Goal: Transaction & Acquisition: Obtain resource

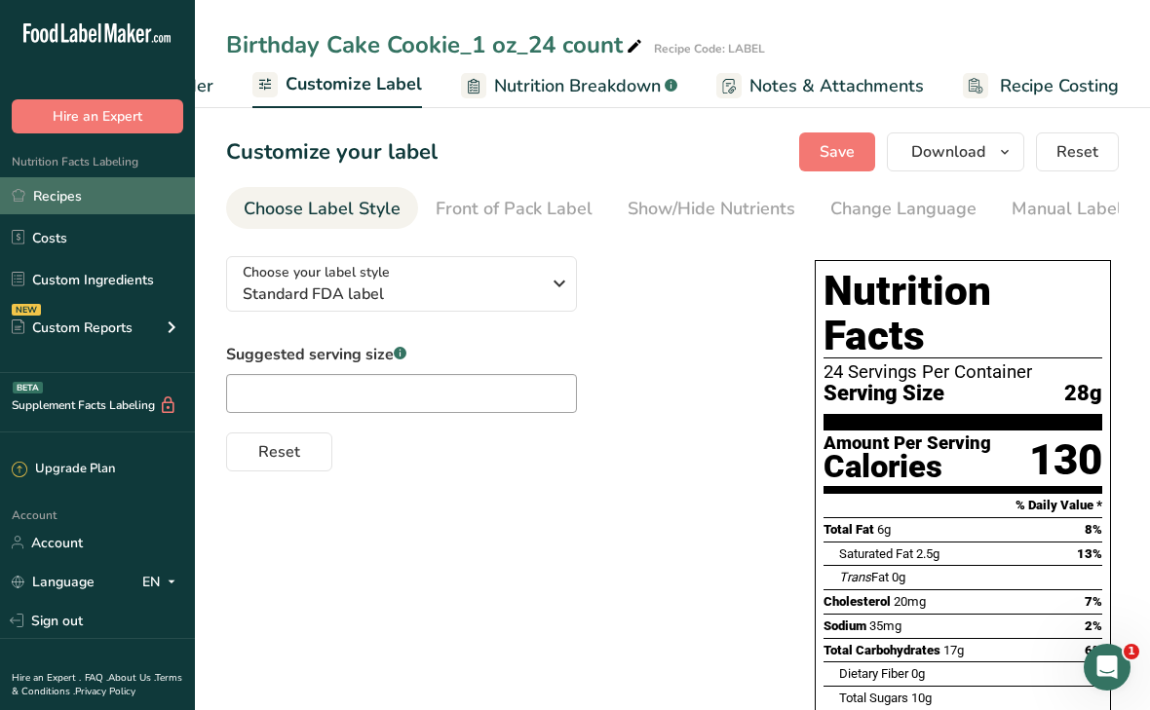
click at [56, 194] on link "Recipes" at bounding box center [97, 195] width 195 height 37
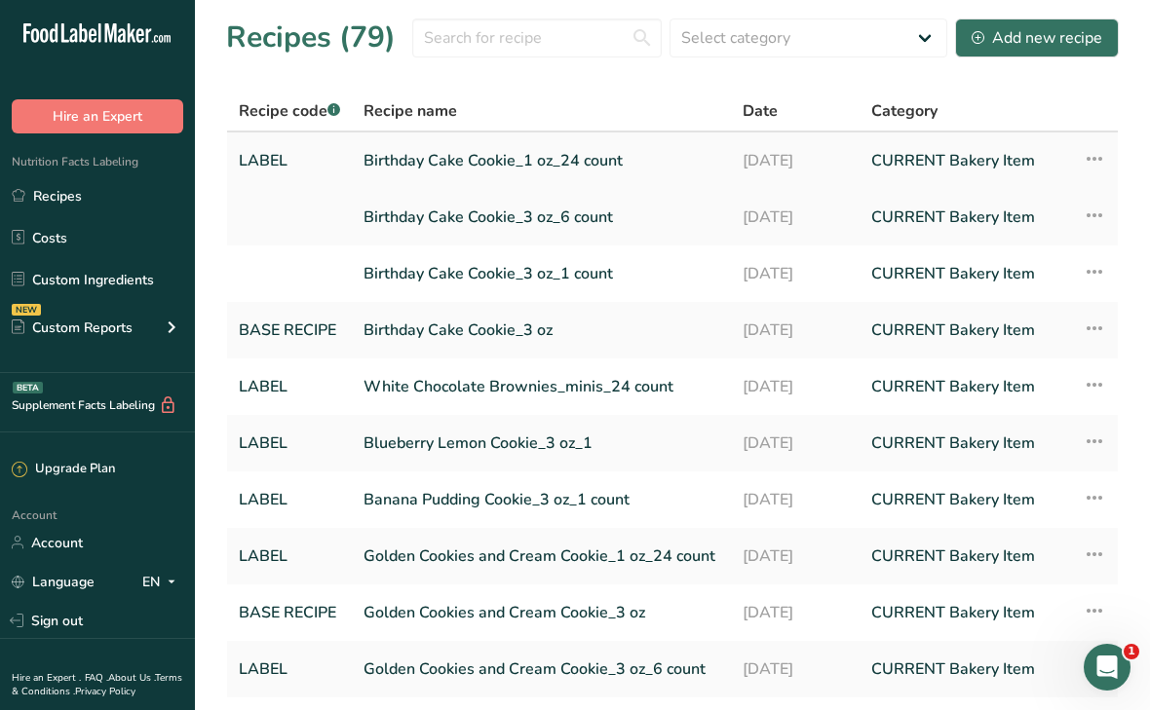
click at [419, 168] on link "Birthday Cake Cookie_1 oz_24 count" at bounding box center [541, 160] width 356 height 41
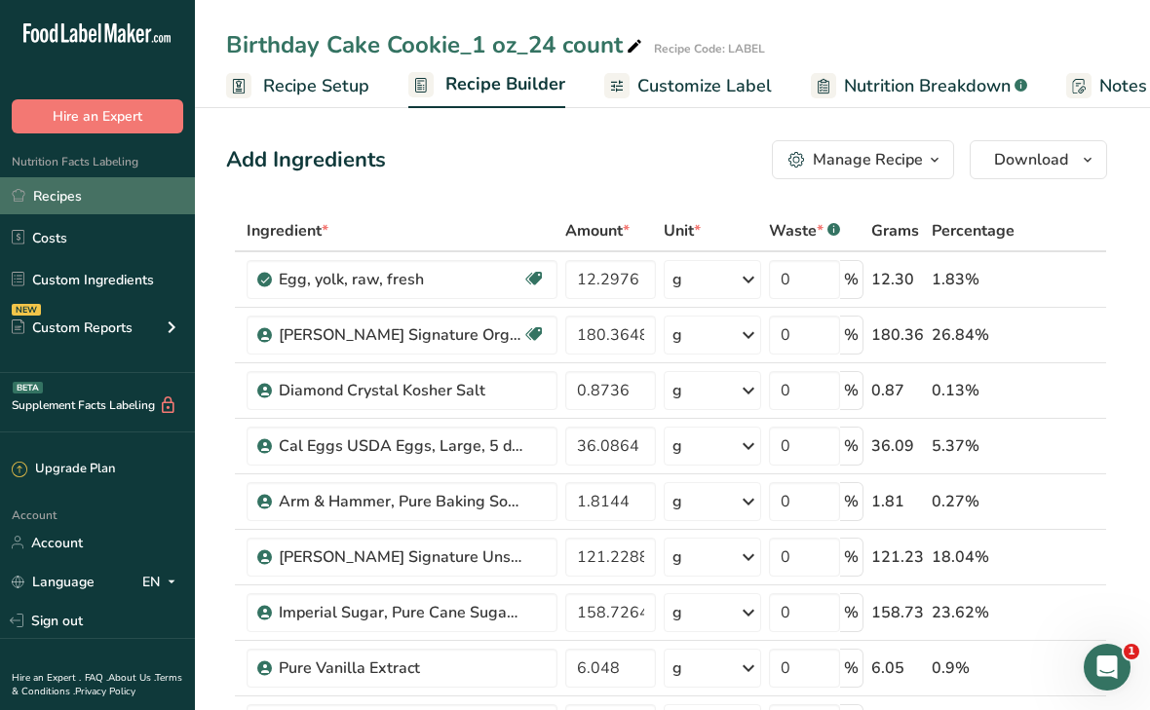
click at [55, 191] on link "Recipes" at bounding box center [97, 195] width 195 height 37
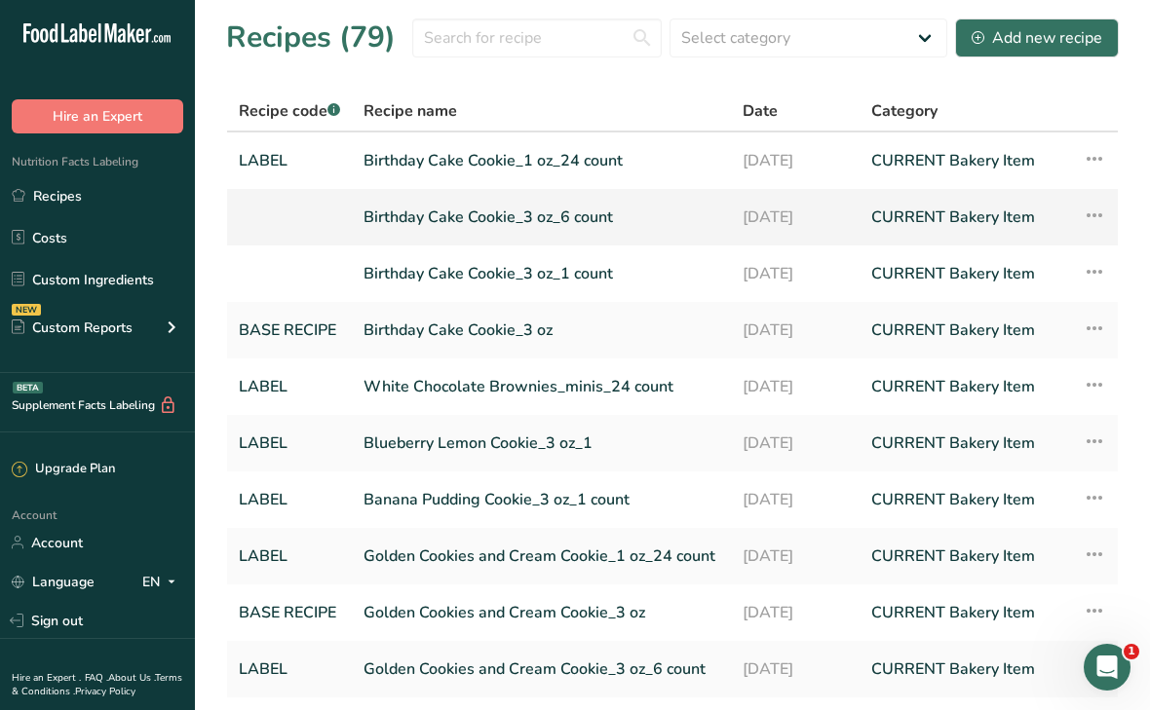
click at [476, 220] on link "Birthday Cake Cookie_3 oz_6 count" at bounding box center [541, 217] width 356 height 41
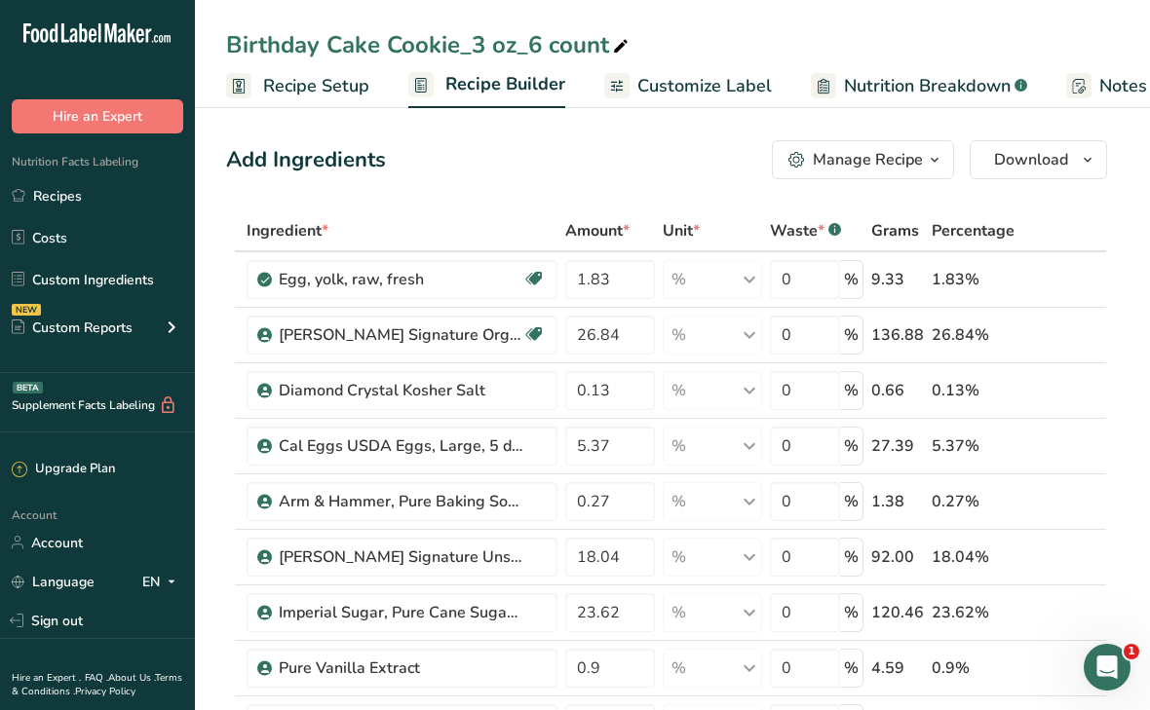
click at [340, 78] on span "Recipe Setup" at bounding box center [316, 86] width 106 height 26
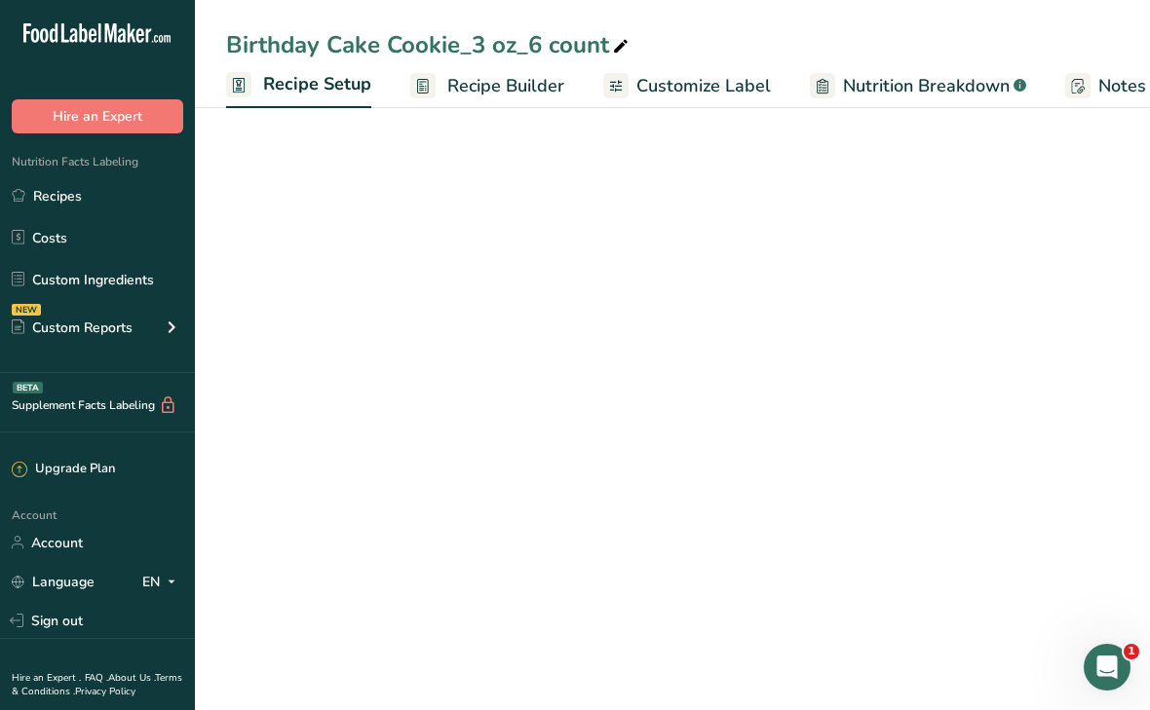
scroll to position [0, 7]
select select "5"
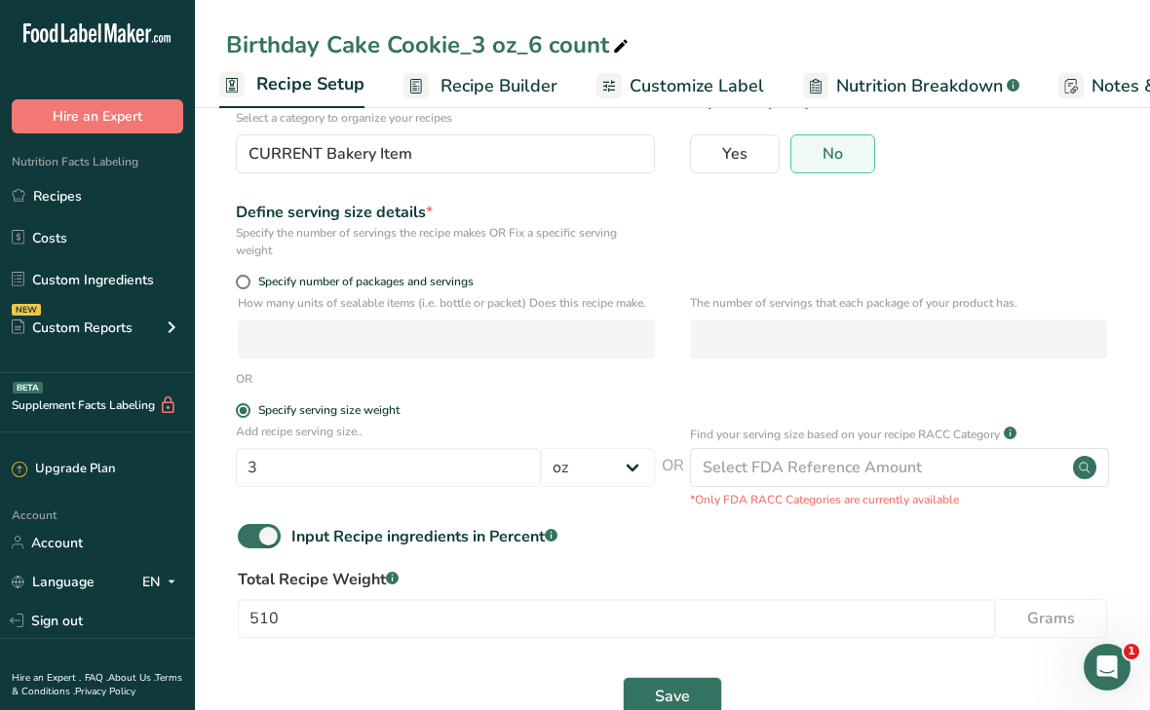
scroll to position [201, 0]
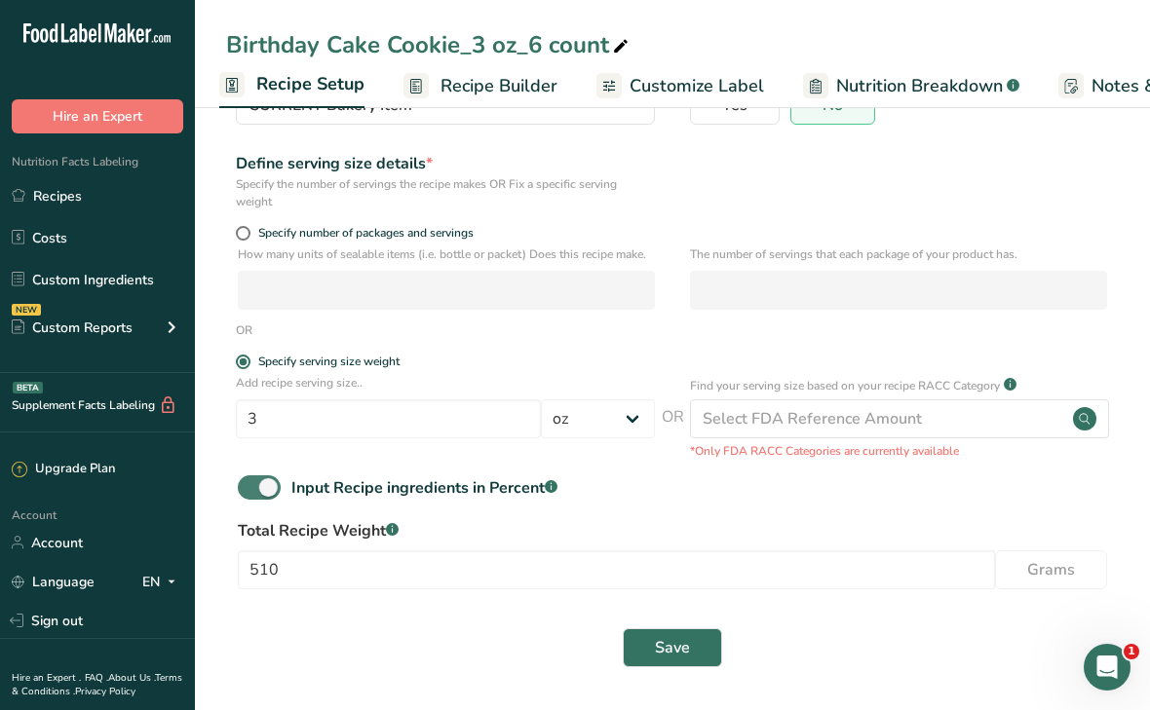
click at [273, 498] on span at bounding box center [259, 487] width 43 height 24
click at [250, 494] on input "Input Recipe ingredients in Percent .a-a{fill:#347362;}.b-a{fill:#fff;}" at bounding box center [244, 487] width 13 height 13
checkbox input "false"
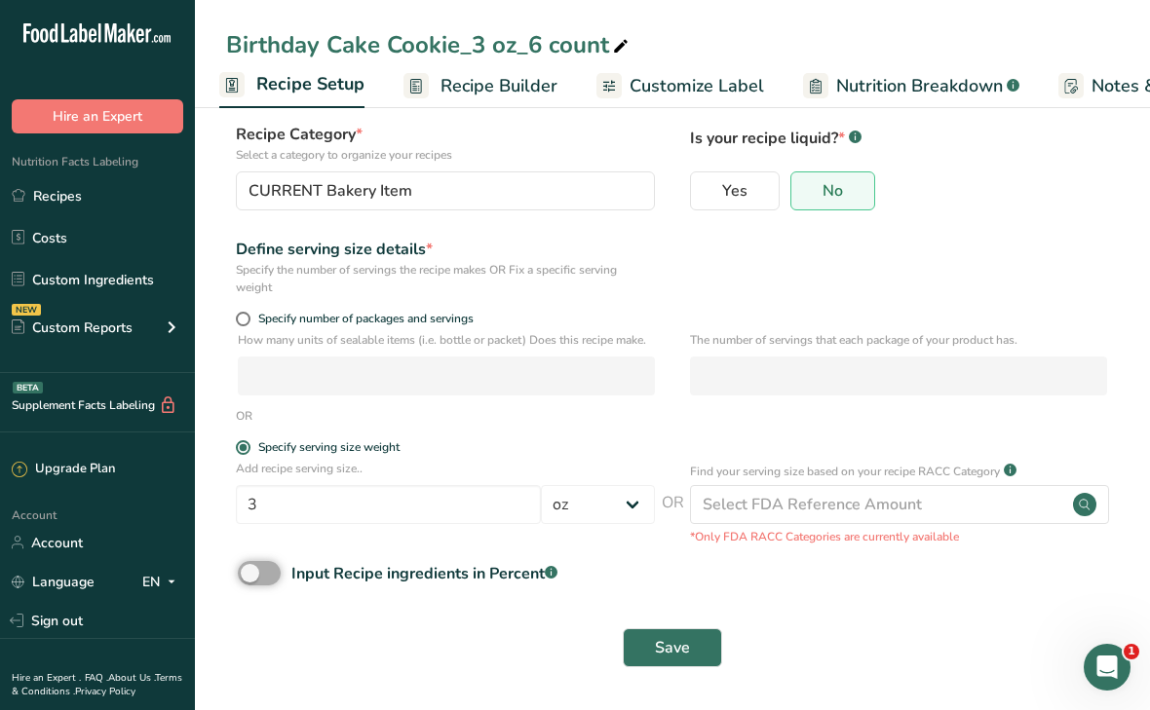
scroll to position [115, 0]
click at [678, 647] on span "Save" at bounding box center [672, 647] width 35 height 23
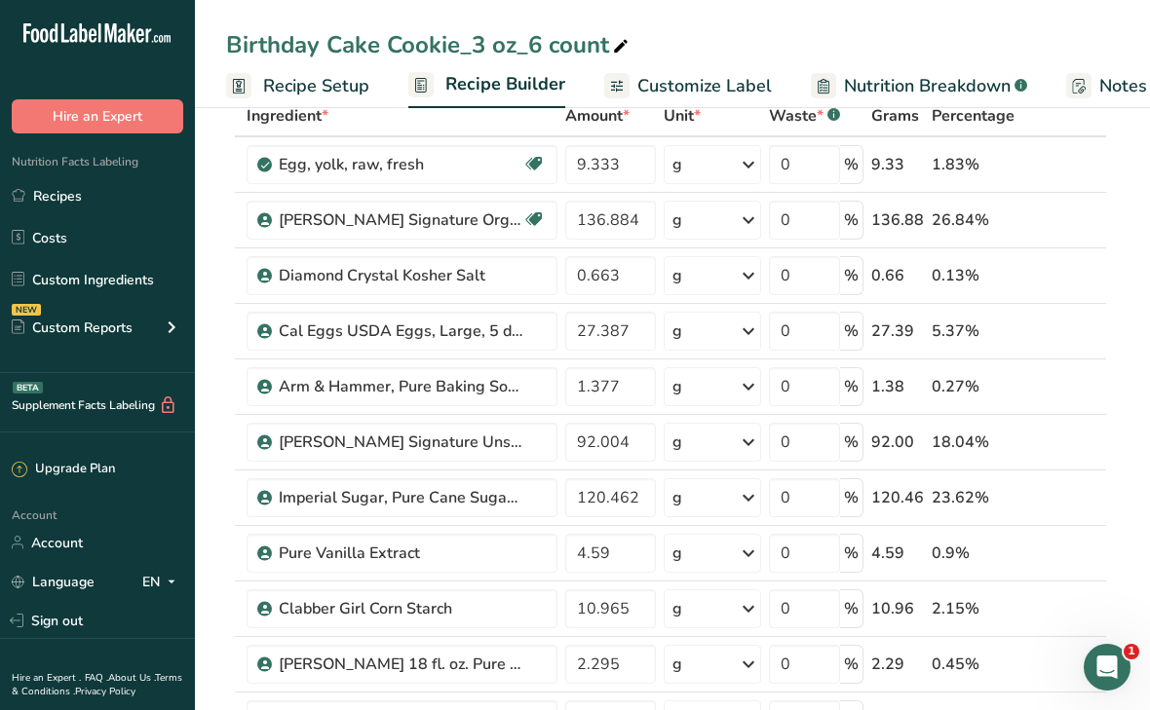
click at [325, 85] on span "Recipe Setup" at bounding box center [316, 86] width 106 height 26
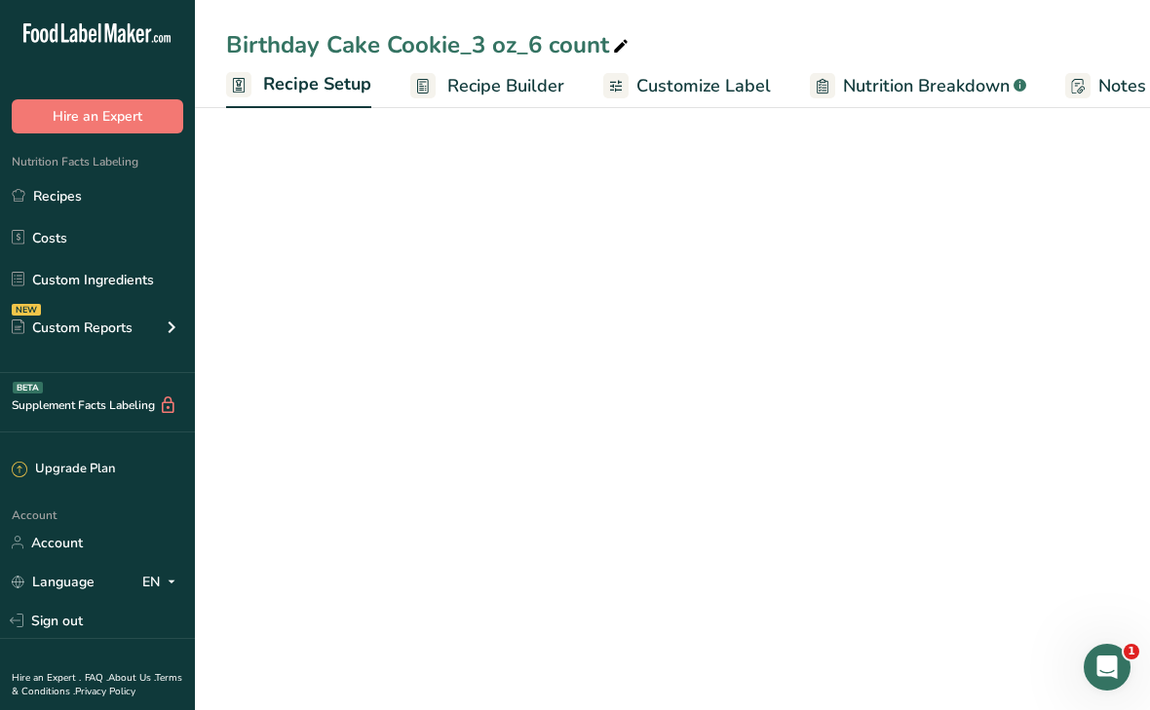
scroll to position [0, 7]
select select "5"
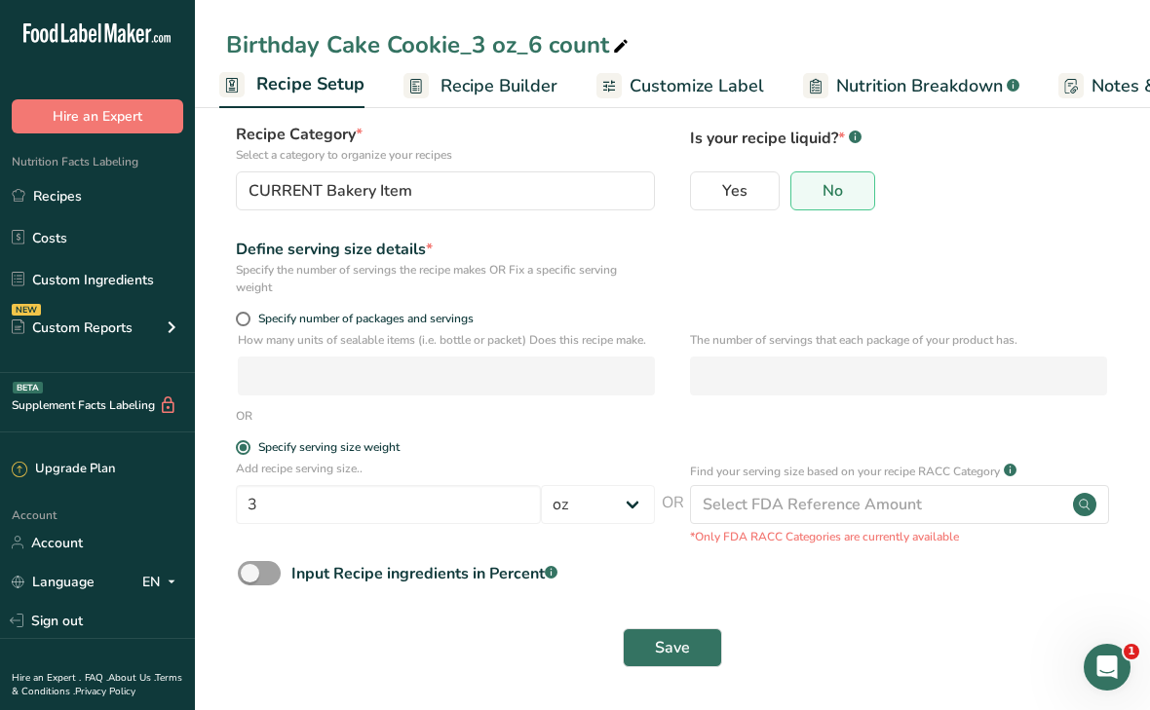
scroll to position [0, 0]
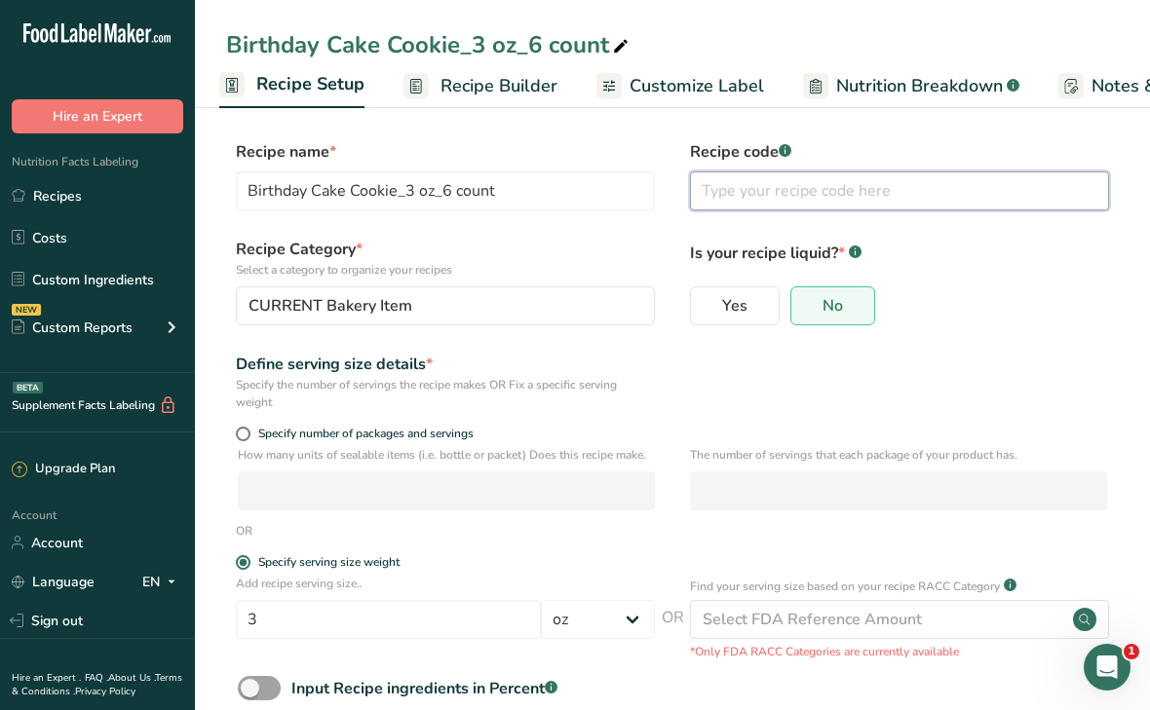
click at [731, 192] on input "text" at bounding box center [899, 190] width 419 height 39
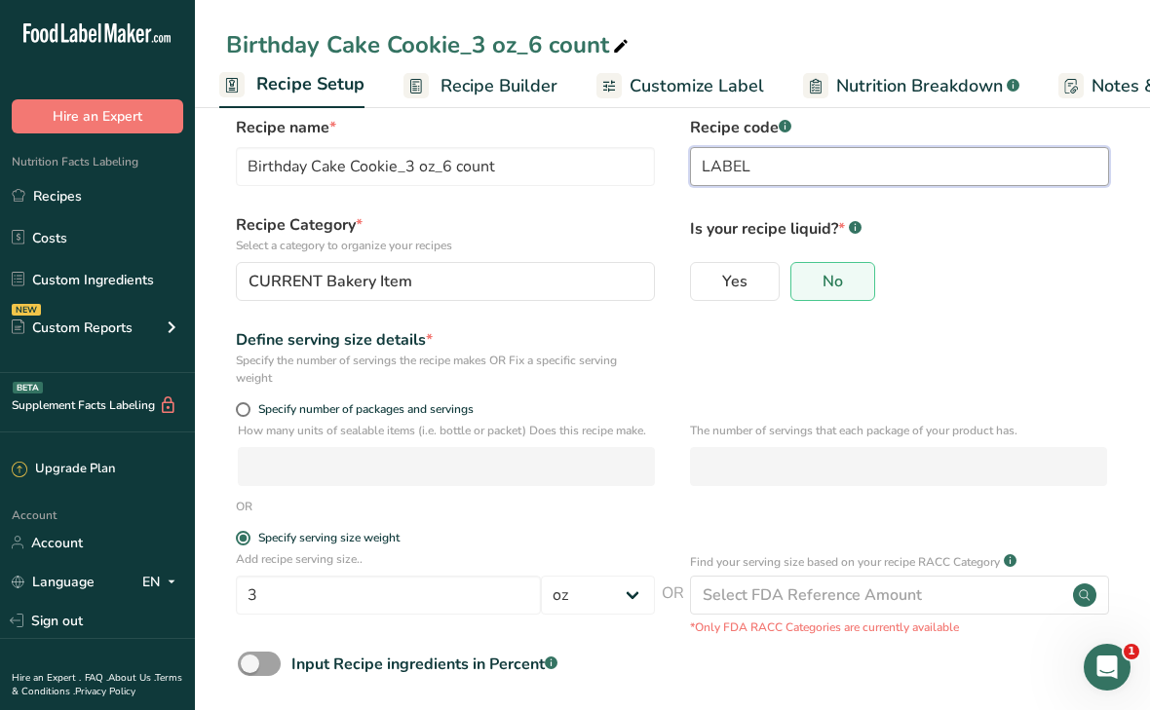
scroll to position [115, 0]
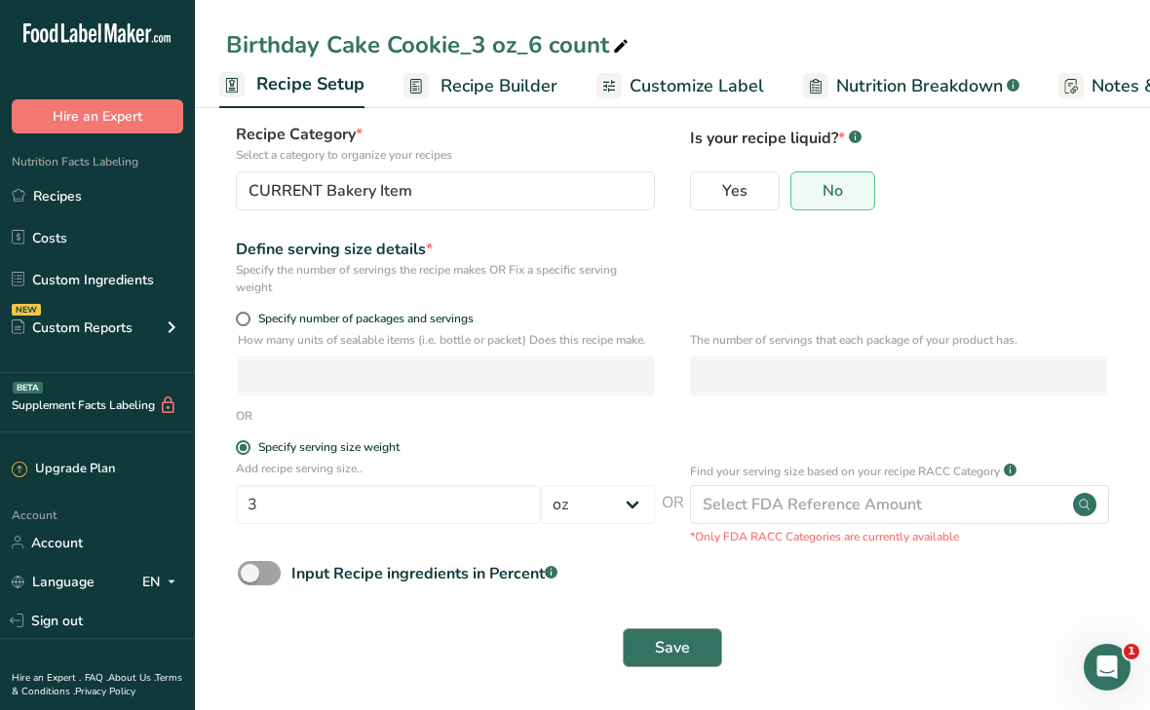
type input "LABEL"
click at [698, 654] on button "Save" at bounding box center [672, 647] width 99 height 39
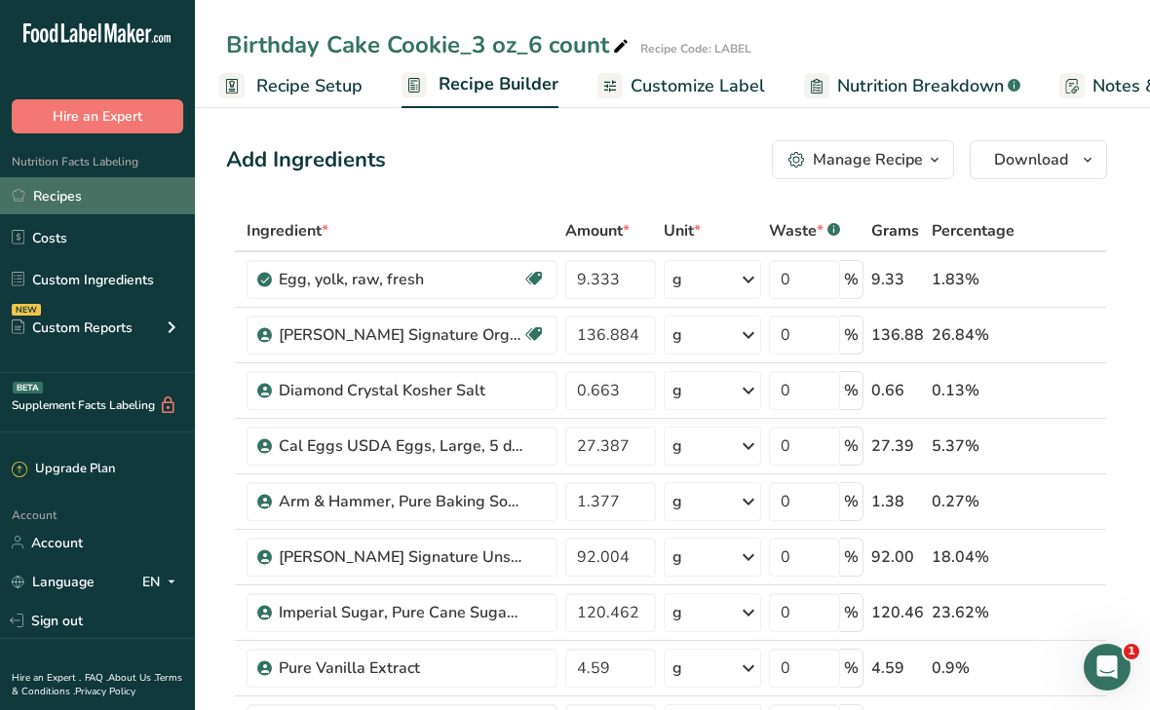
click at [139, 192] on link "Recipes" at bounding box center [97, 195] width 195 height 37
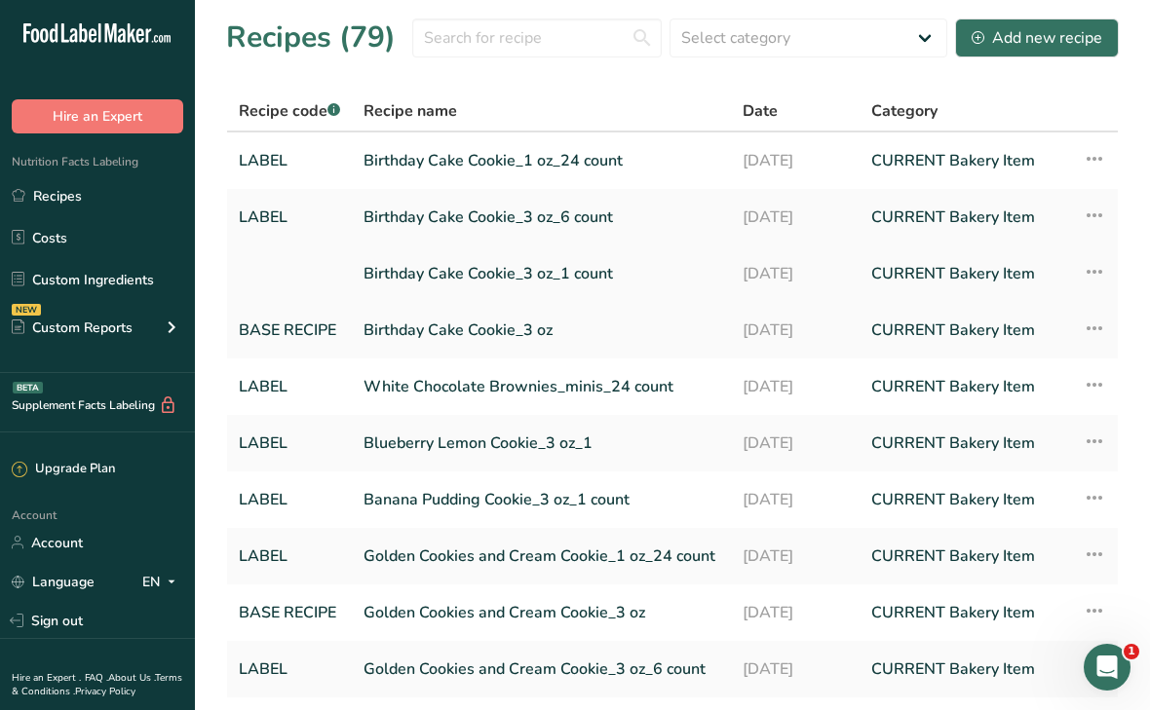
click at [425, 275] on link "Birthday Cake Cookie_3 oz_1 count" at bounding box center [541, 273] width 356 height 41
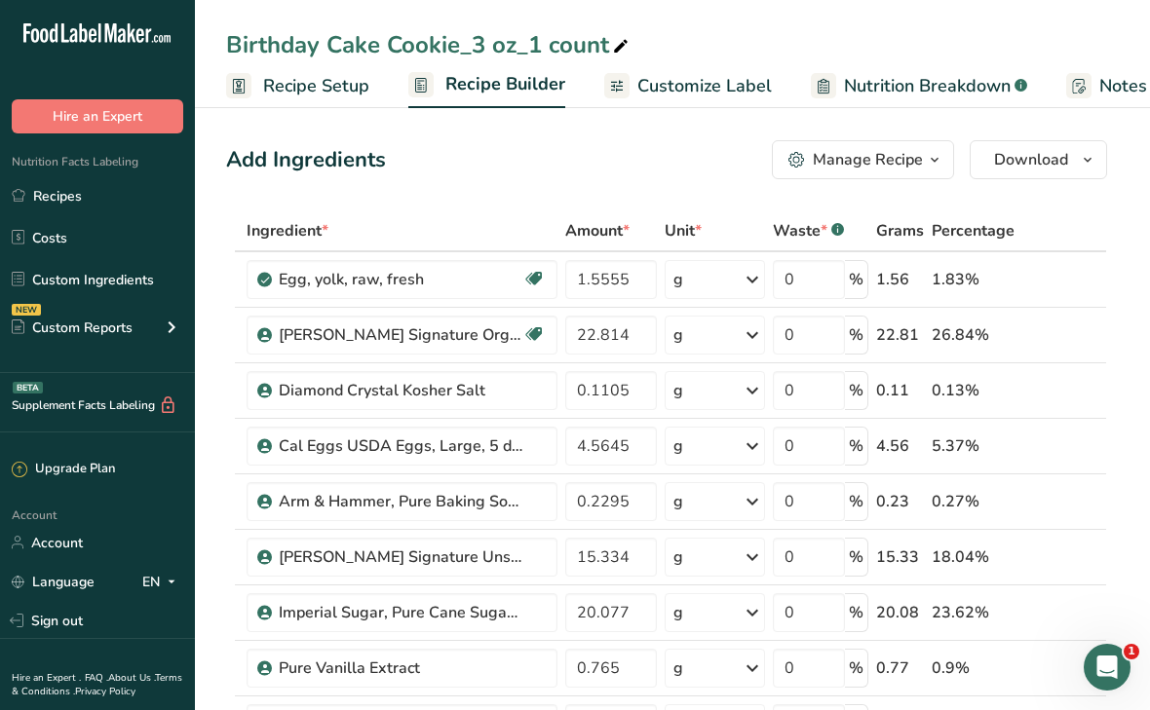
click at [325, 80] on span "Recipe Setup" at bounding box center [316, 86] width 106 height 26
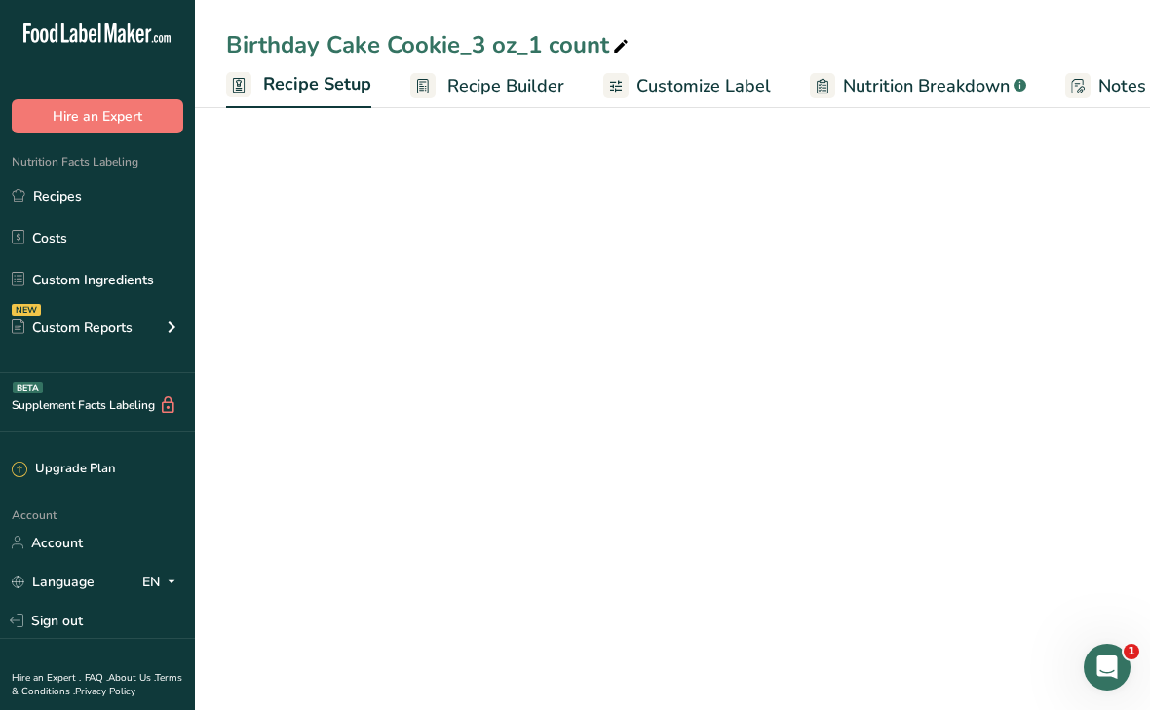
scroll to position [0, 7]
select select "5"
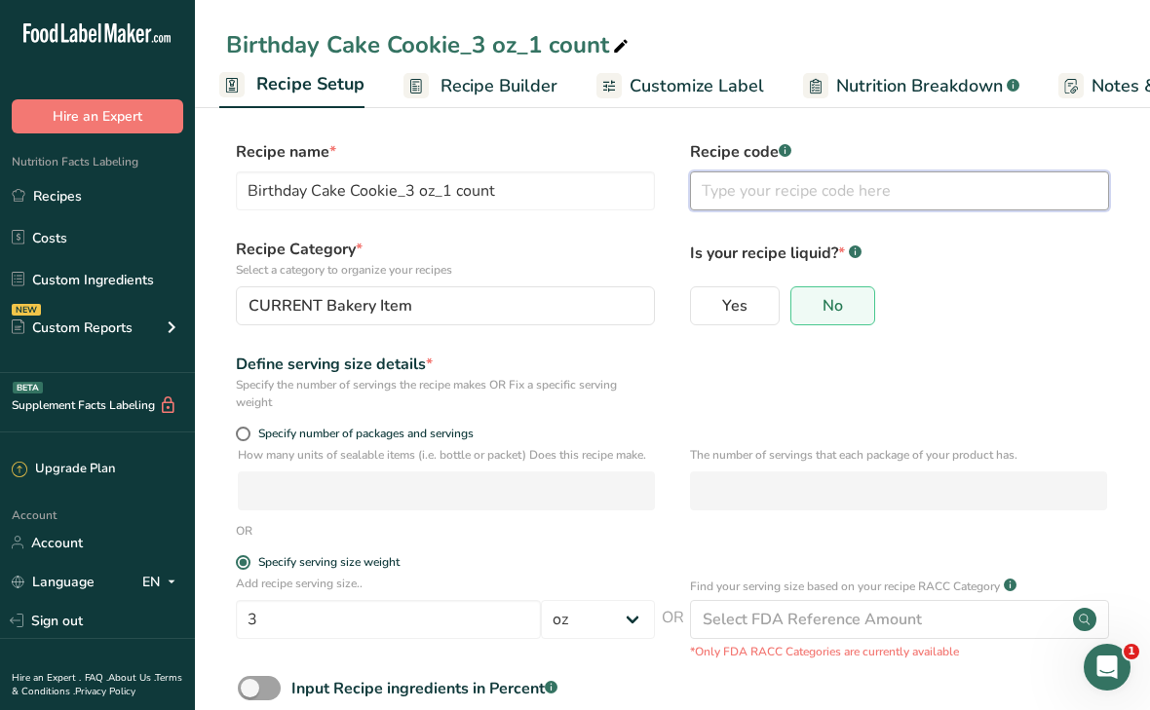
click at [768, 203] on input "text" at bounding box center [899, 190] width 419 height 39
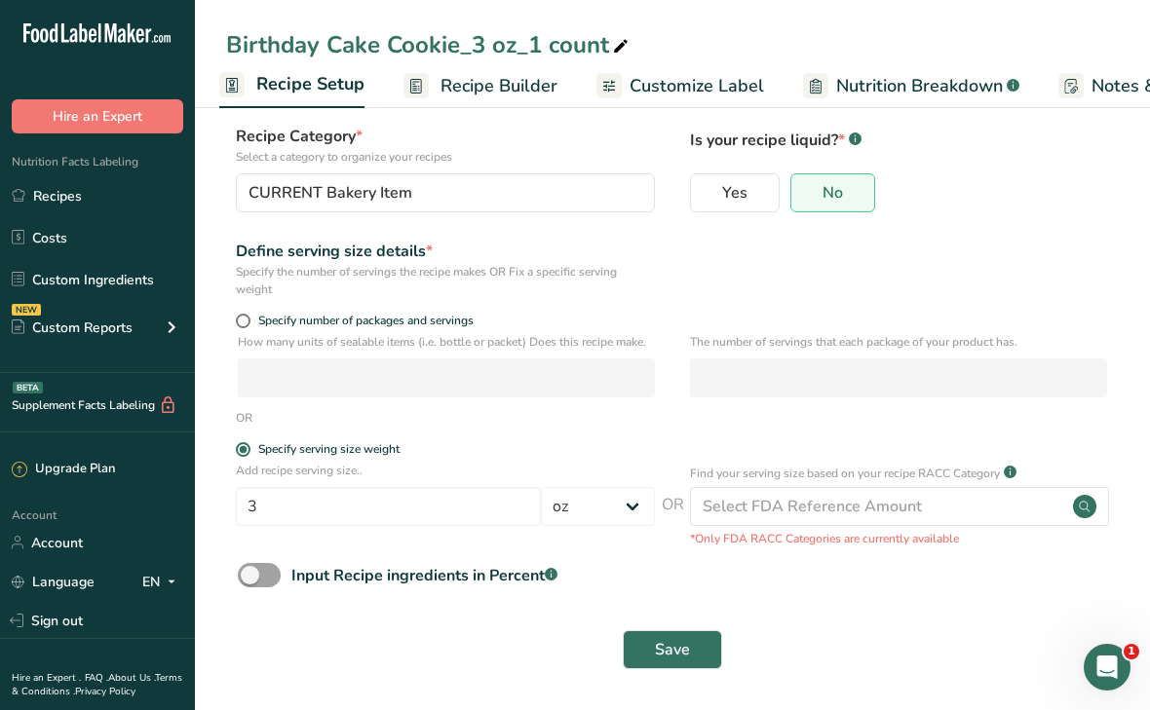
scroll to position [115, 0]
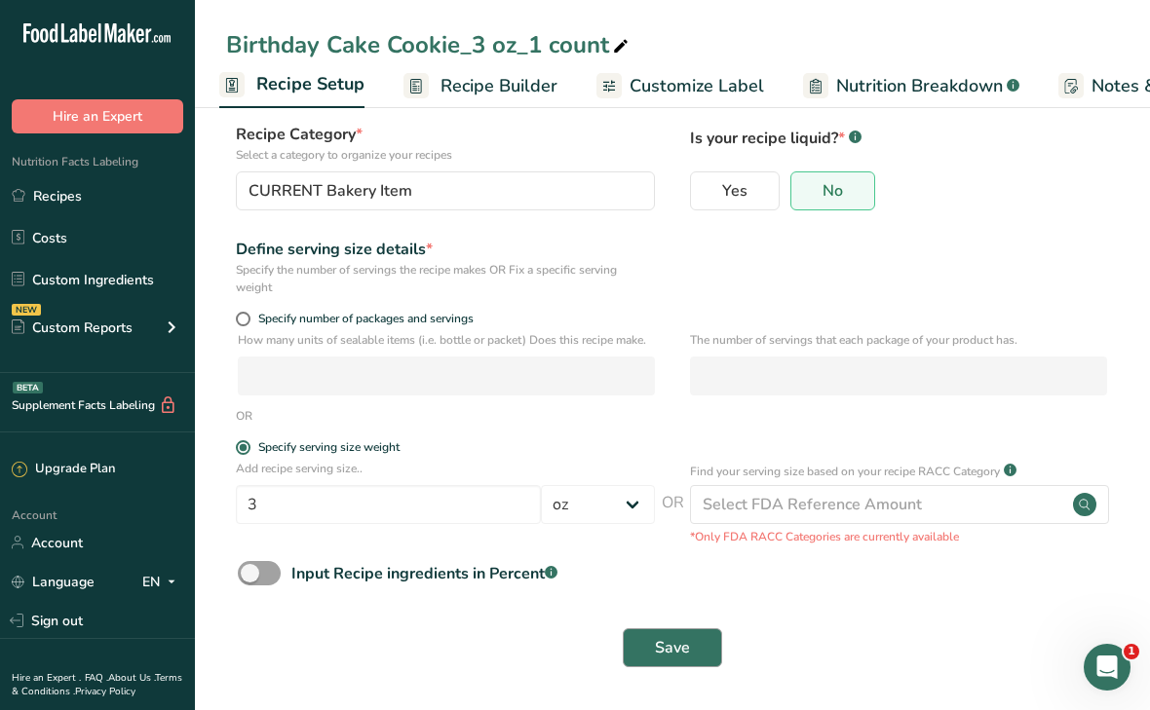
type input "LABEL"
click at [667, 650] on span "Save" at bounding box center [672, 647] width 35 height 23
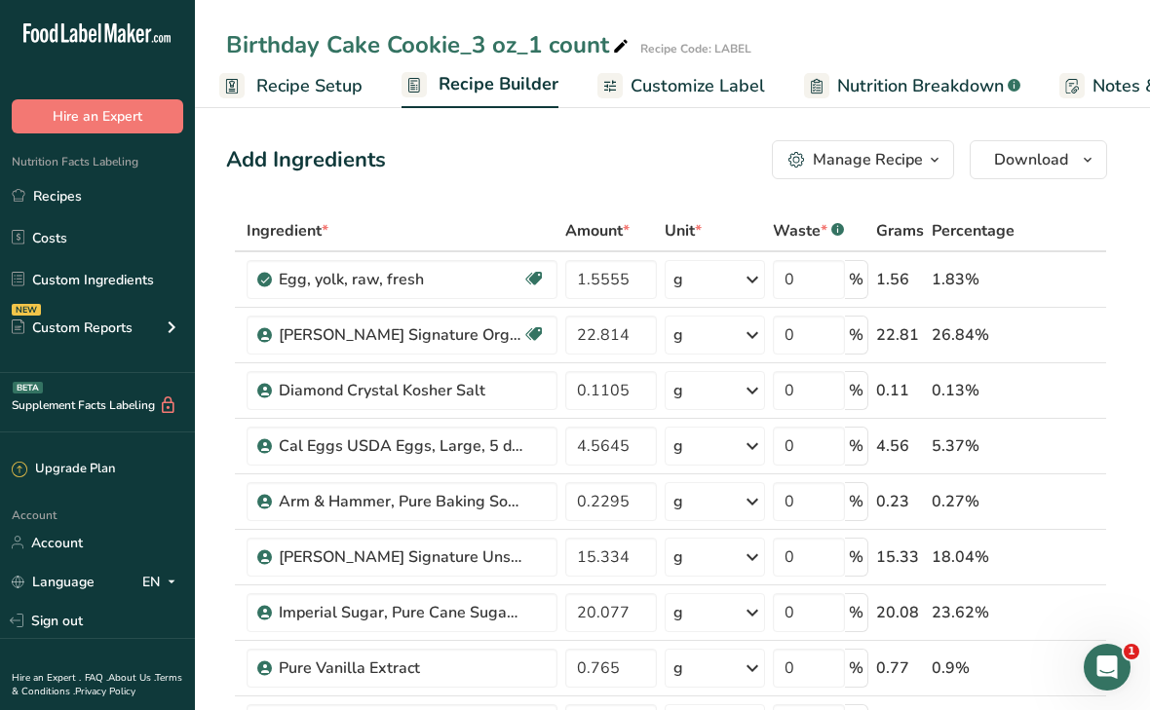
click at [104, 176] on div "Nutrition Facts Labeling Recipes Costs Custom Ingredients NEW Custom Reports Me…" at bounding box center [97, 253] width 195 height 240
click at [103, 192] on link "Recipes" at bounding box center [97, 195] width 195 height 37
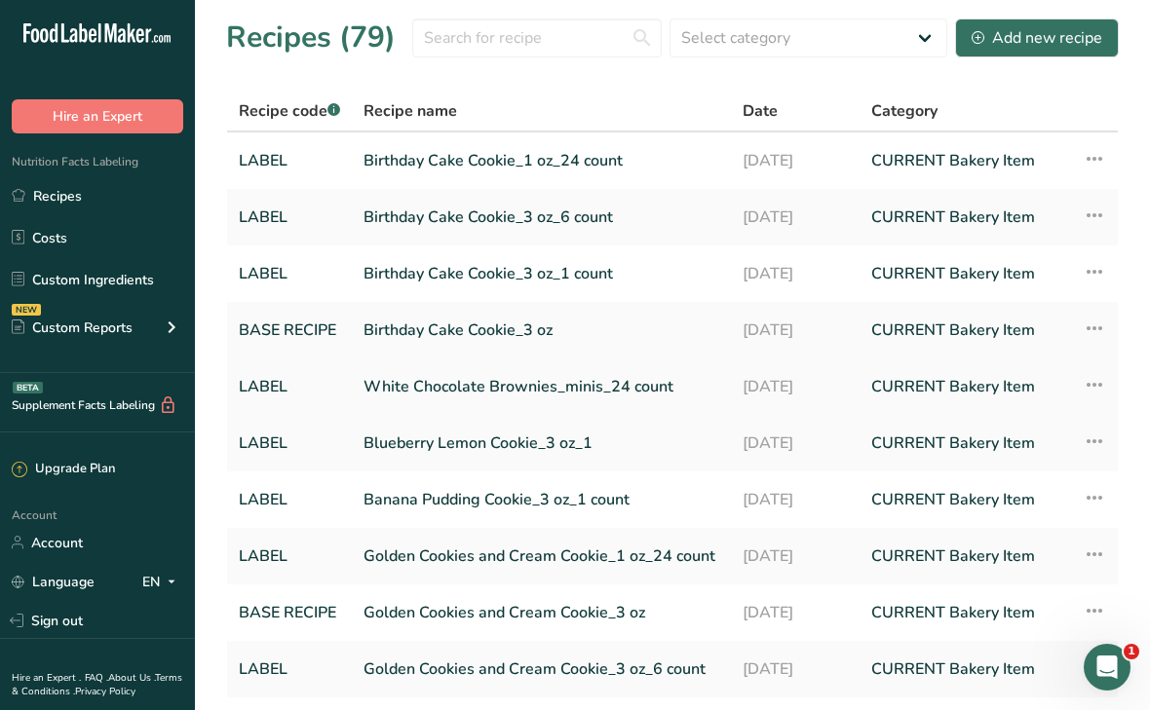
click at [415, 391] on link "White Chocolate Brownies_minis_24 count" at bounding box center [541, 386] width 356 height 41
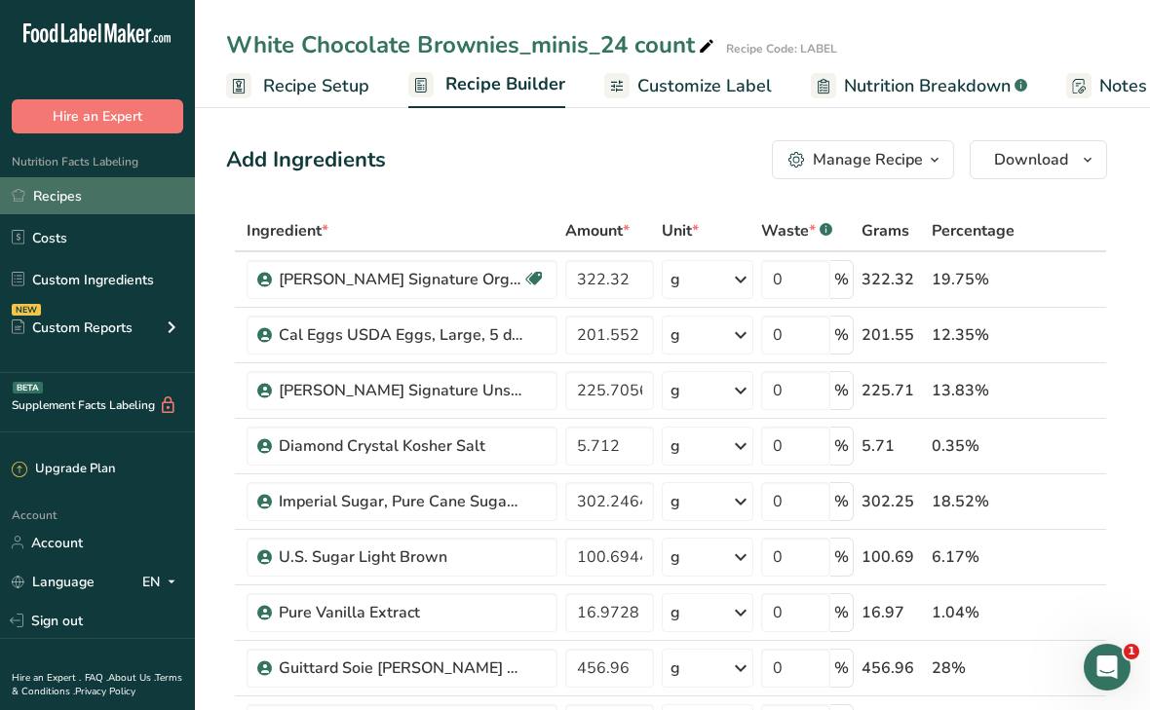
click at [109, 192] on link "Recipes" at bounding box center [97, 195] width 195 height 37
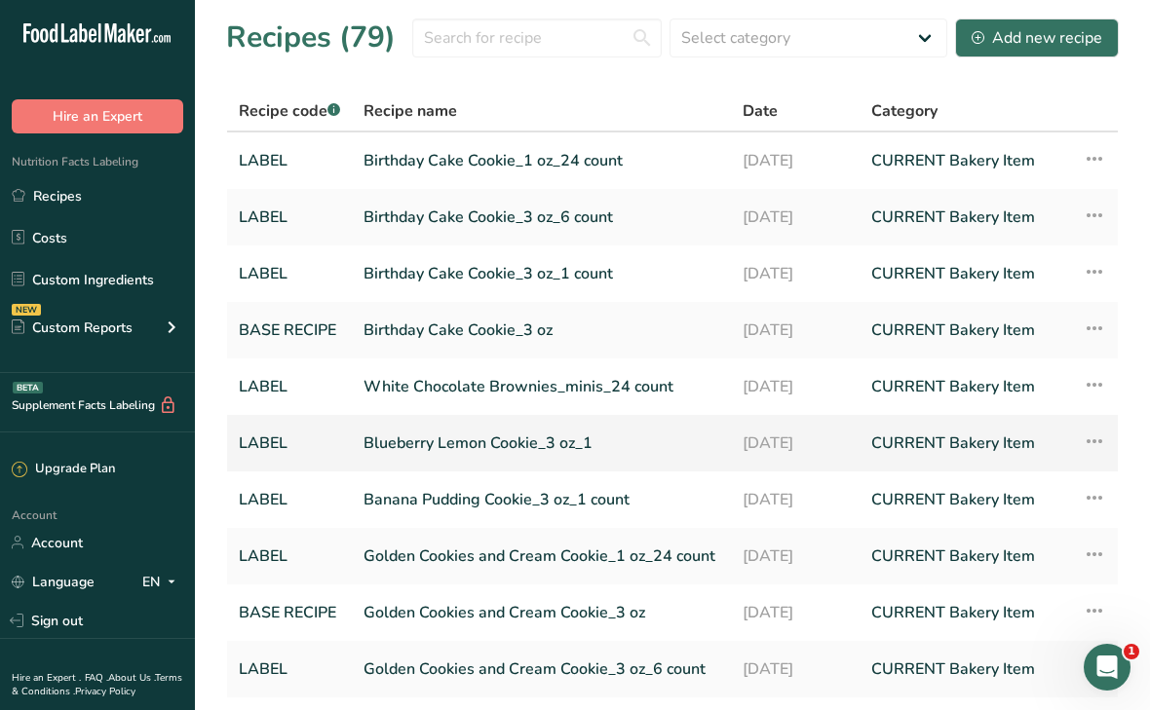
click at [406, 439] on link "Blueberry Lemon Cookie_3 oz_1" at bounding box center [541, 443] width 356 height 41
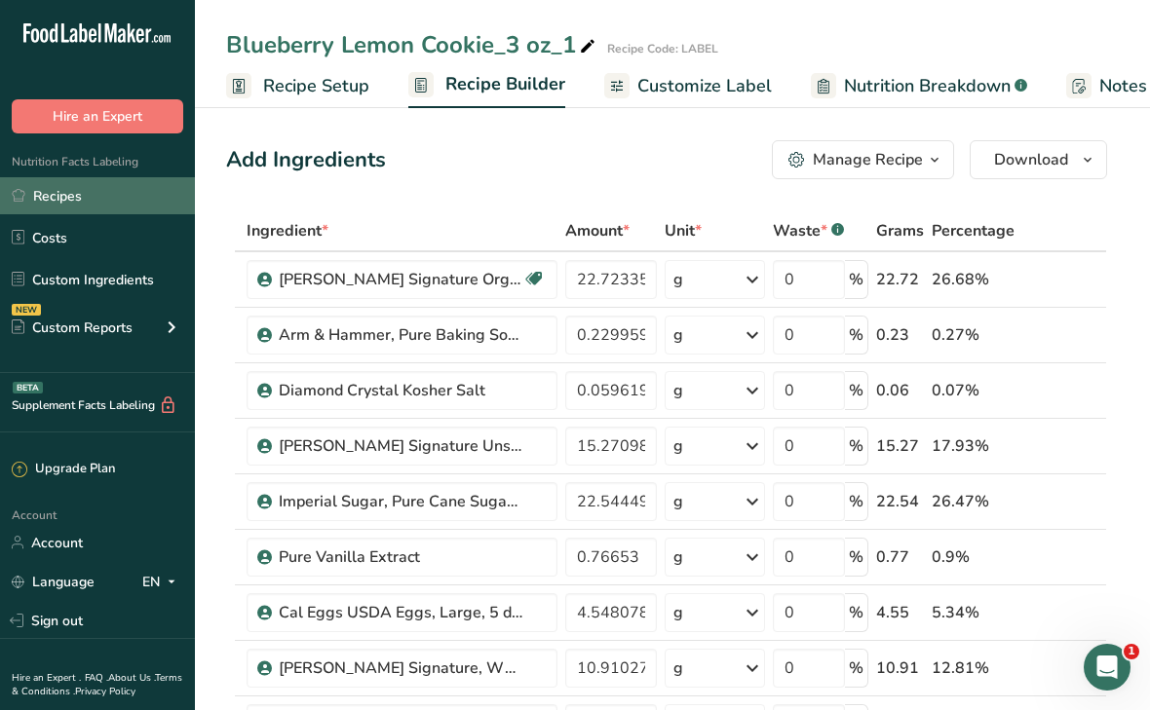
click at [85, 198] on link "Recipes" at bounding box center [97, 195] width 195 height 37
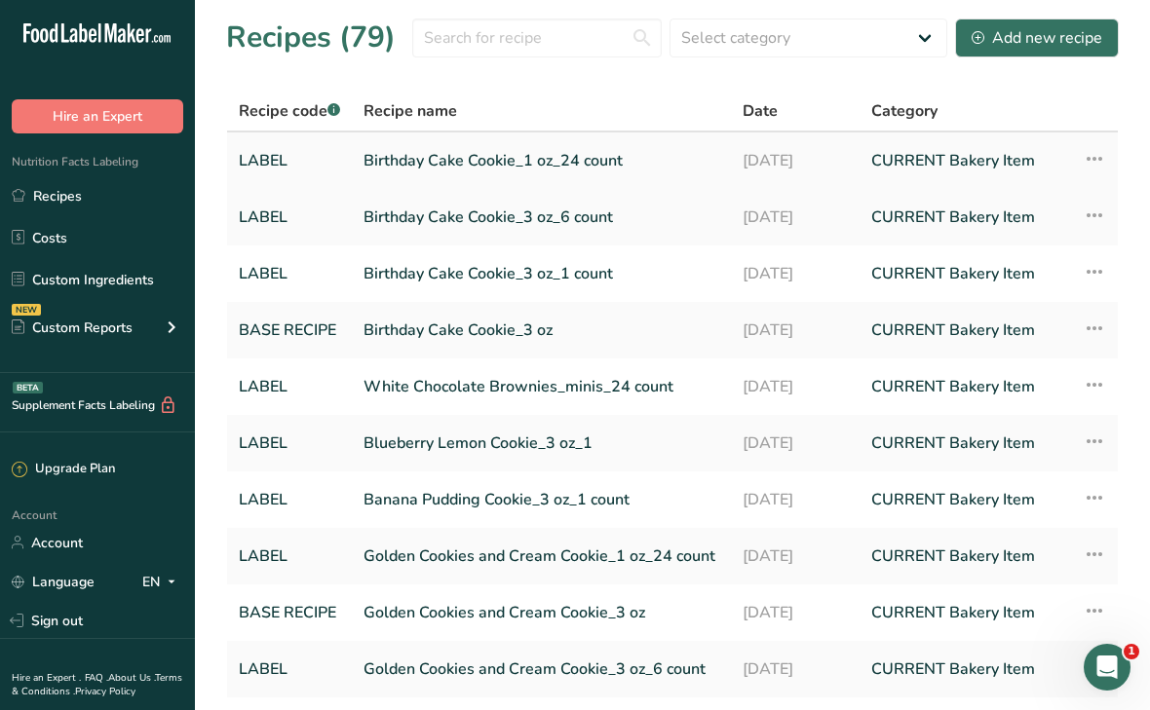
click at [559, 160] on link "Birthday Cake Cookie_1 oz_24 count" at bounding box center [541, 160] width 356 height 41
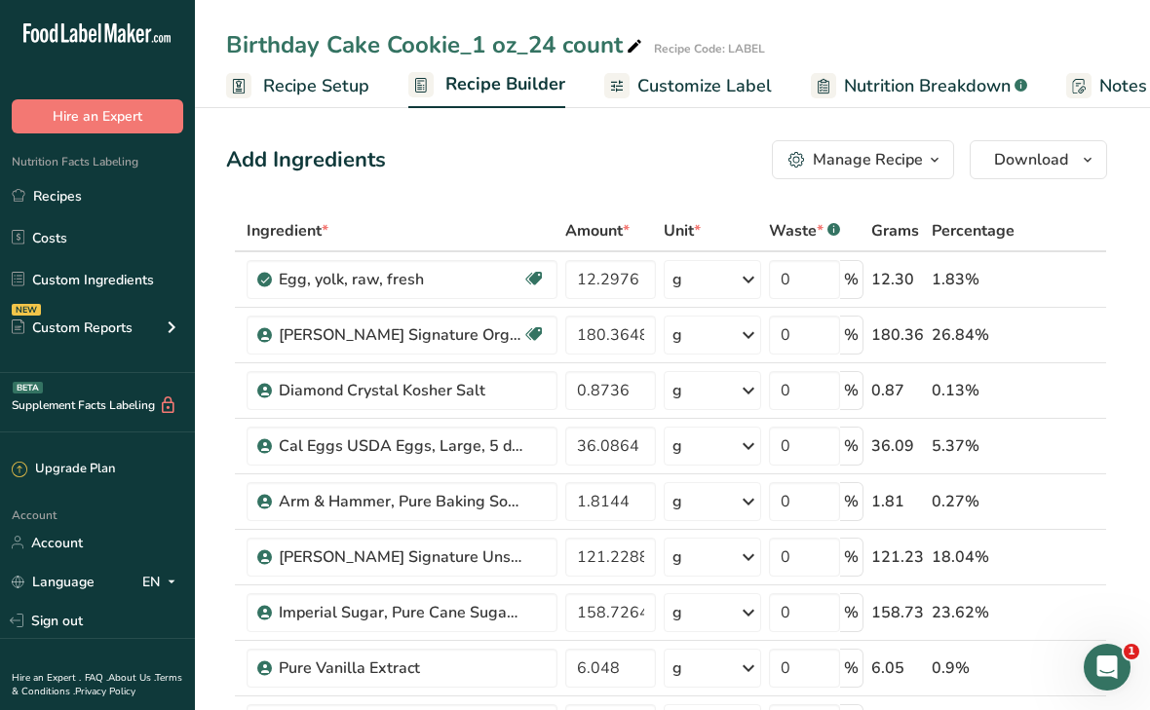
click at [901, 153] on div "Manage Recipe" at bounding box center [868, 159] width 110 height 23
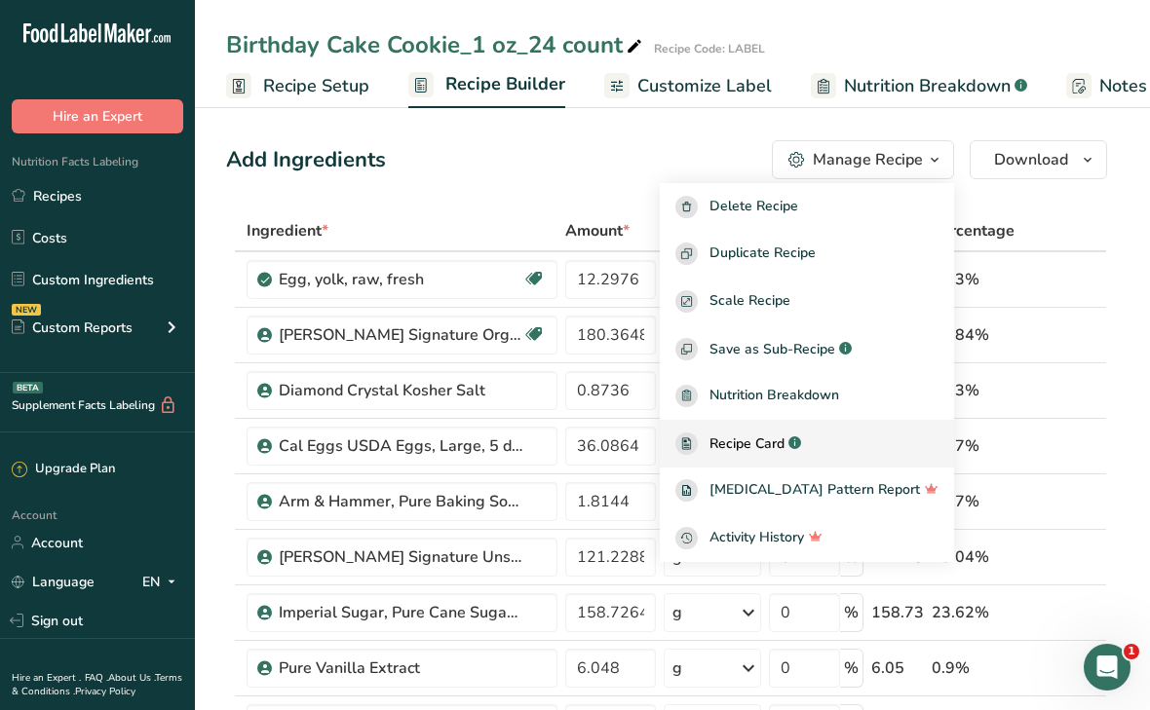
click at [784, 451] on span "Recipe Card" at bounding box center [746, 444] width 75 height 20
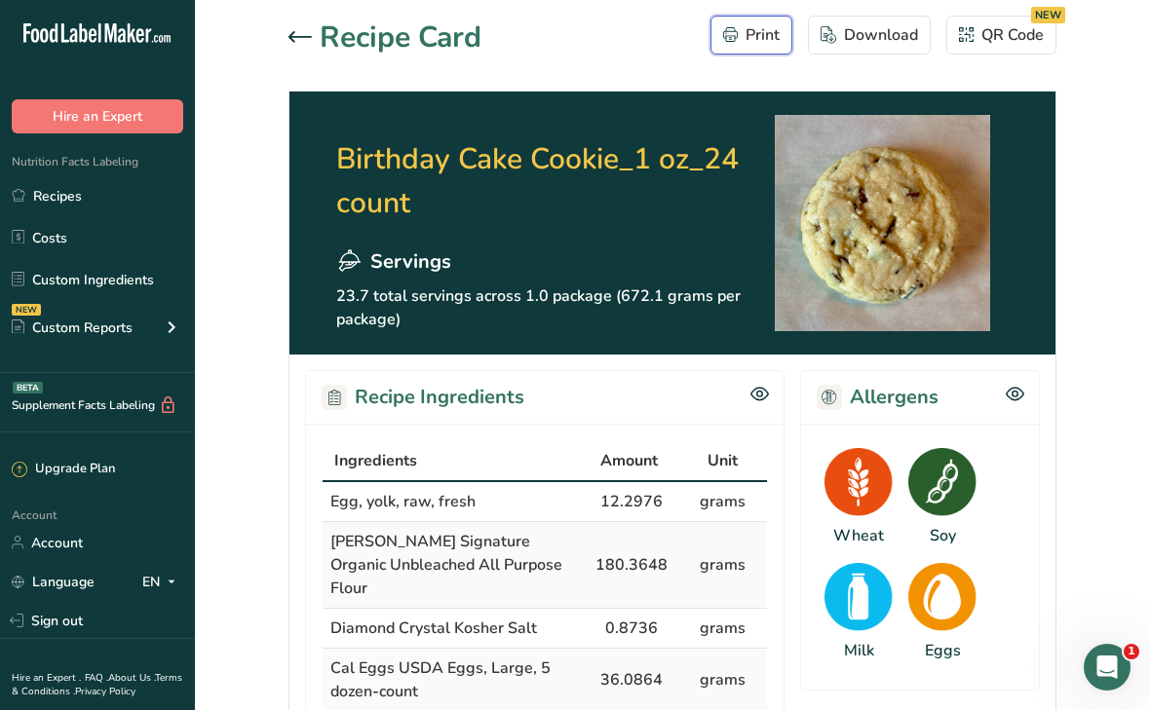
click at [777, 39] on div "Print" at bounding box center [751, 34] width 57 height 23
click at [878, 40] on div "Download" at bounding box center [868, 34] width 97 height 23
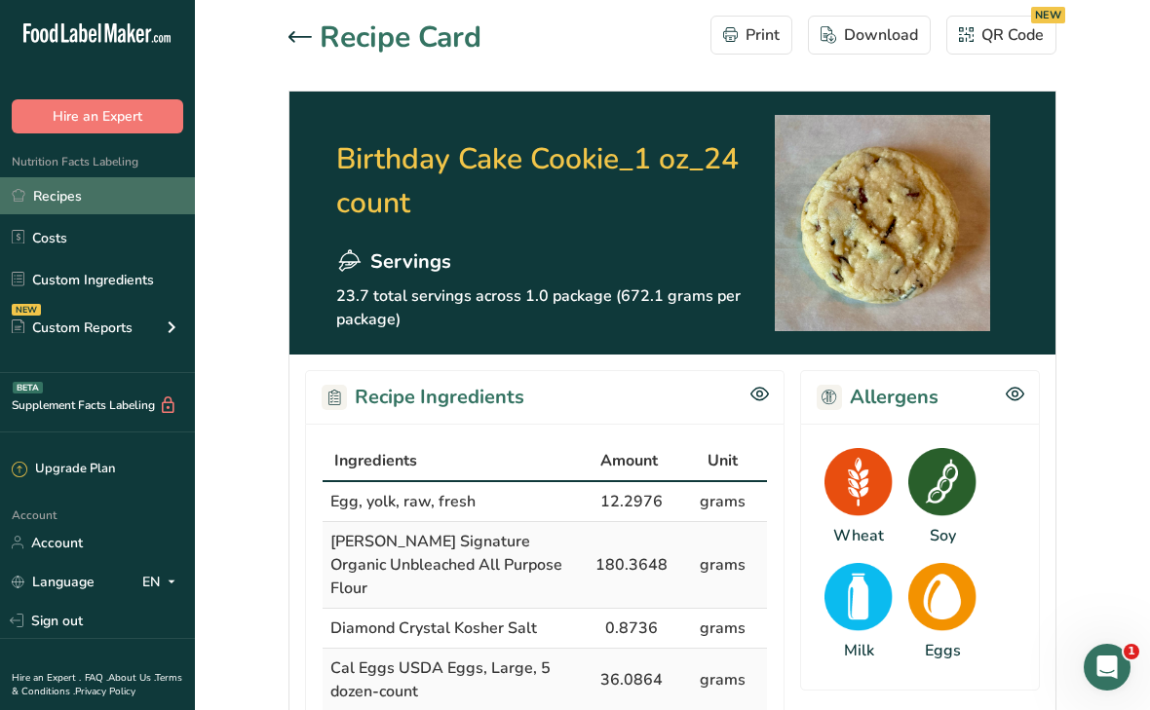
click at [83, 188] on link "Recipes" at bounding box center [97, 195] width 195 height 37
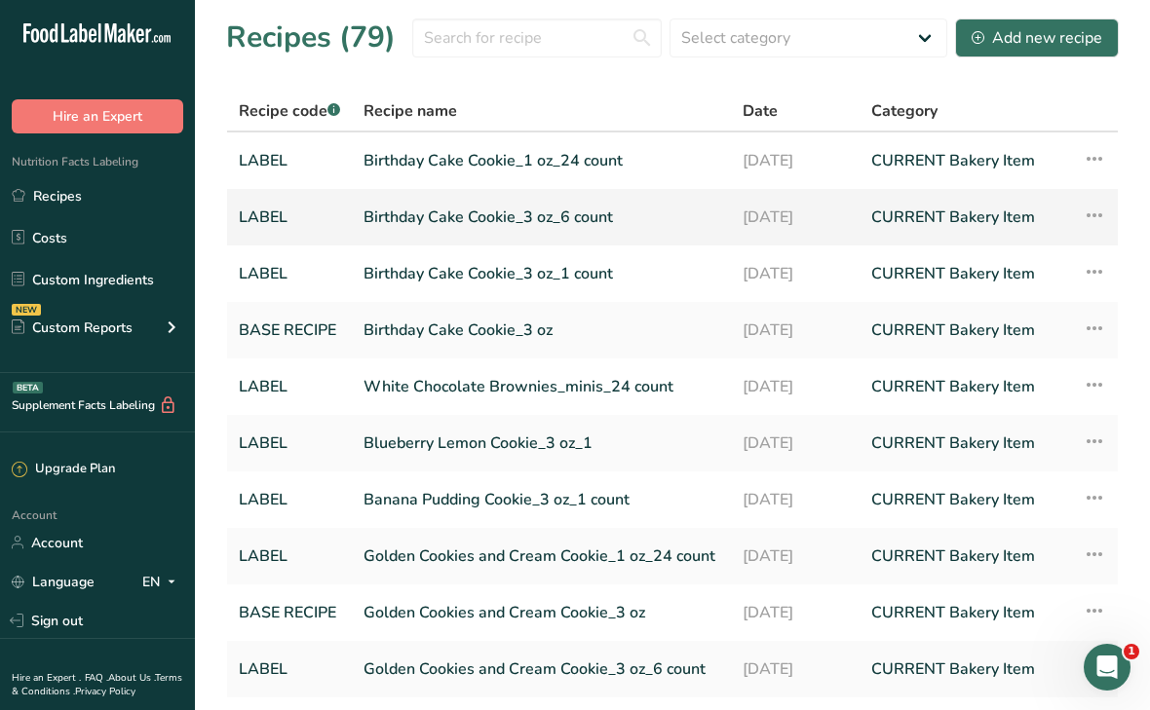
click at [428, 217] on link "Birthday Cake Cookie_3 oz_6 count" at bounding box center [541, 217] width 356 height 41
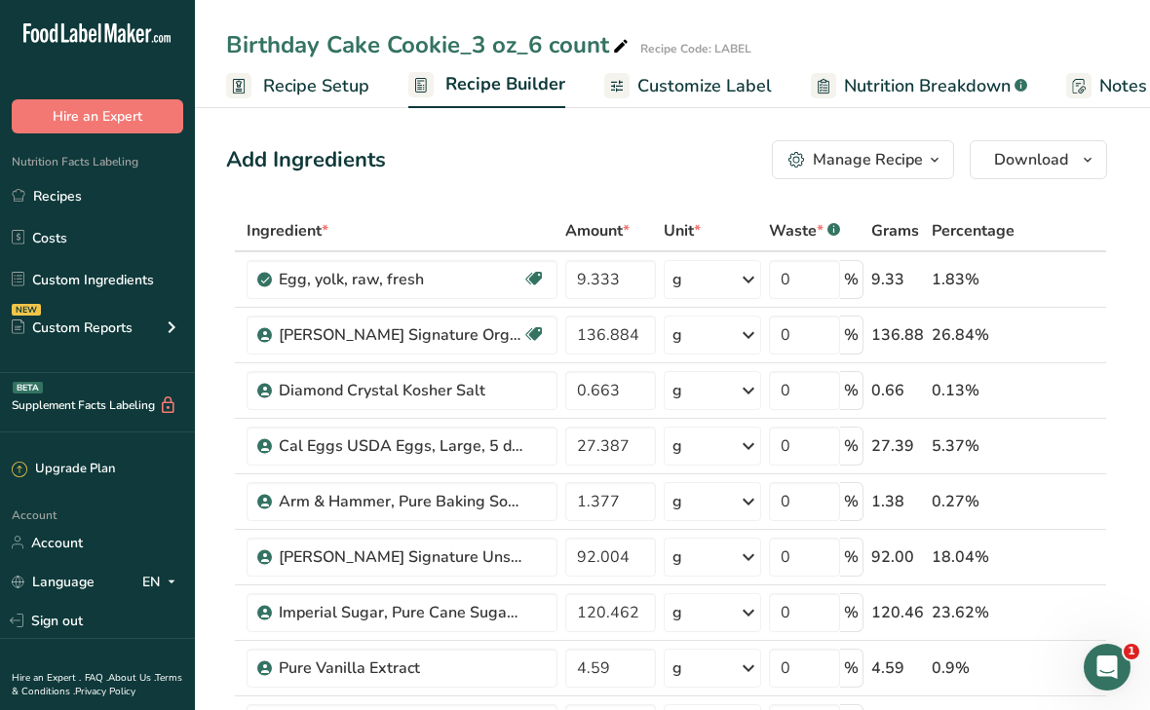
click at [913, 160] on div "Manage Recipe" at bounding box center [868, 159] width 110 height 23
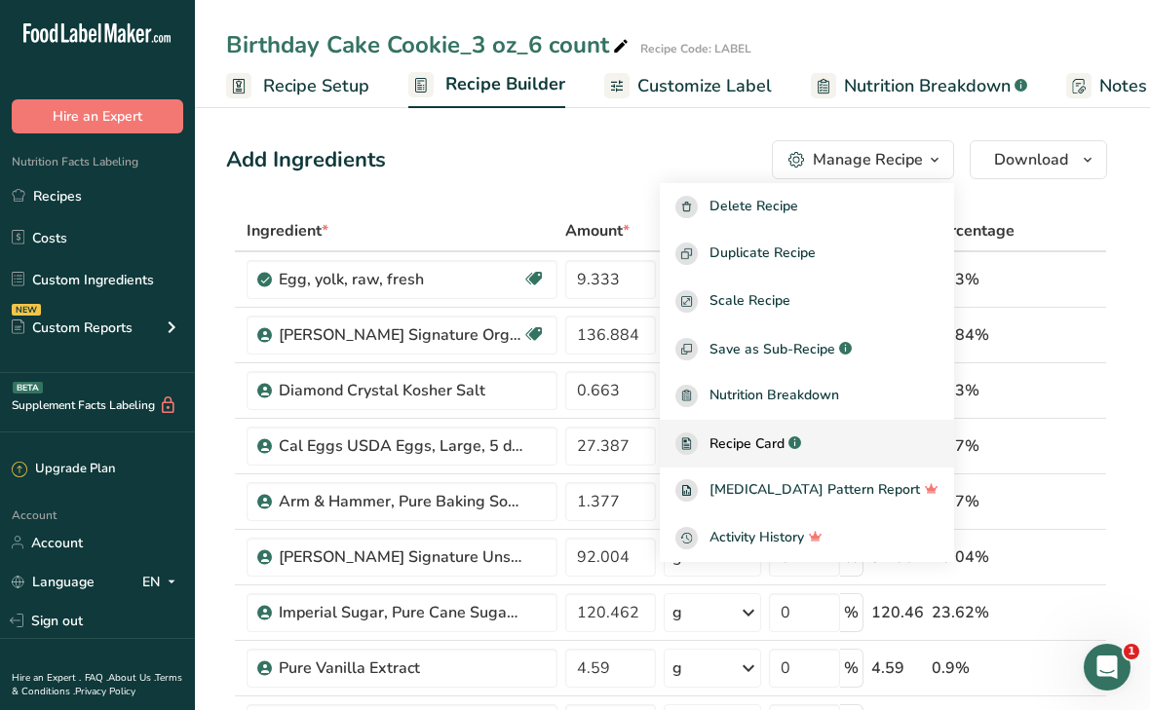
click at [778, 441] on span "Recipe Card" at bounding box center [746, 444] width 75 height 20
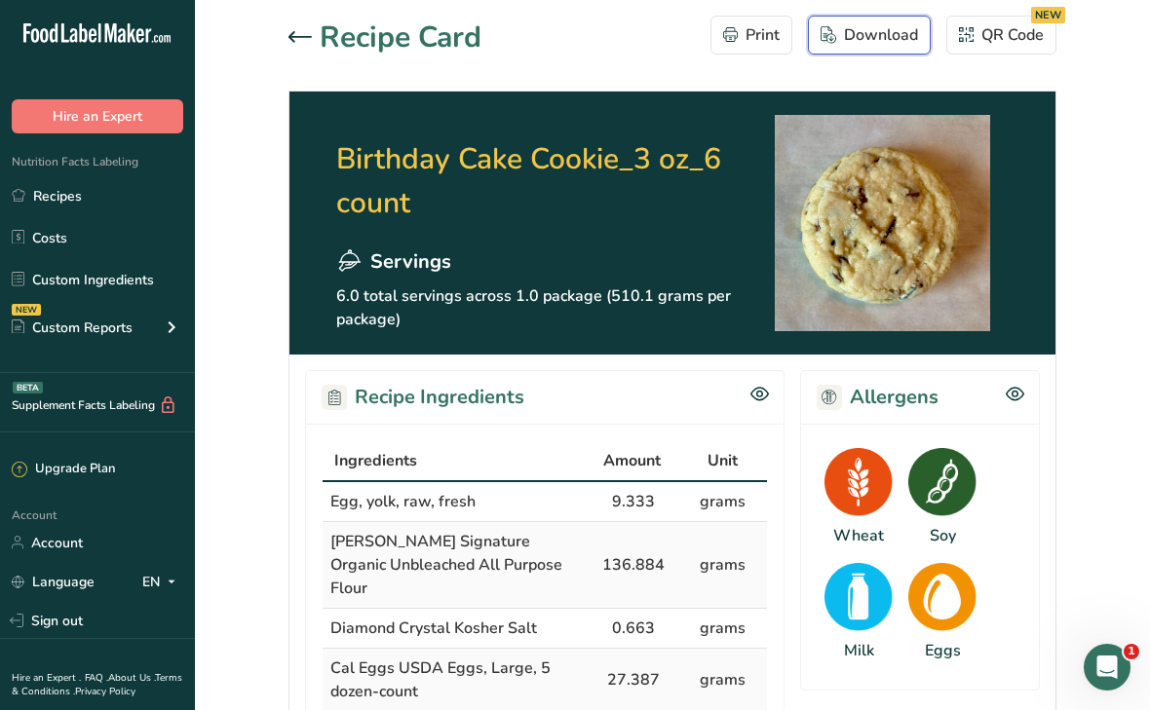
click at [889, 33] on div "Download" at bounding box center [868, 34] width 97 height 23
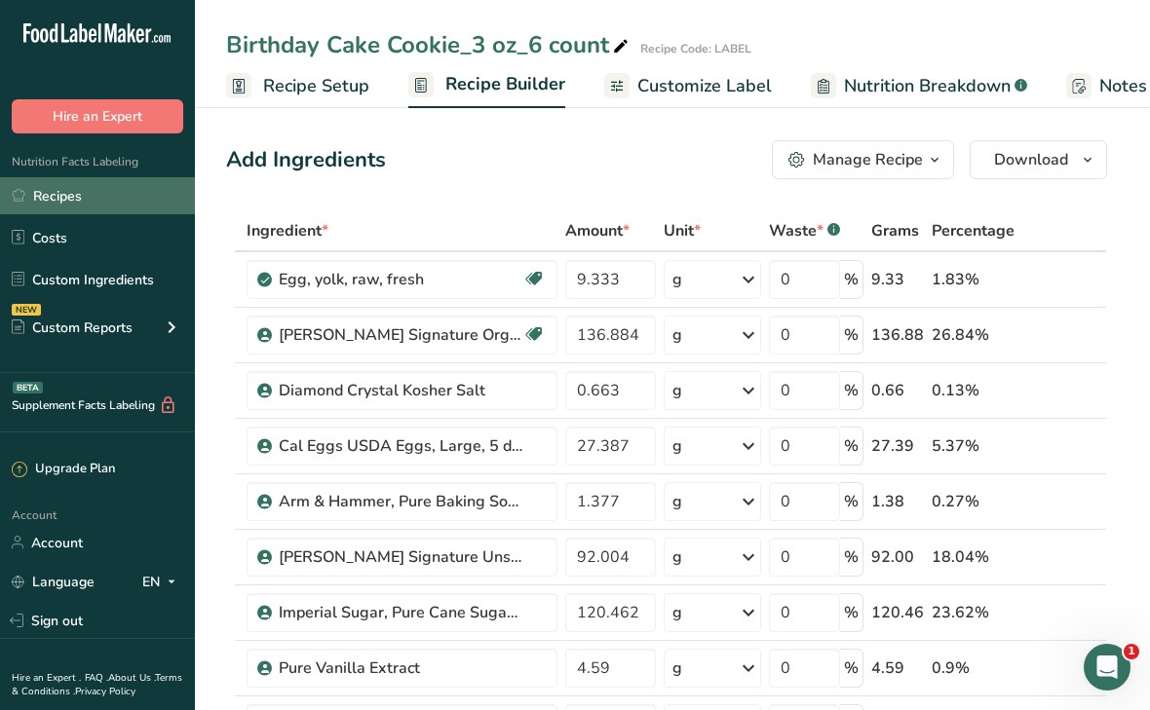
click at [52, 191] on link "Recipes" at bounding box center [97, 195] width 195 height 37
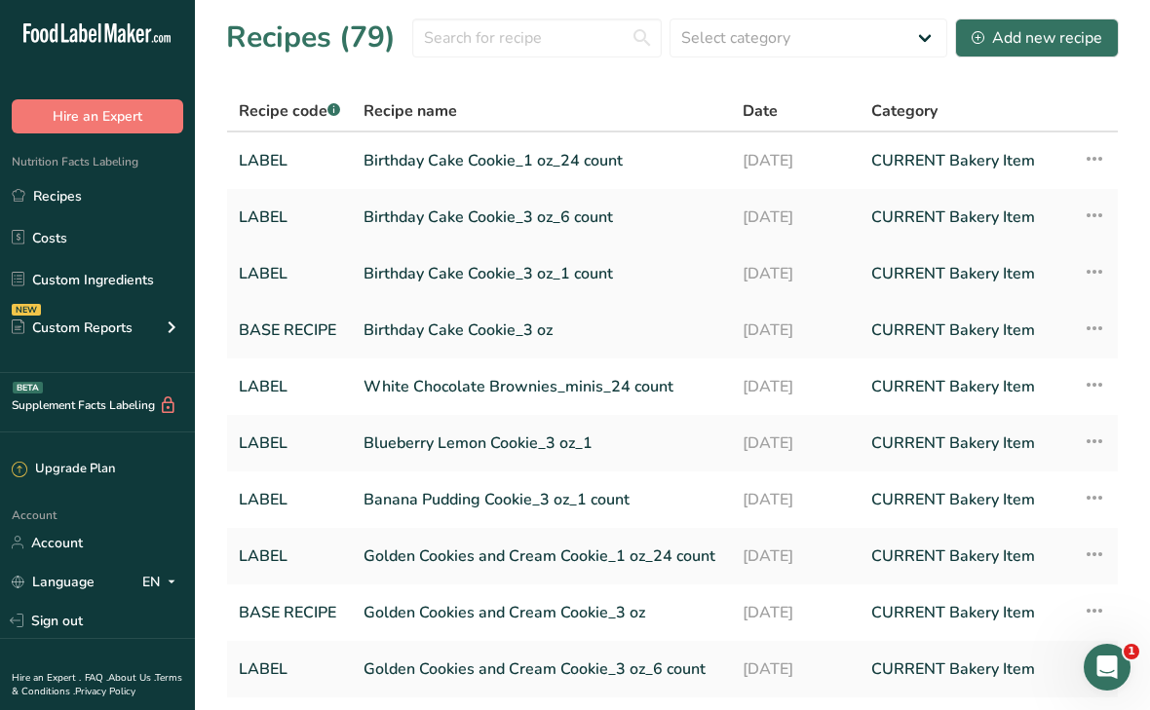
click at [398, 270] on link "Birthday Cake Cookie_3 oz_1 count" at bounding box center [541, 273] width 356 height 41
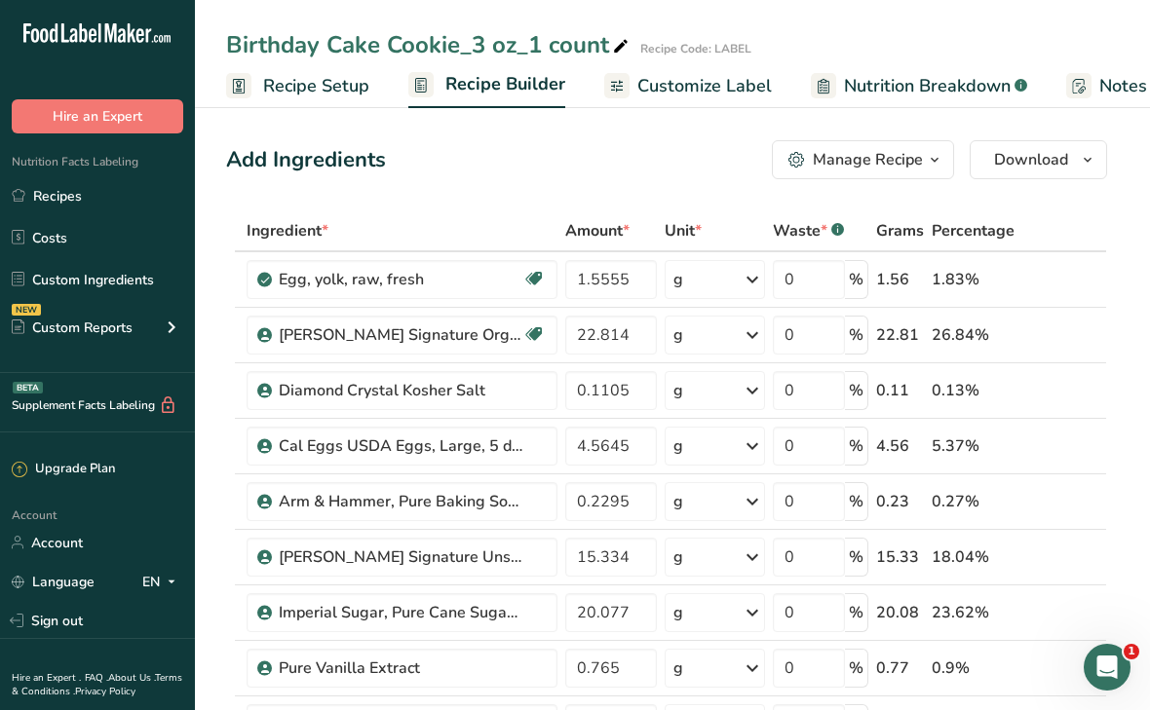
click at [907, 157] on div "Manage Recipe" at bounding box center [868, 159] width 110 height 23
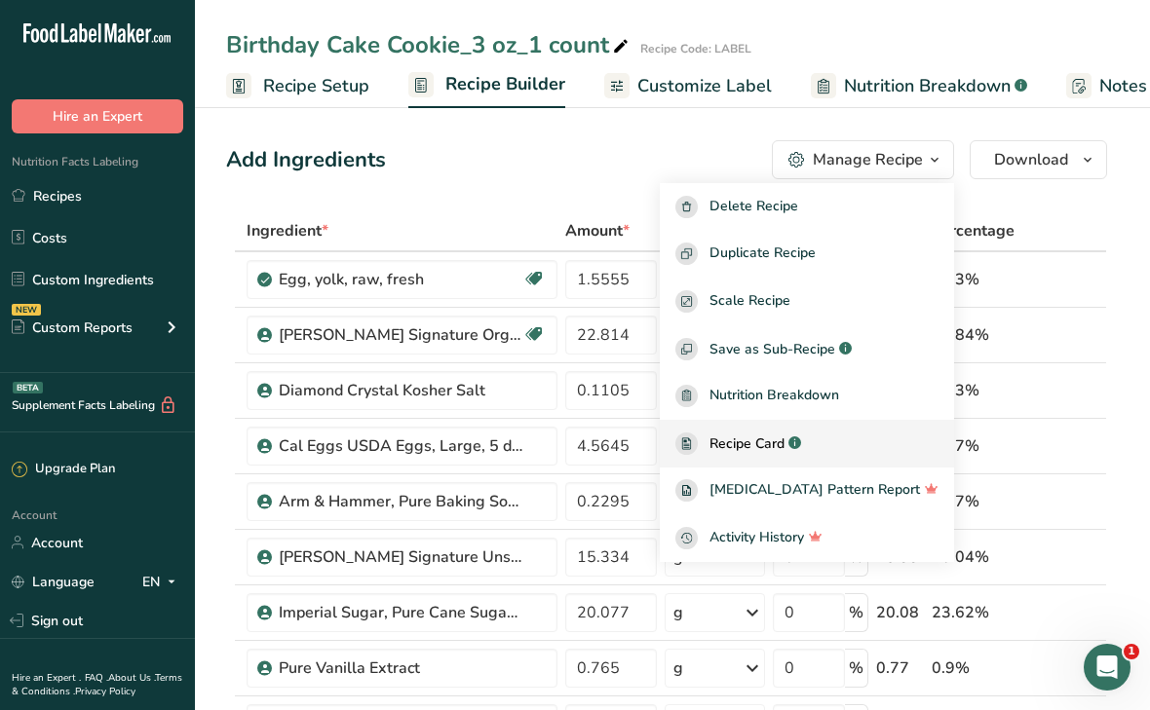
click at [798, 425] on link "Recipe Card .a-a{fill:#347362;}.b-a{fill:#fff;}" at bounding box center [807, 444] width 294 height 48
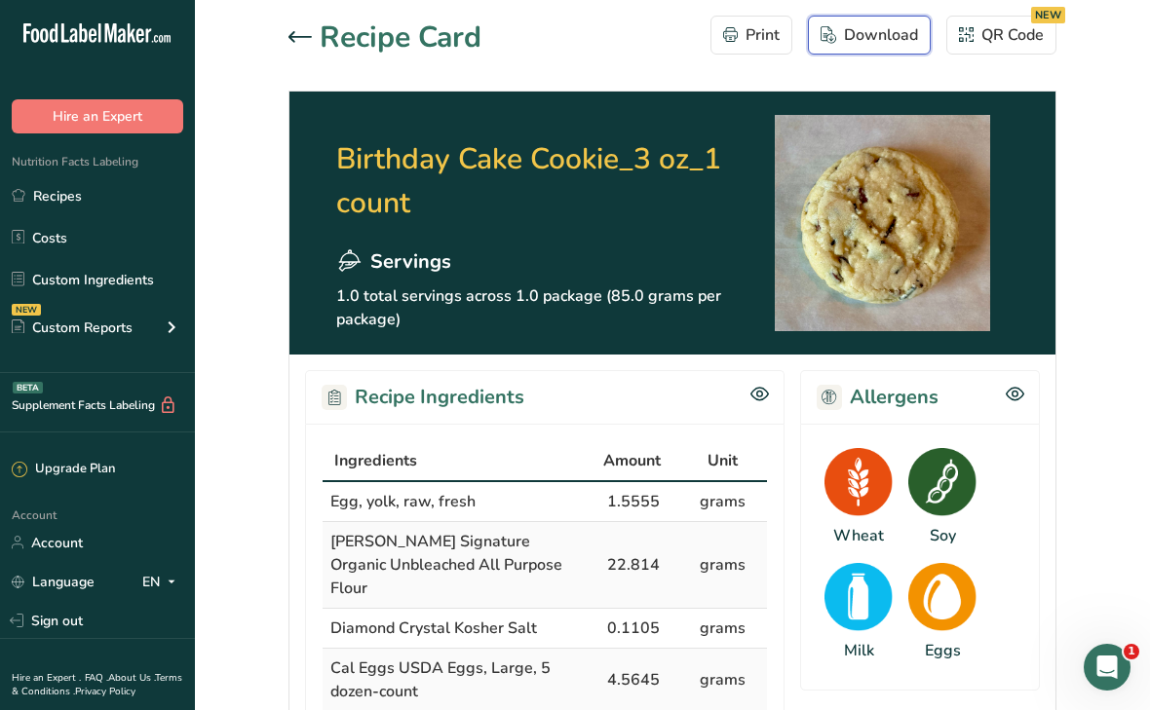
click at [874, 28] on div "Download" at bounding box center [868, 34] width 97 height 23
click at [288, 36] on icon at bounding box center [299, 36] width 23 height 11
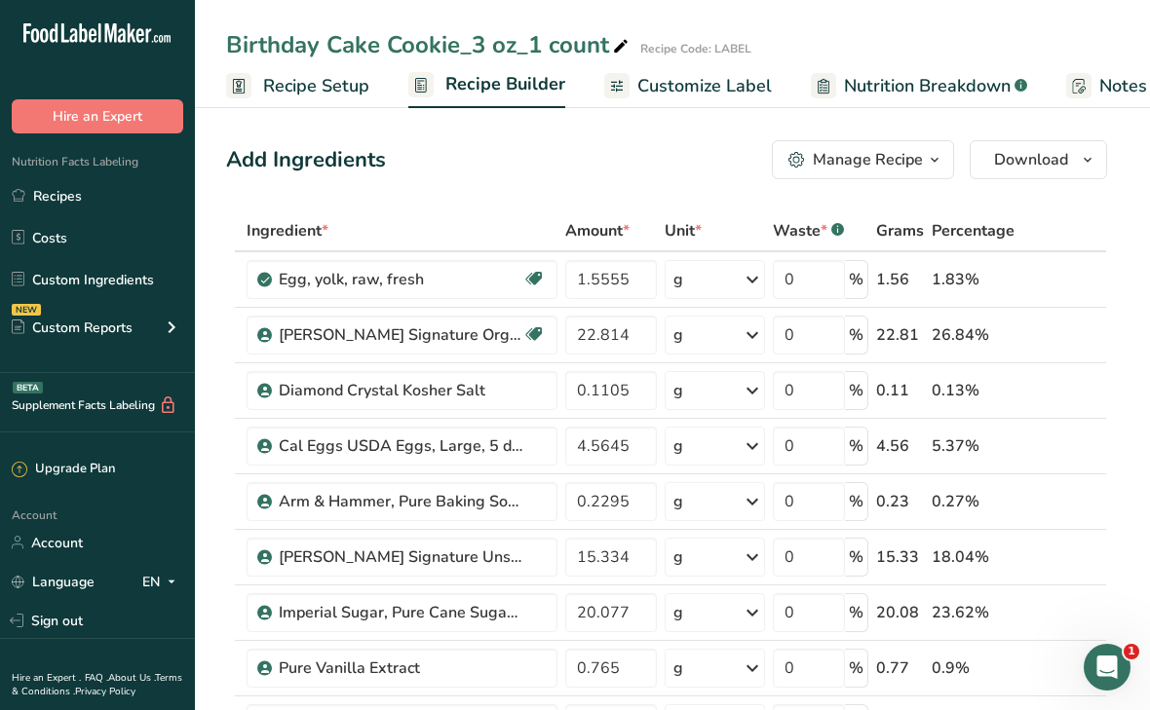
click at [716, 82] on span "Customize Label" at bounding box center [704, 86] width 134 height 26
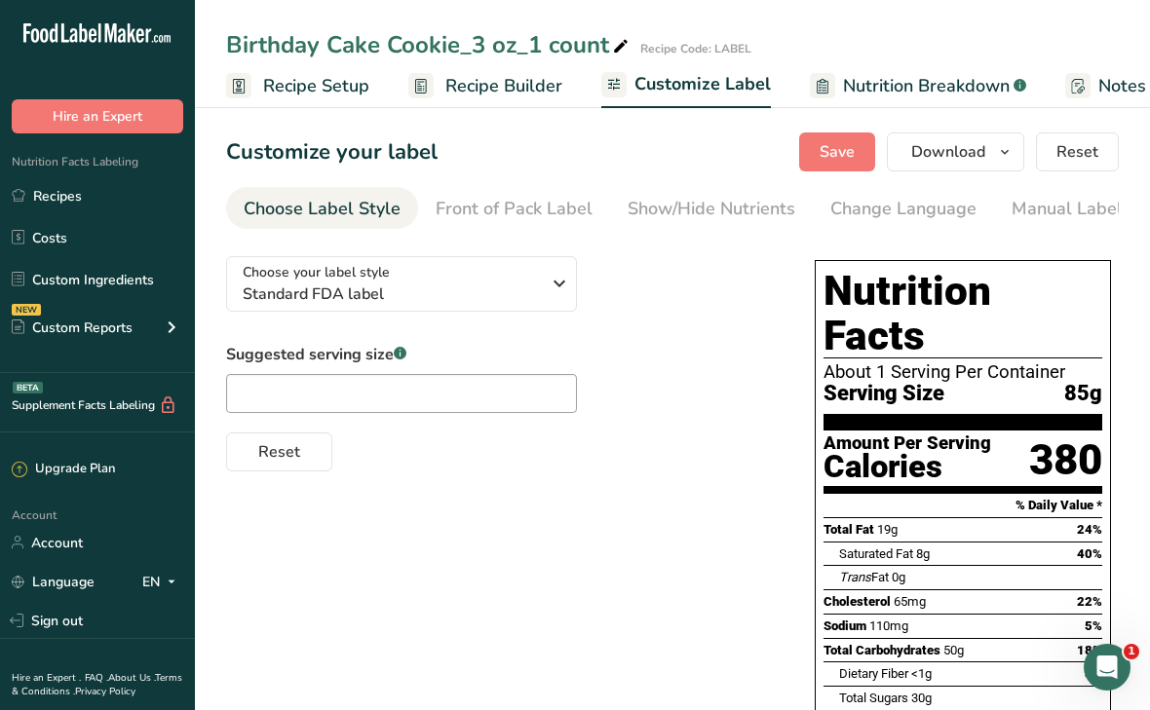
click at [277, 81] on span "Recipe Setup" at bounding box center [316, 86] width 106 height 26
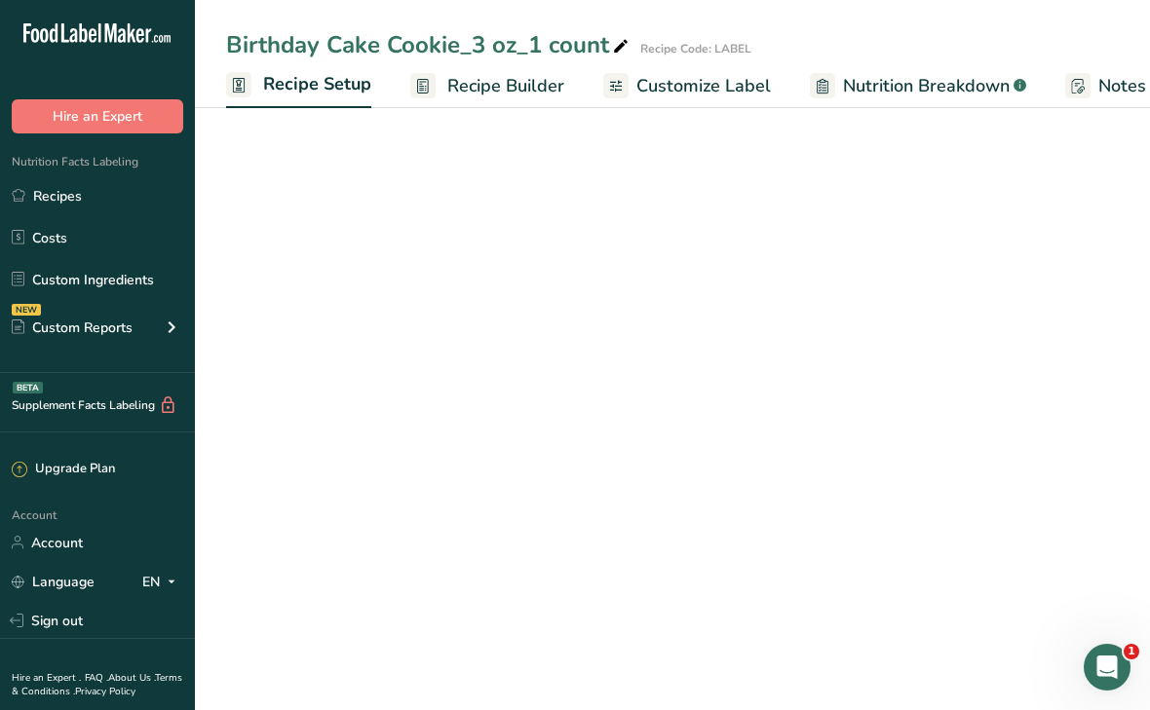
scroll to position [0, 7]
select select "5"
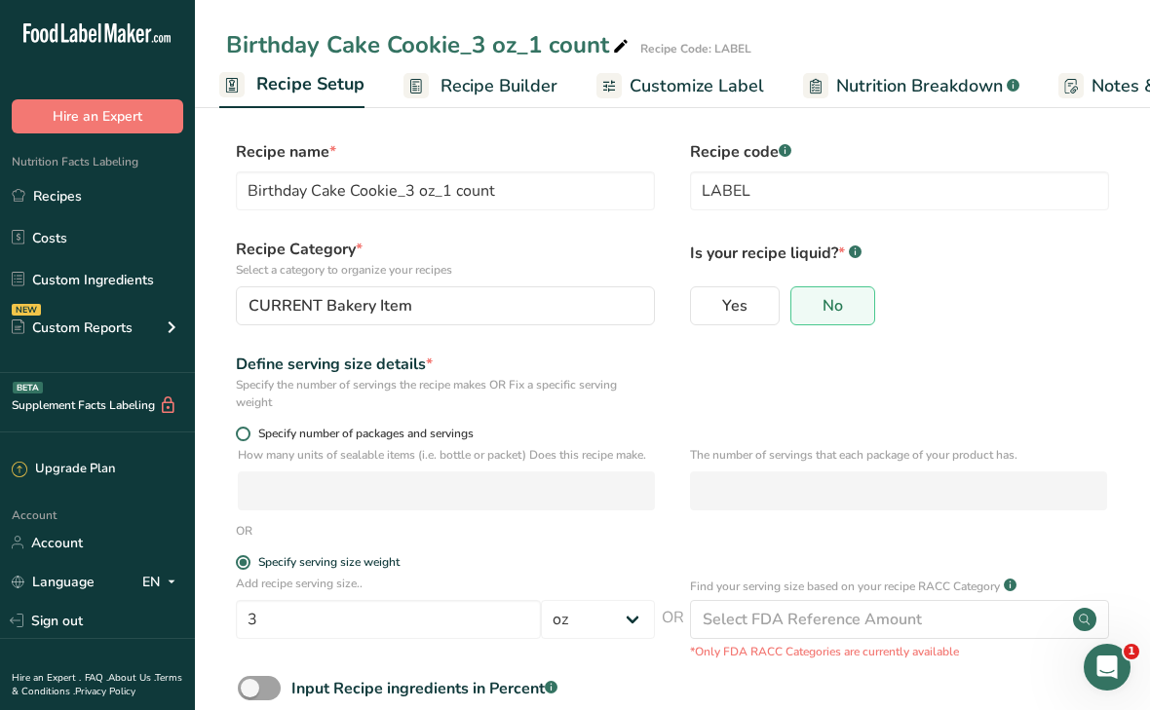
click at [242, 437] on span at bounding box center [243, 434] width 15 height 15
click at [242, 437] on input "Specify number of packages and servings" at bounding box center [242, 434] width 13 height 13
radio input "true"
radio input "false"
select select "0"
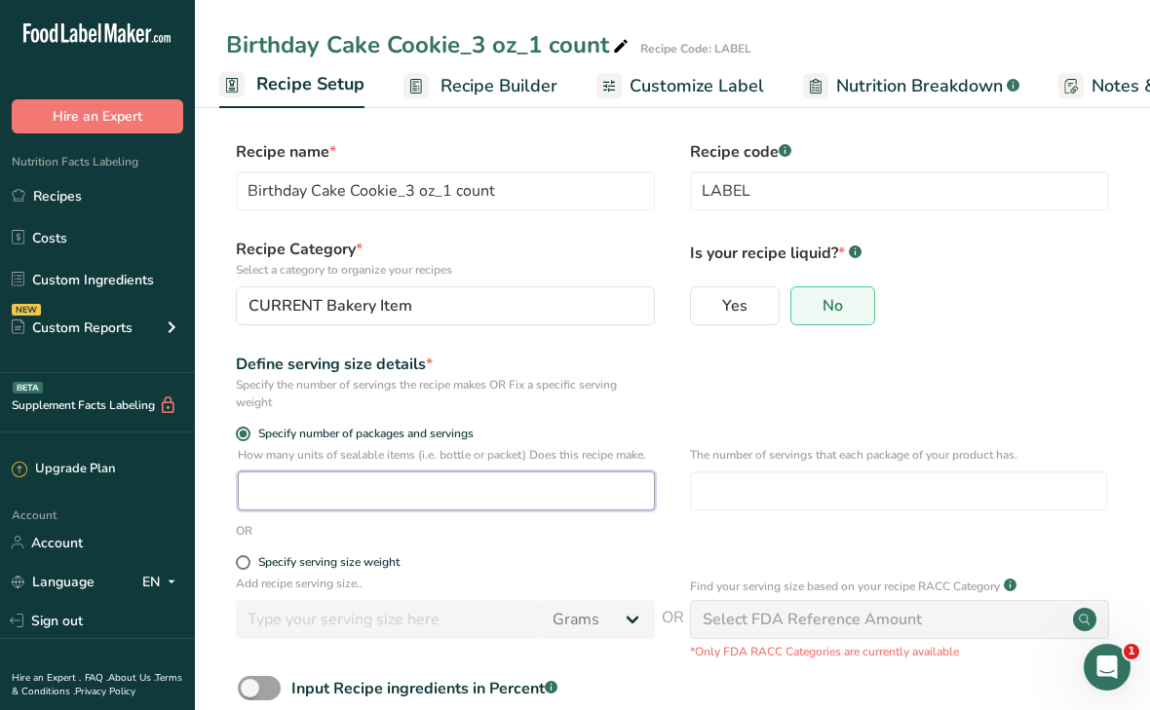
click at [260, 483] on input "number" at bounding box center [446, 491] width 417 height 39
type input "1"
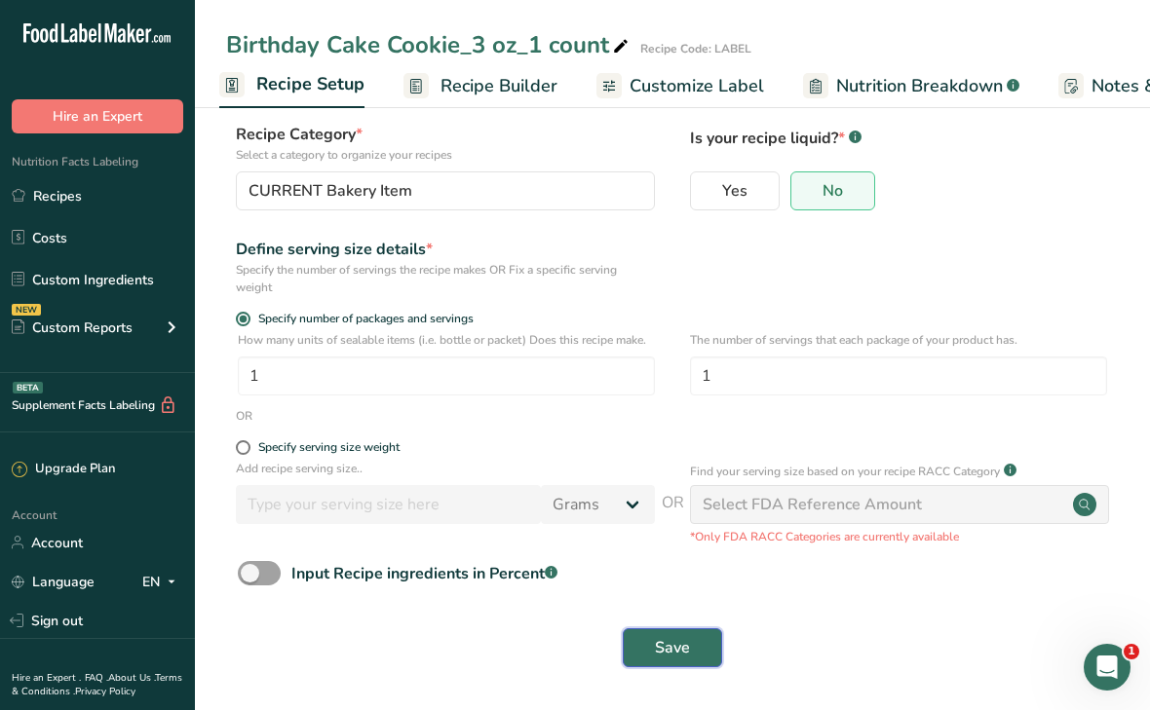
click at [667, 654] on span "Save" at bounding box center [672, 647] width 35 height 23
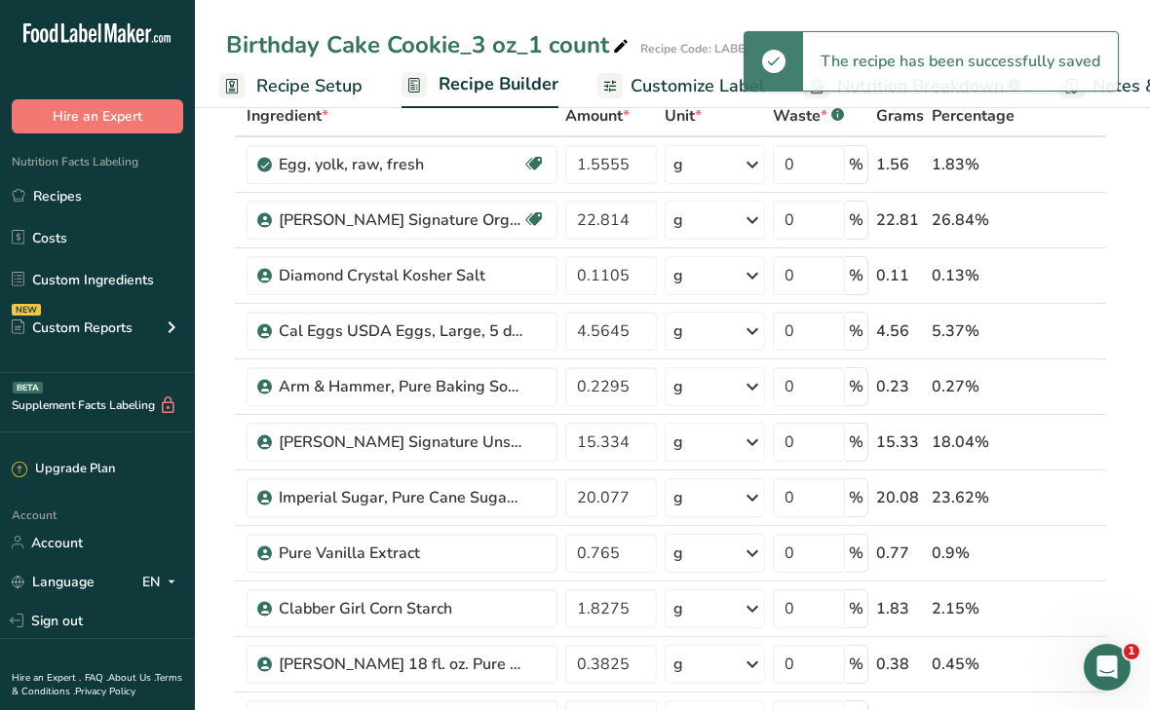
click at [684, 88] on span "Customize Label" at bounding box center [697, 86] width 134 height 26
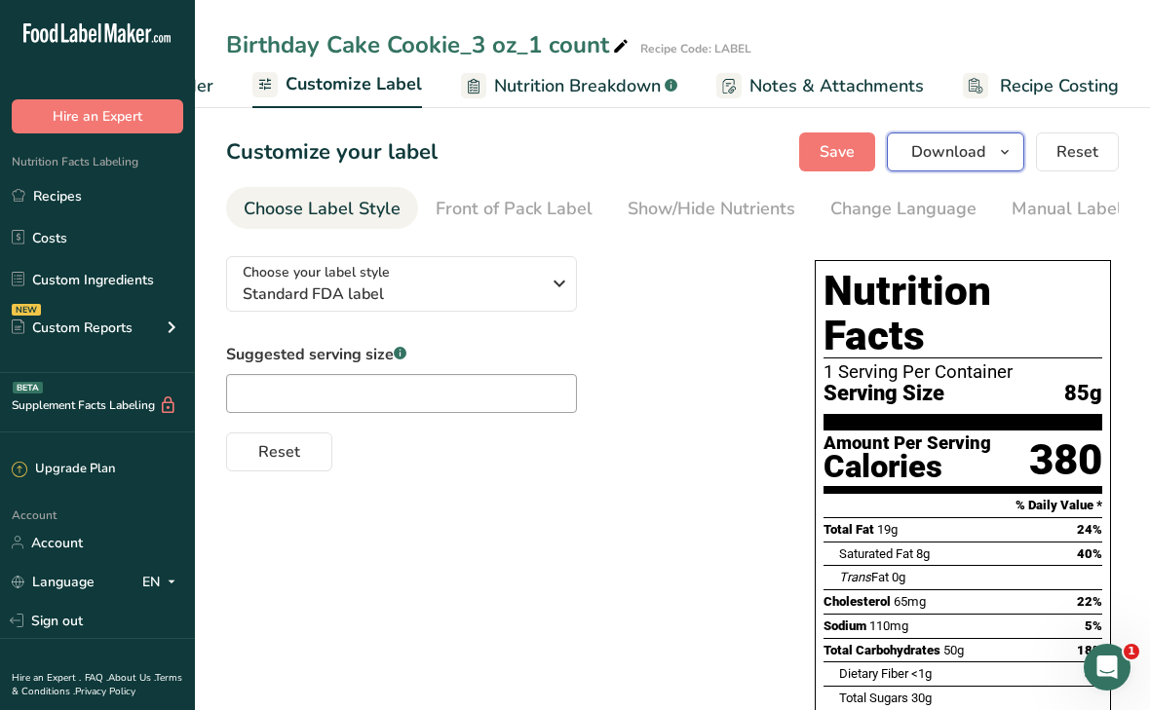
click at [972, 150] on span "Download" at bounding box center [948, 151] width 74 height 23
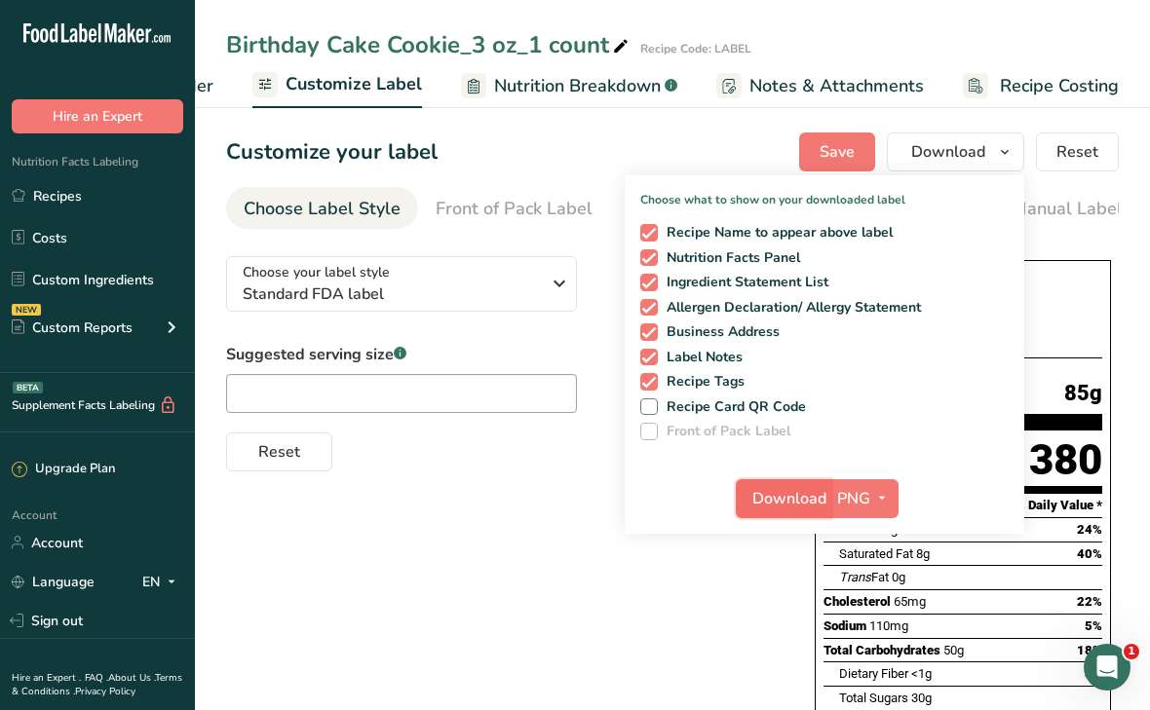
click at [805, 496] on span "Download" at bounding box center [789, 498] width 74 height 23
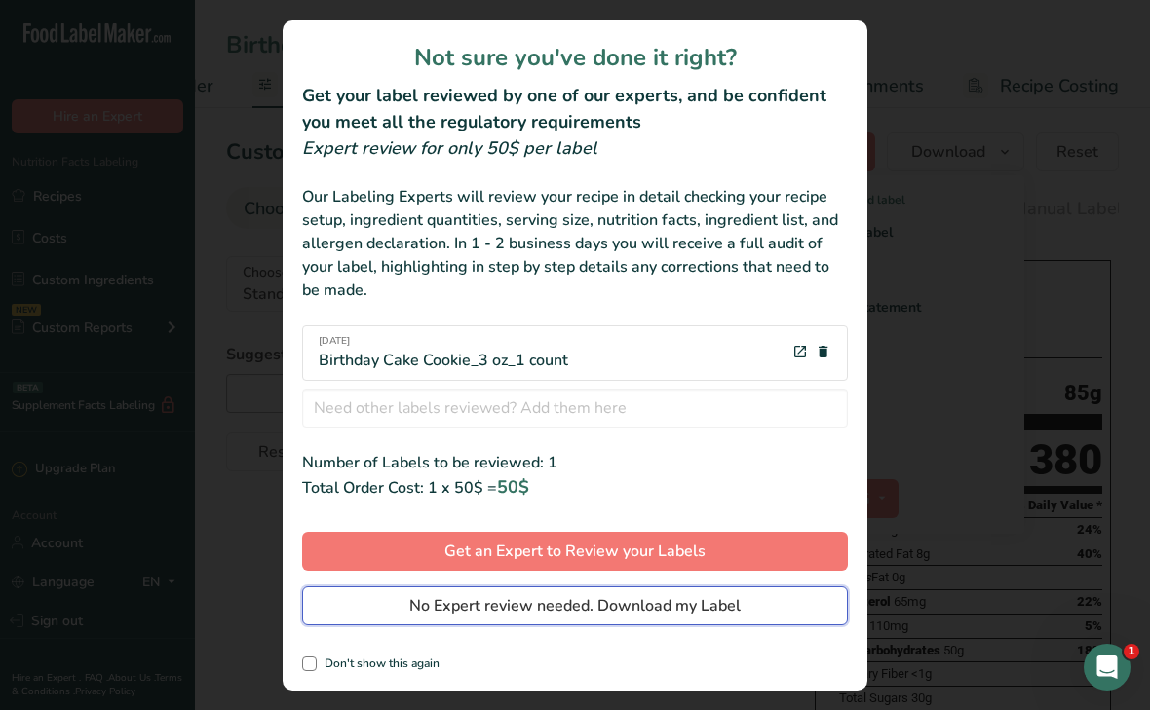
click at [700, 608] on span "No Expert review needed. Download my Label" at bounding box center [574, 605] width 331 height 23
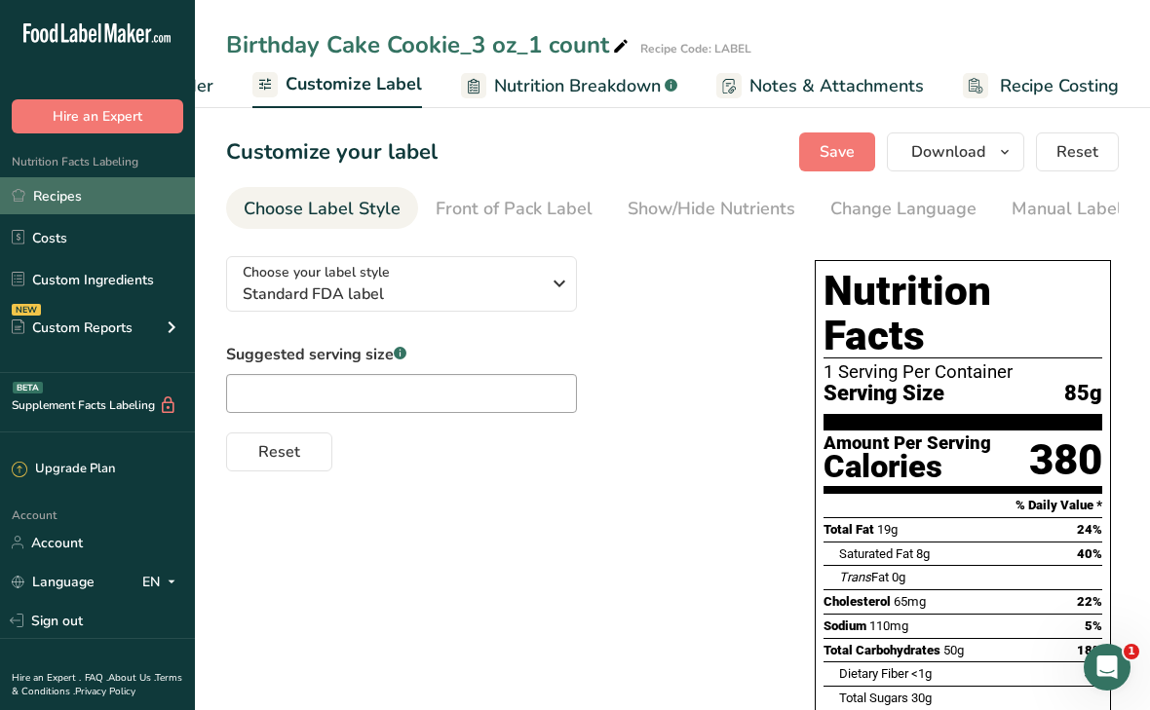
click at [15, 203] on link "Recipes" at bounding box center [97, 195] width 195 height 37
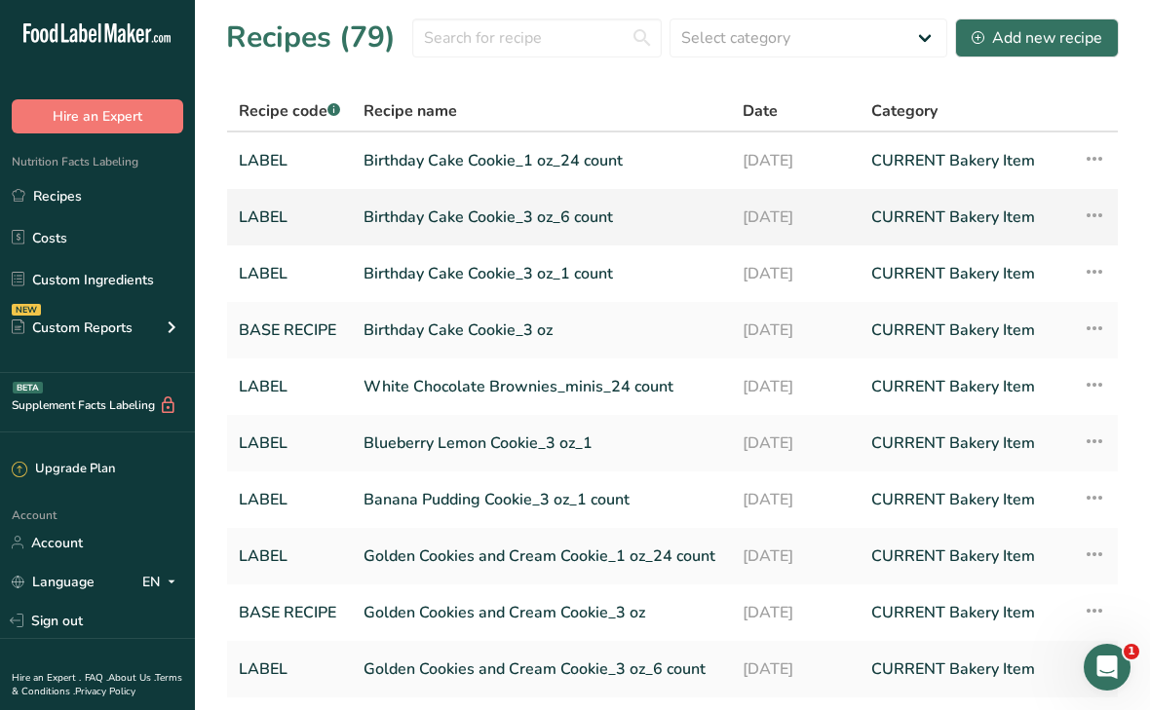
click at [524, 214] on link "Birthday Cake Cookie_3 oz_6 count" at bounding box center [541, 217] width 356 height 41
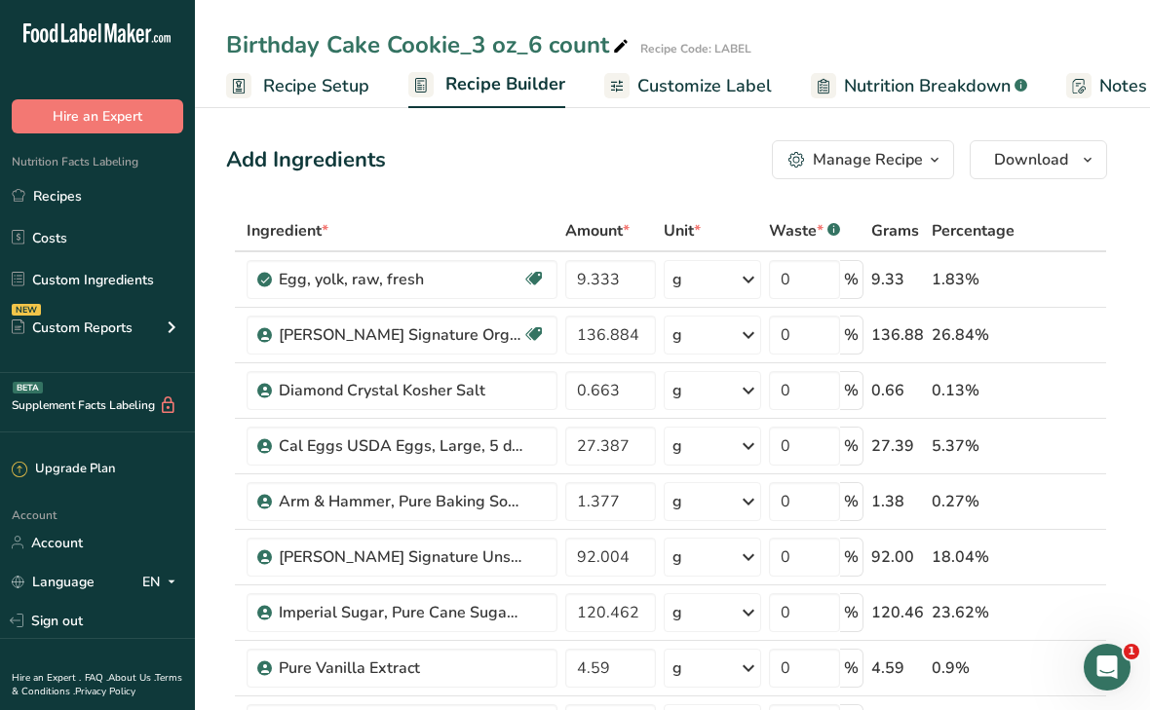
click at [727, 82] on span "Customize Label" at bounding box center [704, 86] width 134 height 26
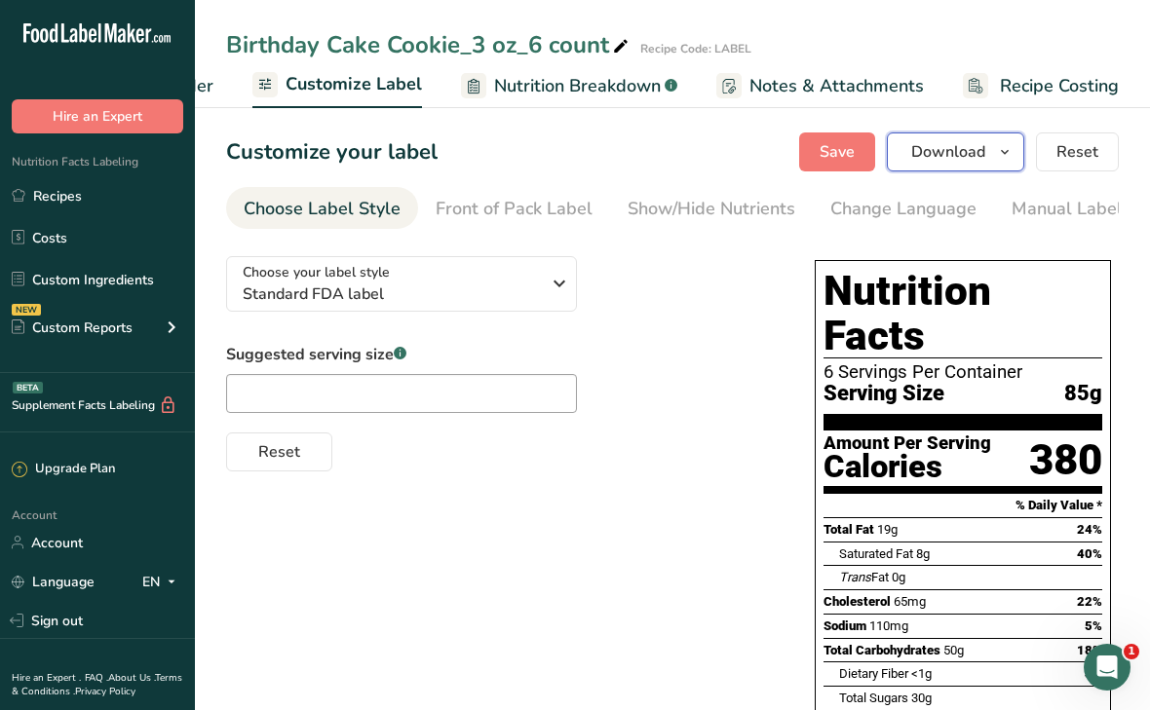
click at [931, 162] on span "Download" at bounding box center [948, 151] width 74 height 23
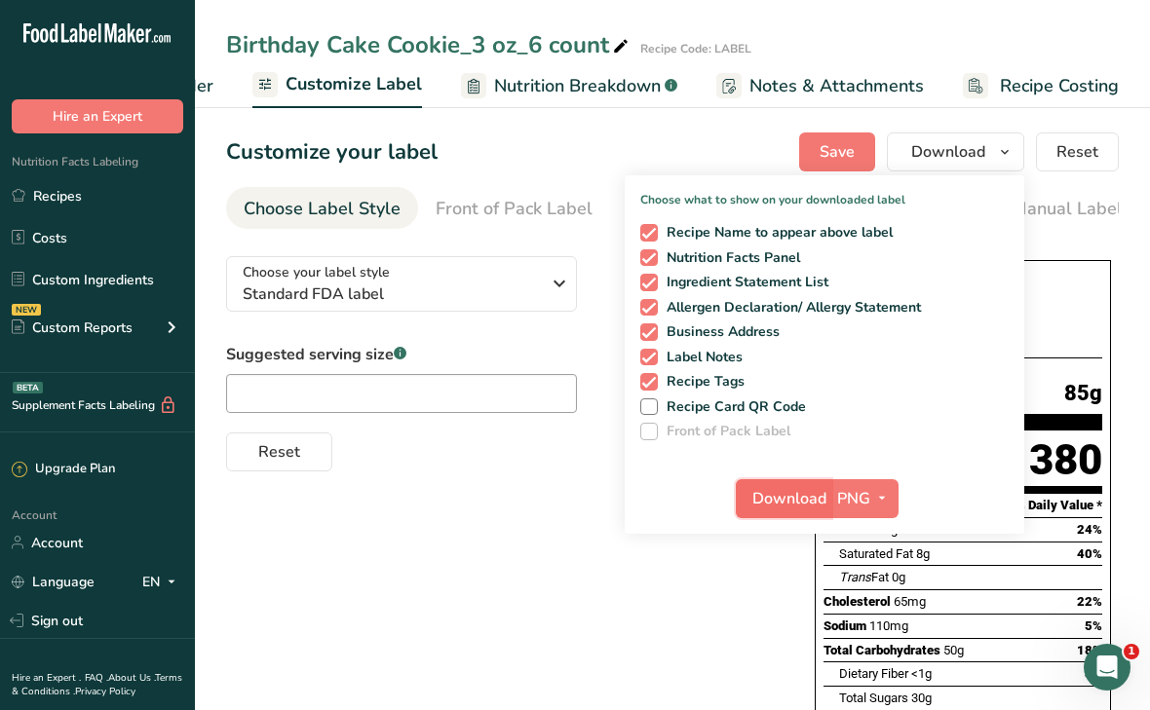
click at [777, 490] on span "Download" at bounding box center [789, 498] width 74 height 23
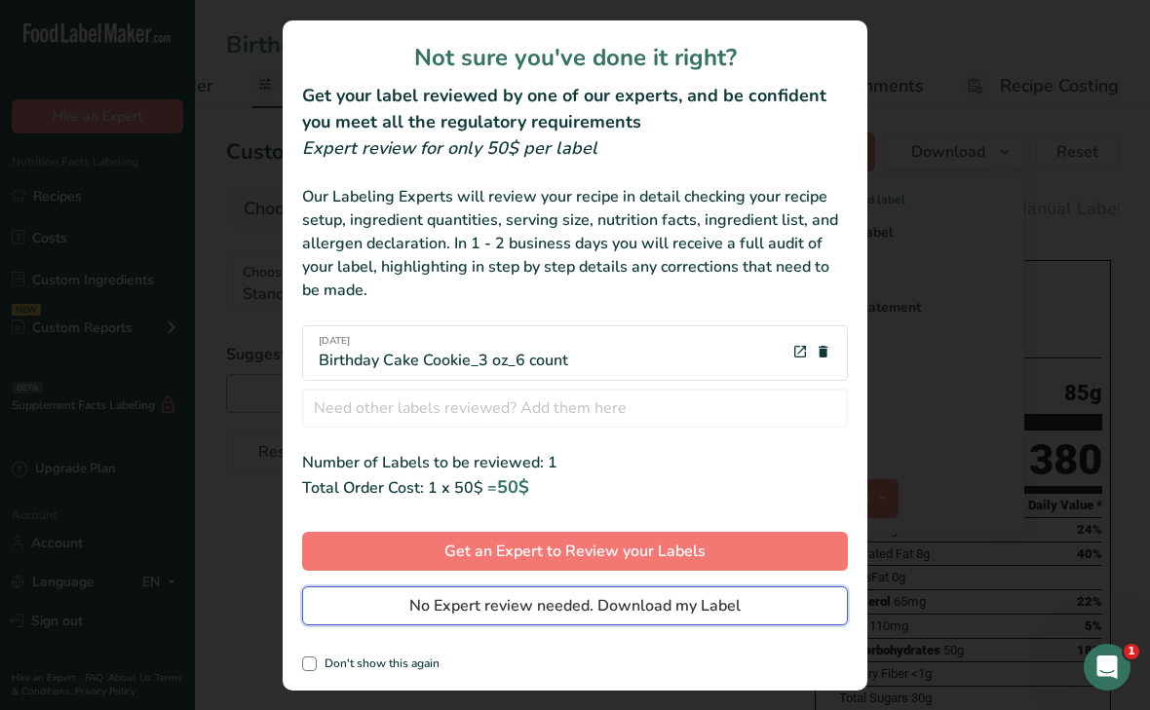
click at [506, 611] on span "No Expert review needed. Download my Label" at bounding box center [574, 605] width 331 height 23
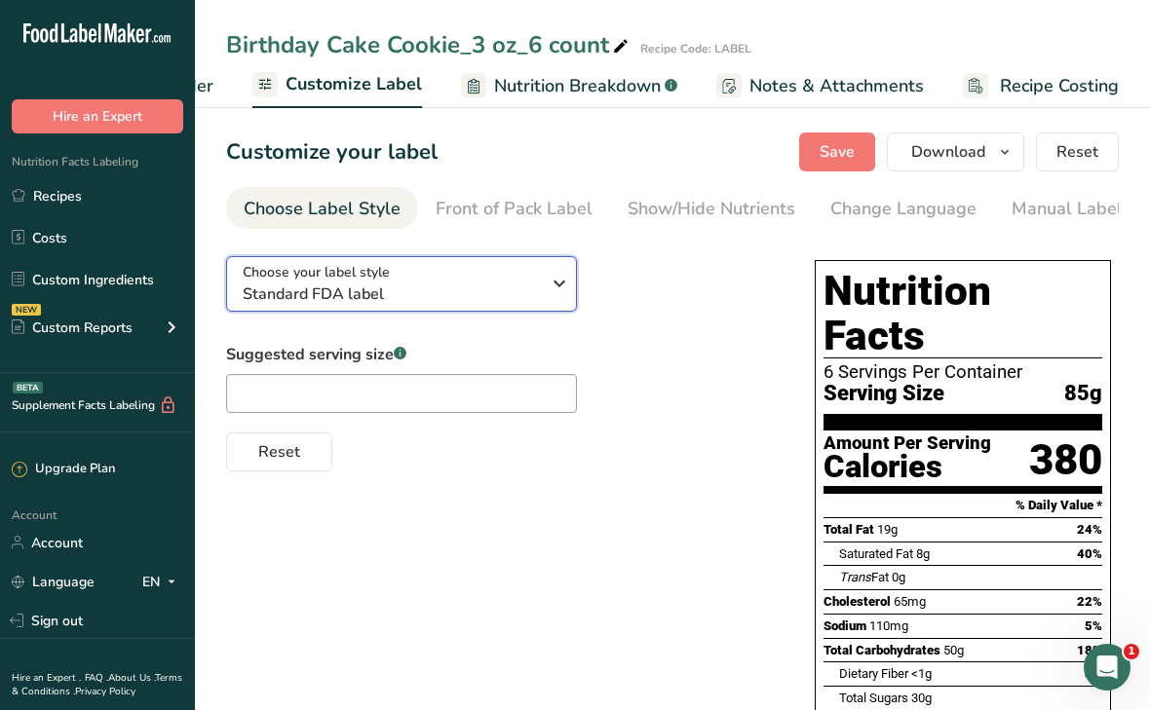
click at [536, 305] on span "Standard FDA label" at bounding box center [391, 294] width 297 height 23
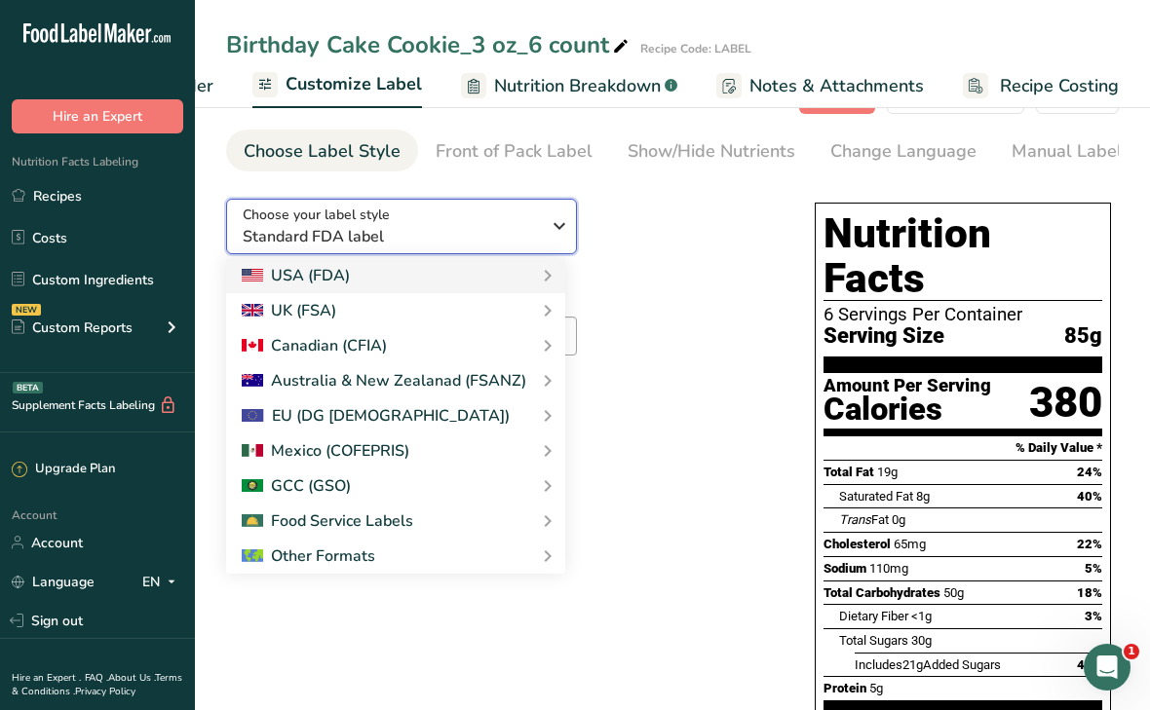
scroll to position [69, 0]
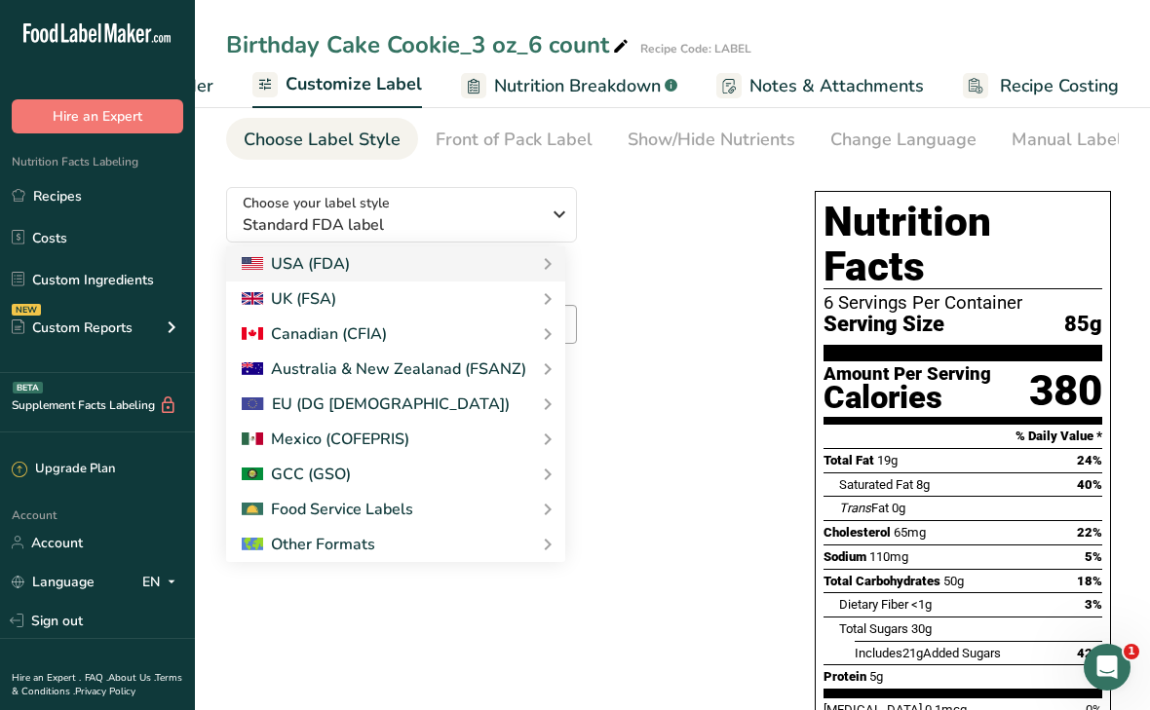
click at [709, 459] on div "Choose your label style Standard FDA label USA (FDA) Standard FDA label Tabular…" at bounding box center [672, 711] width 892 height 1080
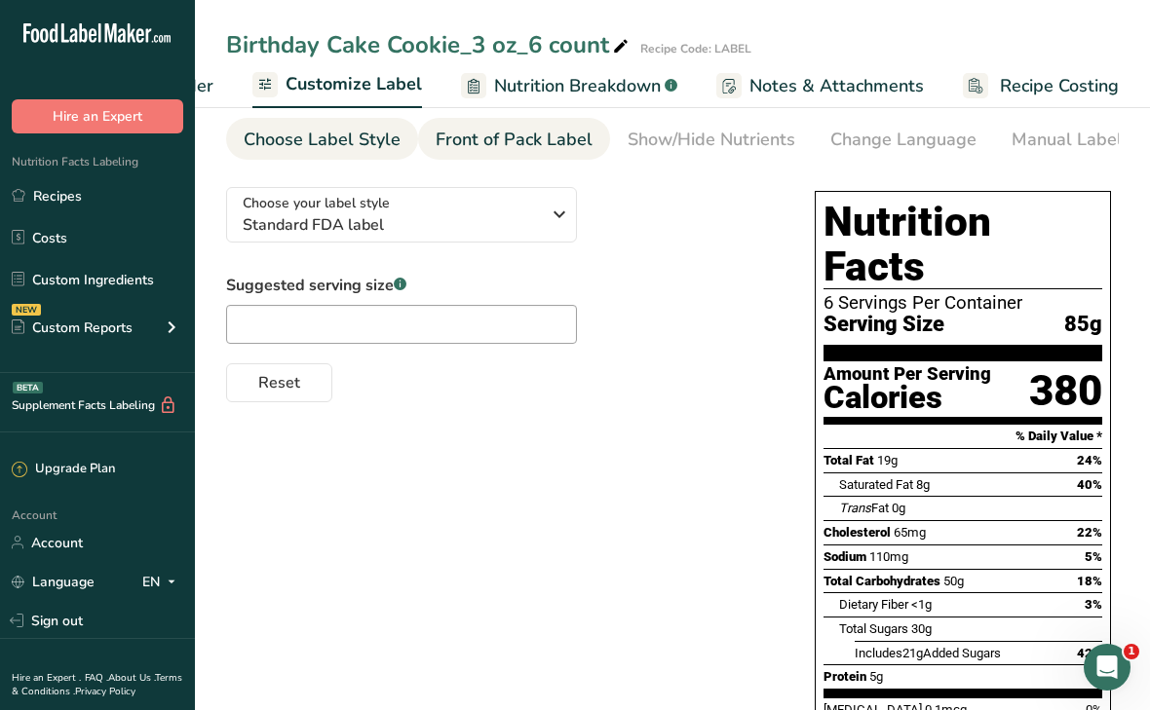
click at [542, 132] on div "Front of Pack Label" at bounding box center [514, 140] width 157 height 26
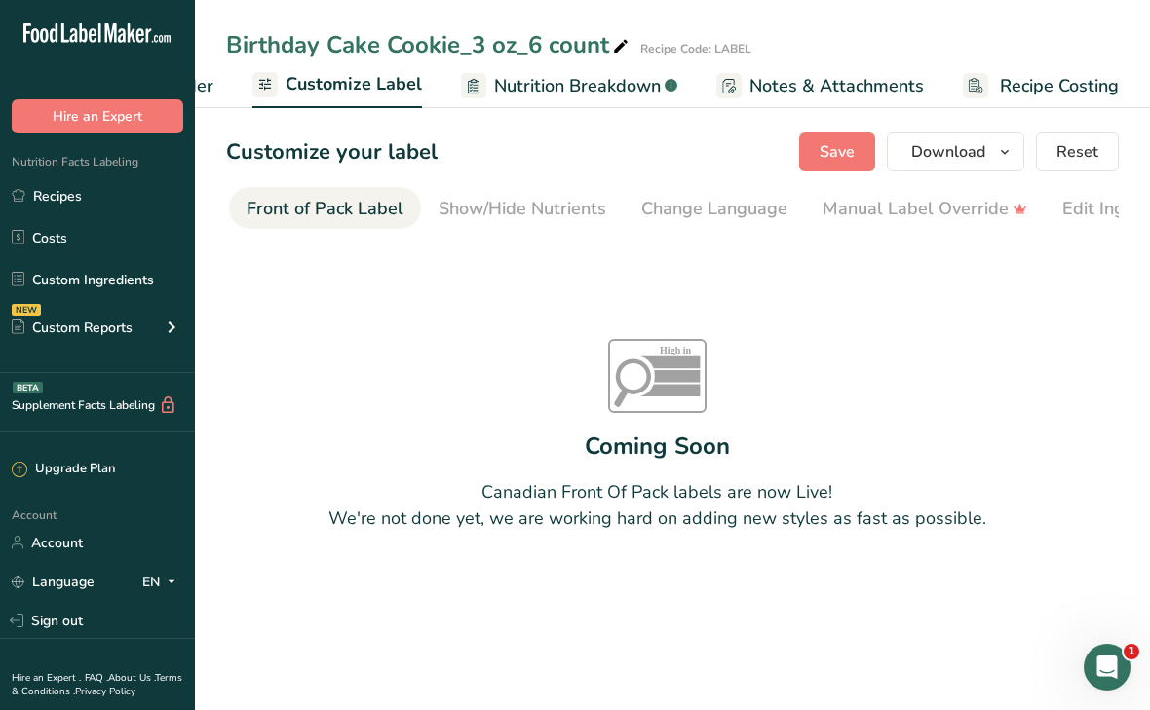
scroll to position [0, 0]
click at [277, 207] on div "Choose Label Style" at bounding box center [322, 209] width 157 height 26
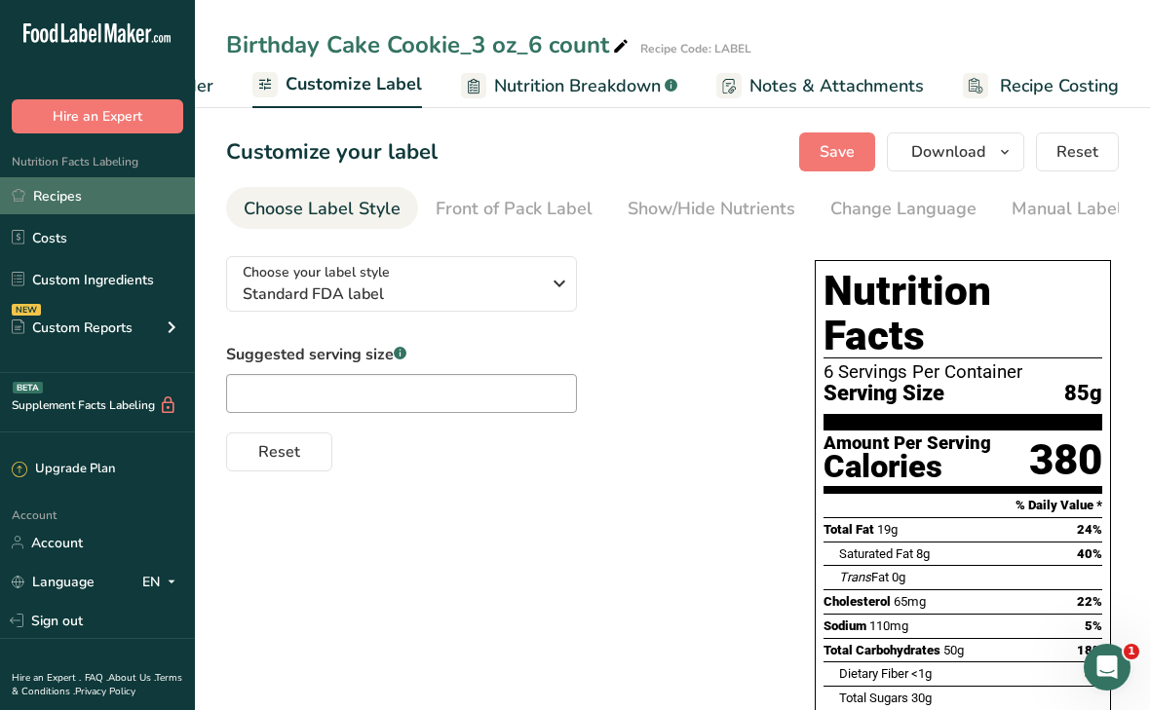
click at [55, 199] on link "Recipes" at bounding box center [97, 195] width 195 height 37
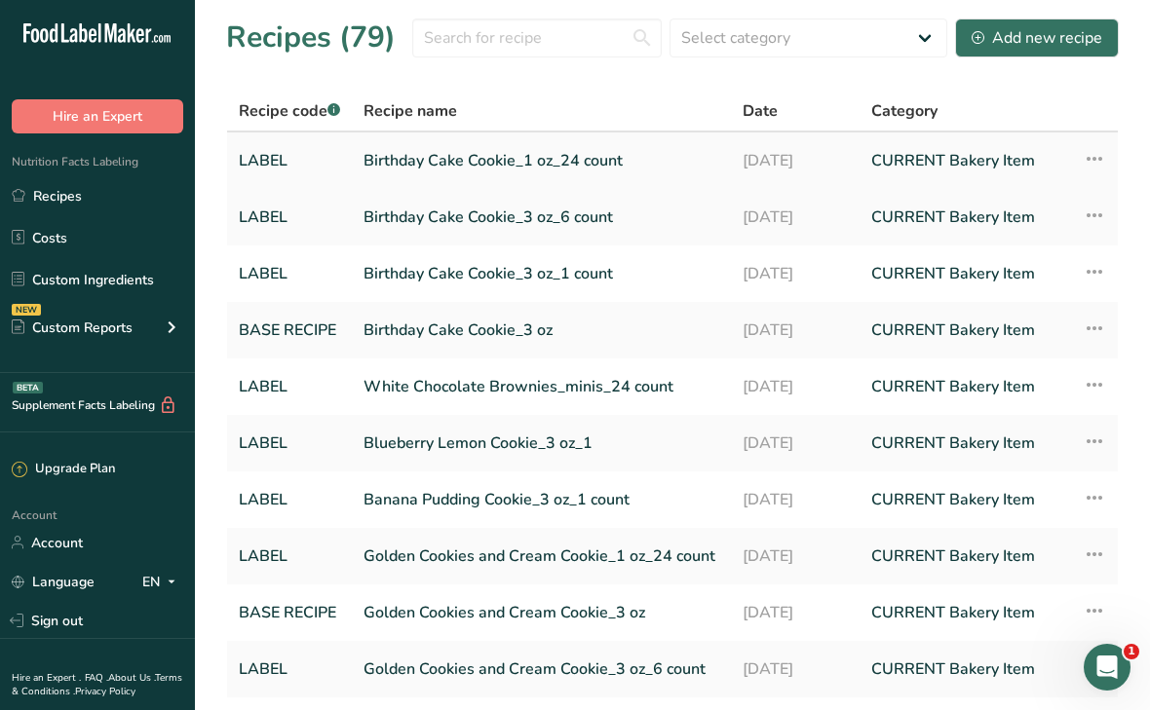
click at [470, 164] on link "Birthday Cake Cookie_1 oz_24 count" at bounding box center [541, 160] width 356 height 41
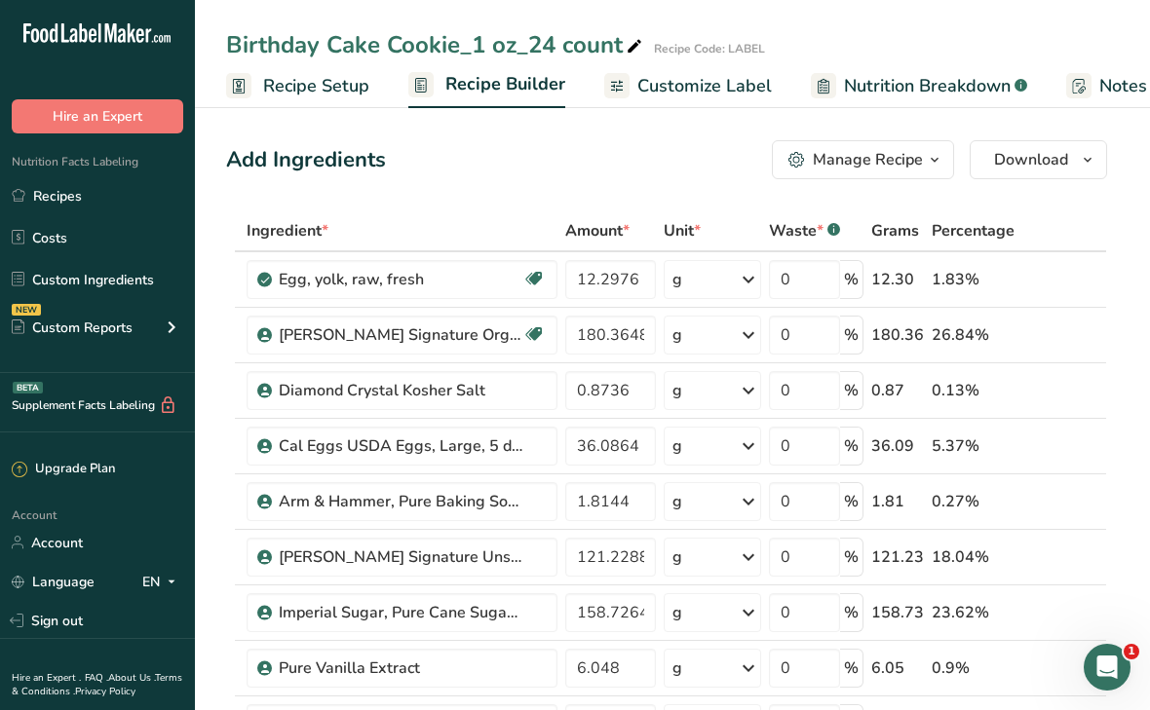
click at [703, 84] on span "Customize Label" at bounding box center [704, 86] width 134 height 26
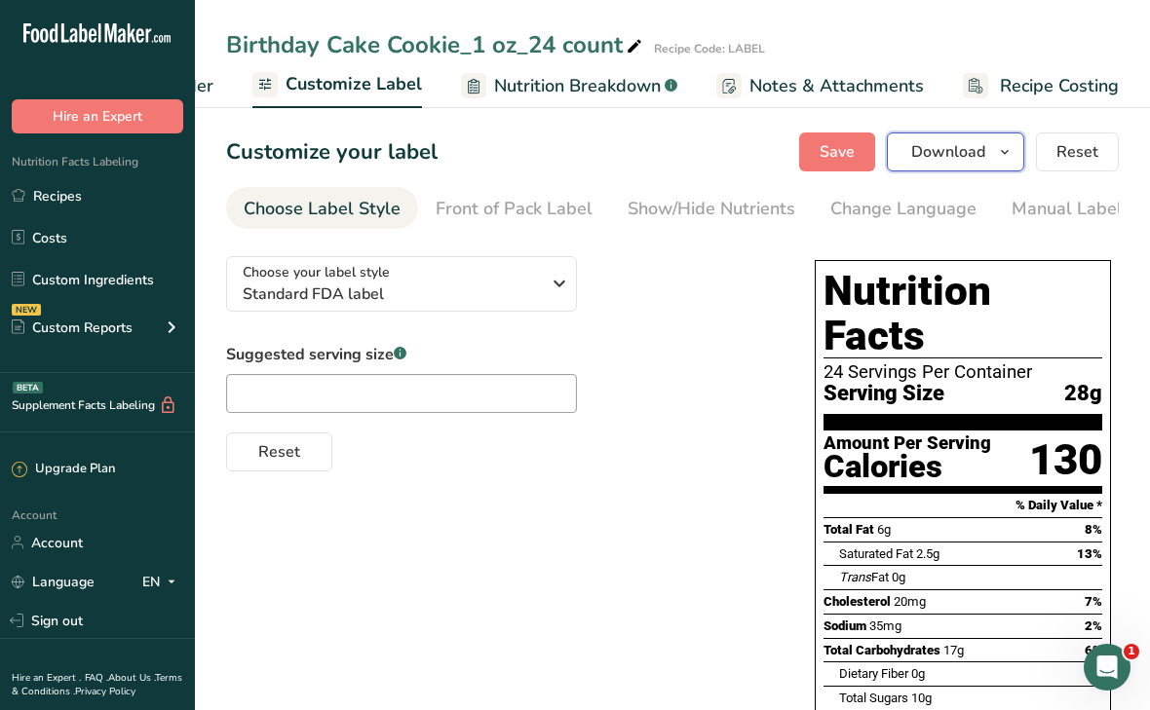
click at [941, 166] on button "Download" at bounding box center [955, 152] width 137 height 39
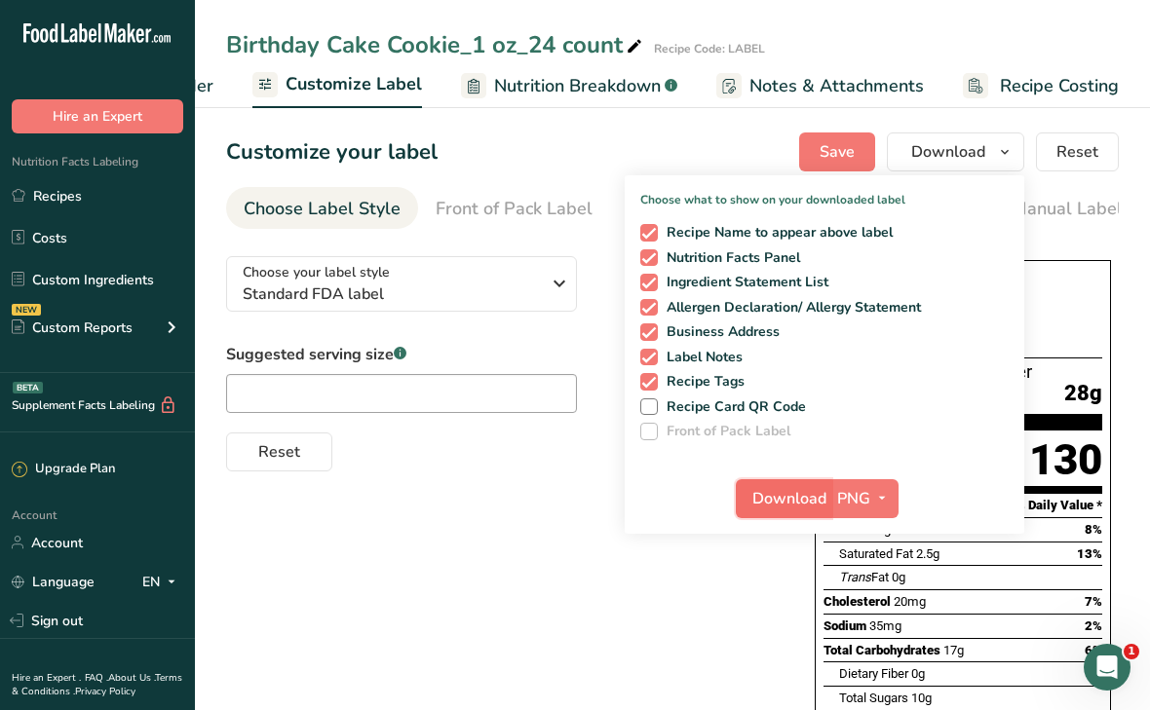
click at [755, 498] on span "Download" at bounding box center [789, 498] width 74 height 23
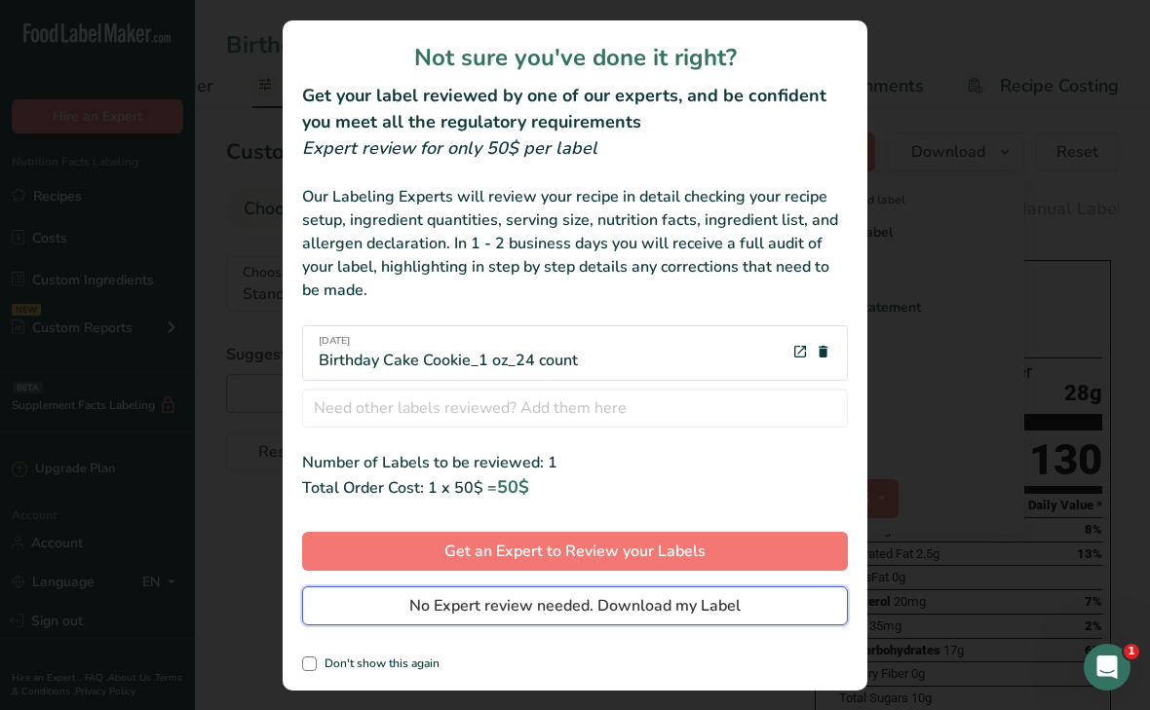
click at [497, 600] on span "No Expert review needed. Download my Label" at bounding box center [574, 605] width 331 height 23
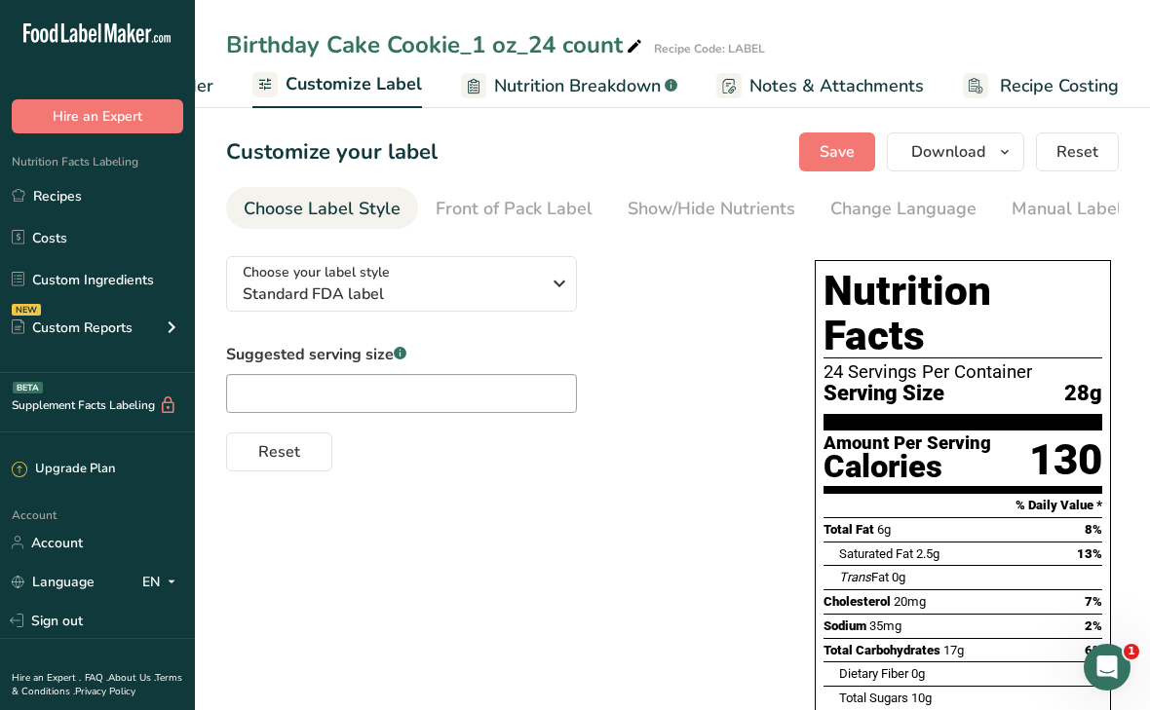
click at [59, 200] on link "Recipes" at bounding box center [97, 195] width 195 height 37
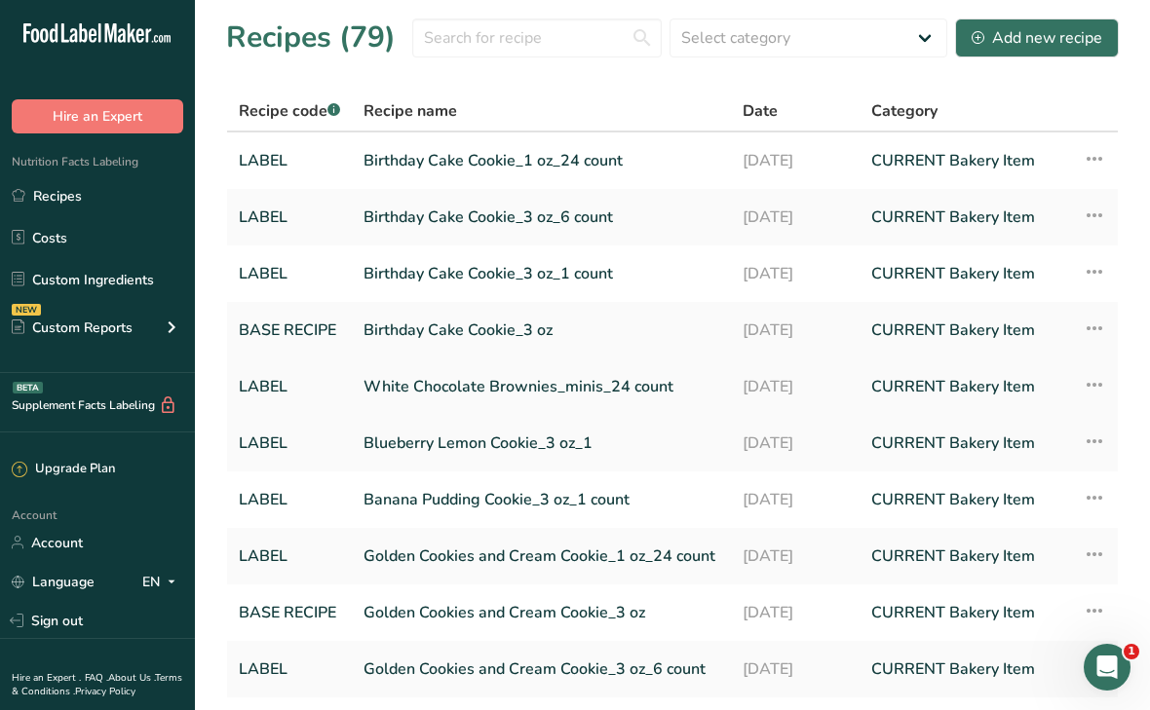
click at [405, 385] on link "White Chocolate Brownies_minis_24 count" at bounding box center [541, 386] width 356 height 41
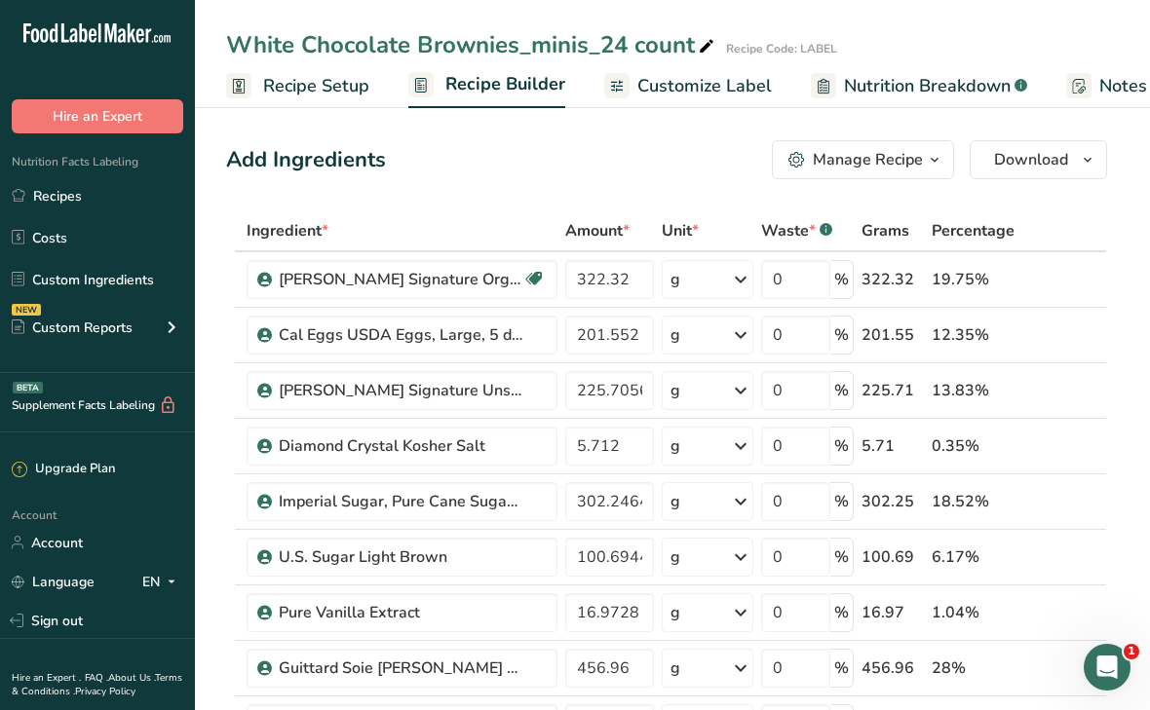
click at [864, 164] on div "Manage Recipe" at bounding box center [868, 159] width 110 height 23
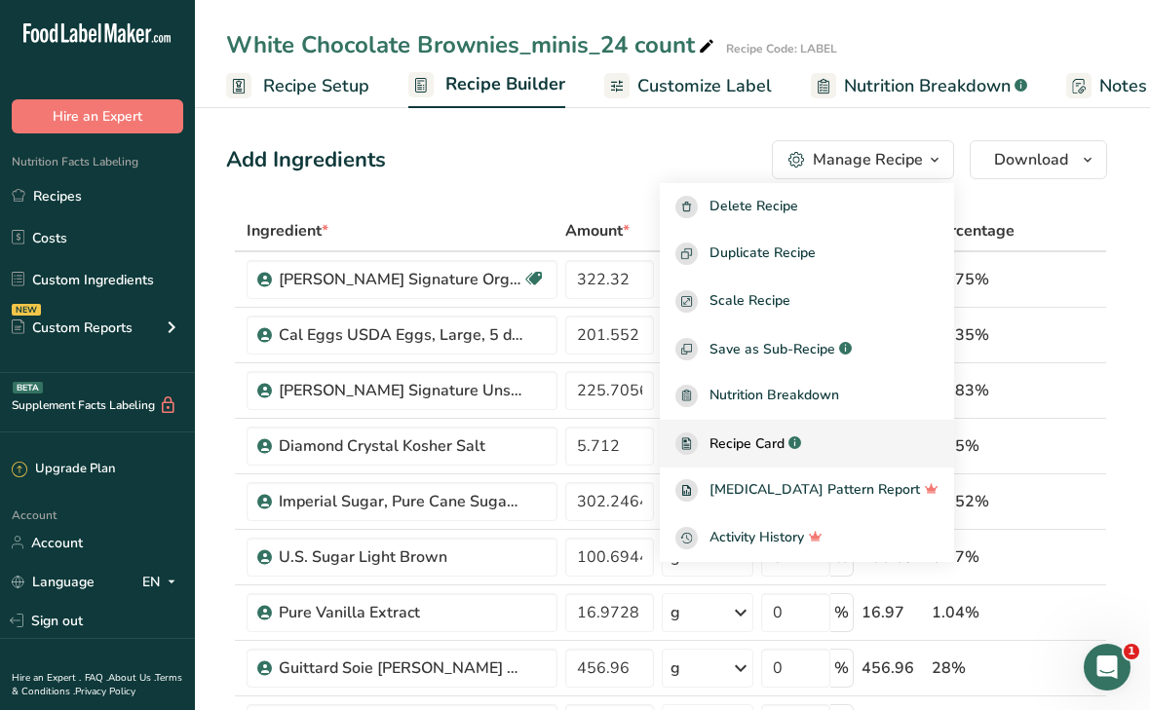
click at [784, 445] on span "Recipe Card" at bounding box center [746, 444] width 75 height 20
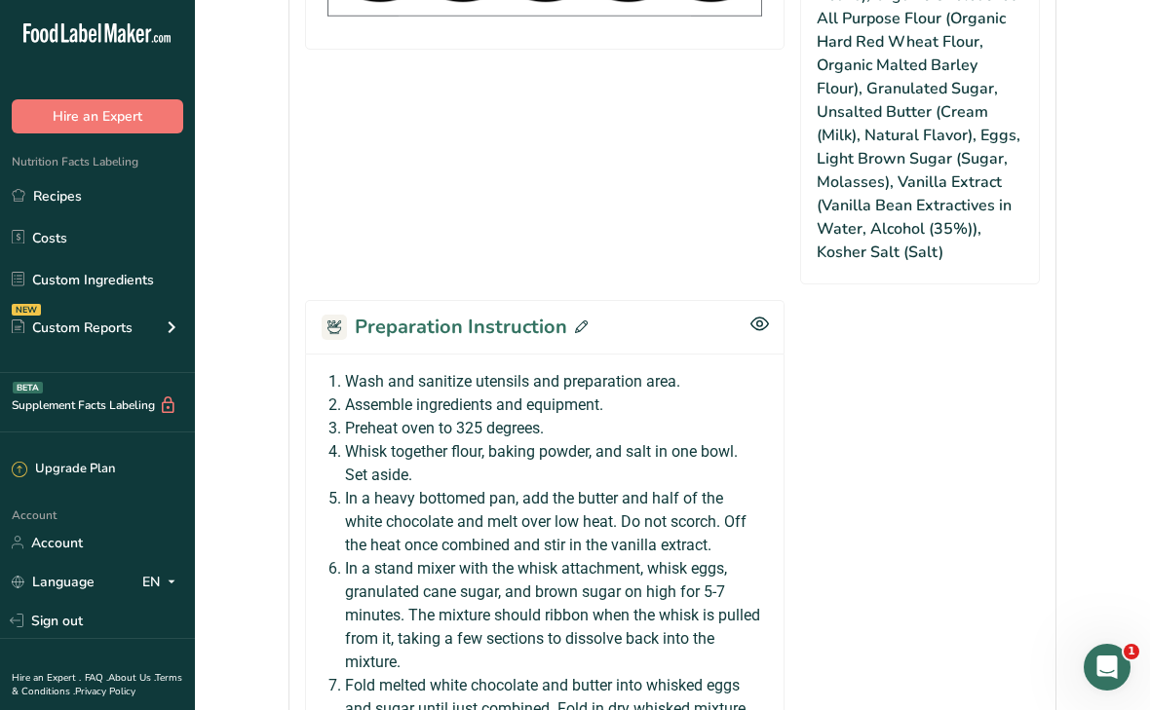
scroll to position [1199, 0]
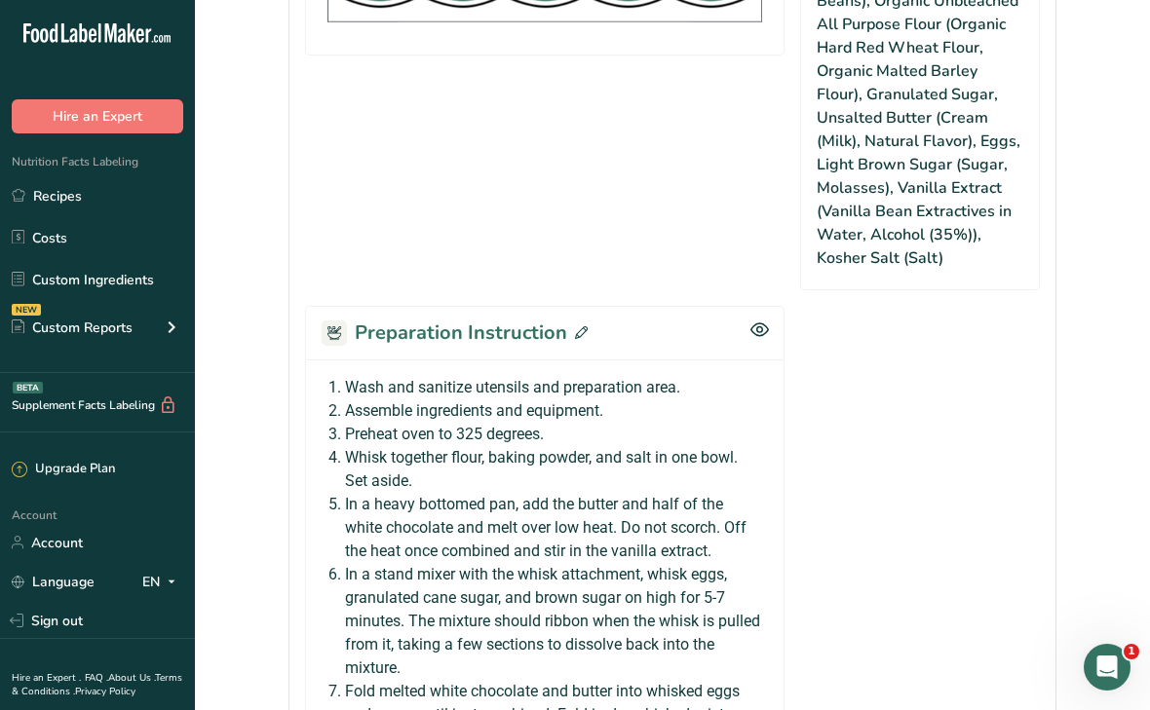
click at [581, 326] on icon at bounding box center [581, 332] width 13 height 13
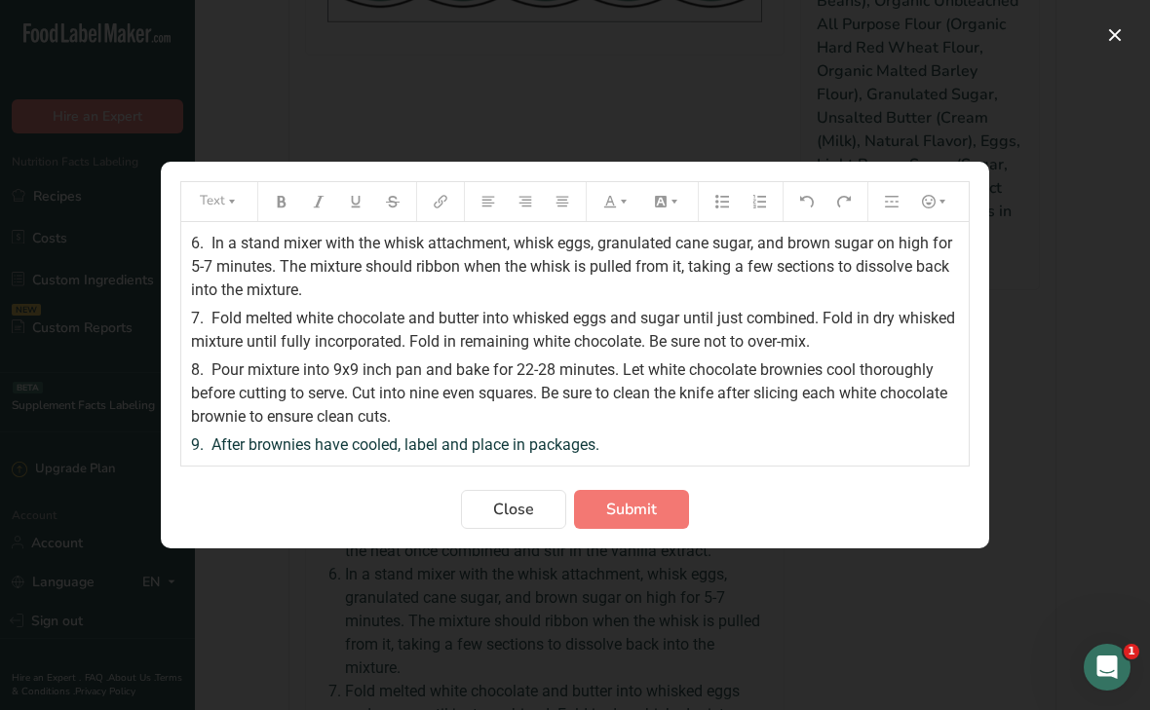
scroll to position [185, 0]
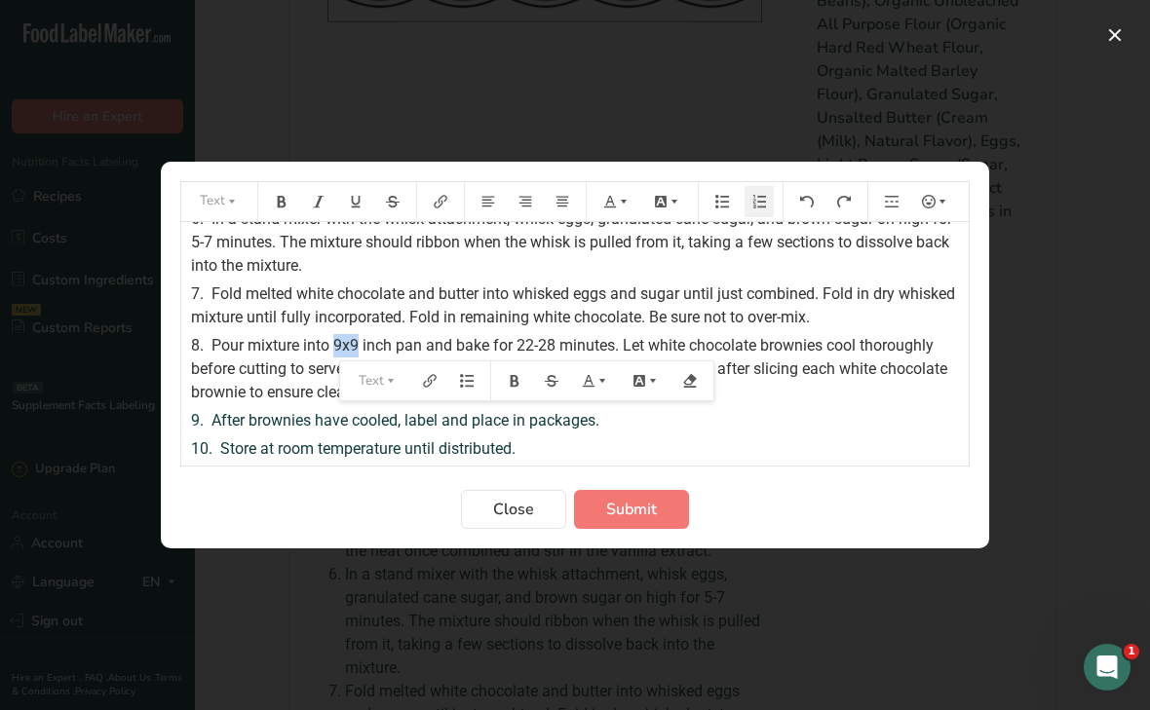
drag, startPoint x: 335, startPoint y: 345, endPoint x: 359, endPoint y: 345, distance: 23.4
click at [359, 345] on span "Pour mixture into 9x9 inch pan and bake for 22-28 minutes. Let white chocolate …" at bounding box center [571, 368] width 760 height 65
click at [818, 359] on div "8. Pour mixture into 9x9 inch pan and bake for 22-28 minutes. Let white chocola…" at bounding box center [575, 369] width 768 height 70
drag, startPoint x: 335, startPoint y: 344, endPoint x: 360, endPoint y: 344, distance: 25.3
click at [360, 344] on span "Pour mixture into 9x9 inch pan and bake for 22-28 minutes. Let white chocolate …" at bounding box center [571, 368] width 760 height 65
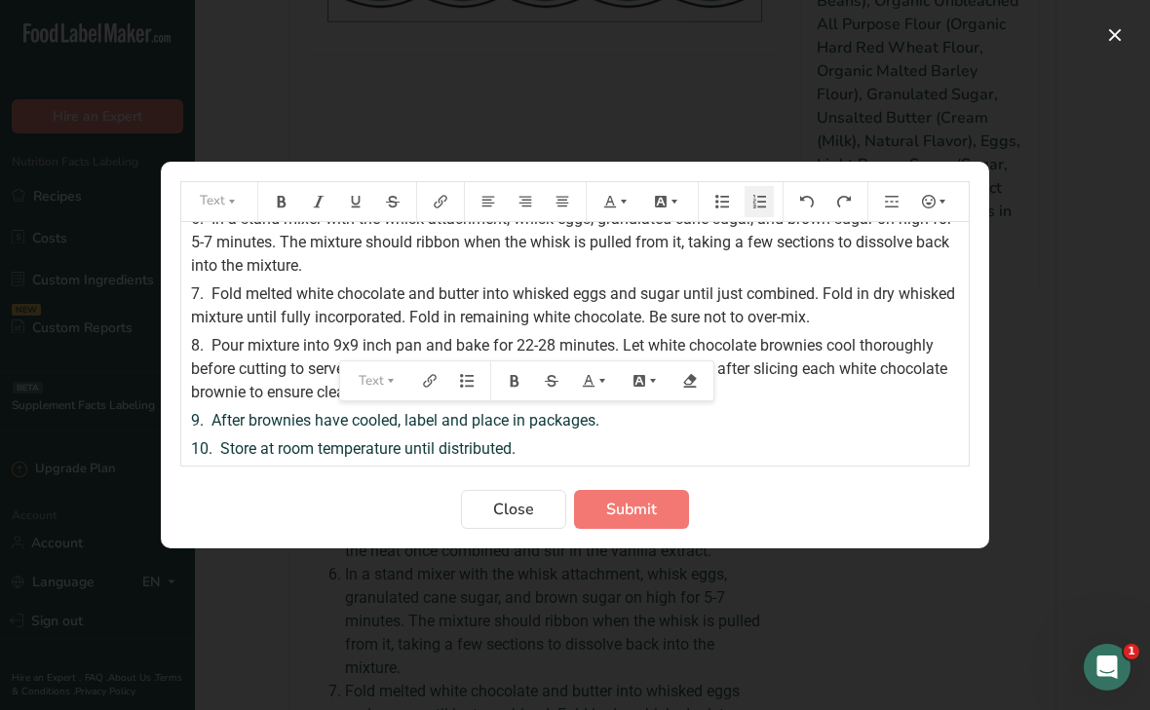
click at [284, 386] on span "Pour mixture into 9x9 inch pan and bake for 22-28 minutes. Let white chocolate …" at bounding box center [571, 368] width 760 height 65
drag, startPoint x: 334, startPoint y: 344, endPoint x: 391, endPoint y: 342, distance: 56.5
click at [391, 342] on span "Pour mixture into 9x9 inch pan and bake for 22-28 minutes. Let white chocolate …" at bounding box center [571, 368] width 760 height 65
click at [360, 345] on span "Pour mixture into pan and bake for 22-28 minutes. Let white chocolate brownies …" at bounding box center [576, 368] width 771 height 65
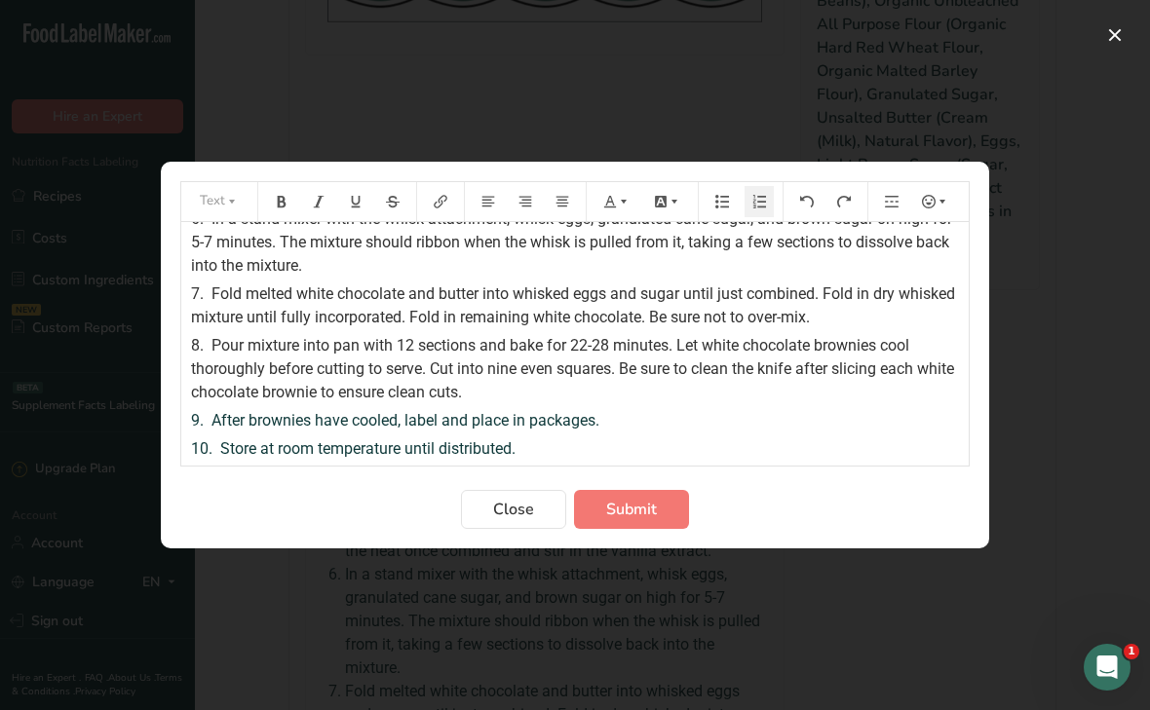
click at [332, 345] on span "Pour mixture into pan with 12 sections and bake for 22-28 minutes. Let white ch…" at bounding box center [574, 368] width 767 height 65
click at [372, 346] on span "Pour mixture into 2 pan with 12 sections and bake for 22-28 minutes. Let white …" at bounding box center [574, 368] width 767 height 65
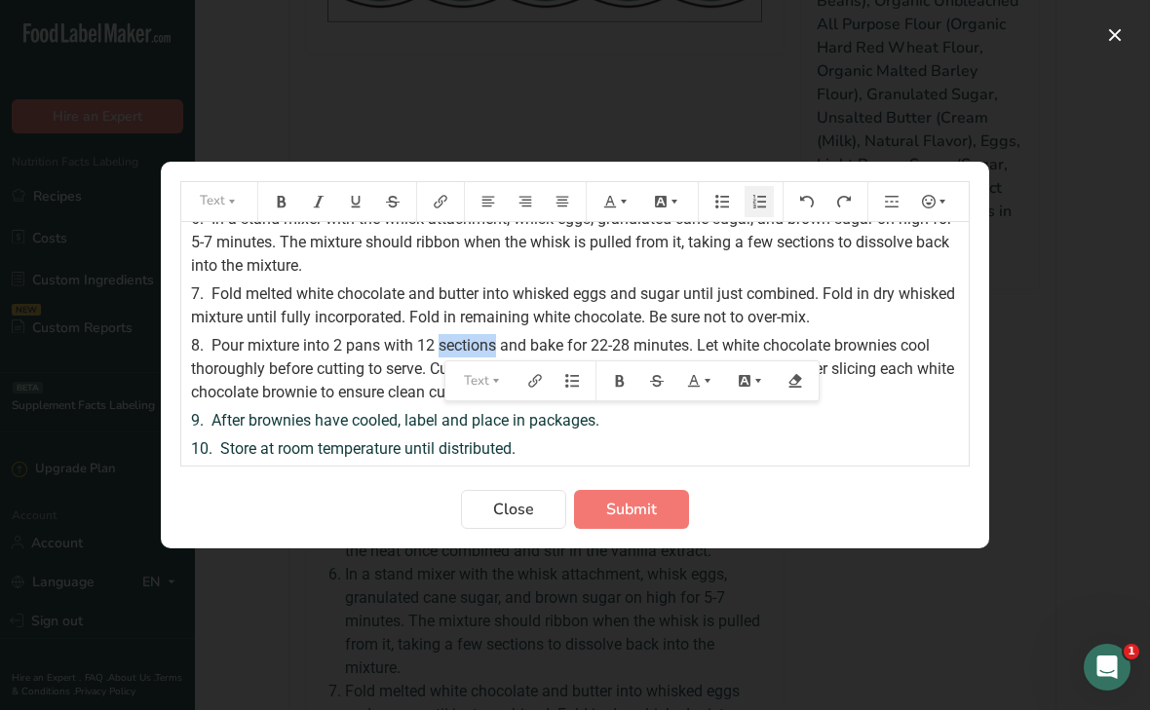
drag, startPoint x: 439, startPoint y: 347, endPoint x: 495, endPoint y: 346, distance: 55.5
click at [495, 346] on span "Pour mixture into 2 pans with 12 sections and bake for 22-28 minutes. Let white…" at bounding box center [574, 368] width 767 height 65
click at [466, 349] on span "Pour mixture into 2 pans with 12 cavaties and bake for 22-28 minutes. Let white…" at bounding box center [574, 368] width 767 height 65
click at [469, 348] on span "Pour mixture into 2 pans with 12 cavaties and bake for 22-28 minutes. Let white…" at bounding box center [574, 368] width 767 height 65
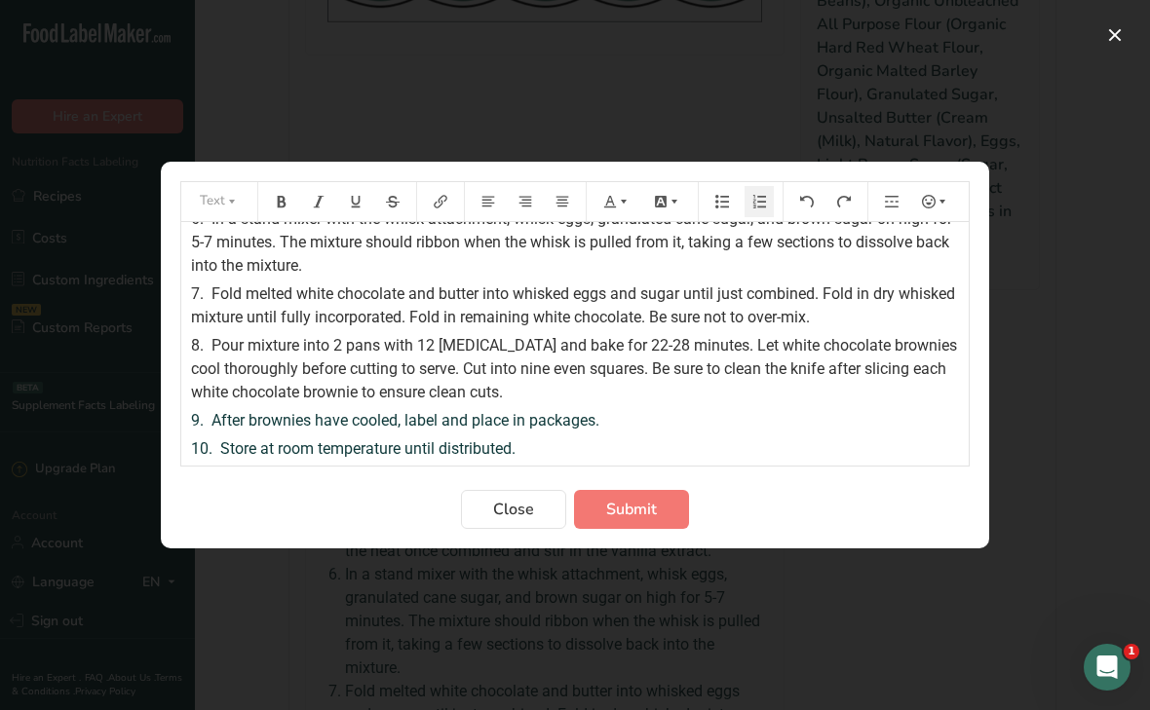
click at [563, 409] on div "9. After brownies have cooled, label and place in packages." at bounding box center [575, 420] width 768 height 23
click at [622, 342] on span "Pour mixture into 2 pans with 12 cavities and bake for 22-28 minutes. Let white…" at bounding box center [576, 368] width 770 height 65
click at [602, 345] on span "Pour mixture into 2 pans with 12 cavities and bake for 22-25 minutes. Let white…" at bounding box center [576, 368] width 770 height 65
click at [622, 344] on span "Pour mixture into 2 pans with 12 cavities and bake for 20-25 minutes. Let white…" at bounding box center [576, 368] width 770 height 65
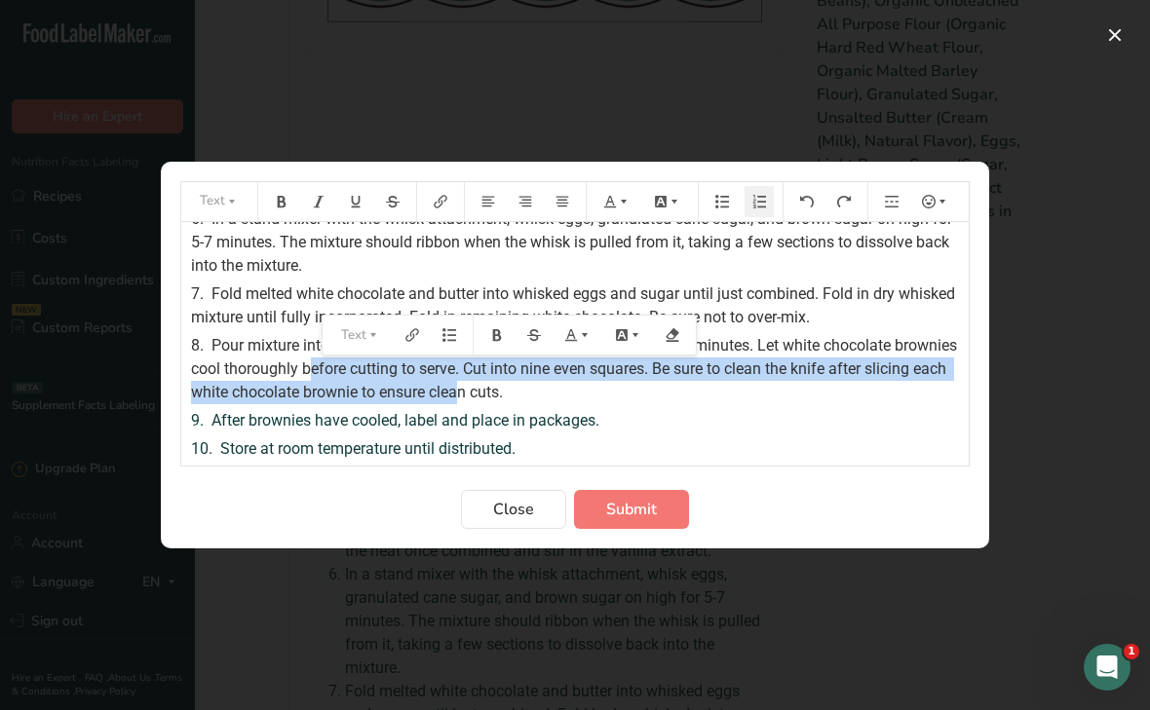
drag, startPoint x: 319, startPoint y: 368, endPoint x: 502, endPoint y: 383, distance: 183.7
click at [502, 383] on span "Pour mixture into 2 pans with 12 cavities and bake for 20-23 minutes. Let white…" at bounding box center [576, 368] width 770 height 65
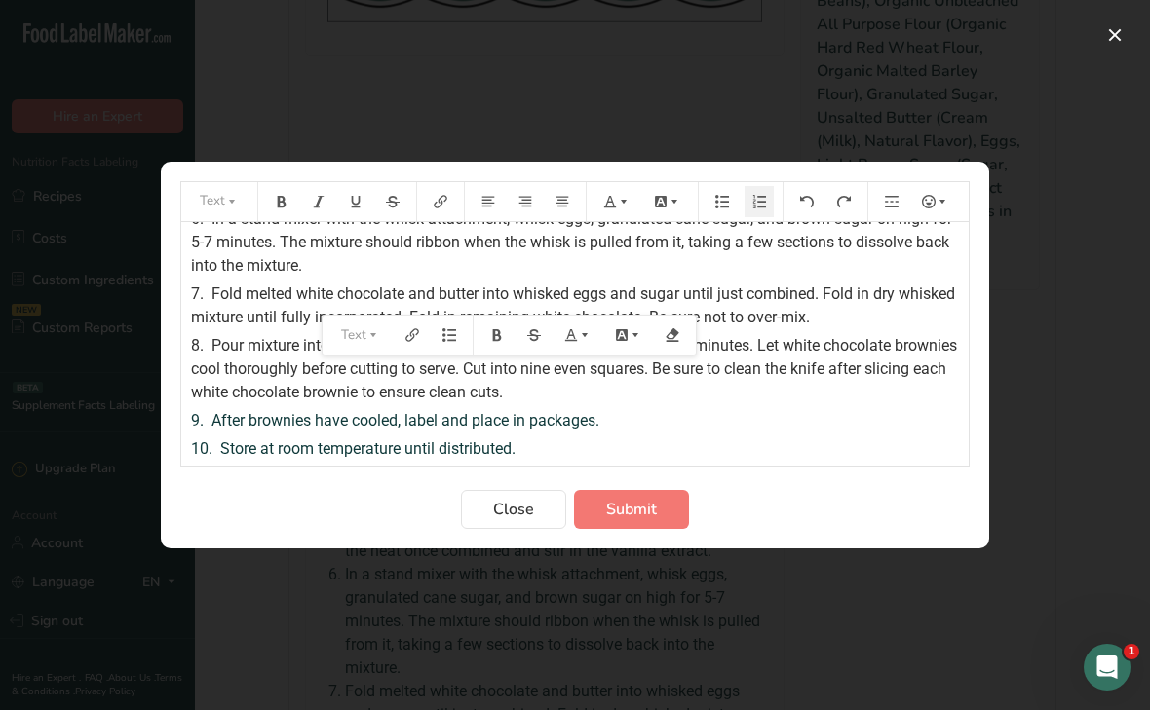
scroll to position [162, 0]
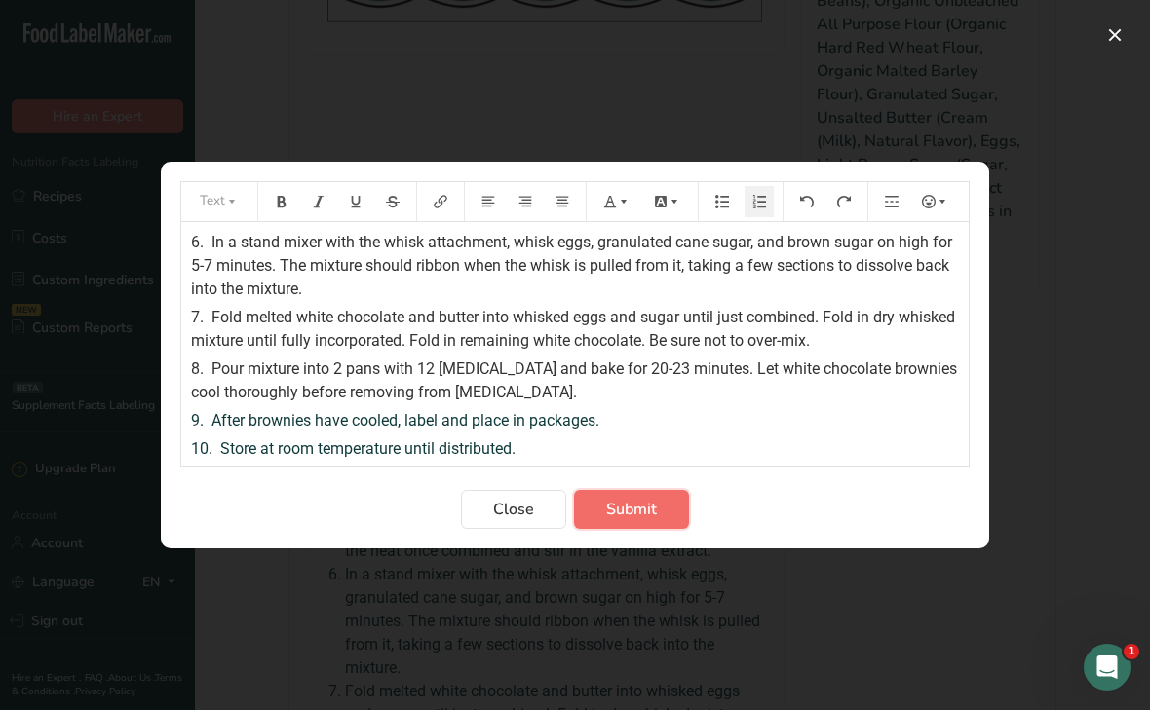
click at [602, 512] on button "Submit" at bounding box center [631, 509] width 115 height 39
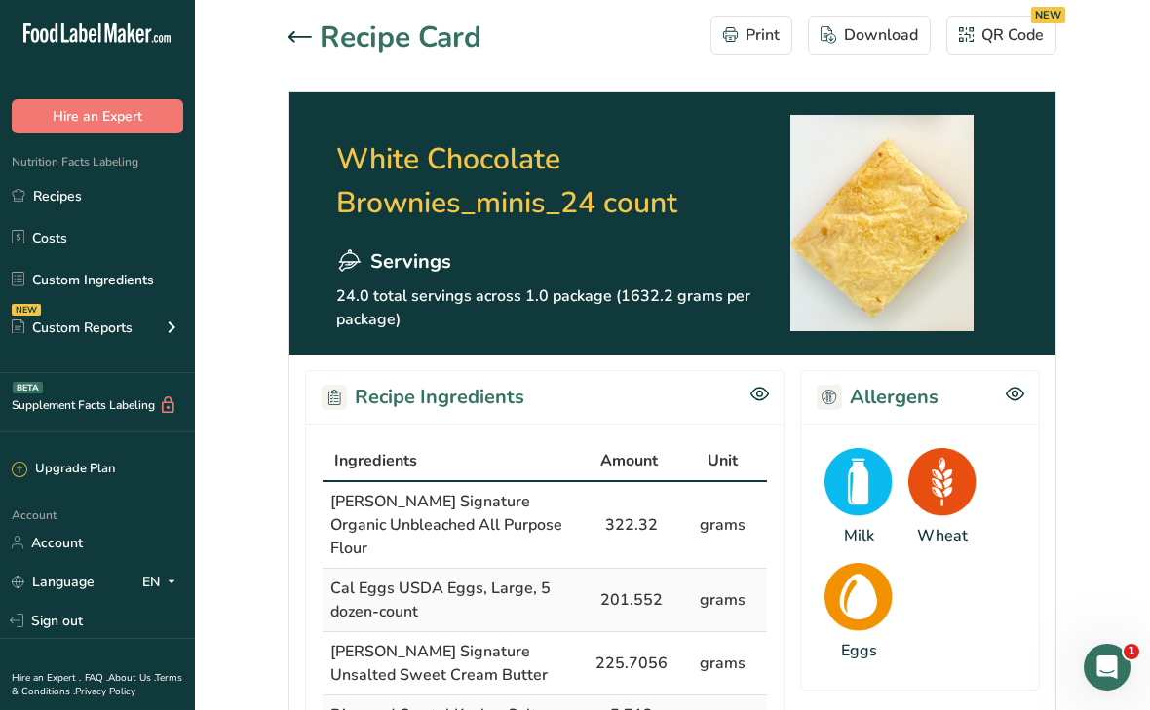
click at [300, 35] on icon at bounding box center [299, 36] width 23 height 11
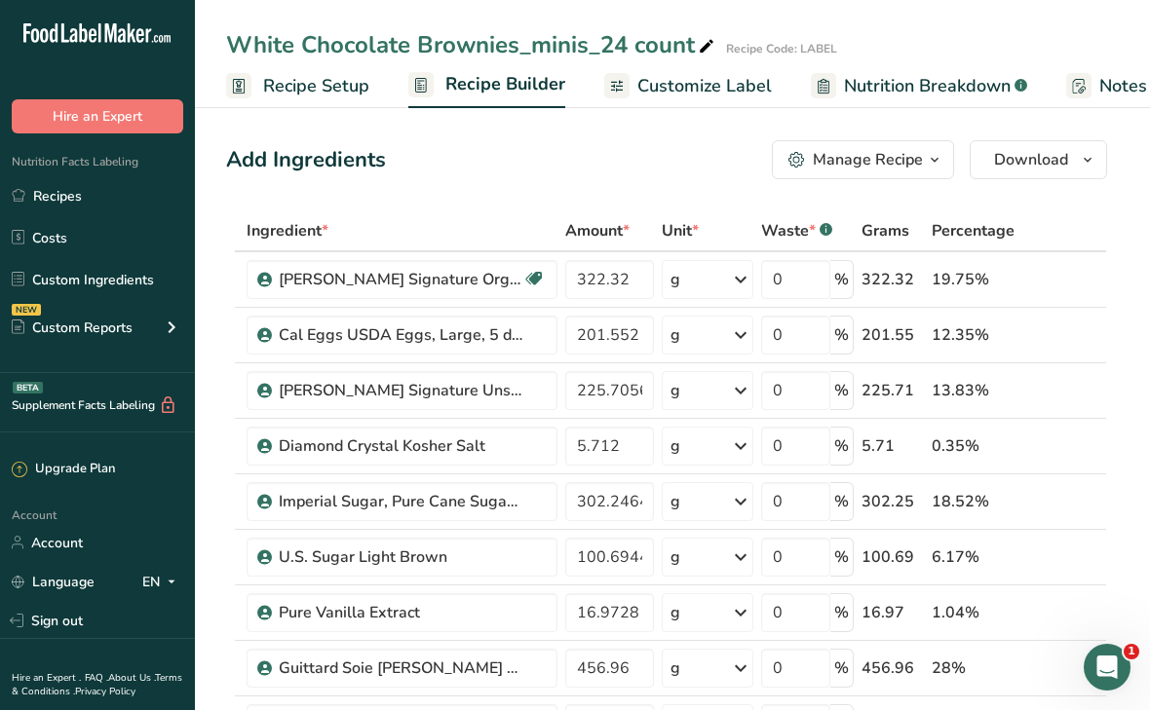
click at [681, 93] on span "Customize Label" at bounding box center [704, 86] width 134 height 26
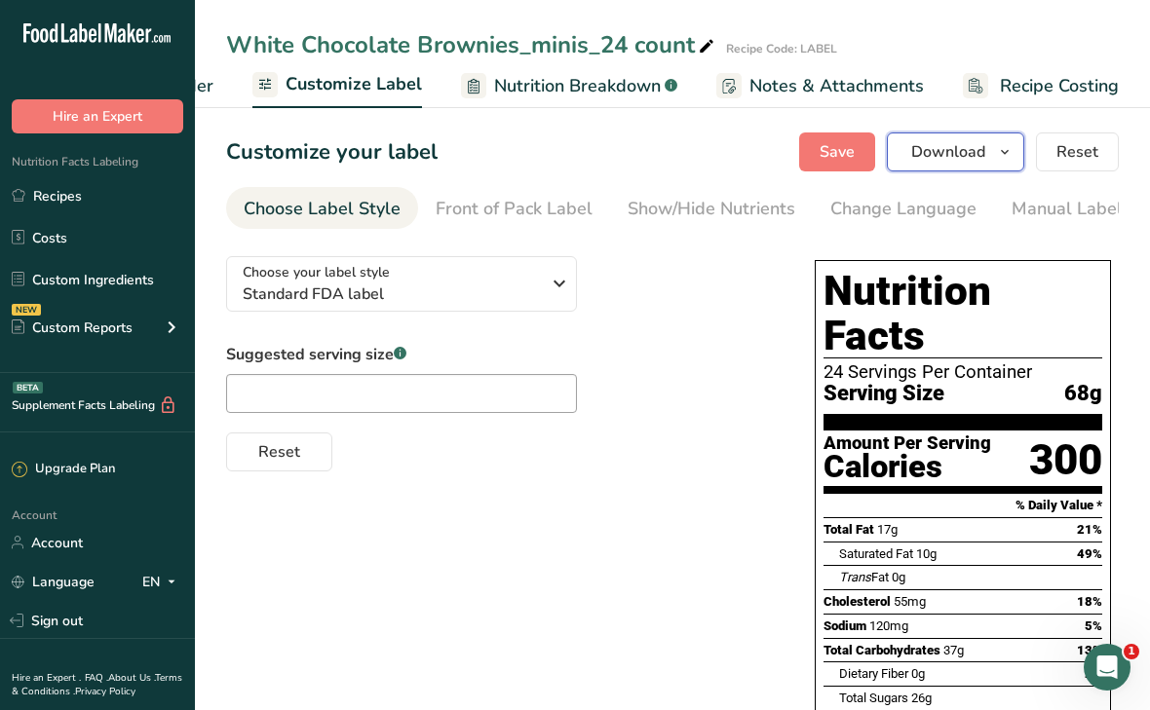
click at [912, 156] on button "Download" at bounding box center [955, 152] width 137 height 39
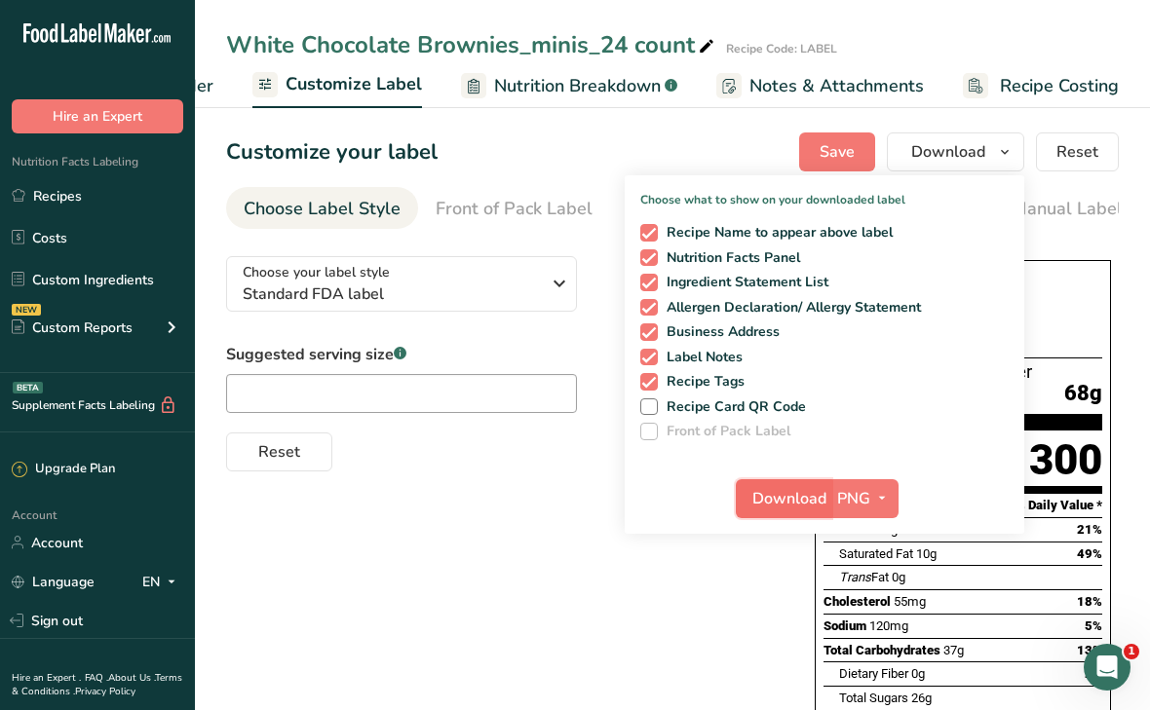
click at [794, 487] on span "Download" at bounding box center [789, 498] width 74 height 23
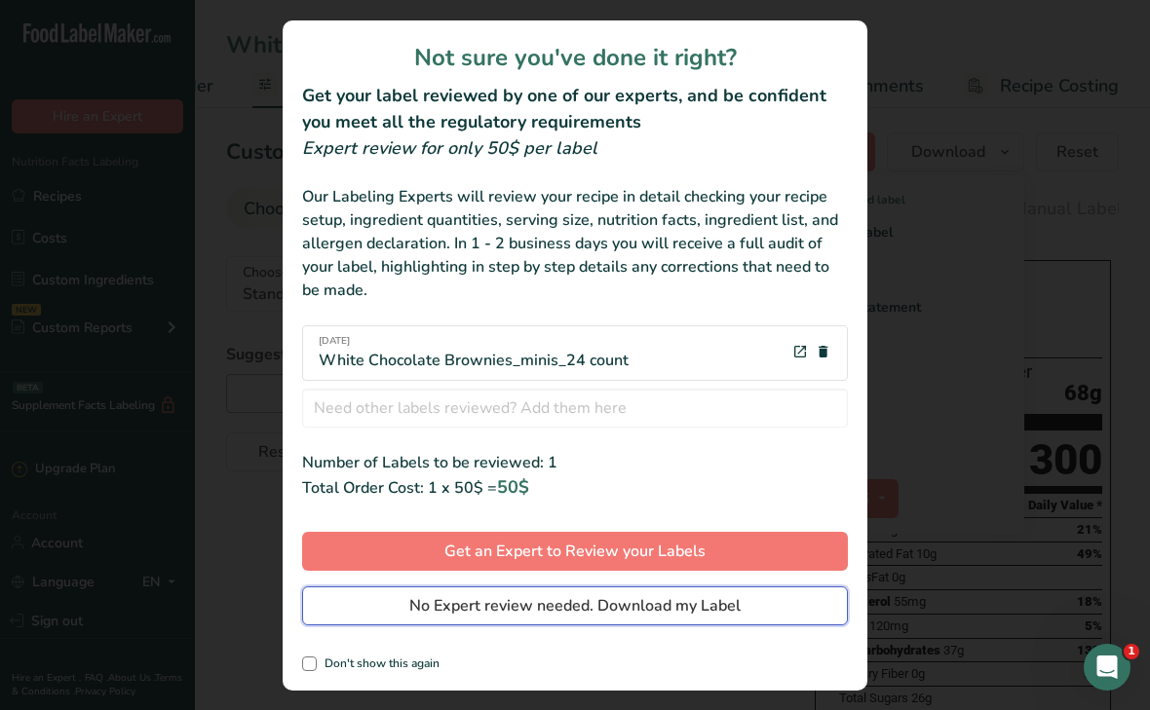
click at [564, 602] on span "No Expert review needed. Download my Label" at bounding box center [574, 605] width 331 height 23
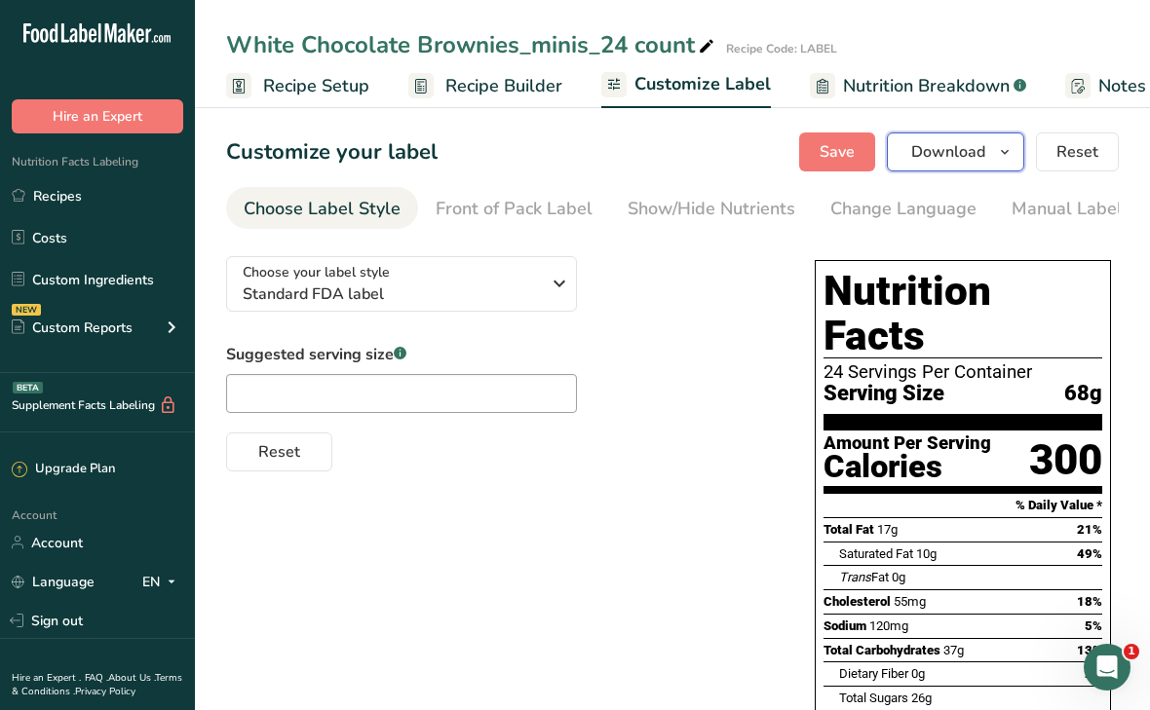
click at [908, 149] on button "Download" at bounding box center [955, 152] width 137 height 39
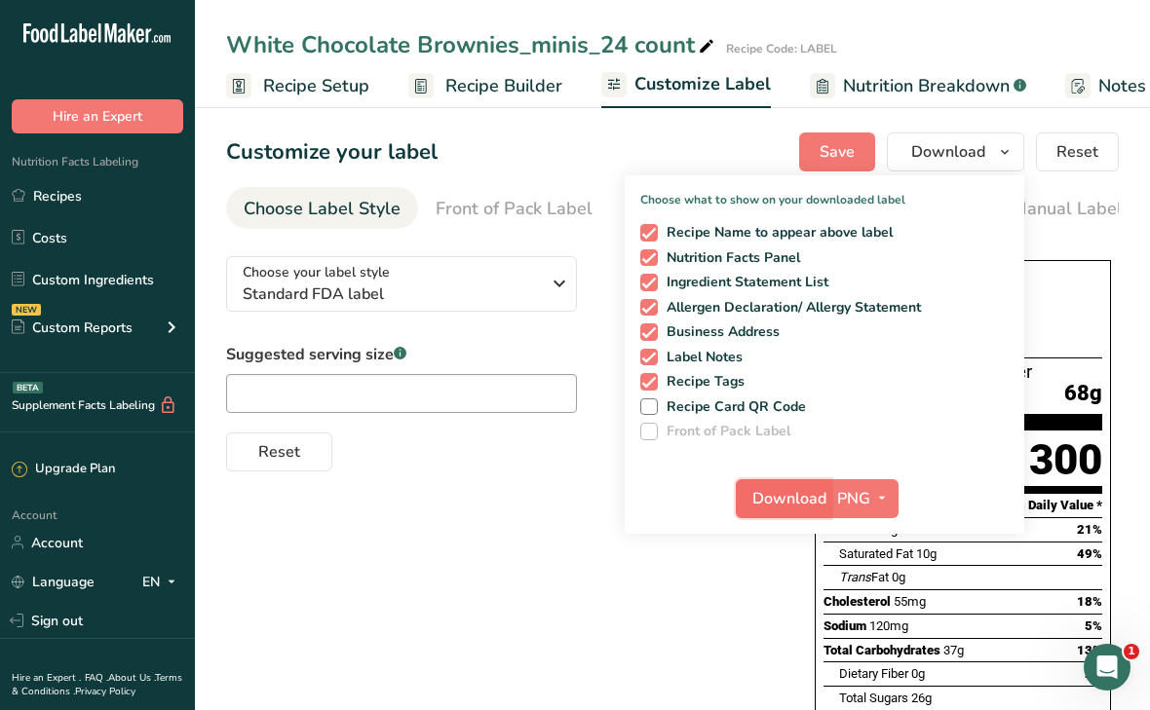
click at [764, 512] on button "Download" at bounding box center [783, 498] width 95 height 39
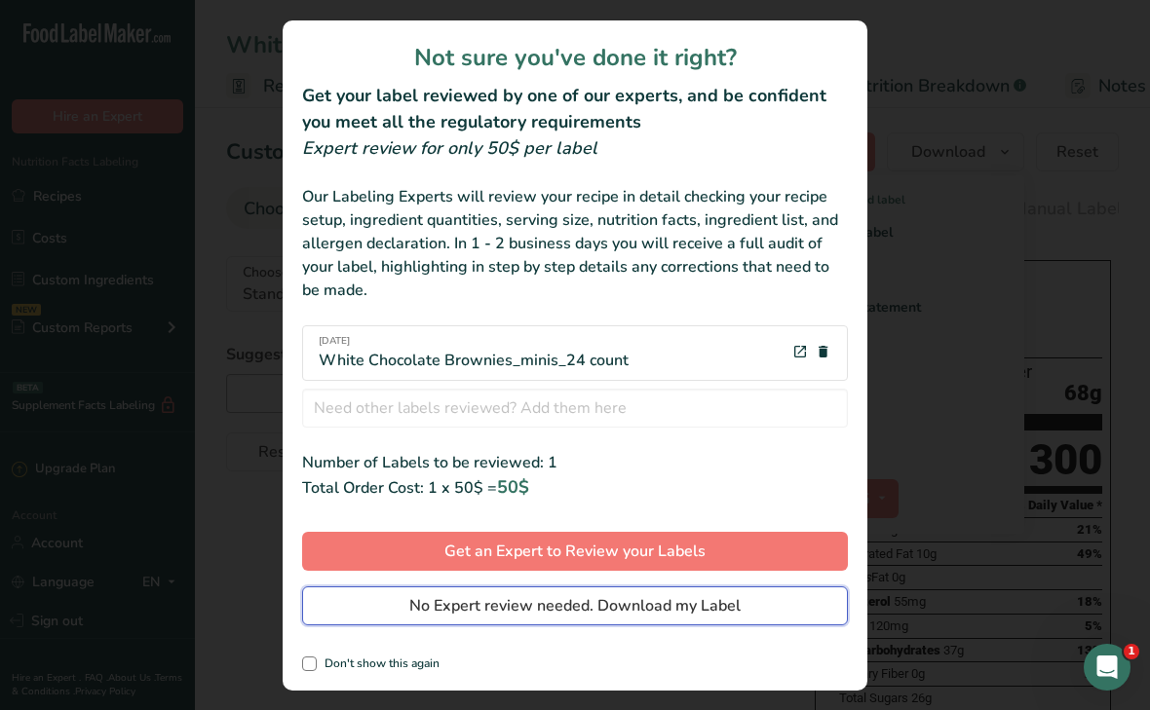
click at [659, 611] on span "No Expert review needed. Download my Label" at bounding box center [574, 605] width 331 height 23
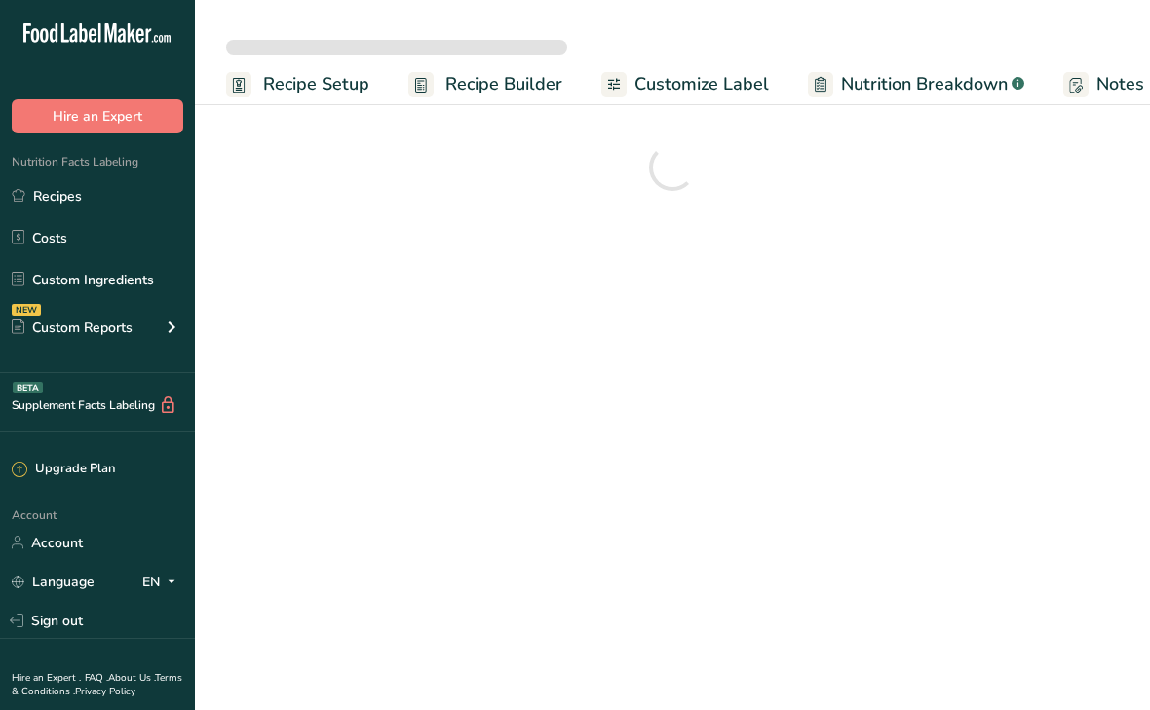
click at [50, 199] on link "Recipes" at bounding box center [97, 195] width 195 height 37
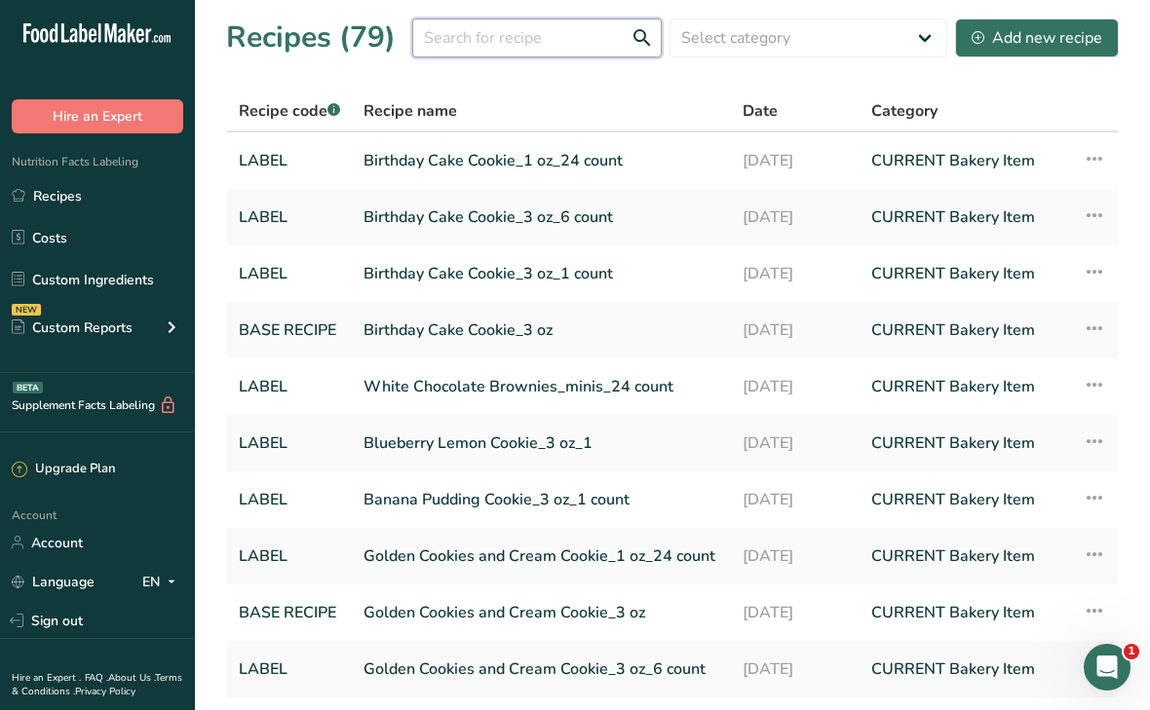
click at [547, 49] on input "text" at bounding box center [536, 38] width 249 height 39
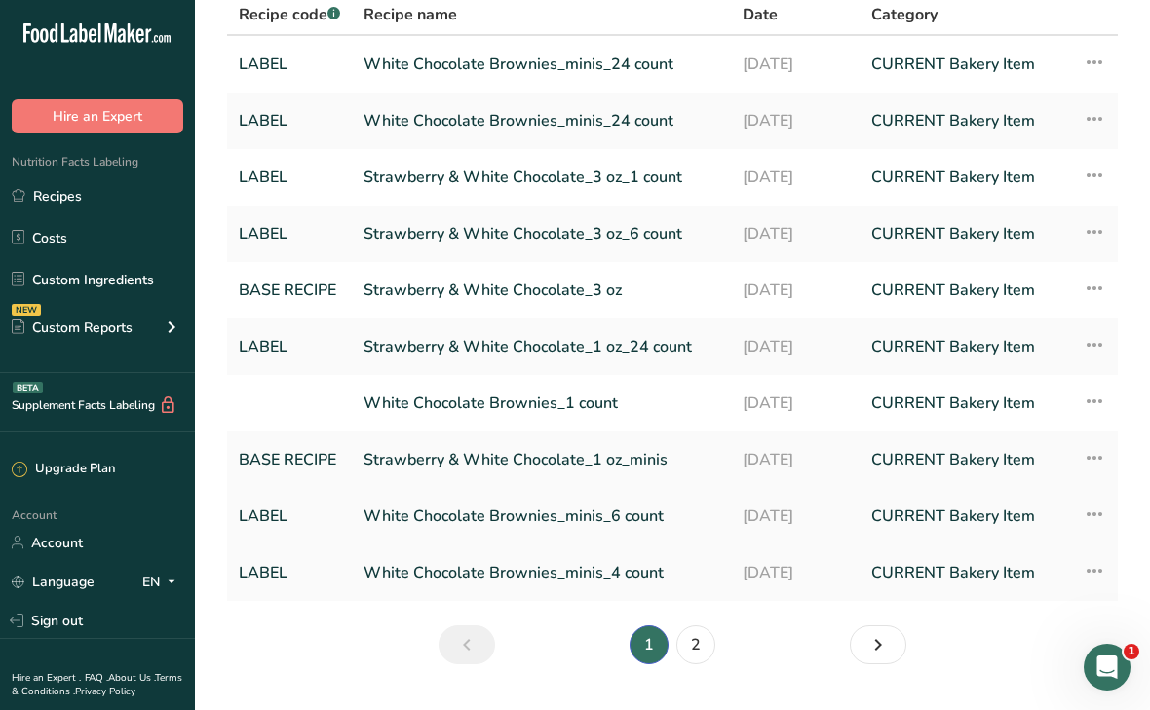
scroll to position [92, 0]
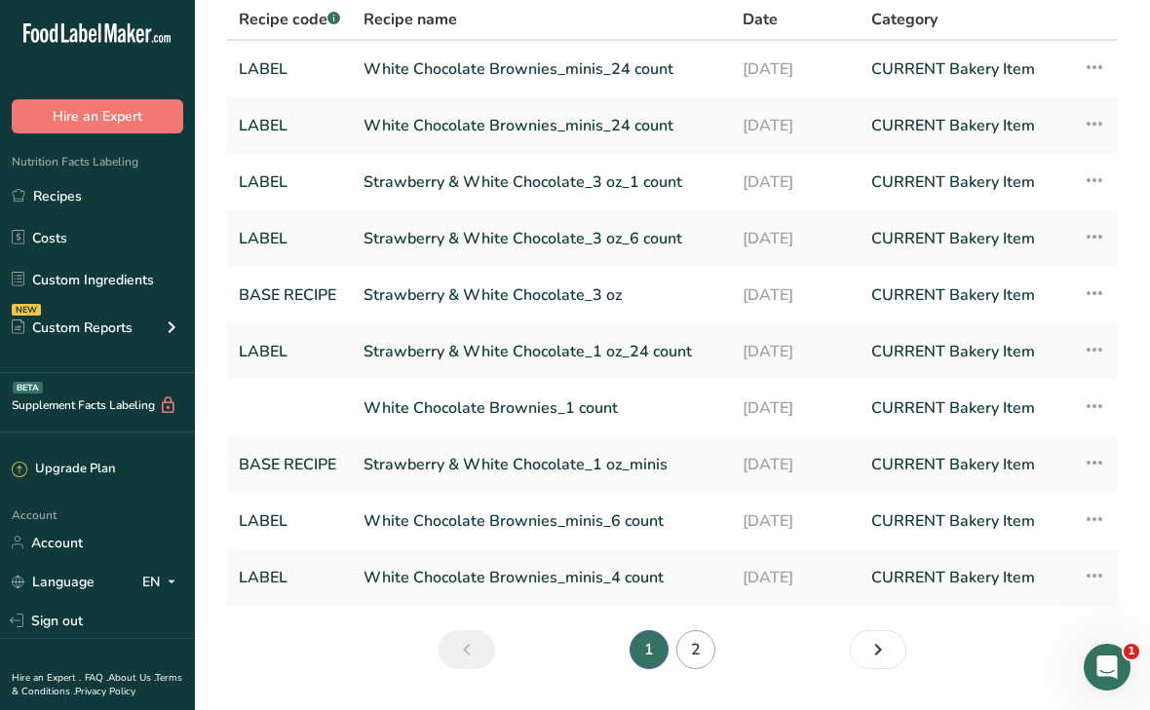
type input "white"
click at [701, 654] on link "2" at bounding box center [695, 649] width 39 height 39
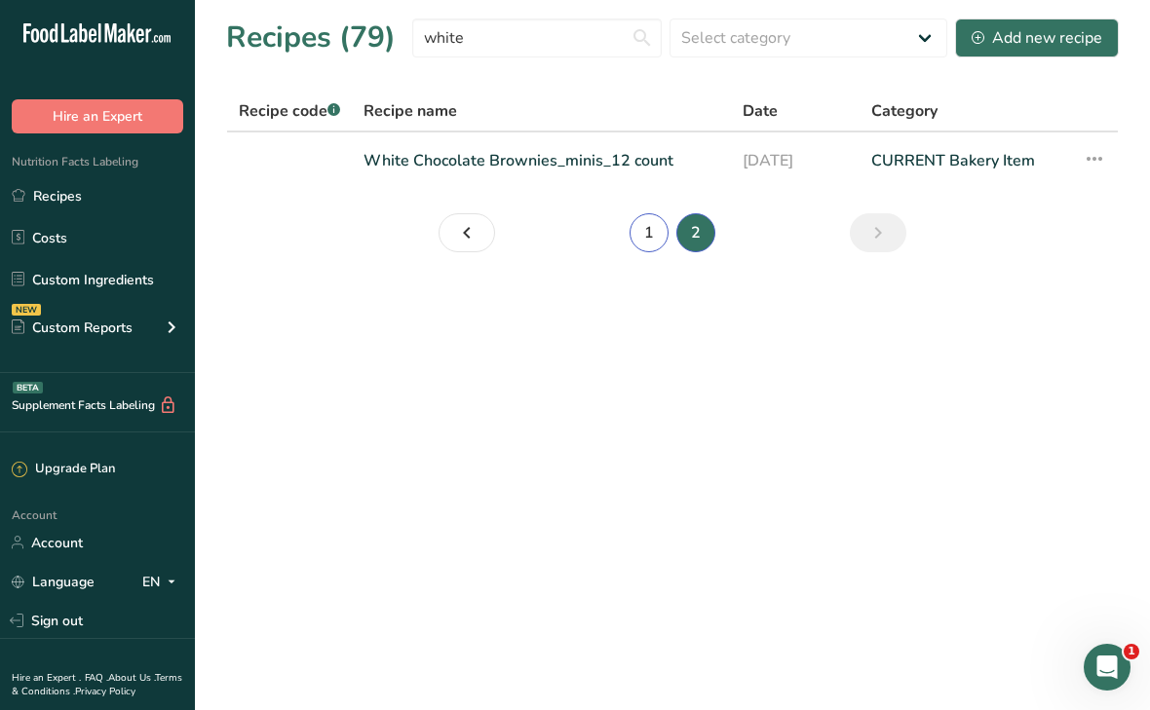
click at [651, 230] on link "1" at bounding box center [648, 232] width 39 height 39
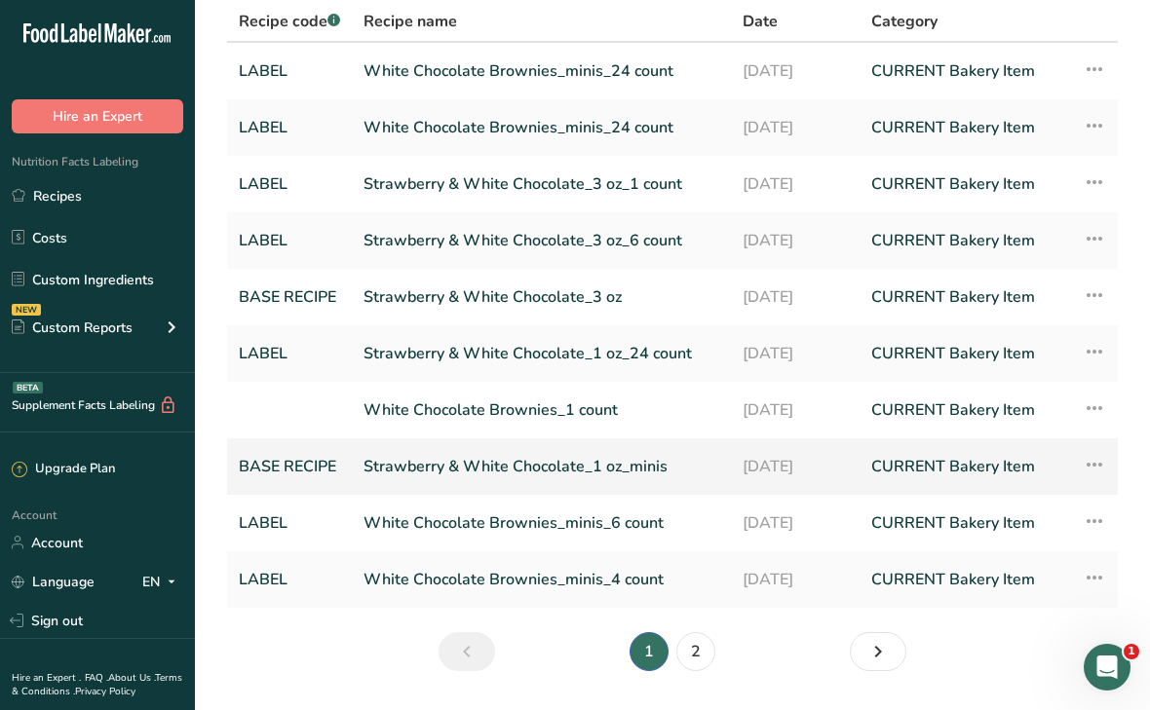
scroll to position [144, 0]
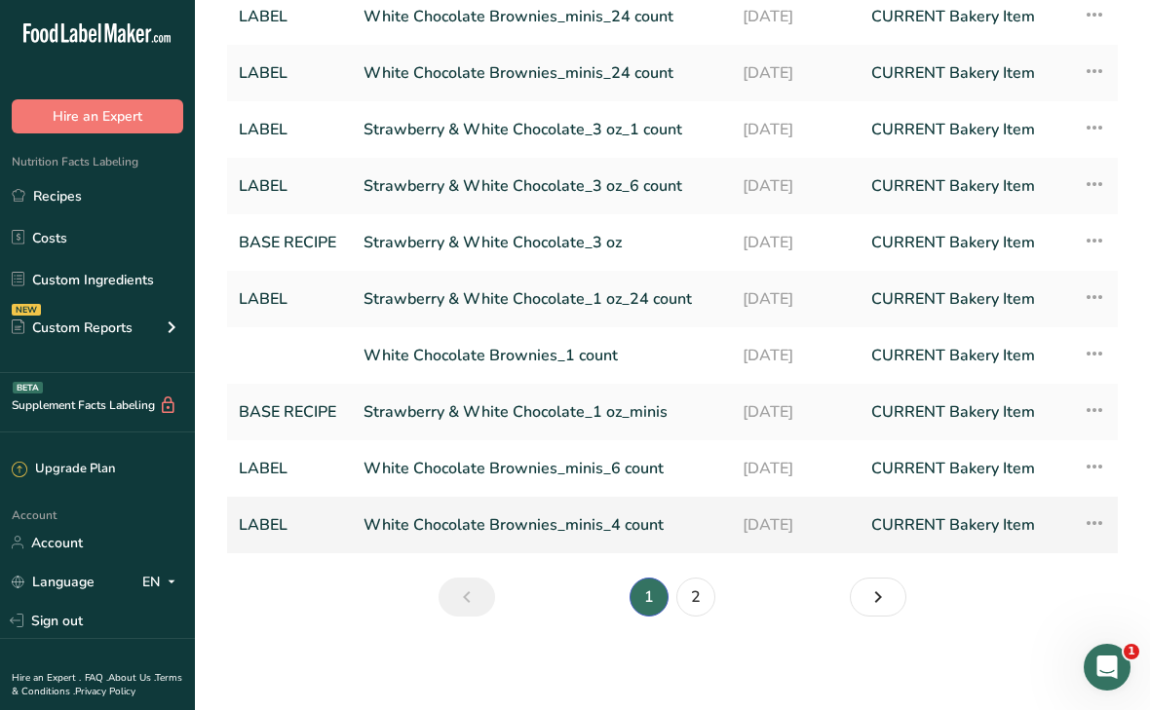
click at [635, 525] on link "White Chocolate Brownies_minis_4 count" at bounding box center [541, 525] width 356 height 41
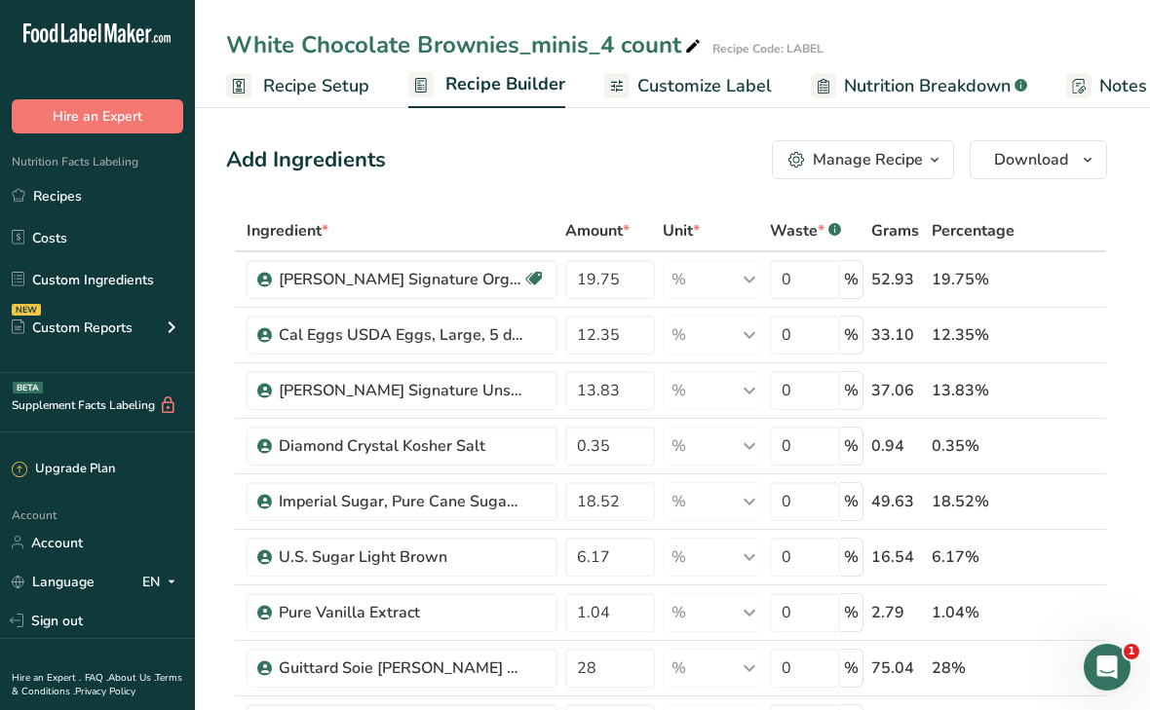
click at [298, 87] on span "Recipe Setup" at bounding box center [316, 86] width 106 height 26
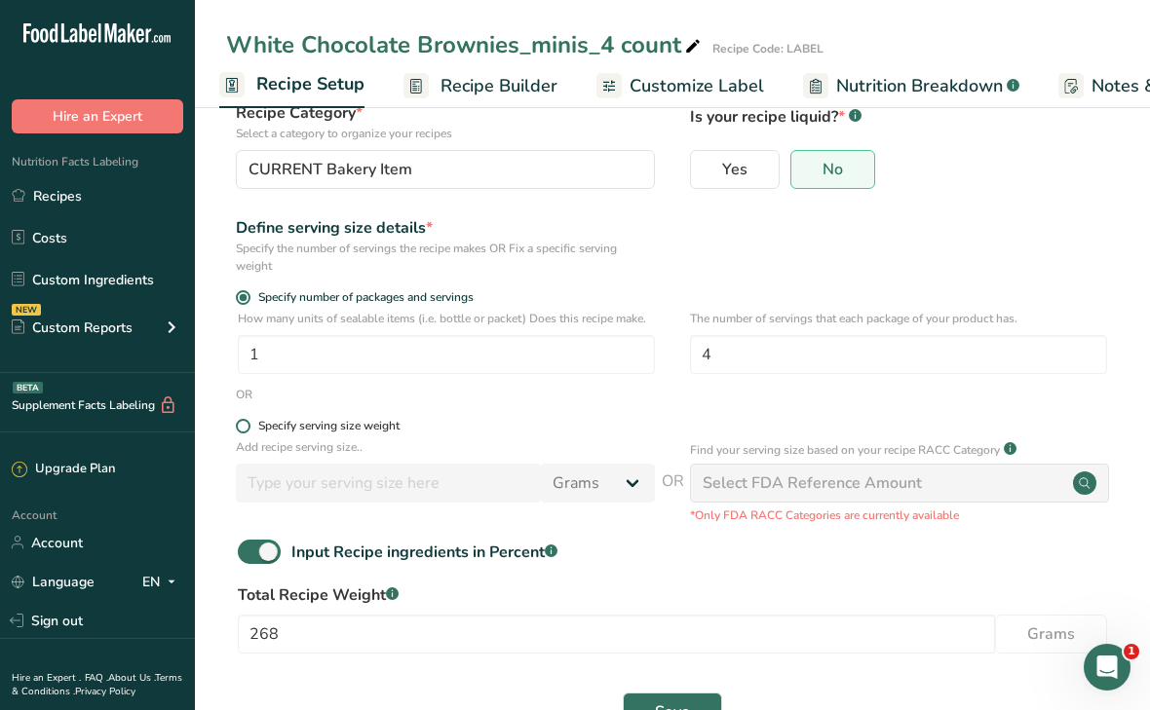
scroll to position [201, 0]
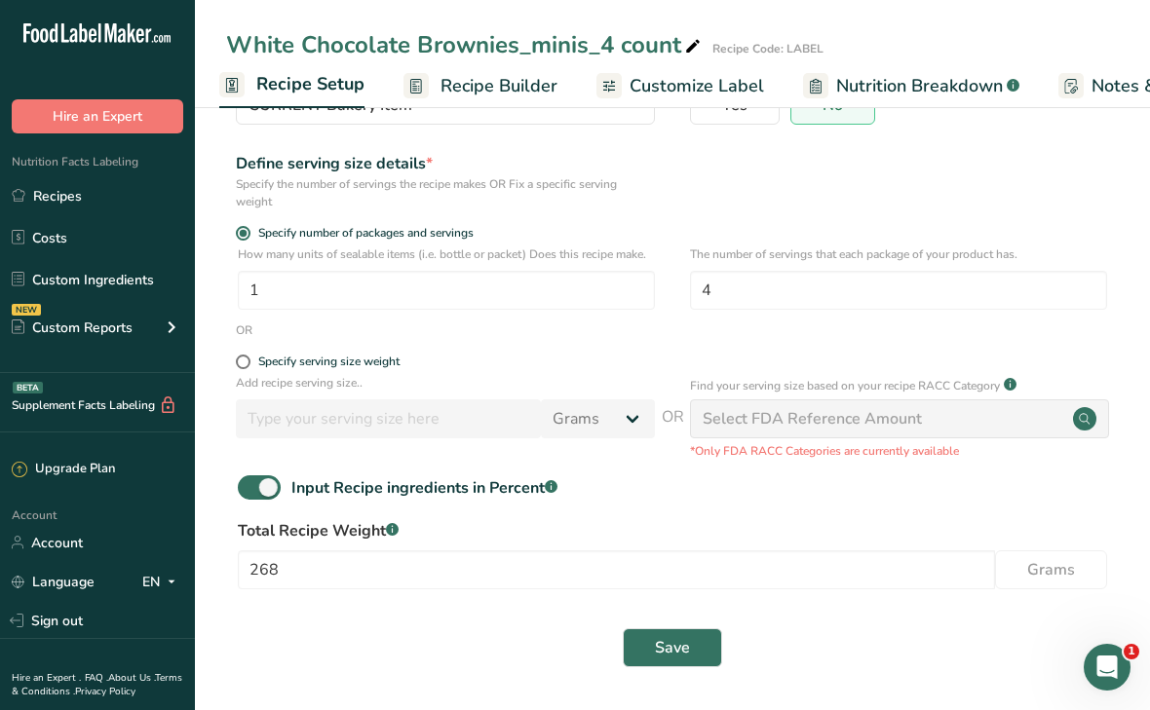
click at [259, 500] on div "Input Recipe ingredients in Percent .a-a{fill:#347362;}.b-a{fill:#fff;}" at bounding box center [672, 495] width 892 height 40
click at [260, 490] on span at bounding box center [259, 487] width 43 height 24
click at [250, 490] on input "Input Recipe ingredients in Percent .a-a{fill:#347362;}.b-a{fill:#fff;}" at bounding box center [244, 487] width 13 height 13
checkbox input "false"
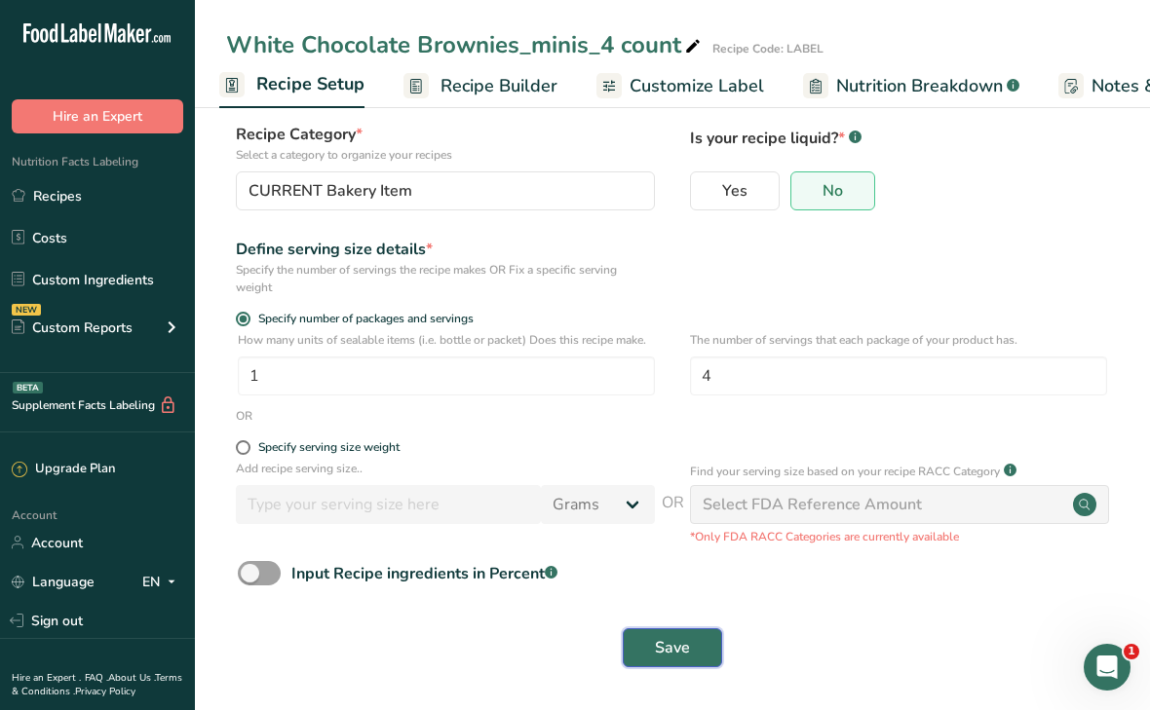
click at [647, 649] on button "Save" at bounding box center [672, 647] width 99 height 39
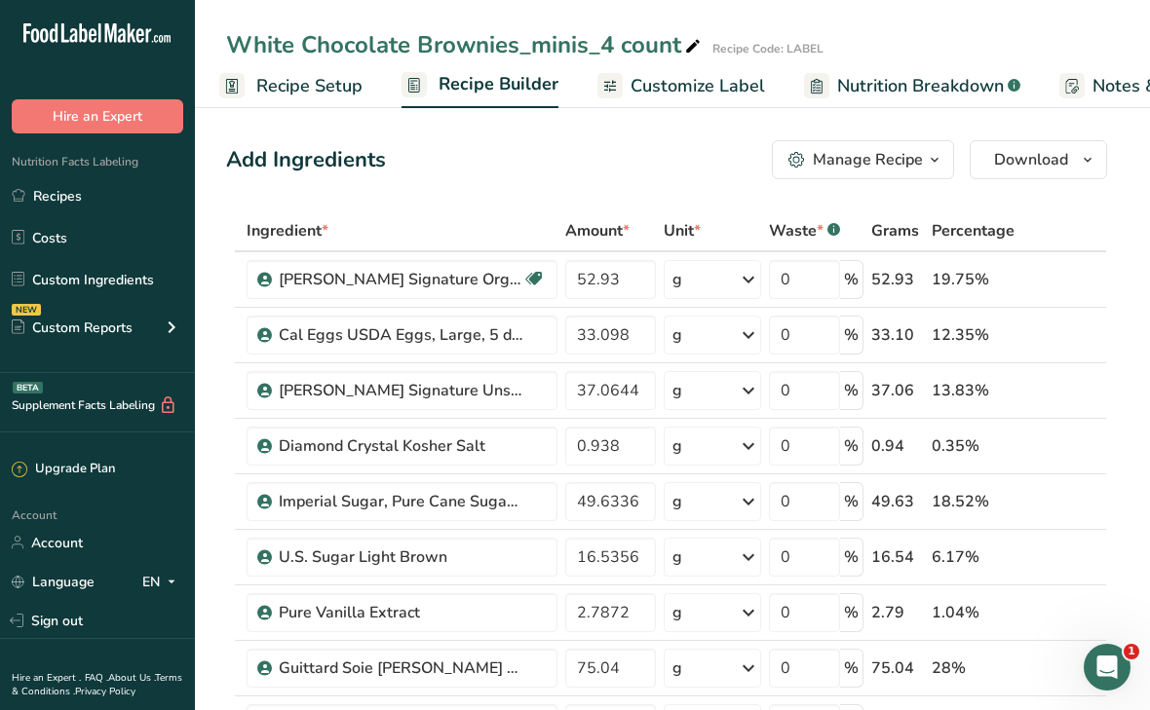
click at [839, 158] on div "Manage Recipe" at bounding box center [868, 159] width 110 height 23
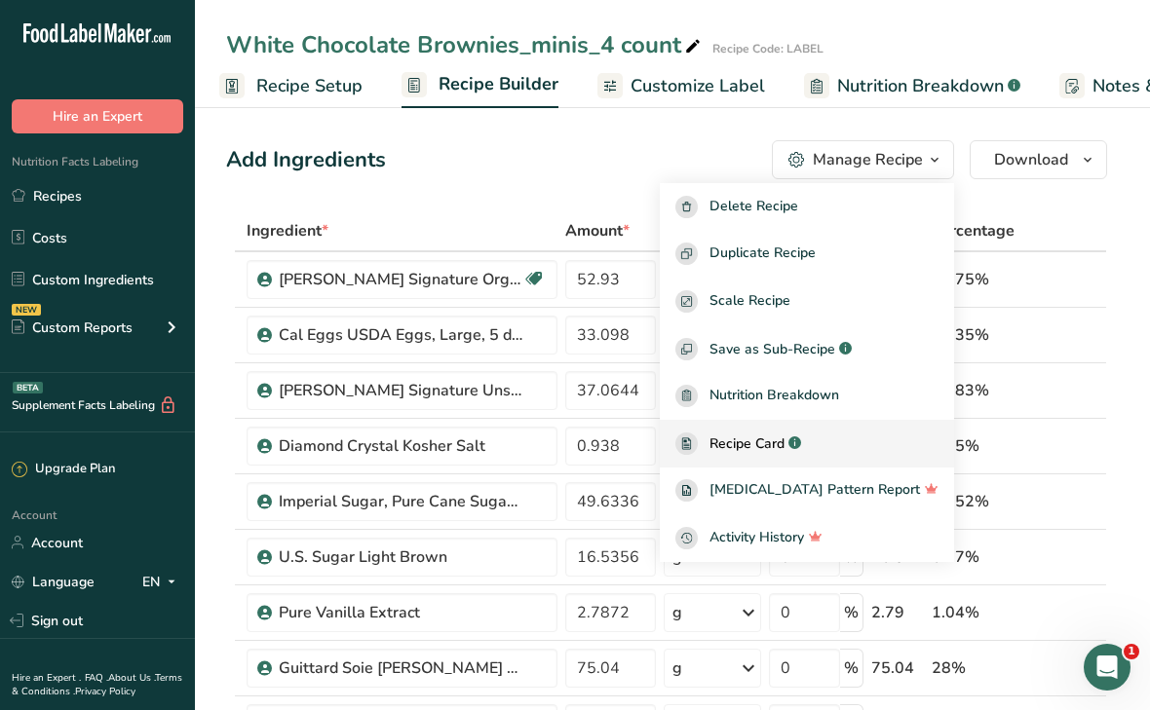
click at [784, 446] on span "Recipe Card" at bounding box center [746, 444] width 75 height 20
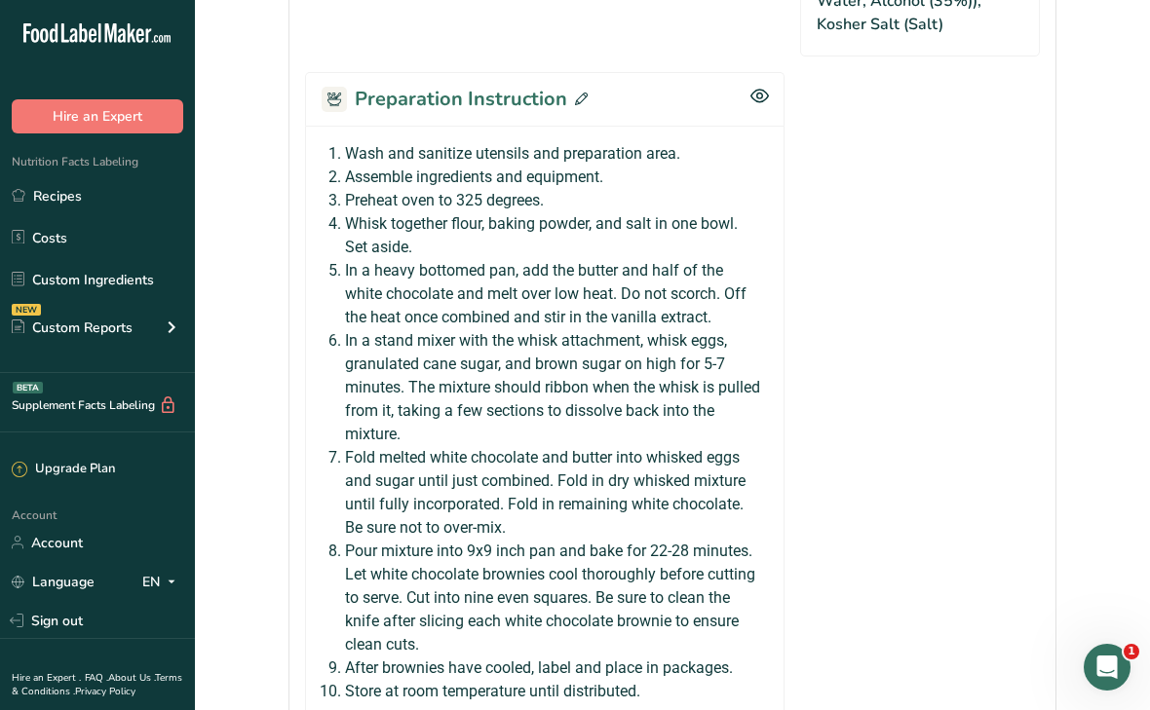
scroll to position [1436, 0]
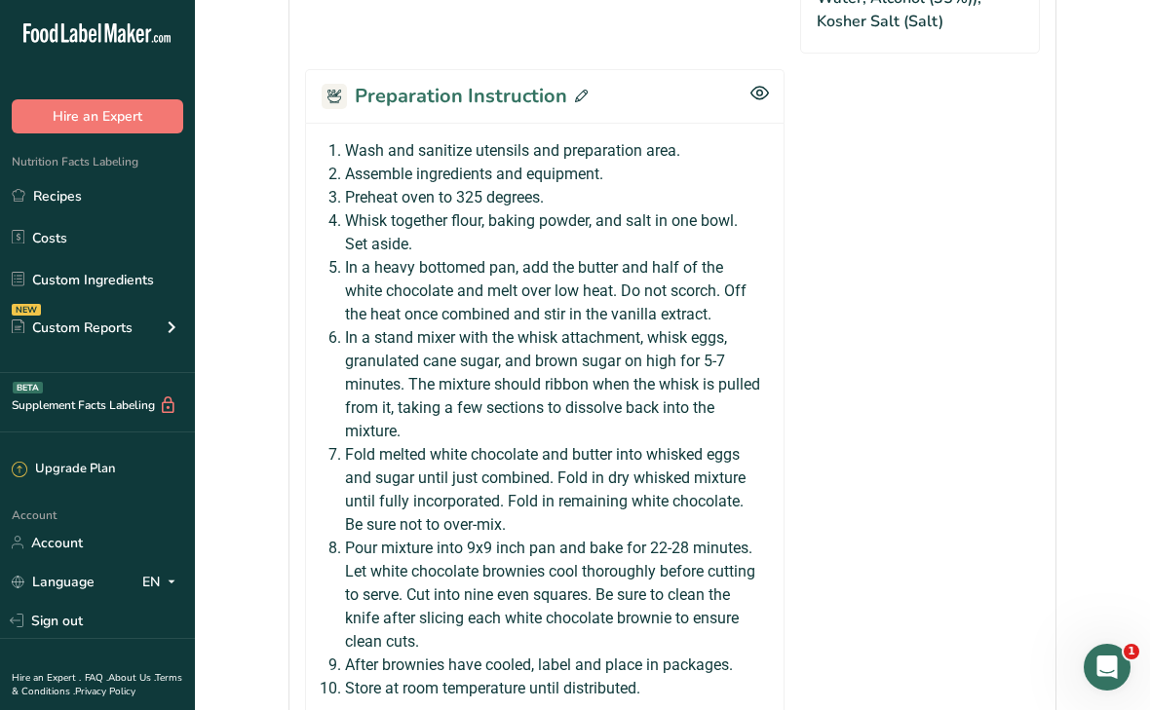
click at [581, 90] on icon at bounding box center [581, 96] width 13 height 13
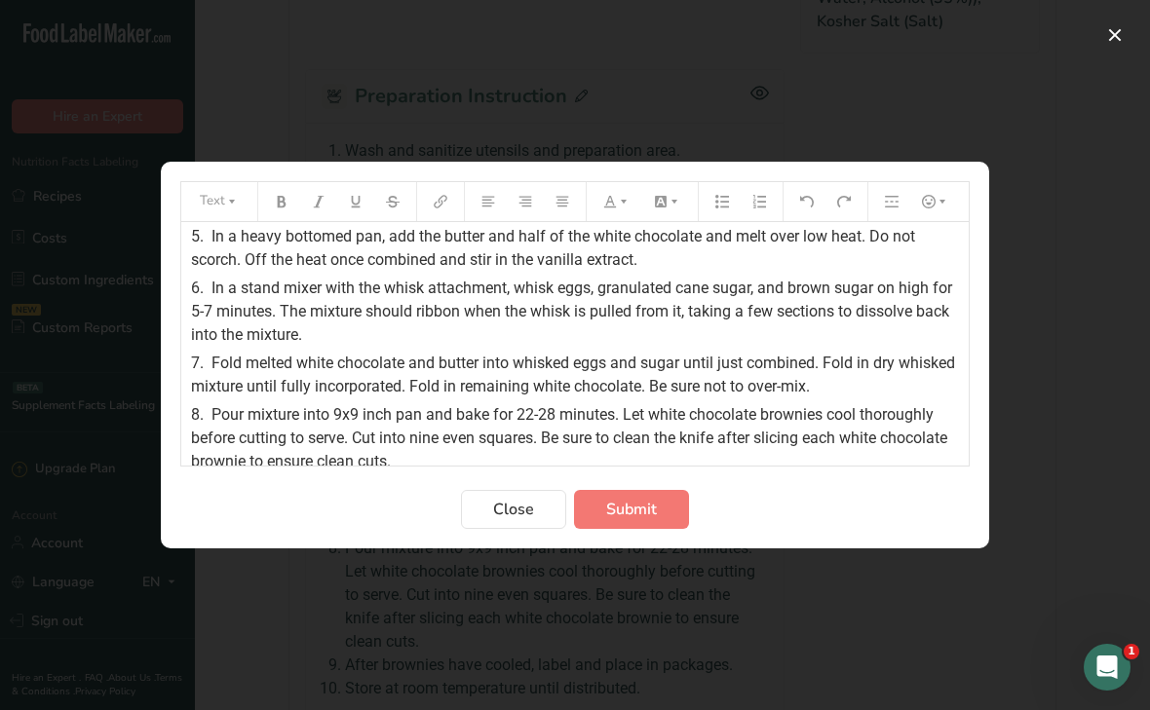
scroll to position [185, 0]
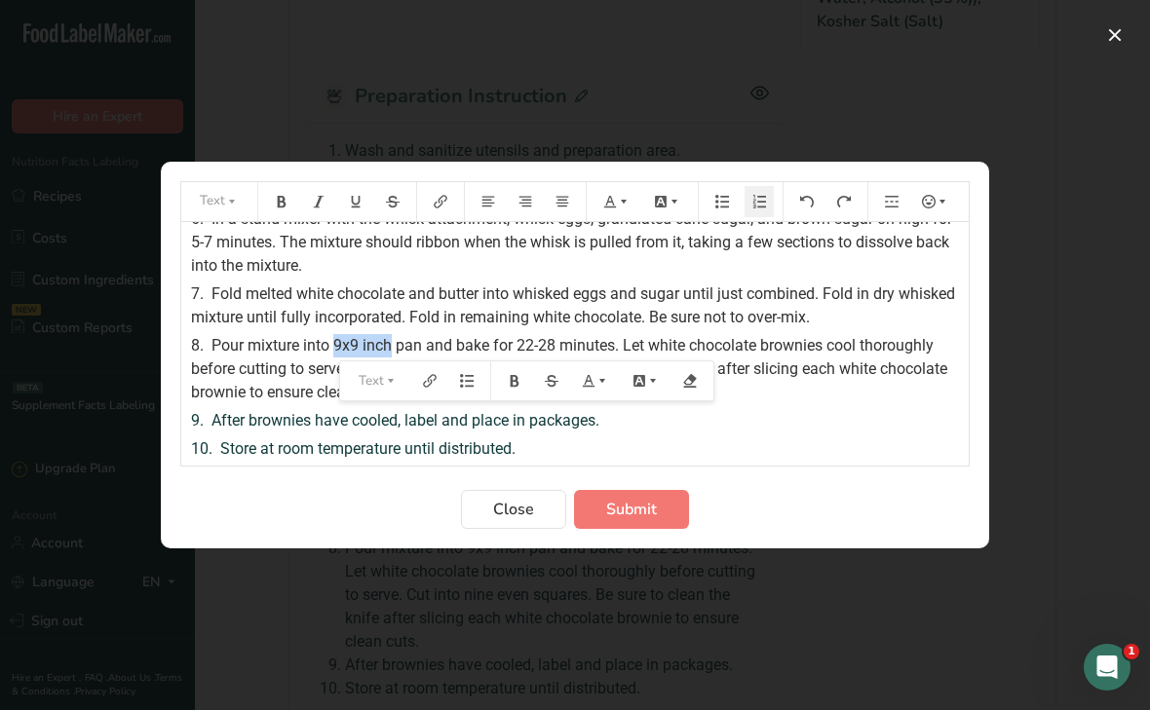
drag, startPoint x: 335, startPoint y: 342, endPoint x: 393, endPoint y: 337, distance: 57.7
click at [393, 337] on span "Pour mixture into 9x9 inch pan and bake for 22-28 minutes. Let white chocolate …" at bounding box center [571, 368] width 760 height 65
drag, startPoint x: 378, startPoint y: 347, endPoint x: 401, endPoint y: 347, distance: 23.4
click at [401, 347] on span "Pour mixture into a pan and bake for 22-28 minutes. Let white chocolate brownie…" at bounding box center [576, 368] width 771 height 65
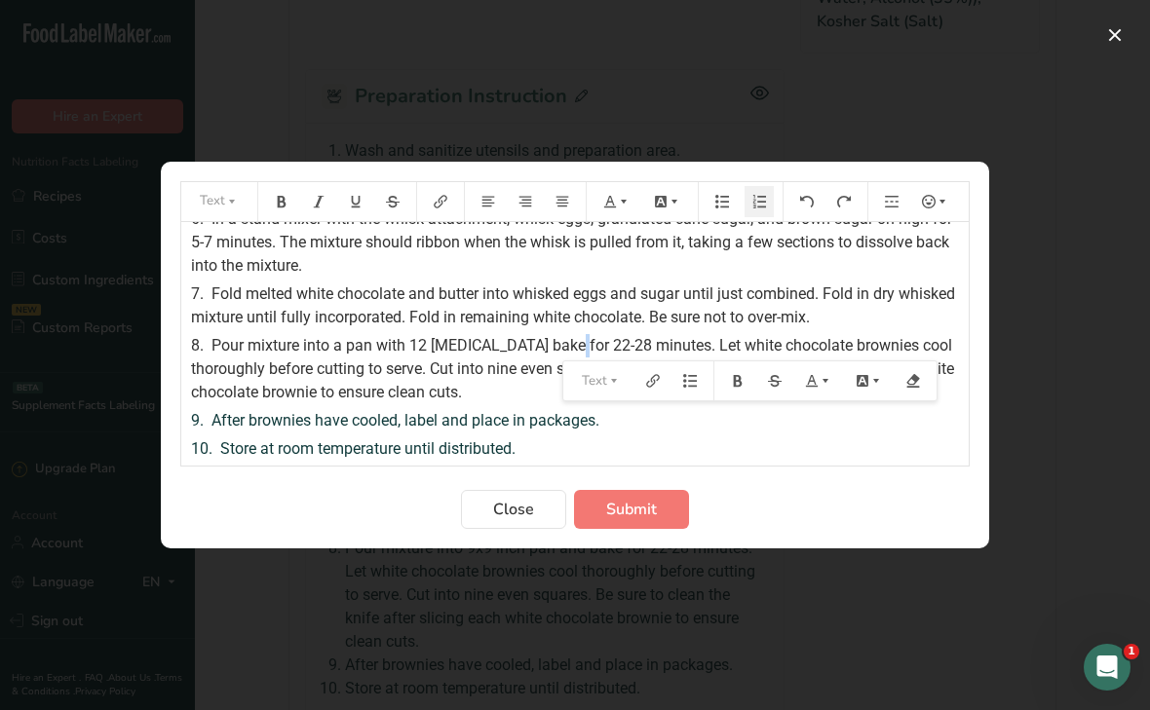
click at [563, 341] on span "Pour mixture into a pan with 12 cavities bake for 22-28 minutes. Let white choc…" at bounding box center [574, 368] width 767 height 65
click at [587, 341] on span "Pour mixture into a pan with 12 cavities bake for 20-28 minutes. Let white choc…" at bounding box center [574, 368] width 767 height 65
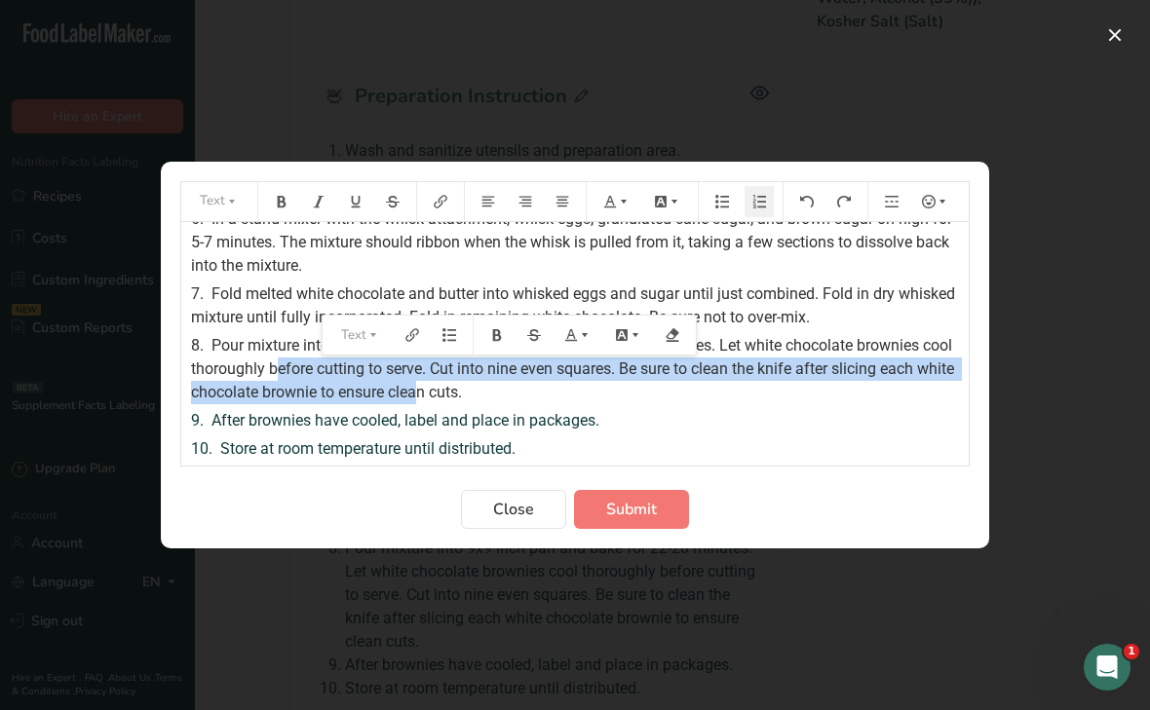
drag, startPoint x: 318, startPoint y: 371, endPoint x: 501, endPoint y: 389, distance: 184.0
click at [501, 389] on span "Pour mixture into a pan with 12 cavities bake for 20-23 minutes. Let white choc…" at bounding box center [574, 368] width 767 height 65
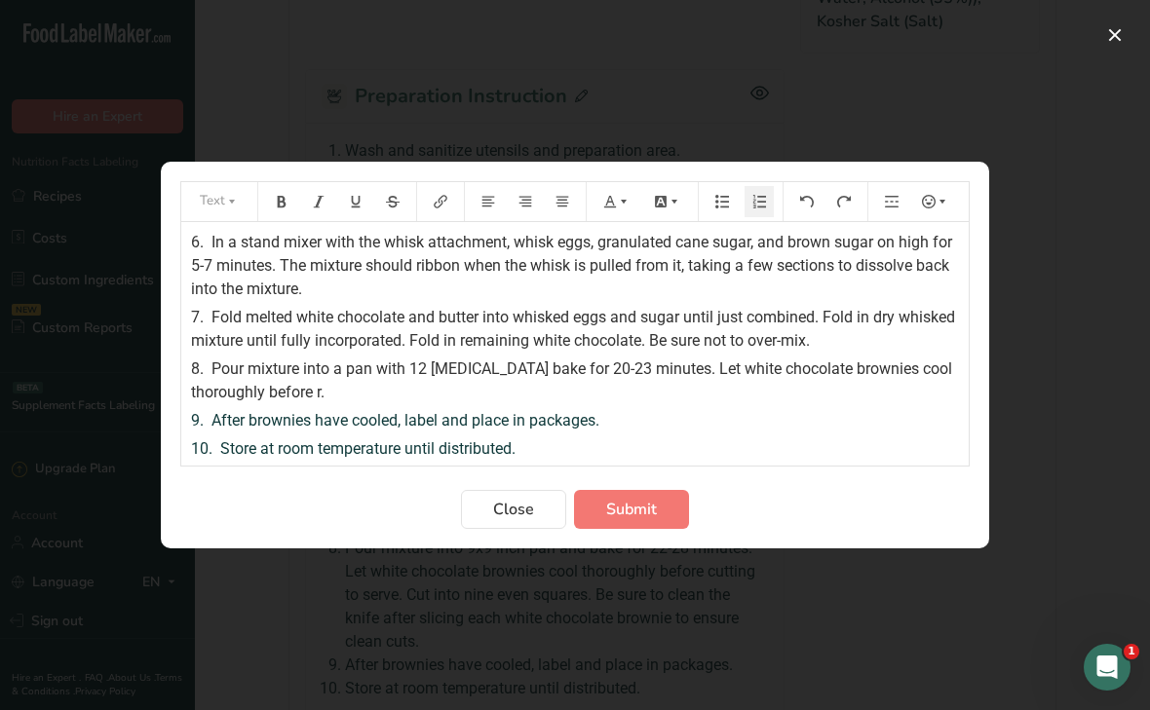
scroll to position [162, 0]
click at [484, 364] on span "Pour mixture into a pan with 12 cavities bake for 20-23 minutes. Let white choc…" at bounding box center [573, 381] width 765 height 42
click at [481, 368] on span "Pour mixture into a pan with 12 cavities and bake for 20-23 minutes. Let white …" at bounding box center [572, 381] width 762 height 42
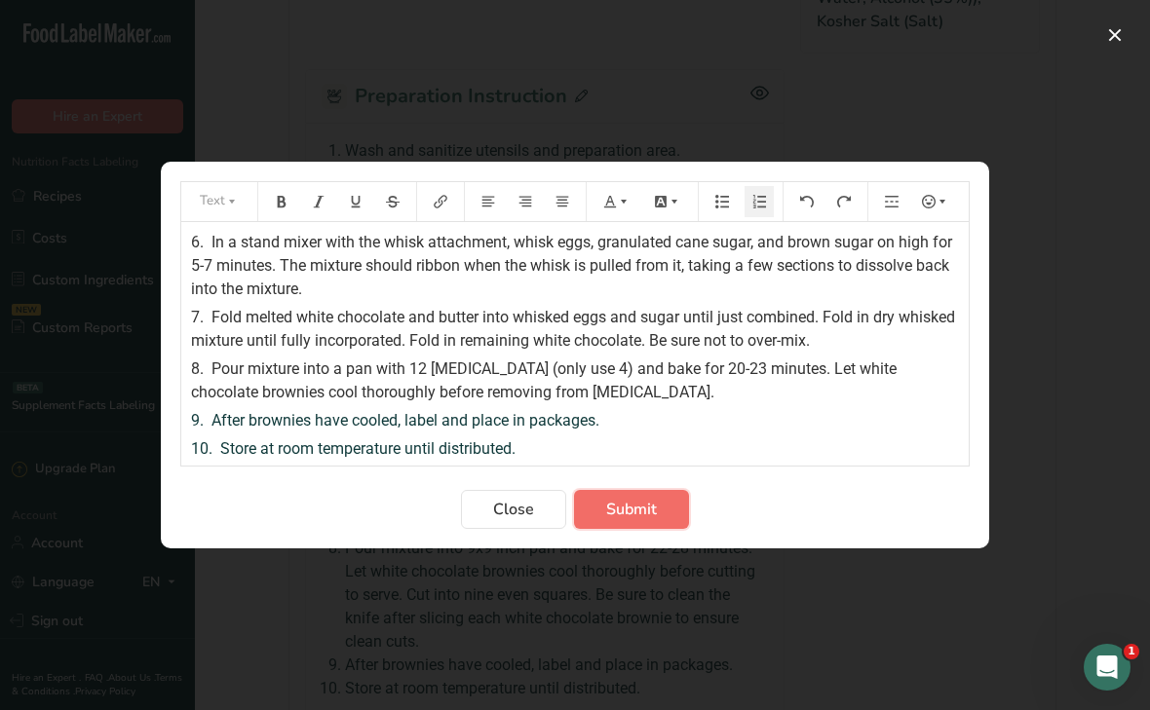
click at [611, 501] on span "Submit" at bounding box center [631, 509] width 51 height 23
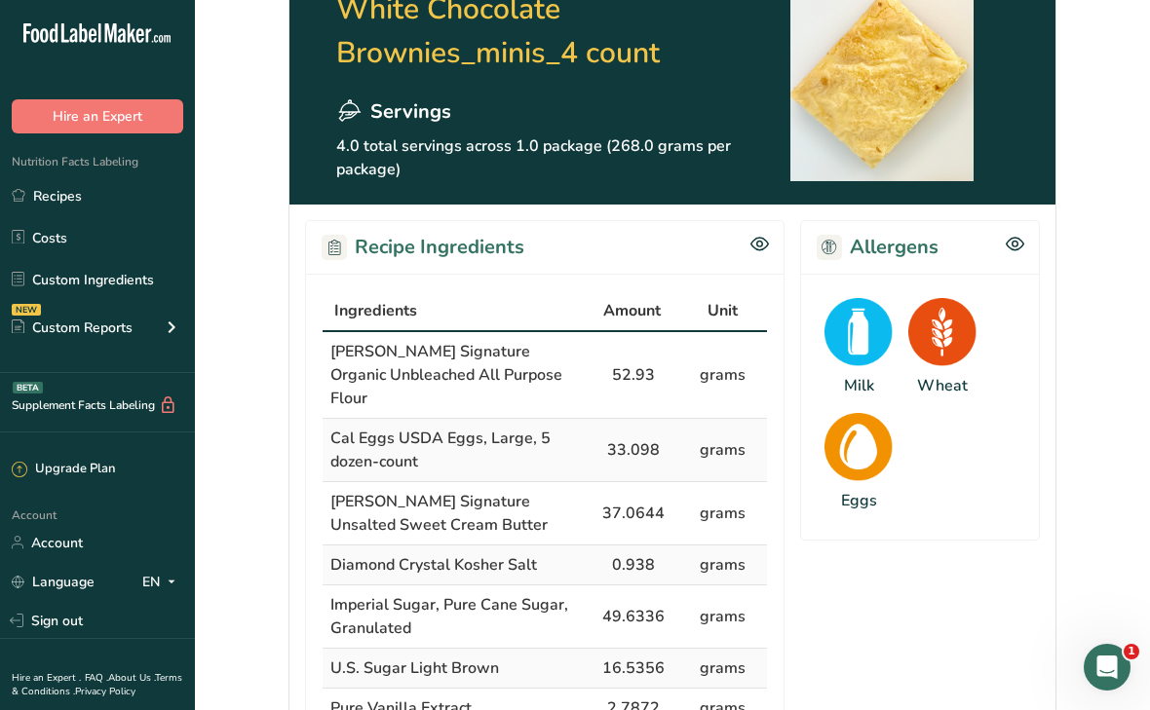
scroll to position [0, 0]
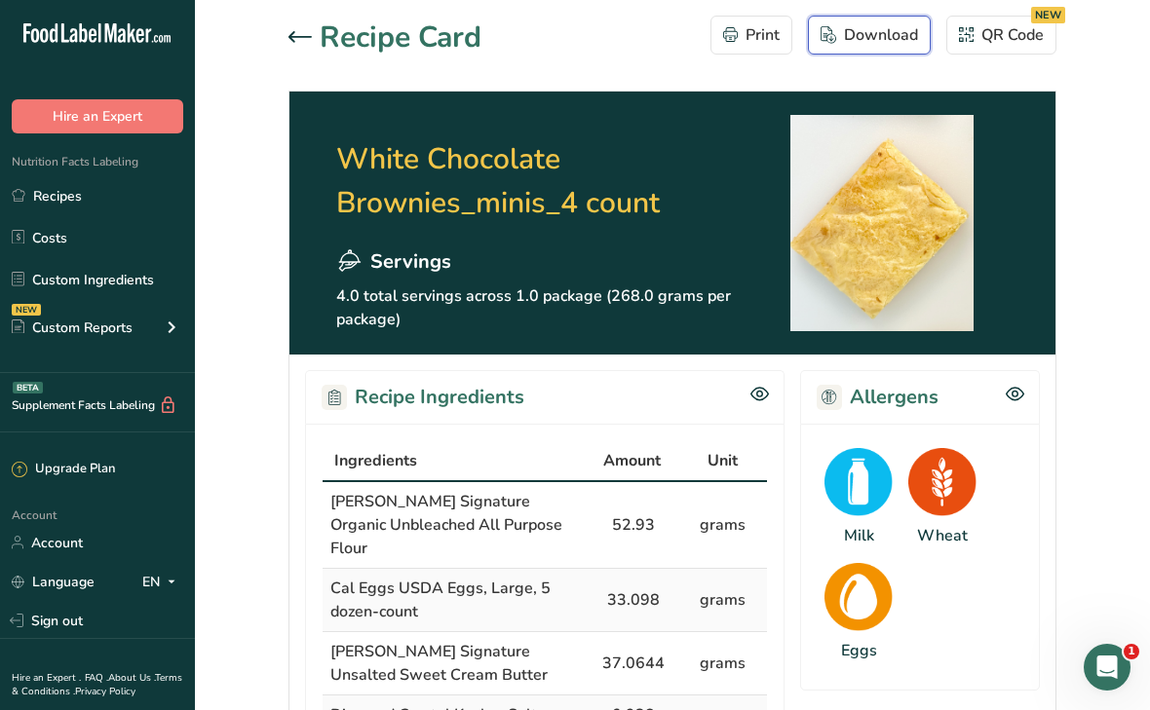
click at [881, 35] on div "Download" at bounding box center [868, 34] width 97 height 23
click at [295, 35] on icon at bounding box center [299, 37] width 23 height 12
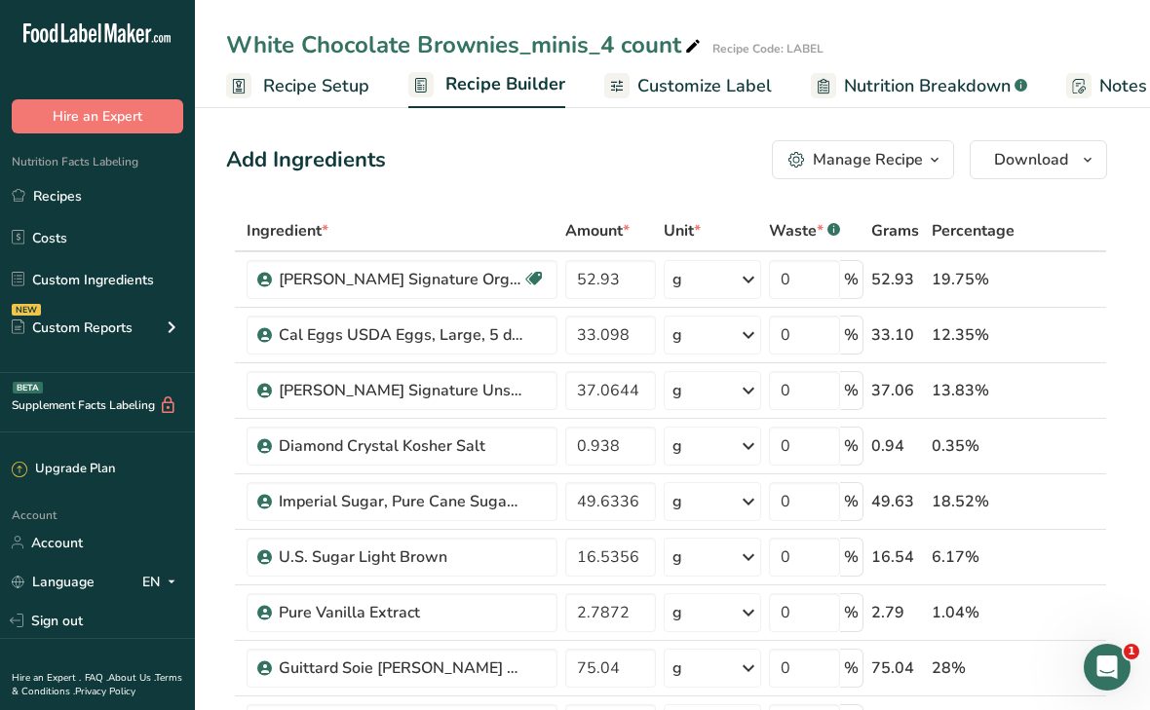
click at [718, 89] on span "Customize Label" at bounding box center [704, 86] width 134 height 26
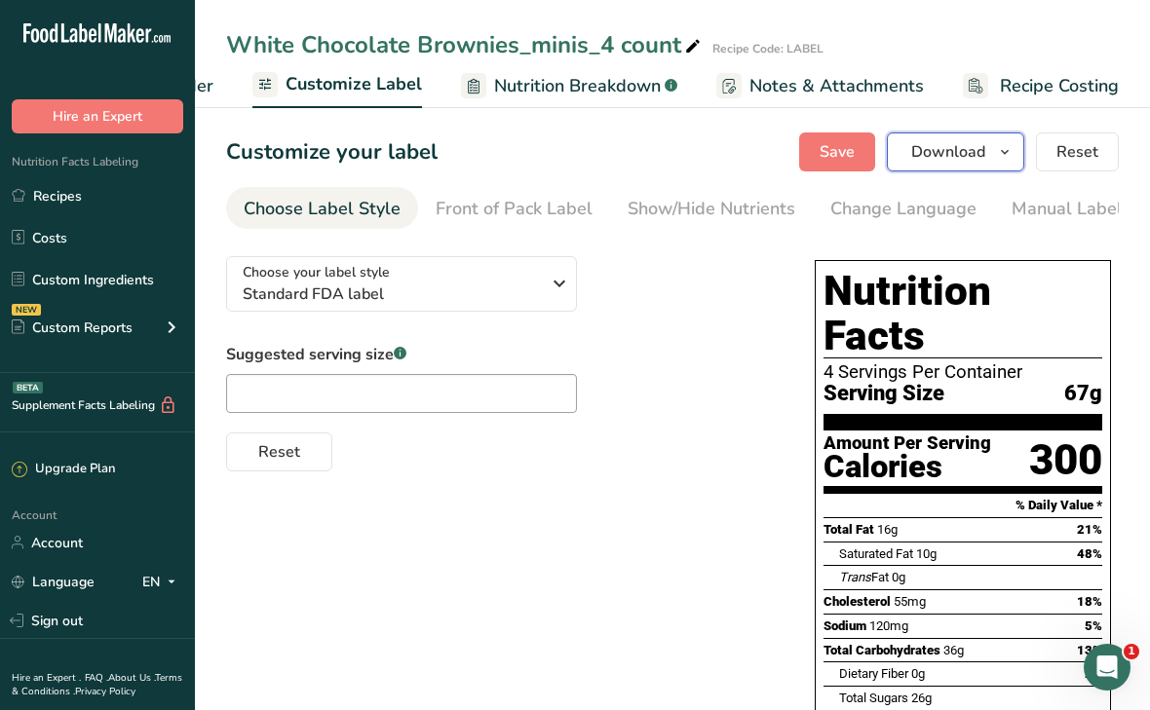
click at [939, 151] on span "Download" at bounding box center [948, 151] width 74 height 23
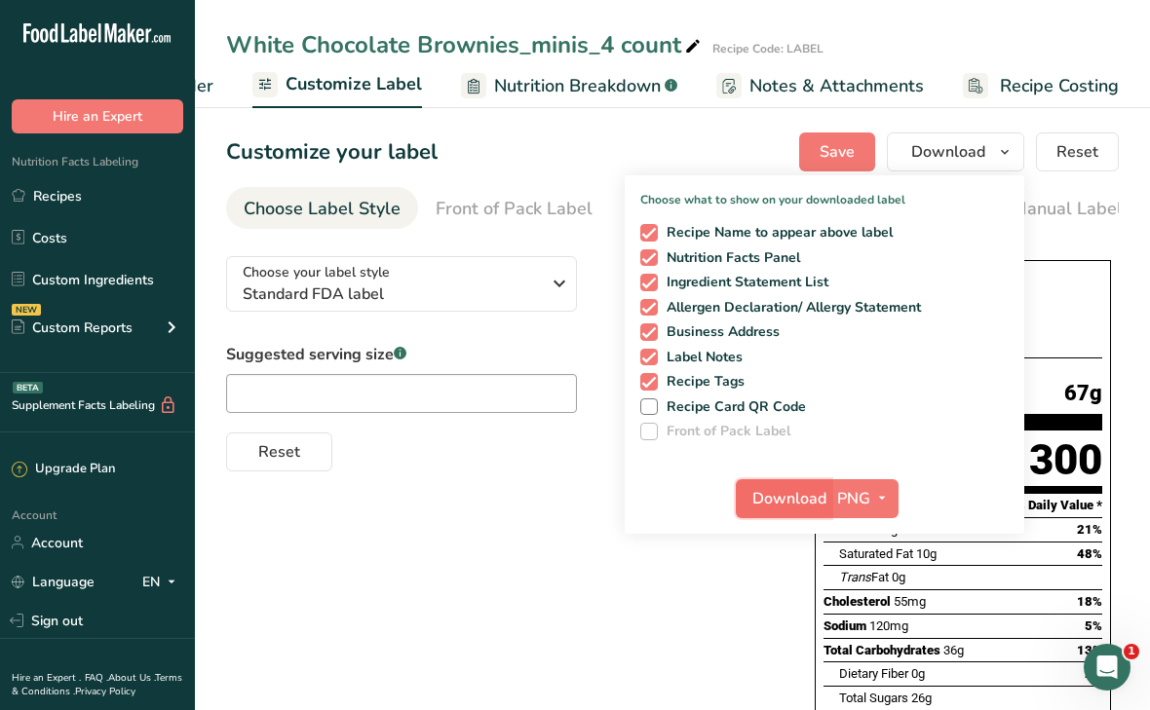
click at [816, 491] on span "Download" at bounding box center [789, 498] width 74 height 23
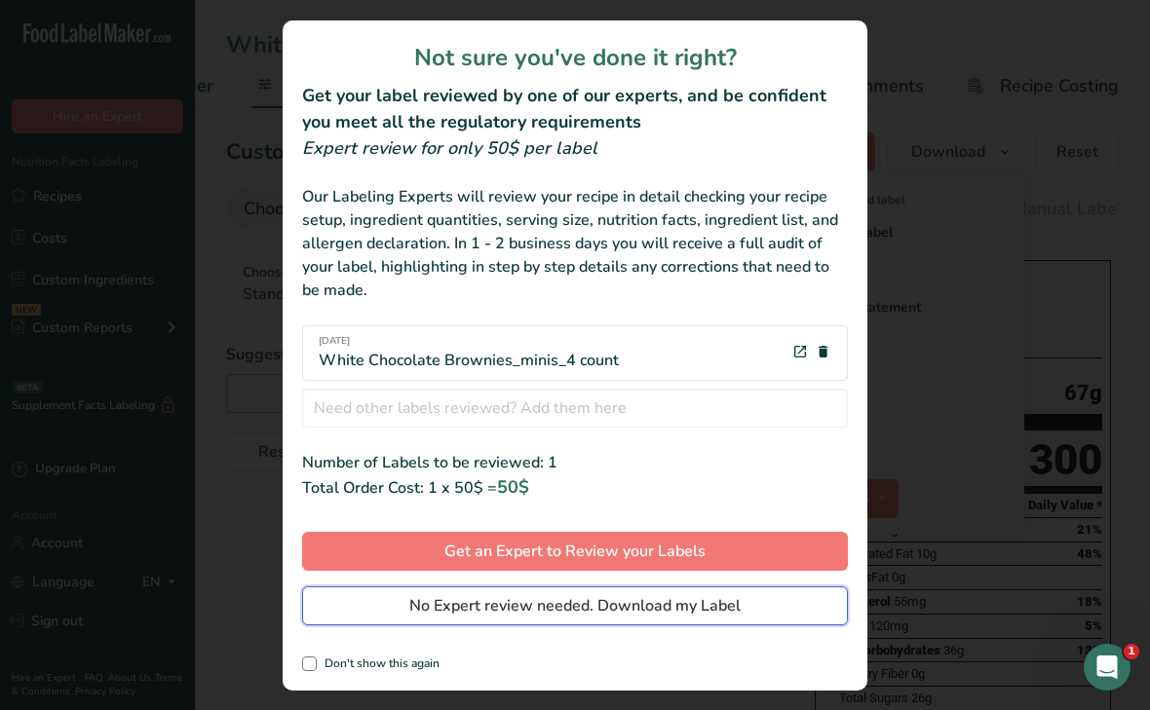
click at [539, 606] on span "No Expert review needed. Download my Label" at bounding box center [574, 605] width 331 height 23
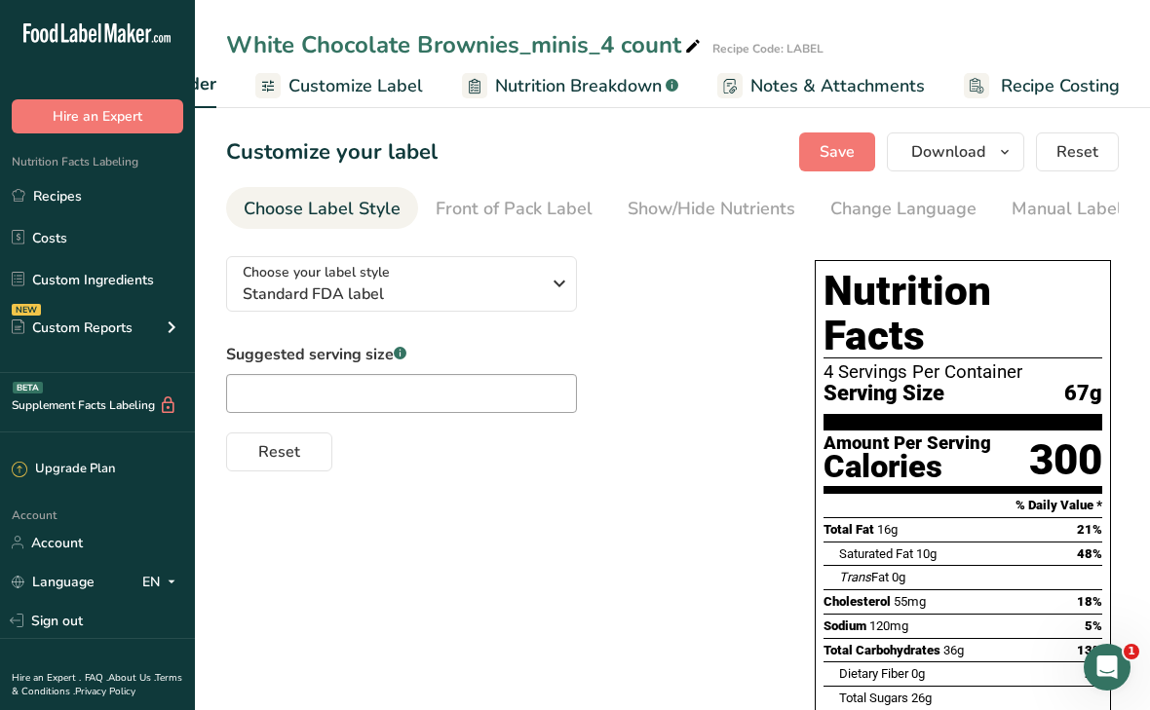
scroll to position [0, 349]
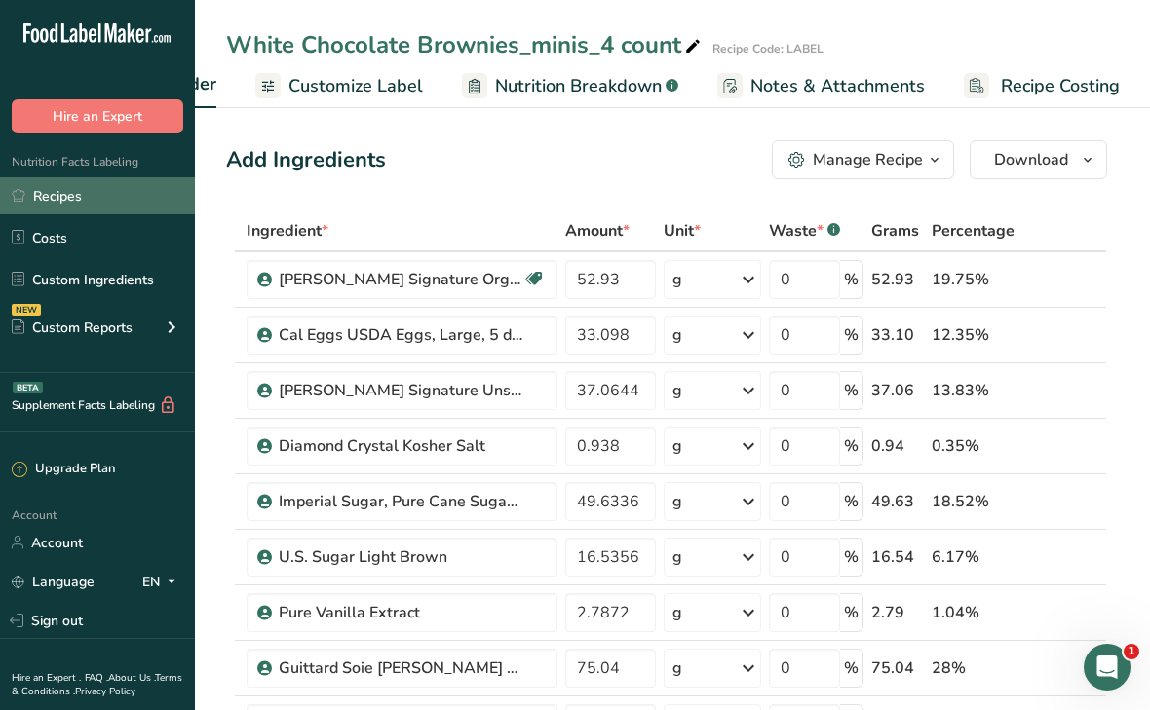
click at [63, 197] on link "Recipes" at bounding box center [97, 195] width 195 height 37
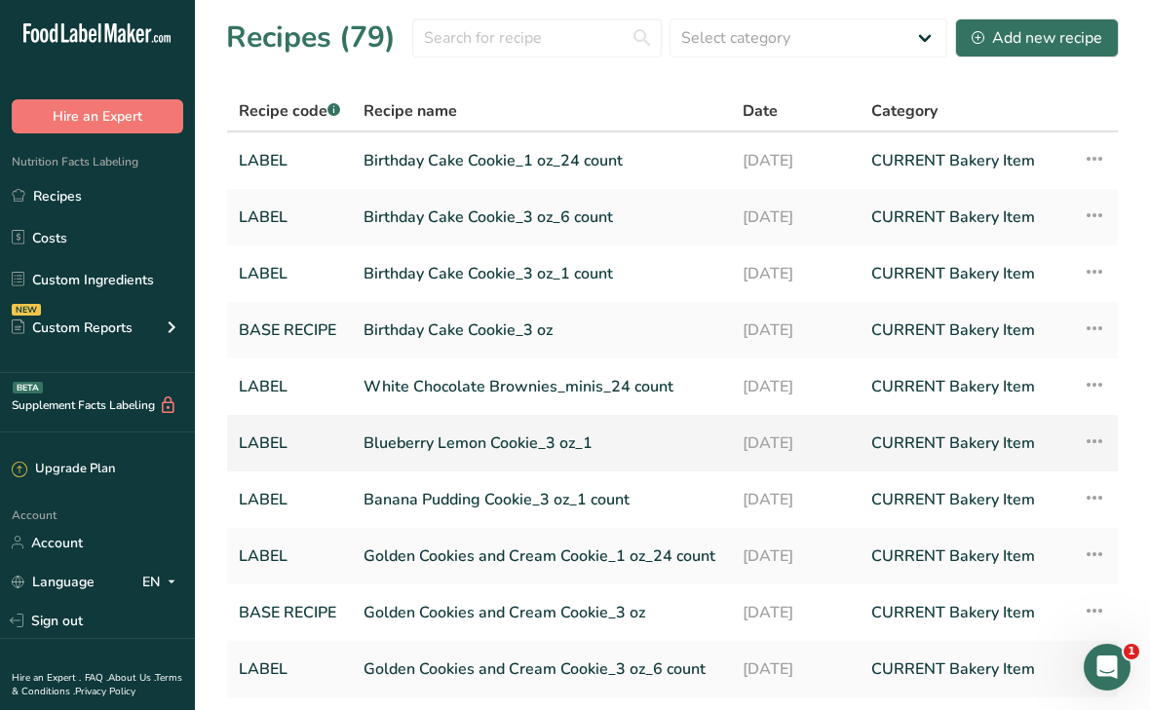
click at [490, 444] on link "Blueberry Lemon Cookie_3 oz_1" at bounding box center [541, 443] width 356 height 41
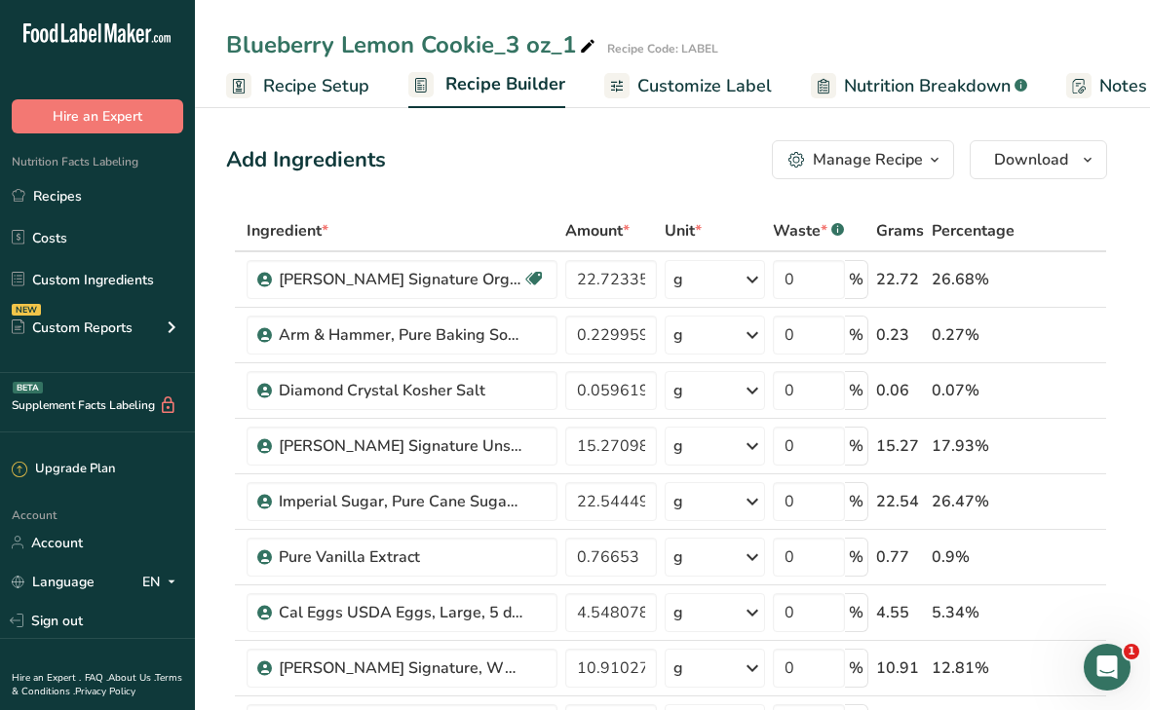
click at [667, 84] on span "Customize Label" at bounding box center [704, 86] width 134 height 26
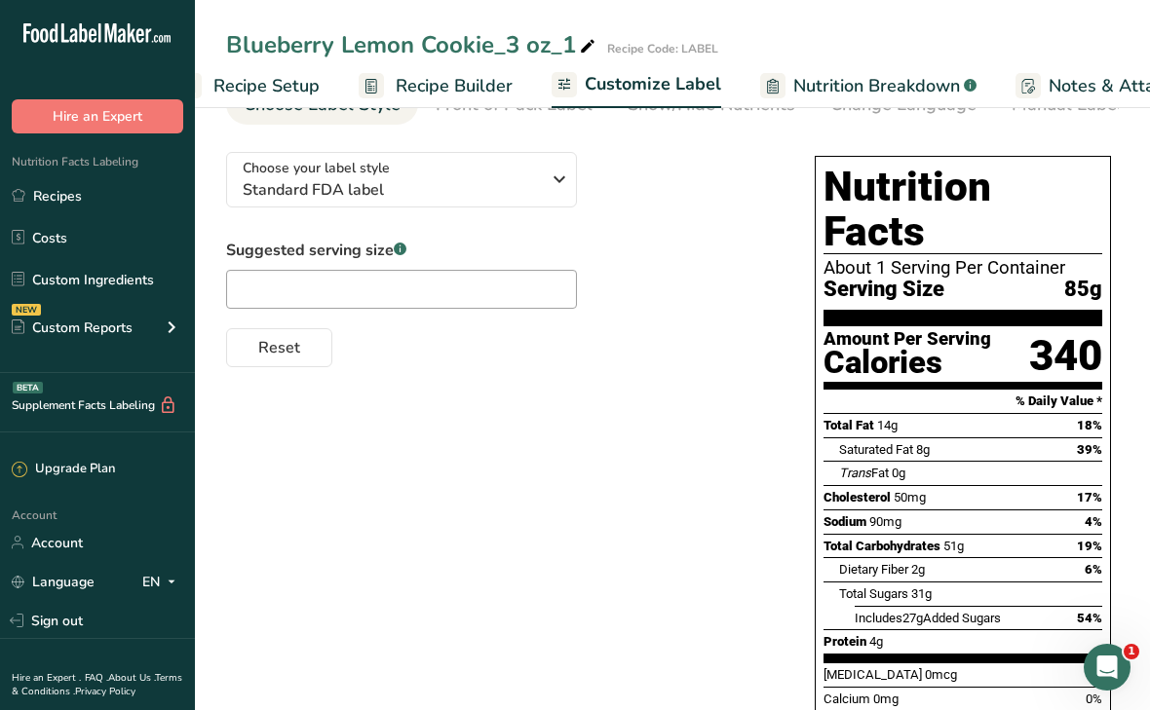
scroll to position [0, 28]
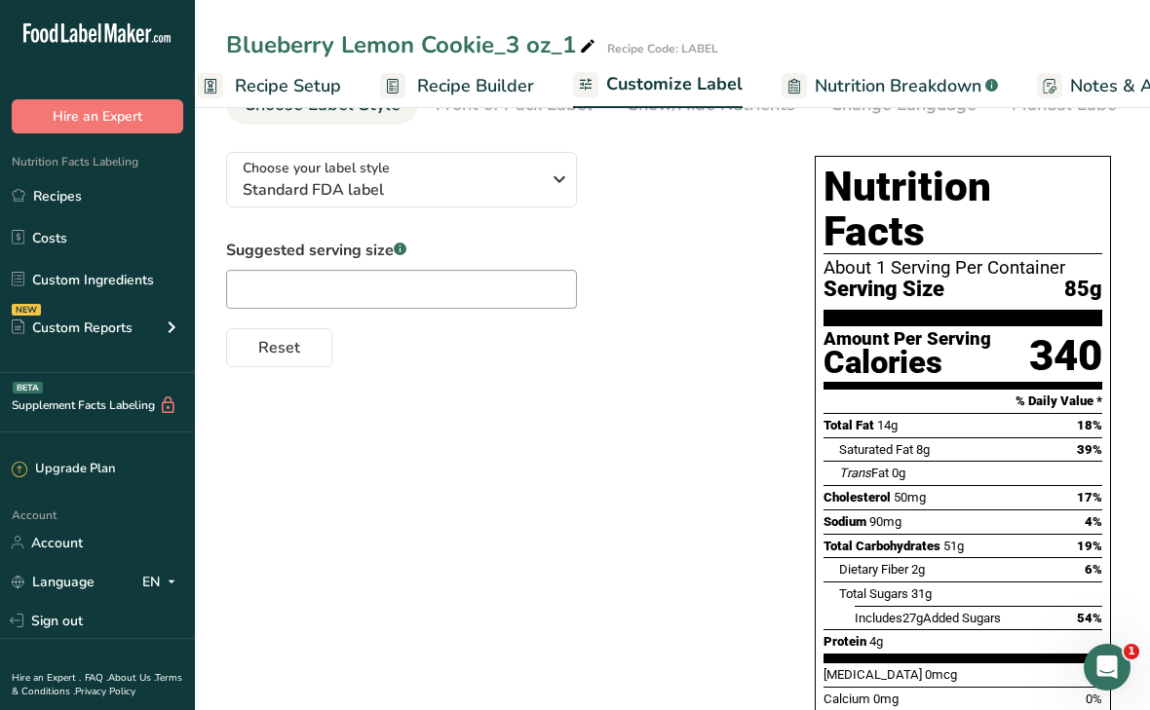
click at [426, 91] on span "Recipe Builder" at bounding box center [475, 86] width 117 height 26
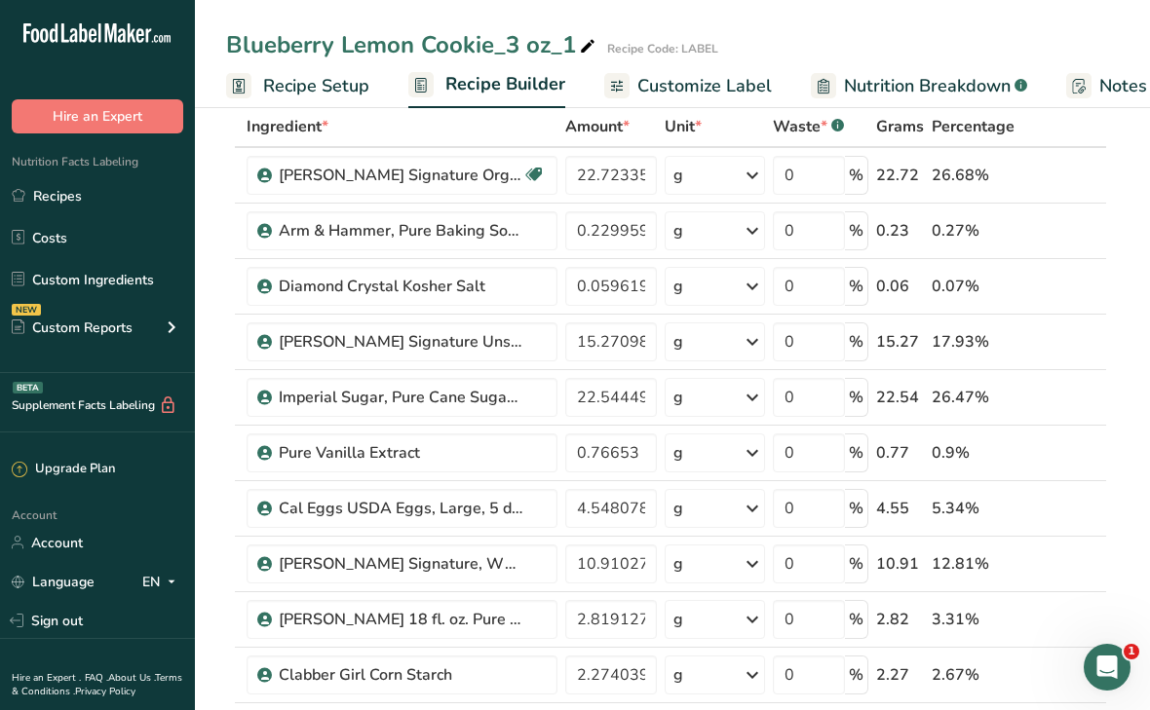
click at [309, 82] on span "Recipe Setup" at bounding box center [316, 86] width 106 height 26
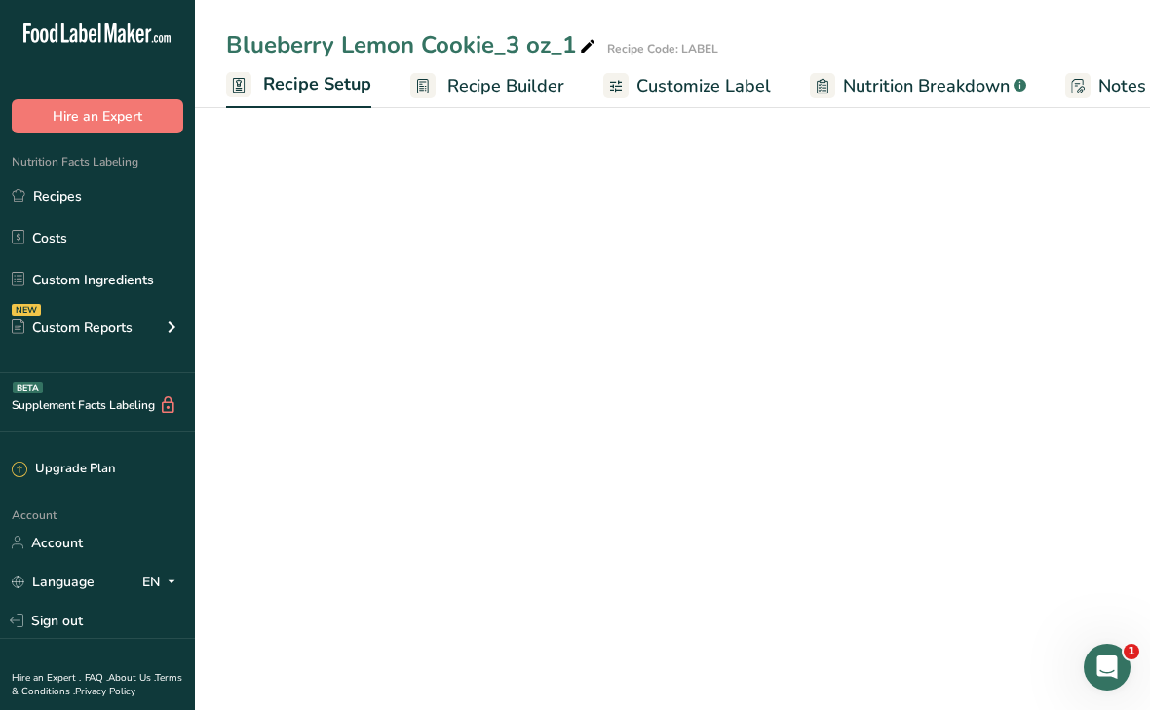
scroll to position [0, 7]
select select "5"
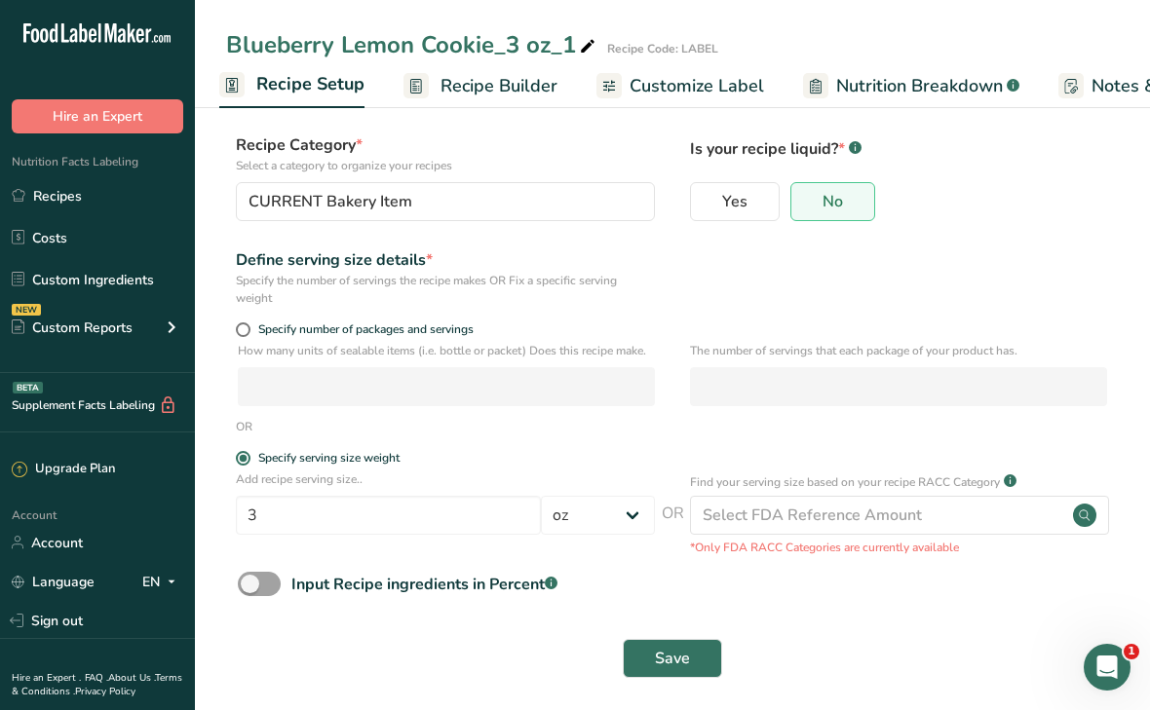
click at [497, 82] on span "Recipe Builder" at bounding box center [498, 86] width 117 height 26
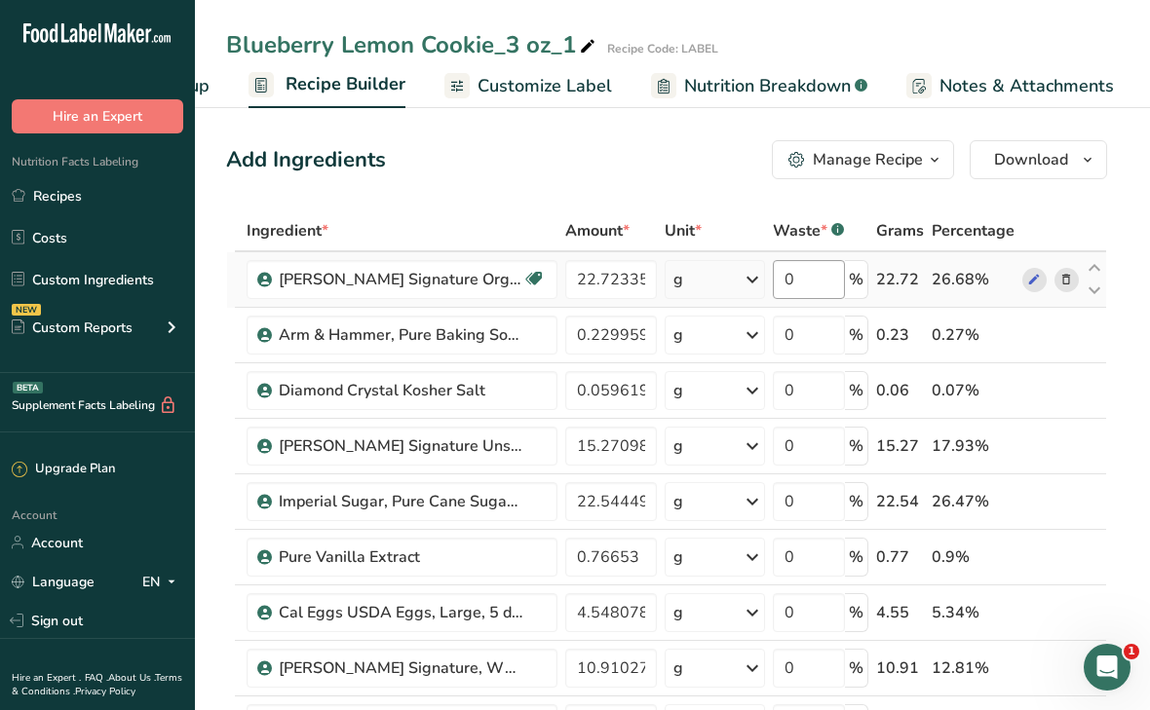
scroll to position [0, 188]
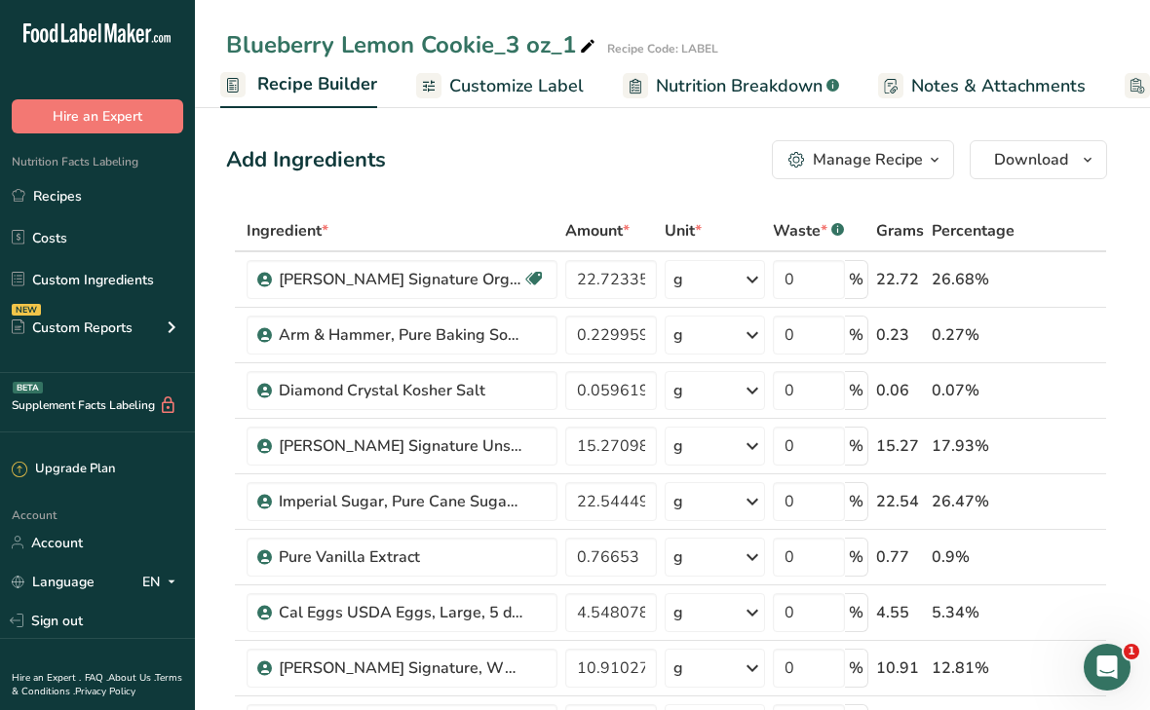
click at [878, 155] on div "Manage Recipe" at bounding box center [868, 159] width 110 height 23
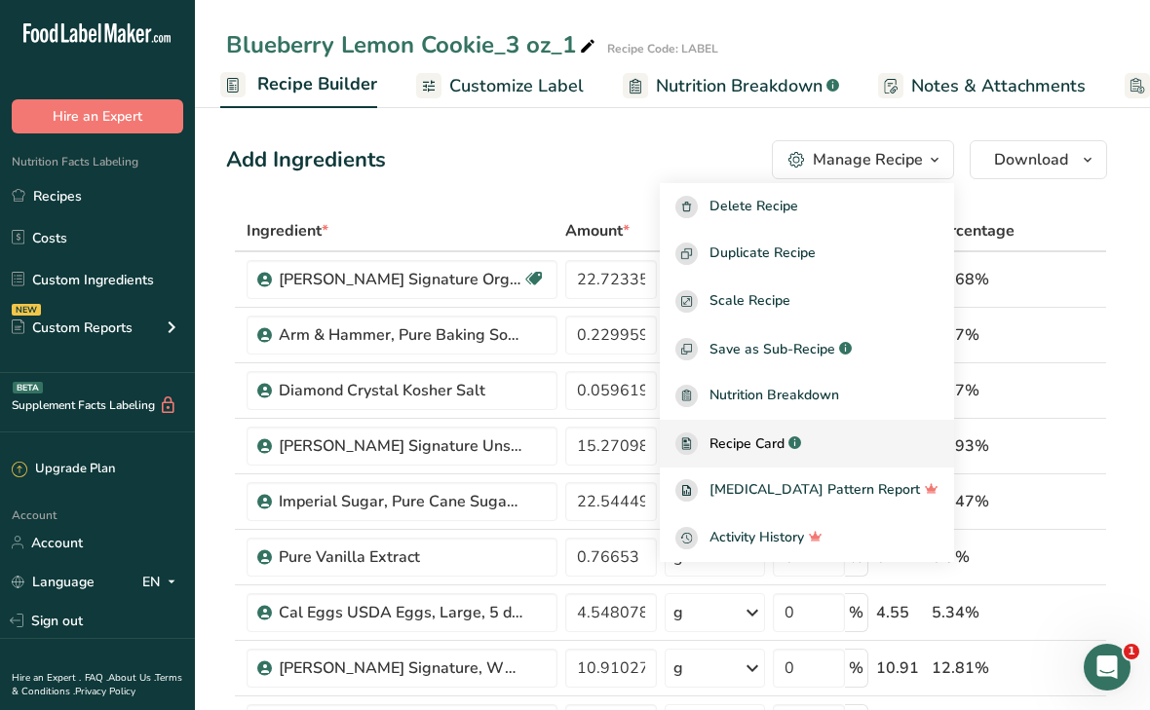
click at [784, 441] on span "Recipe Card" at bounding box center [746, 444] width 75 height 20
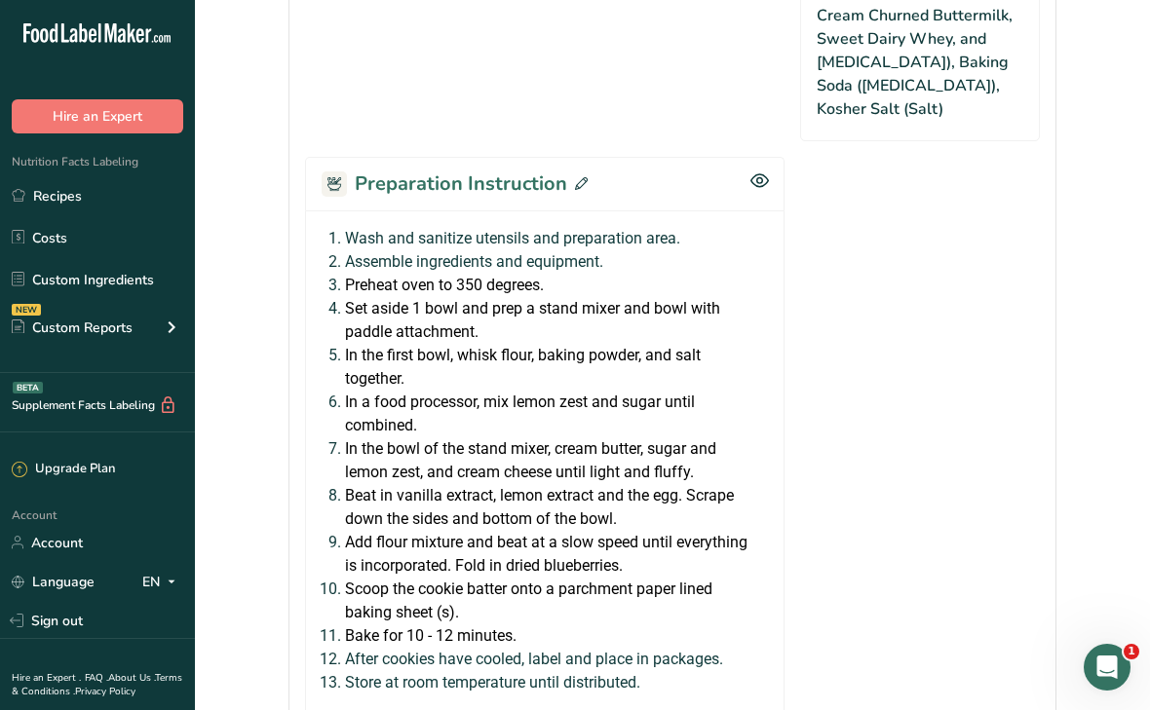
scroll to position [1673, 0]
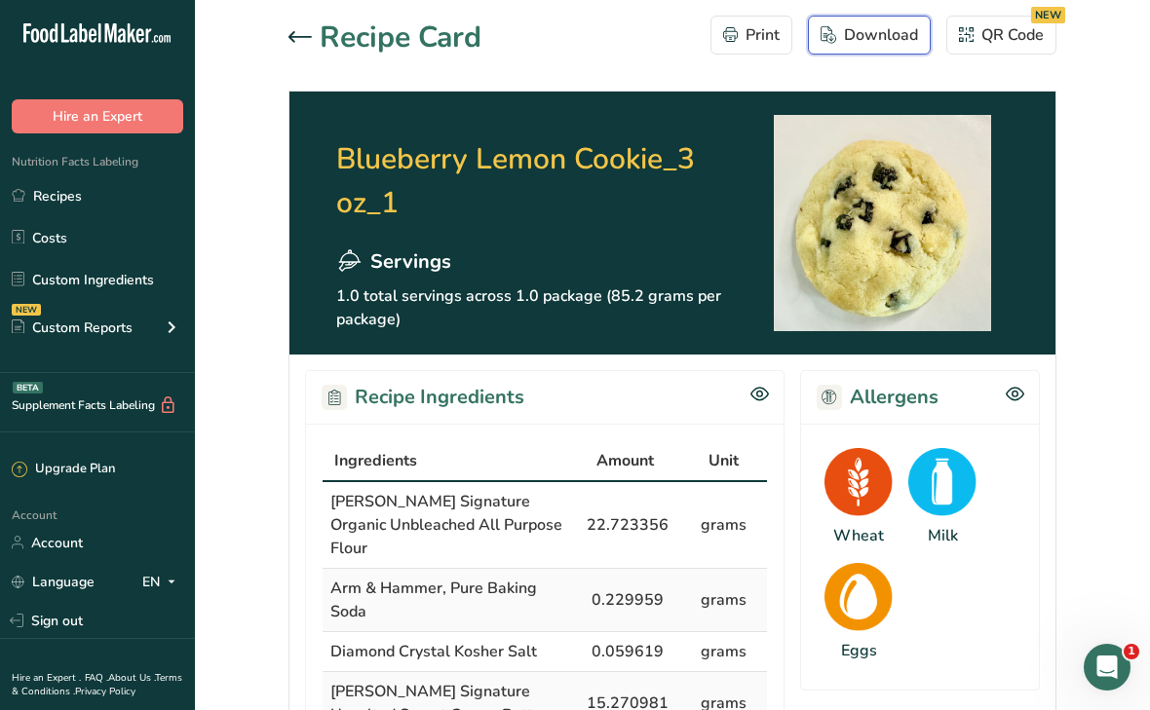
click at [832, 47] on button "Download" at bounding box center [869, 35] width 123 height 39
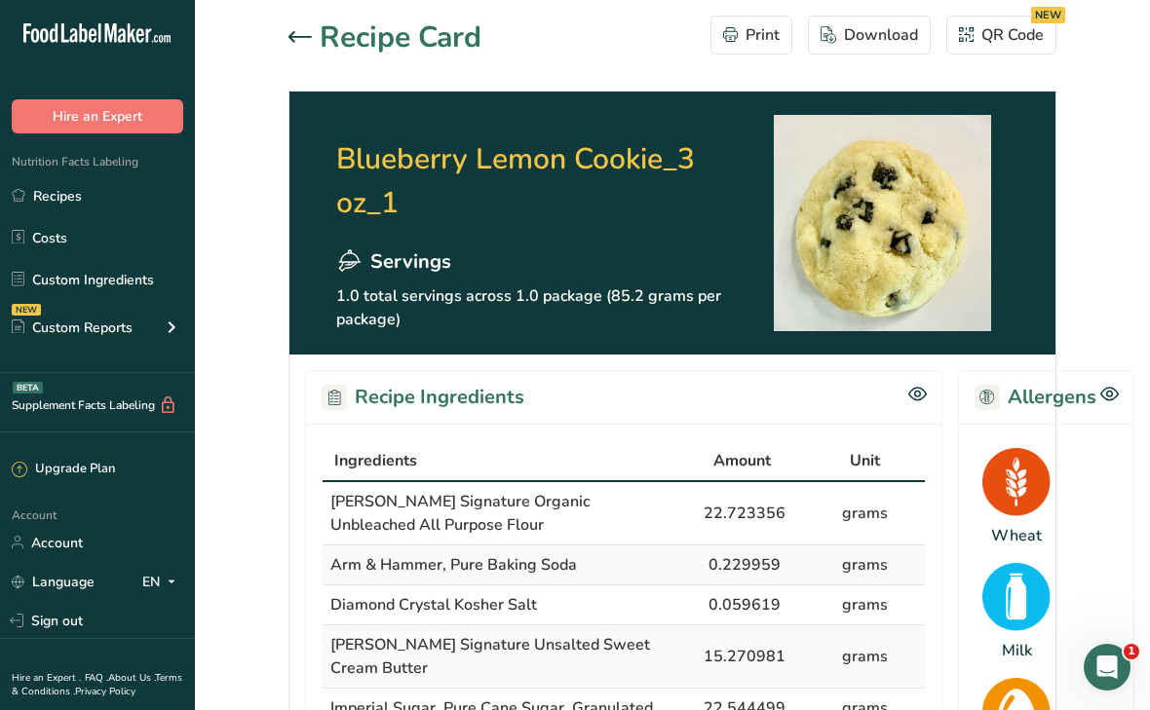
click at [292, 34] on icon at bounding box center [299, 37] width 23 height 12
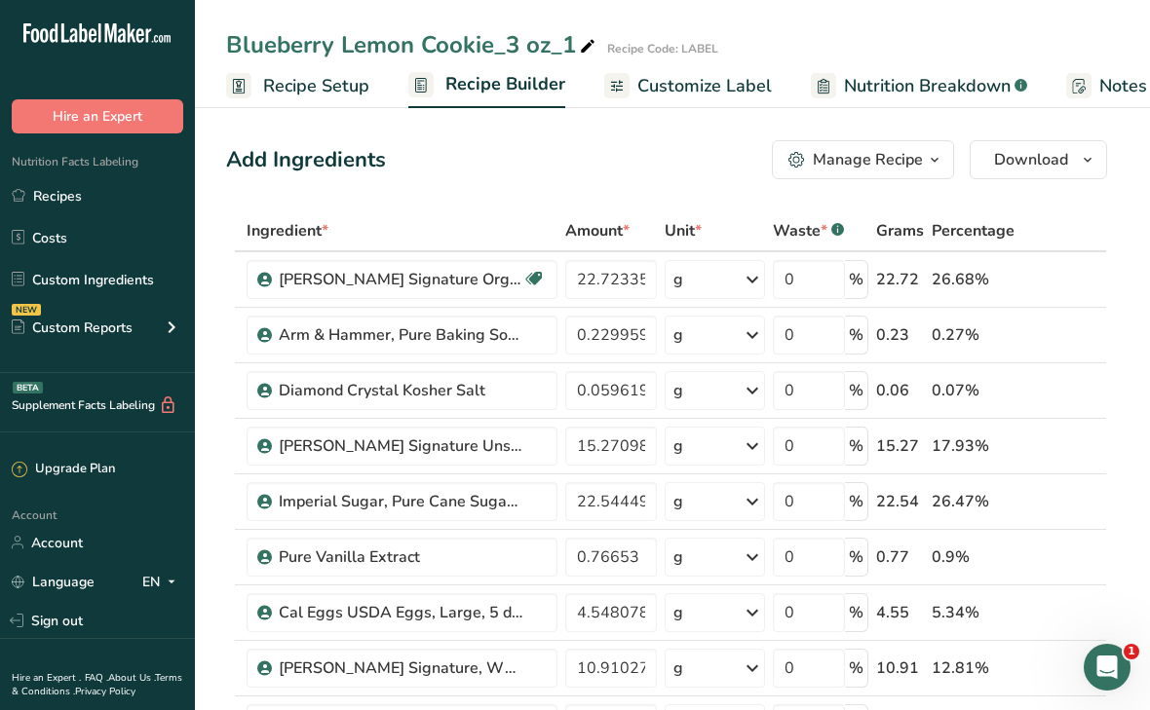
click at [802, 169] on div "Manage Recipe" at bounding box center [855, 159] width 134 height 23
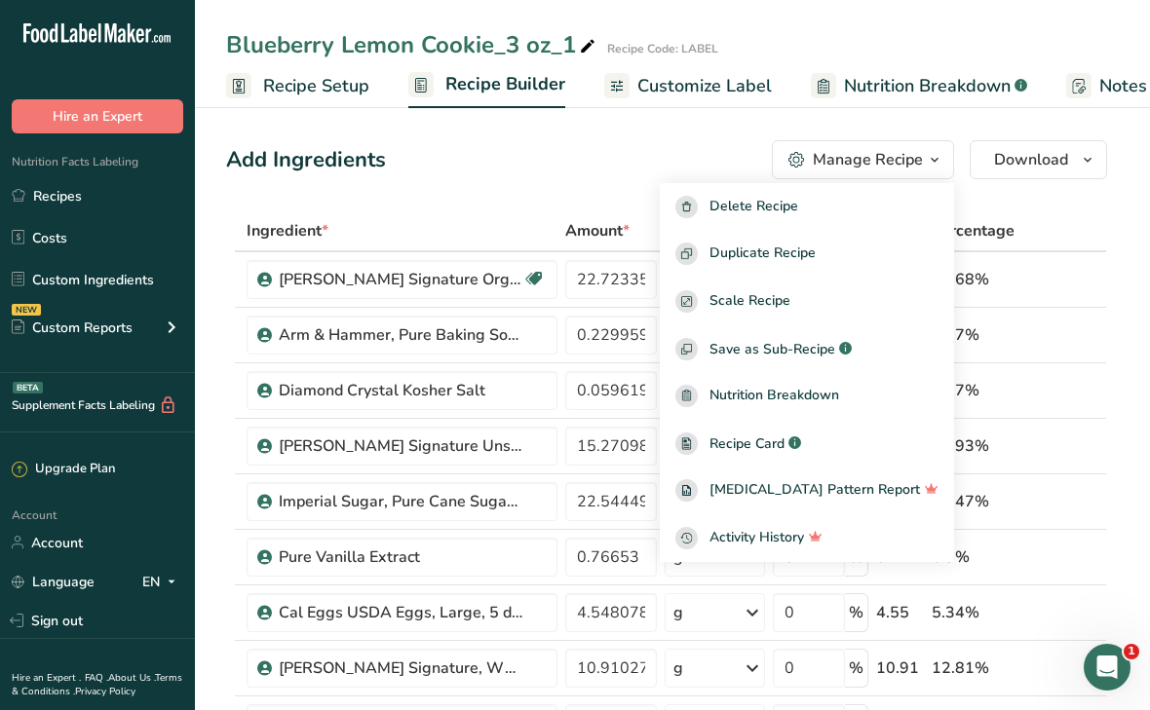
click at [670, 82] on span "Customize Label" at bounding box center [704, 86] width 134 height 26
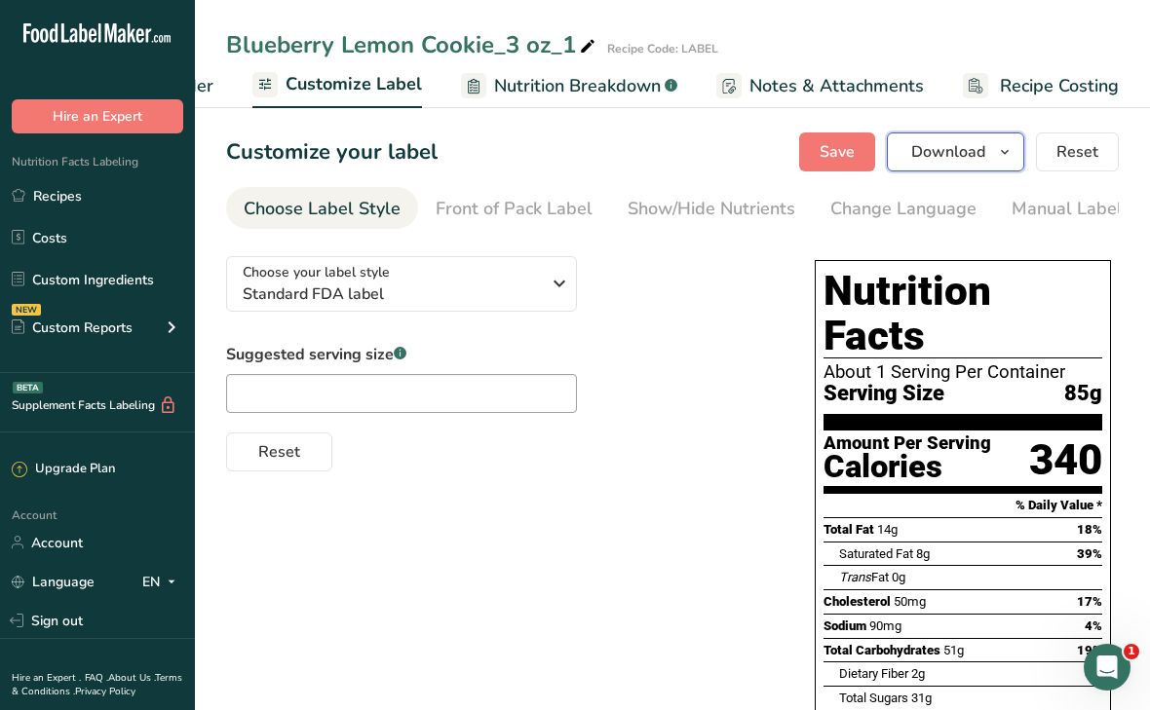
click at [925, 154] on span "Download" at bounding box center [948, 151] width 74 height 23
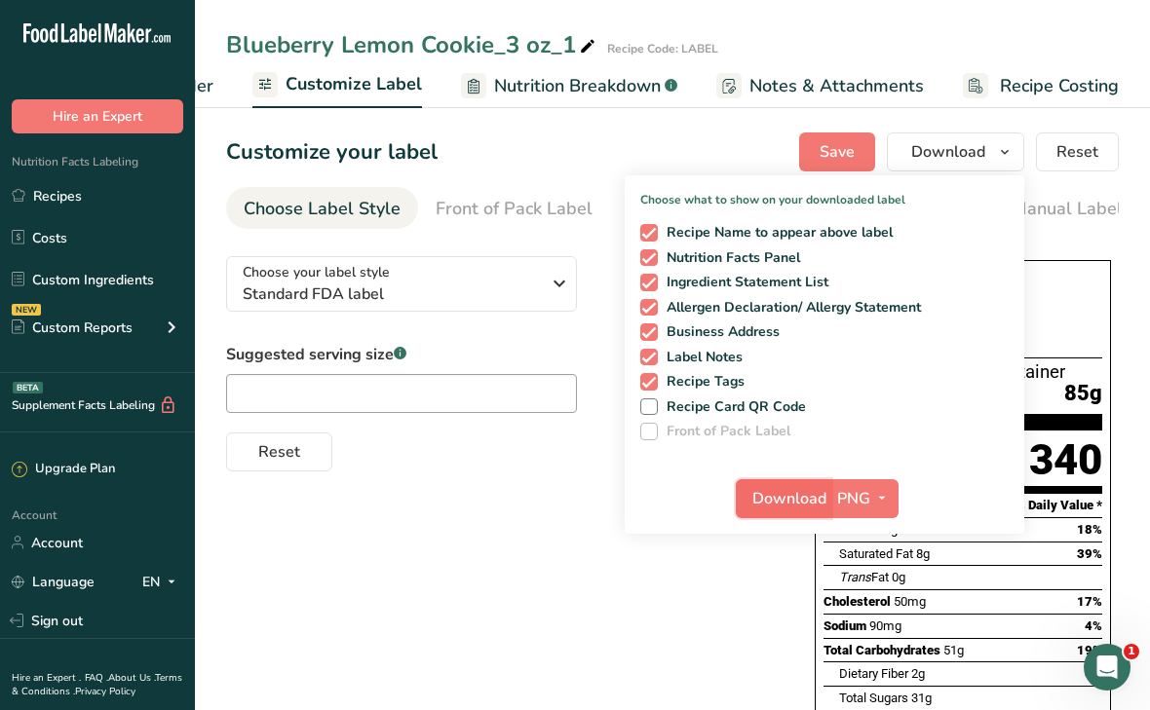
click at [811, 491] on span "Download" at bounding box center [789, 498] width 74 height 23
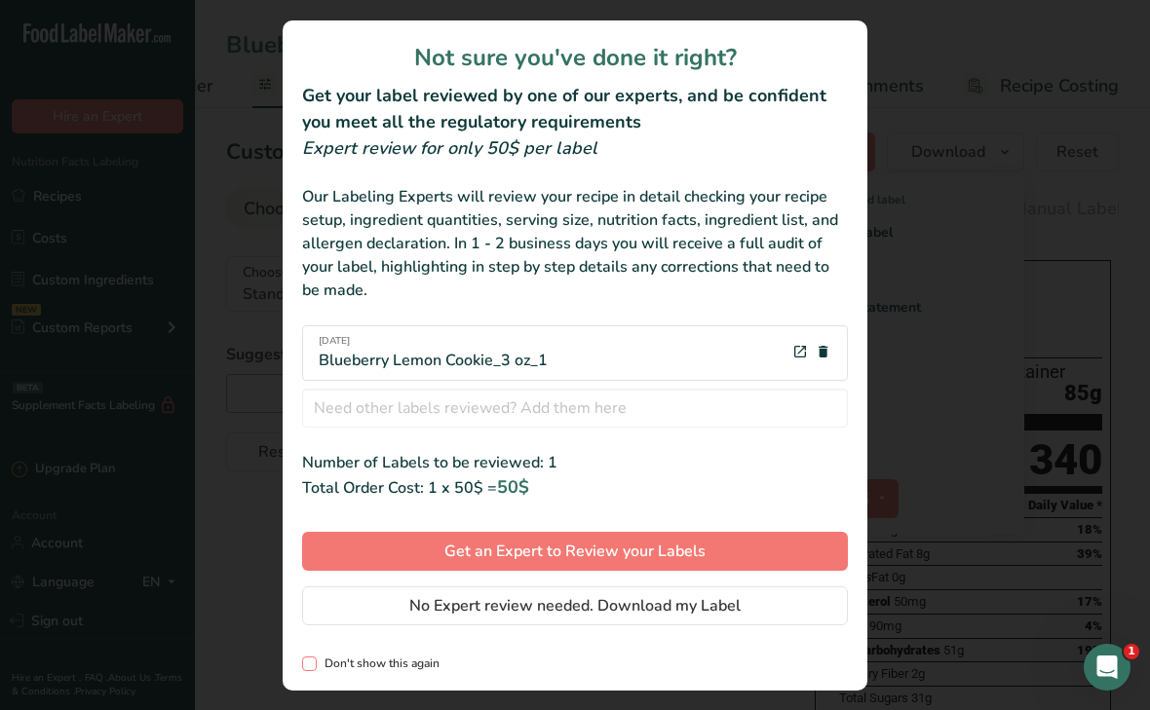
click at [405, 660] on span "Don't show this again" at bounding box center [378, 664] width 123 height 15
click at [315, 660] on input "Don't show this again" at bounding box center [308, 664] width 13 height 13
checkbox input "true"
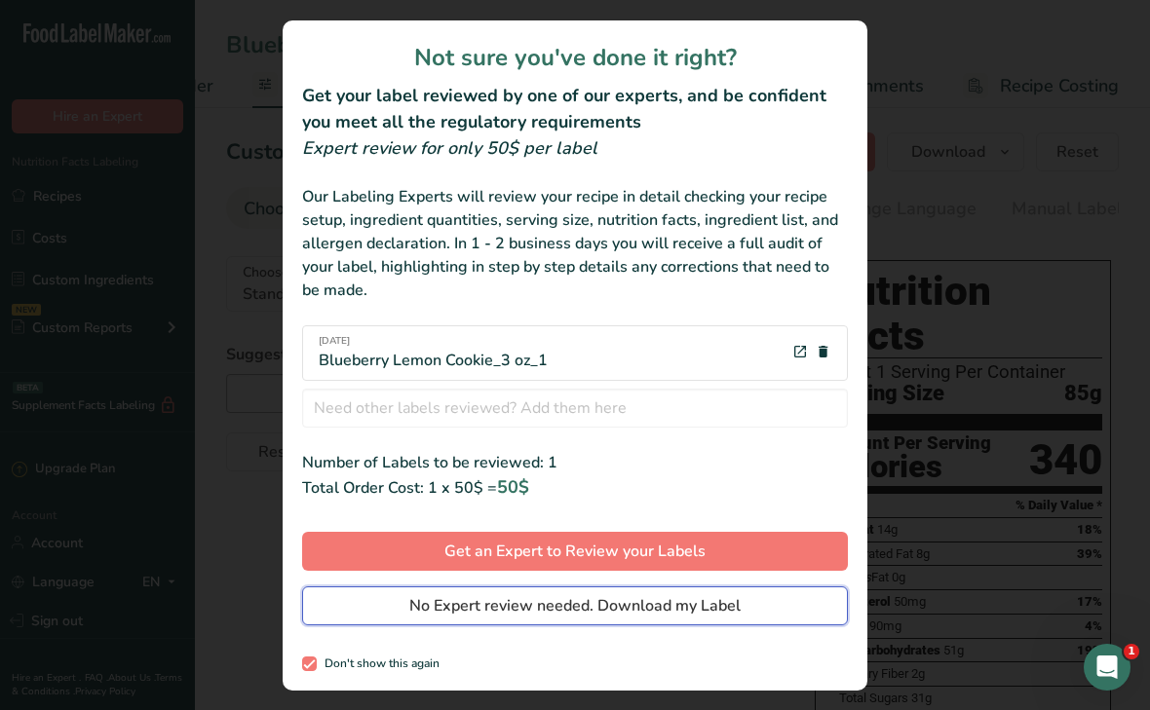
click at [484, 608] on span "No Expert review needed. Download my Label" at bounding box center [574, 605] width 331 height 23
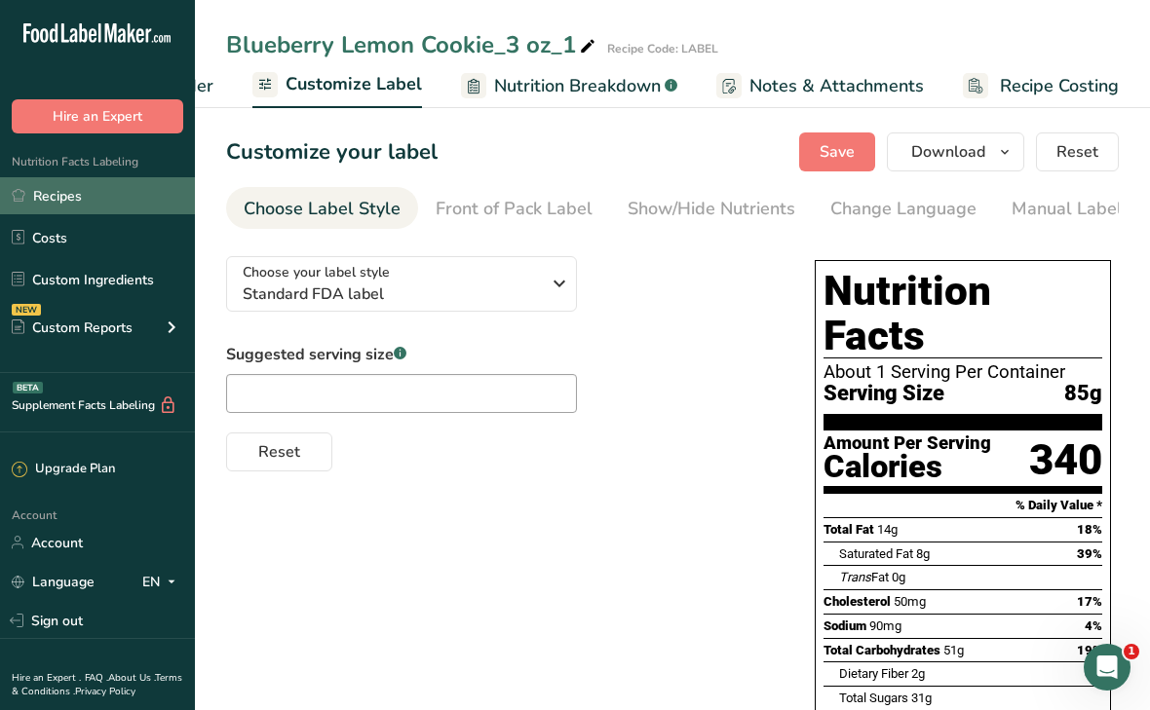
click at [43, 190] on link "Recipes" at bounding box center [97, 195] width 195 height 37
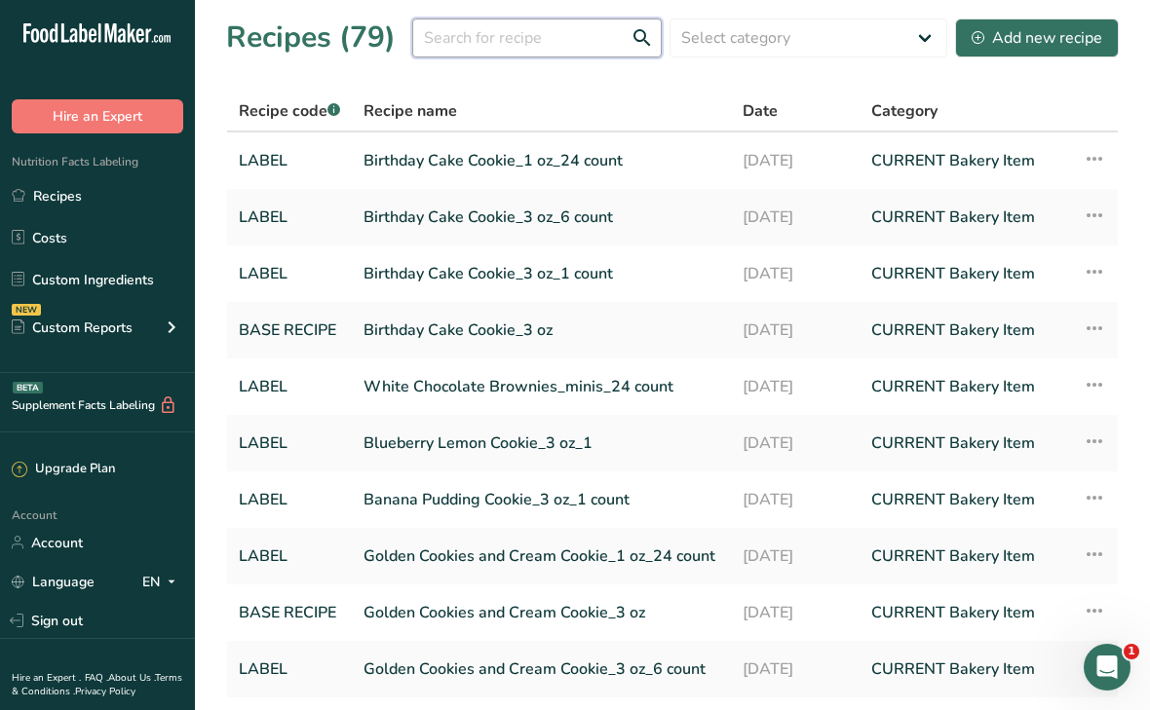
click at [500, 34] on input "text" at bounding box center [536, 38] width 249 height 39
type input "blueberry"
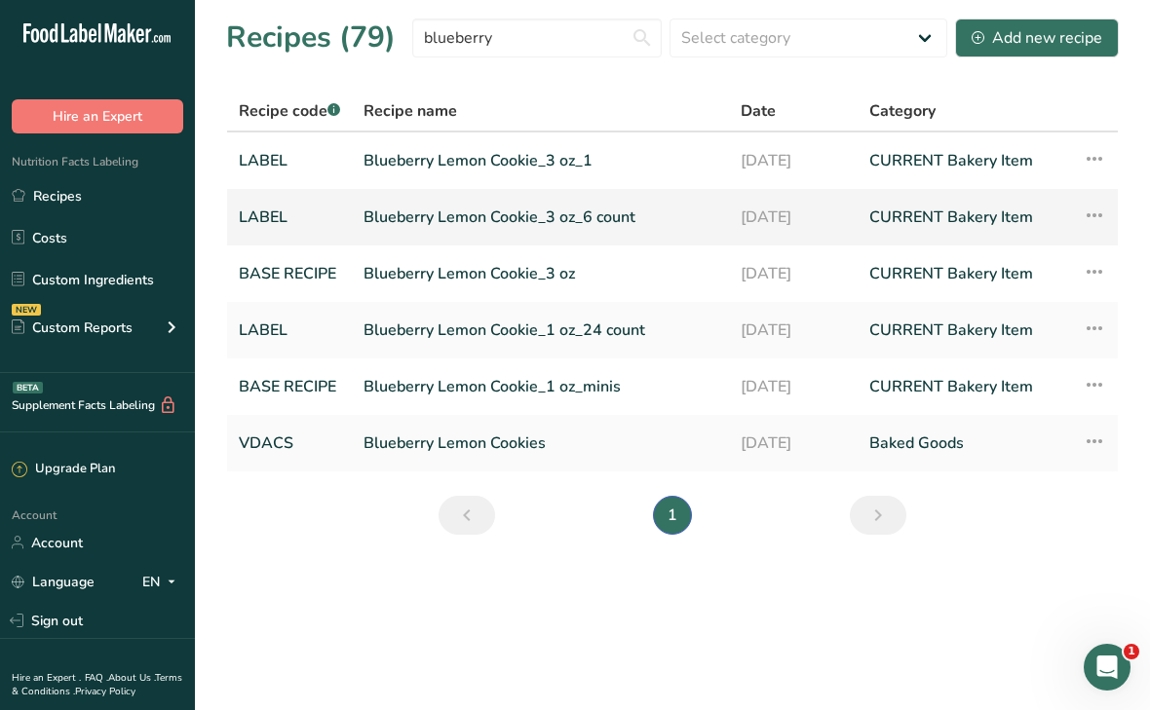
click at [519, 223] on link "Blueberry Lemon Cookie_3 oz_6 count" at bounding box center [540, 217] width 354 height 41
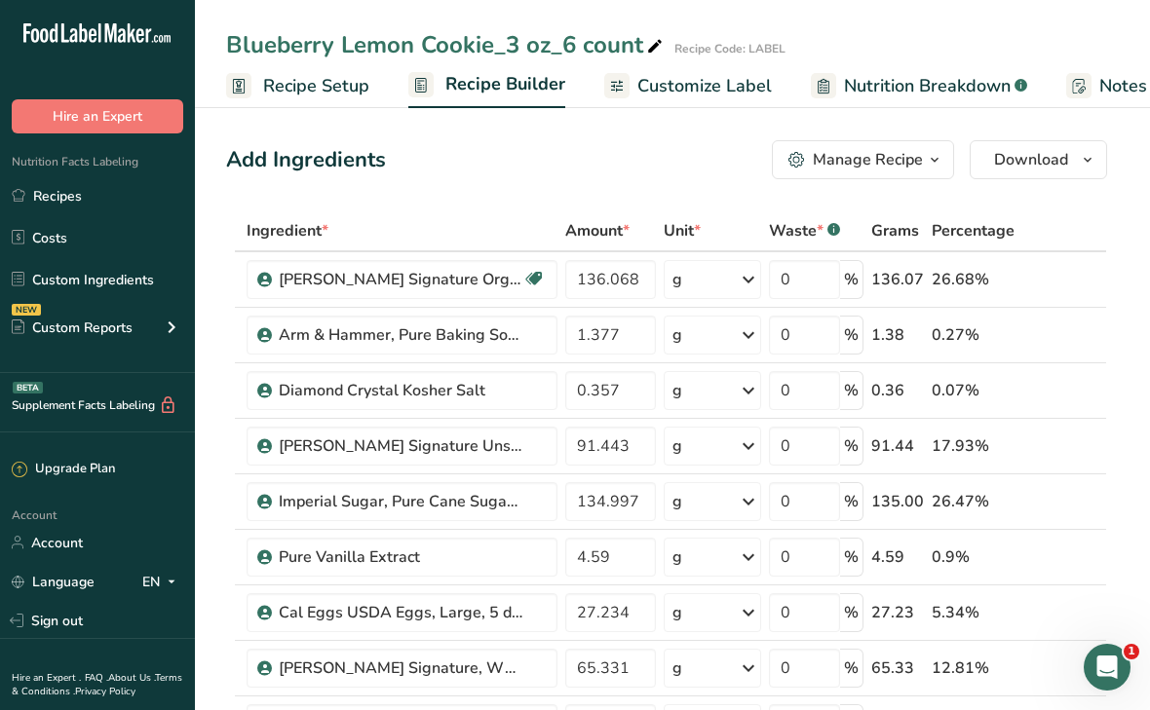
click at [844, 158] on div "Manage Recipe" at bounding box center [868, 159] width 110 height 23
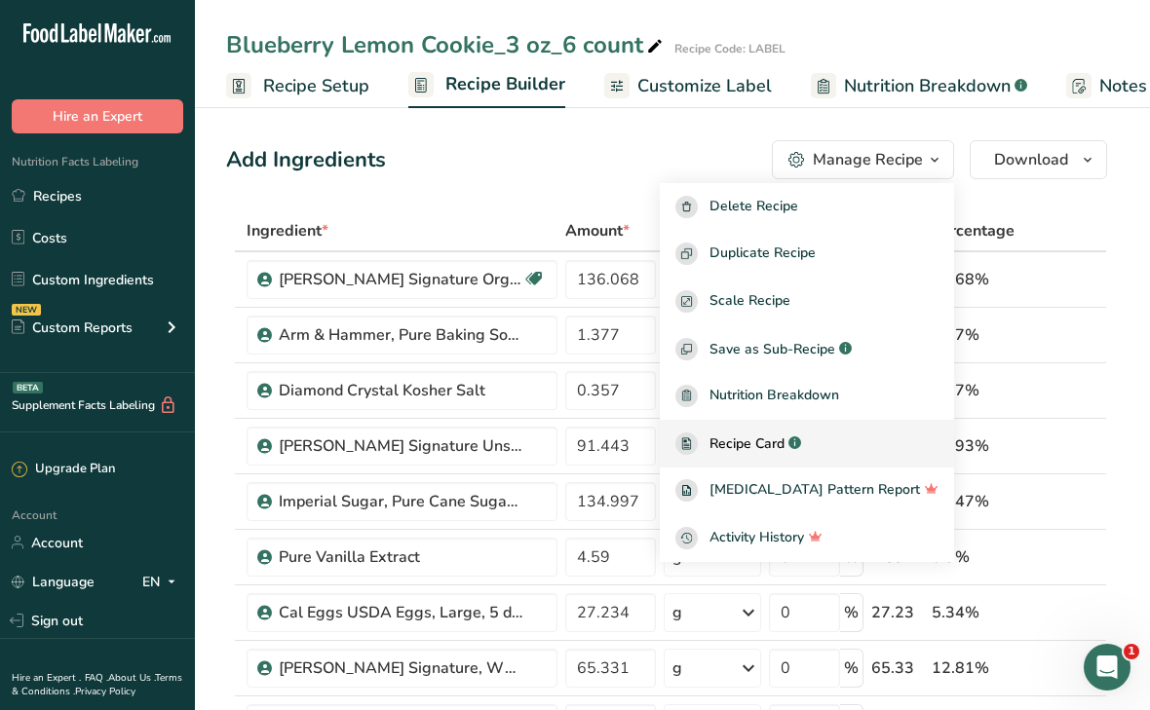
click at [784, 443] on span "Recipe Card" at bounding box center [746, 444] width 75 height 20
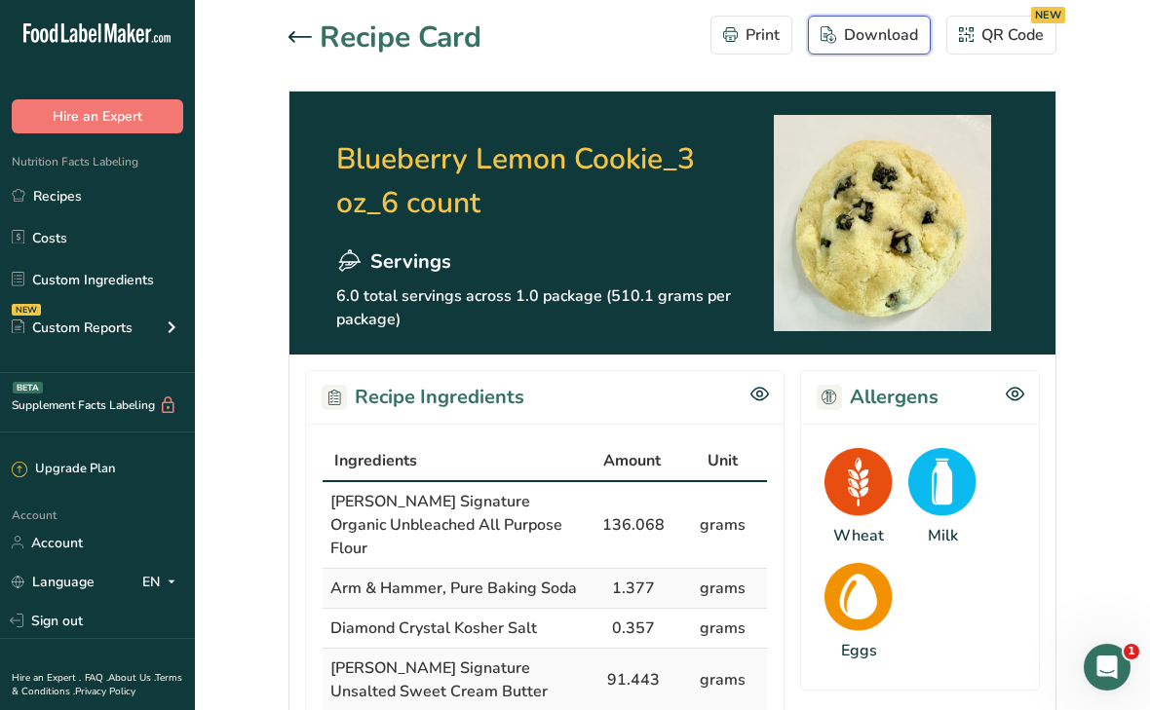
click at [850, 39] on div "Download" at bounding box center [868, 34] width 97 height 23
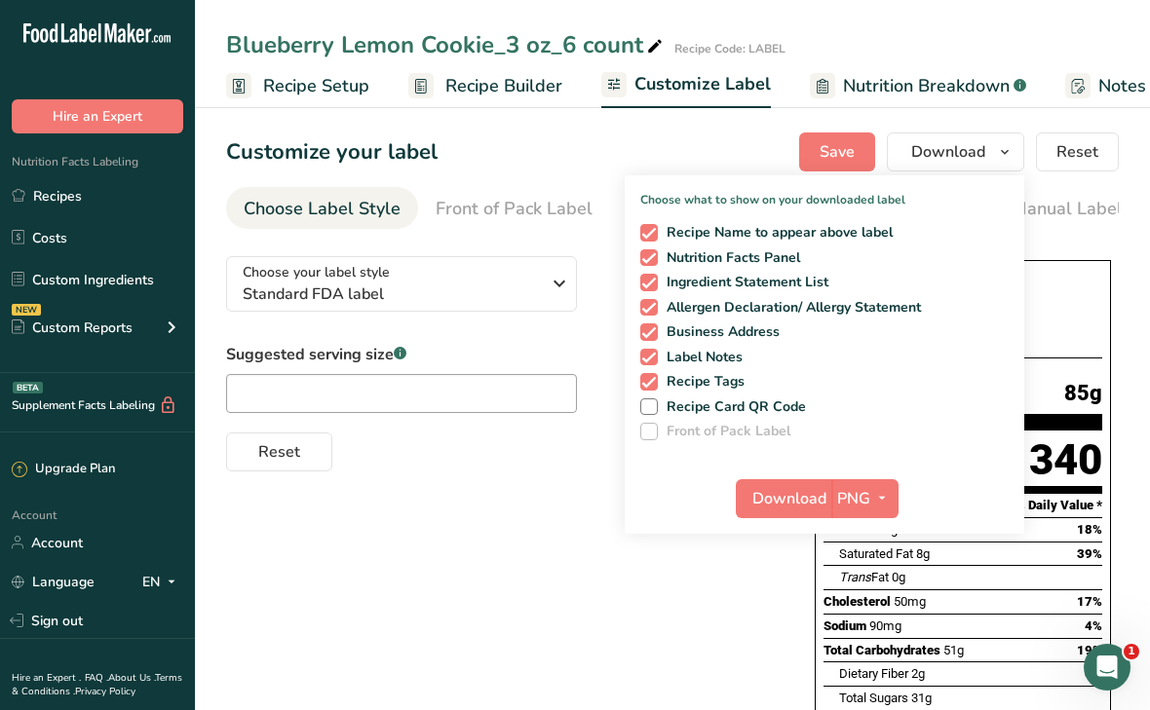
scroll to position [0, 349]
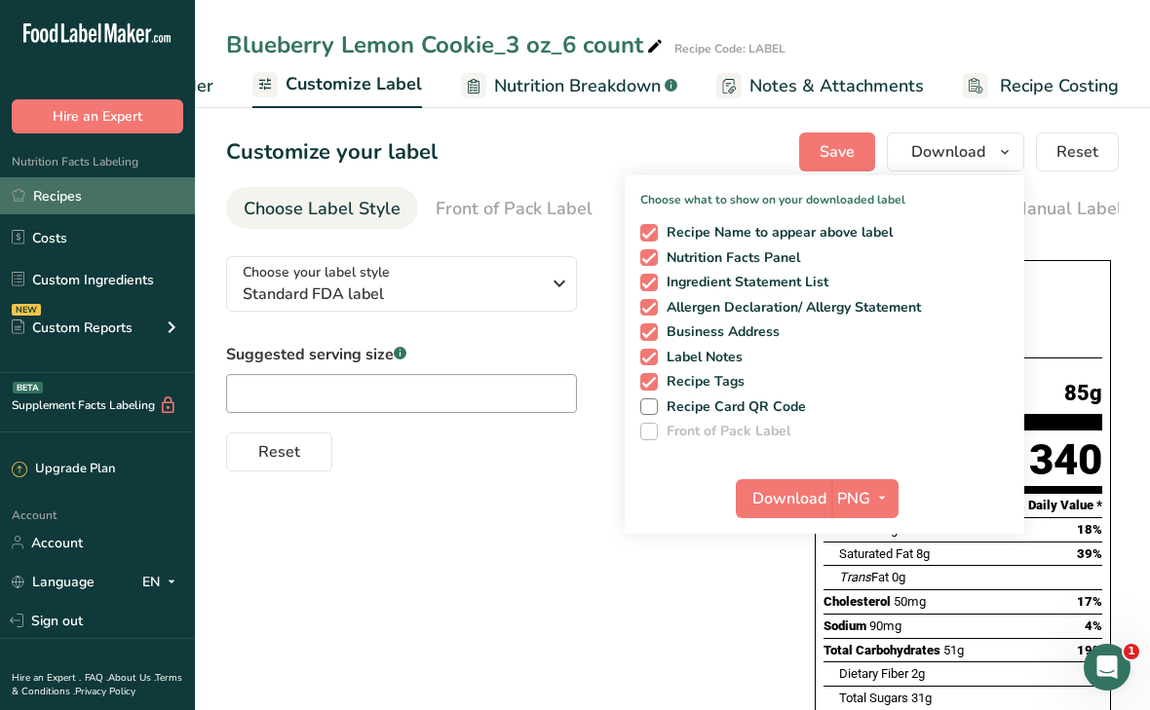
click at [62, 194] on link "Recipes" at bounding box center [97, 195] width 195 height 37
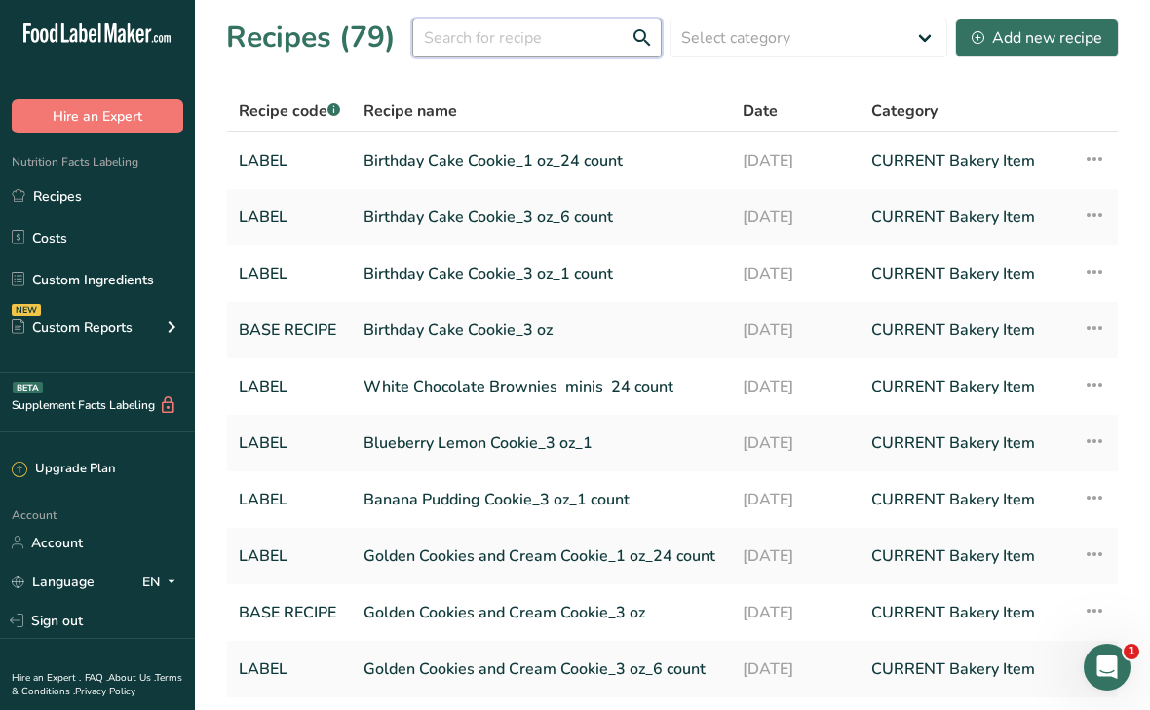
click at [525, 37] on input "text" at bounding box center [536, 38] width 249 height 39
type input "blueberry"
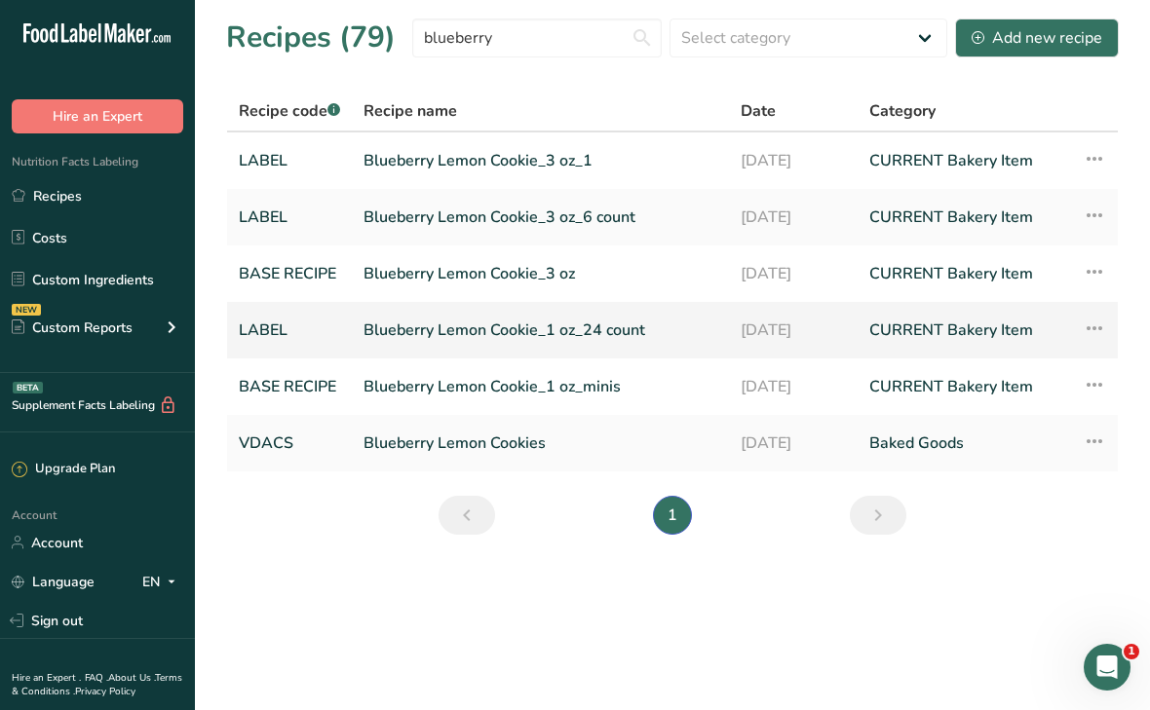
click at [392, 326] on link "Blueberry Lemon Cookie_1 oz_24 count" at bounding box center [540, 330] width 354 height 41
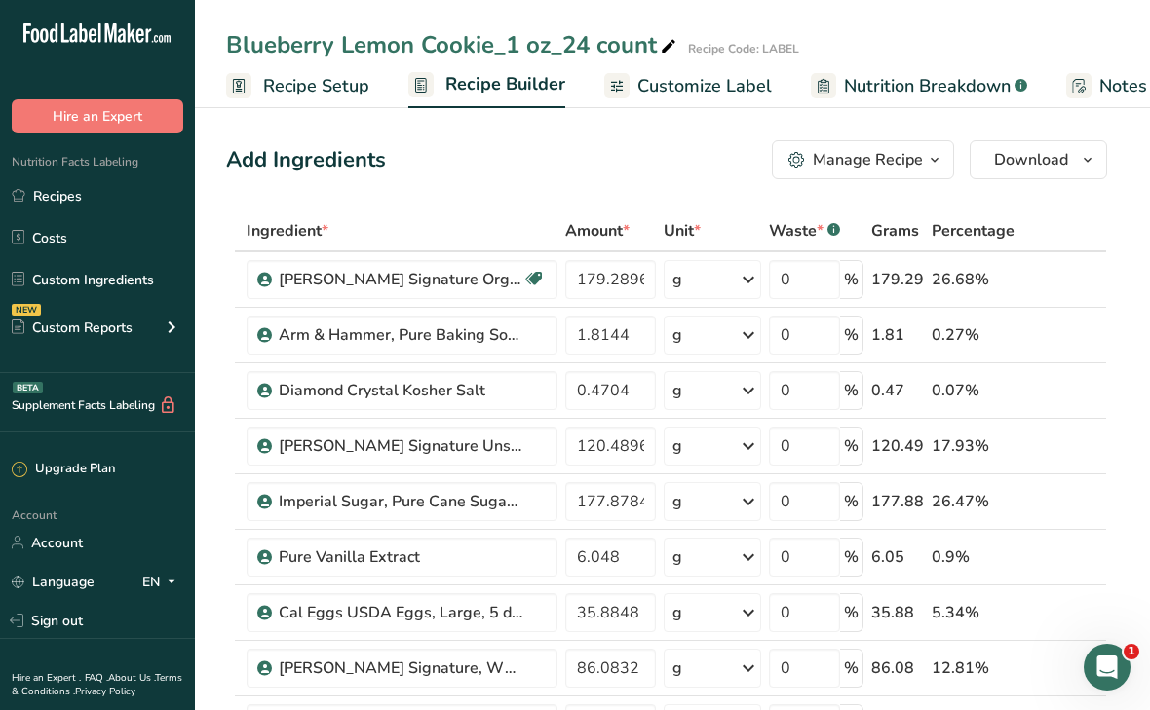
click at [868, 151] on div "Manage Recipe" at bounding box center [868, 159] width 110 height 23
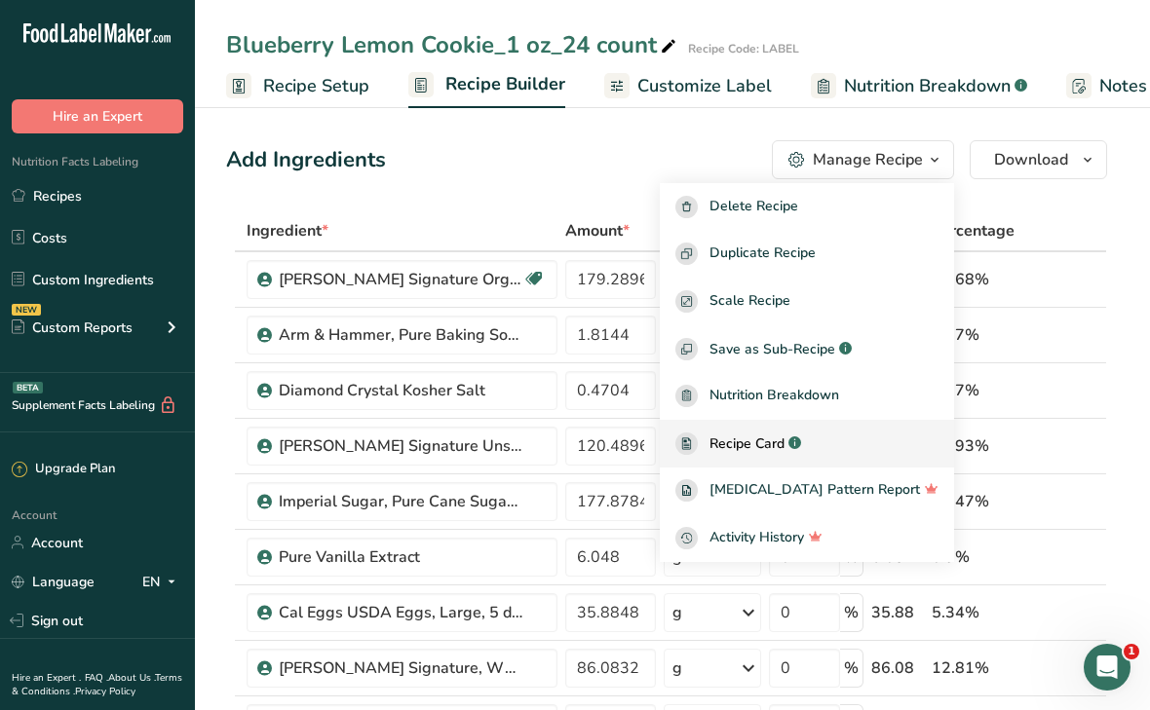
click at [780, 447] on span "Recipe Card" at bounding box center [746, 444] width 75 height 20
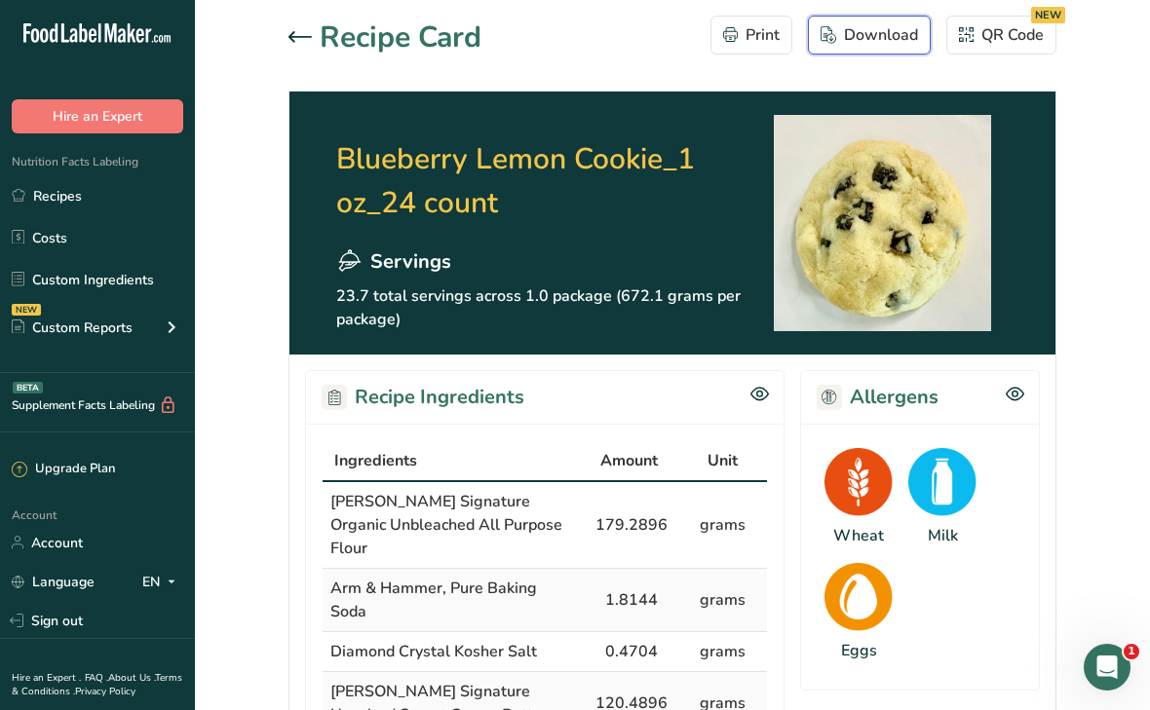
click at [846, 43] on div "Download" at bounding box center [868, 34] width 97 height 23
click at [1054, 163] on section "Blueberry Lemon Cookie_1 oz_24 count Servings 23.7 total servings across 1.0 pa…" at bounding box center [672, 223] width 766 height 263
click at [847, 31] on div "Download" at bounding box center [868, 34] width 97 height 23
click at [290, 38] on icon at bounding box center [299, 36] width 23 height 11
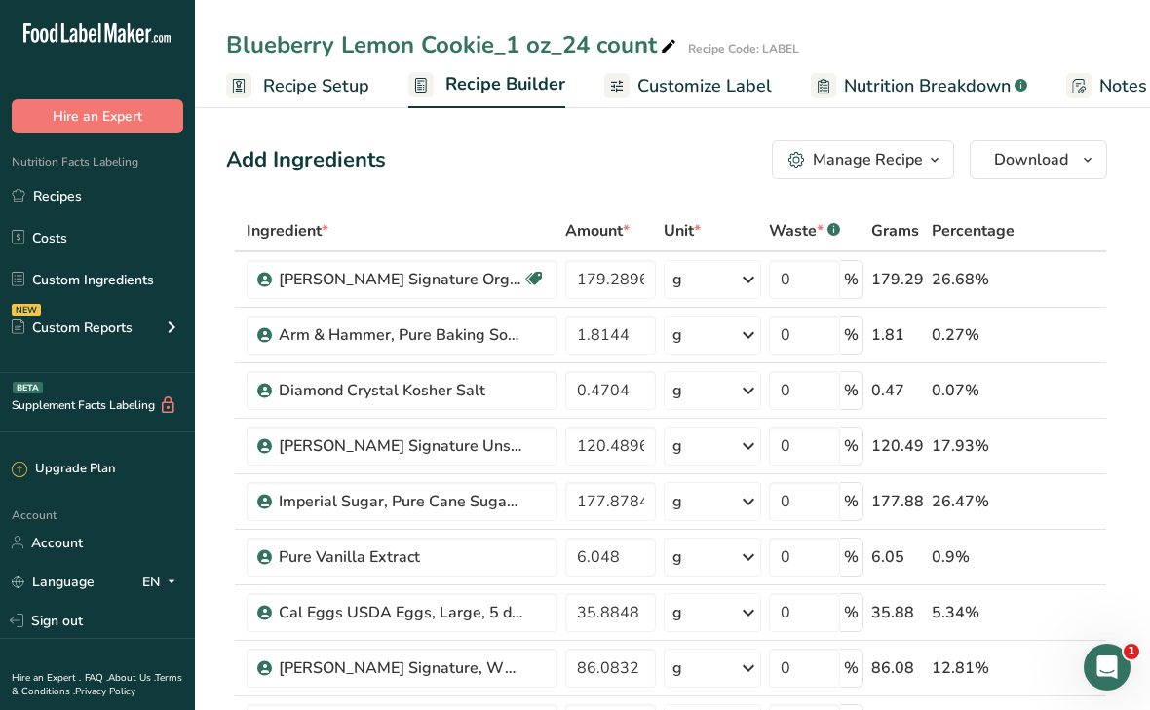
click at [681, 91] on span "Customize Label" at bounding box center [704, 86] width 134 height 26
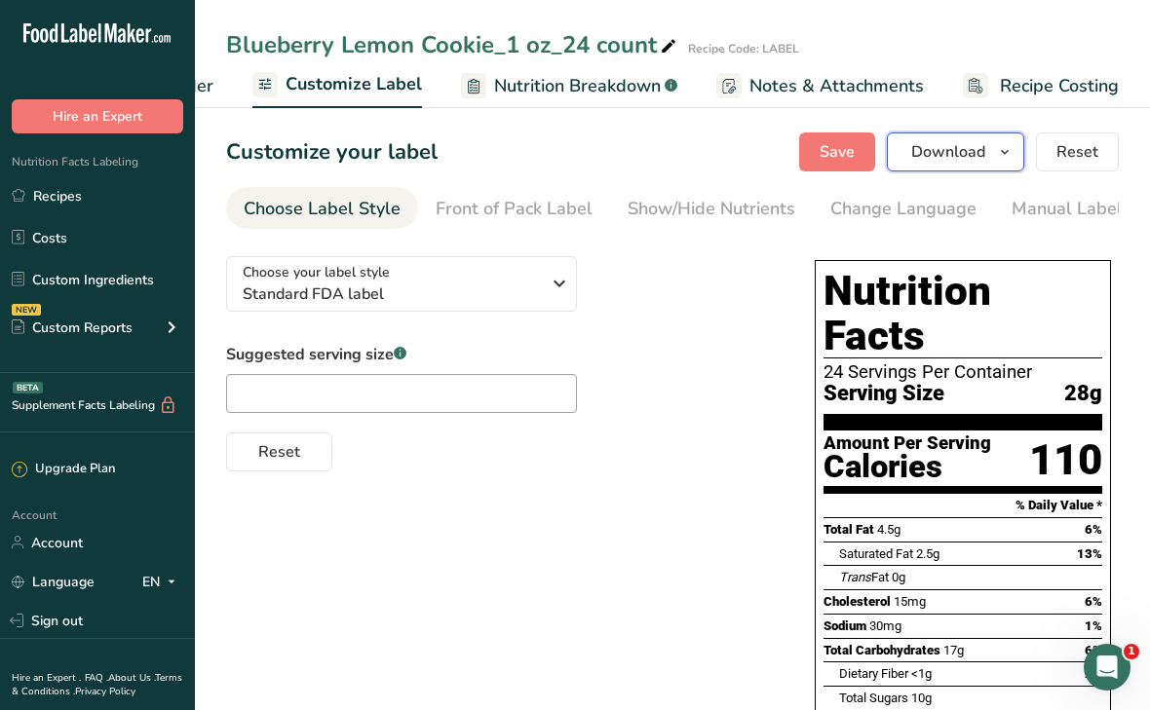
click at [961, 160] on span "Download" at bounding box center [948, 151] width 74 height 23
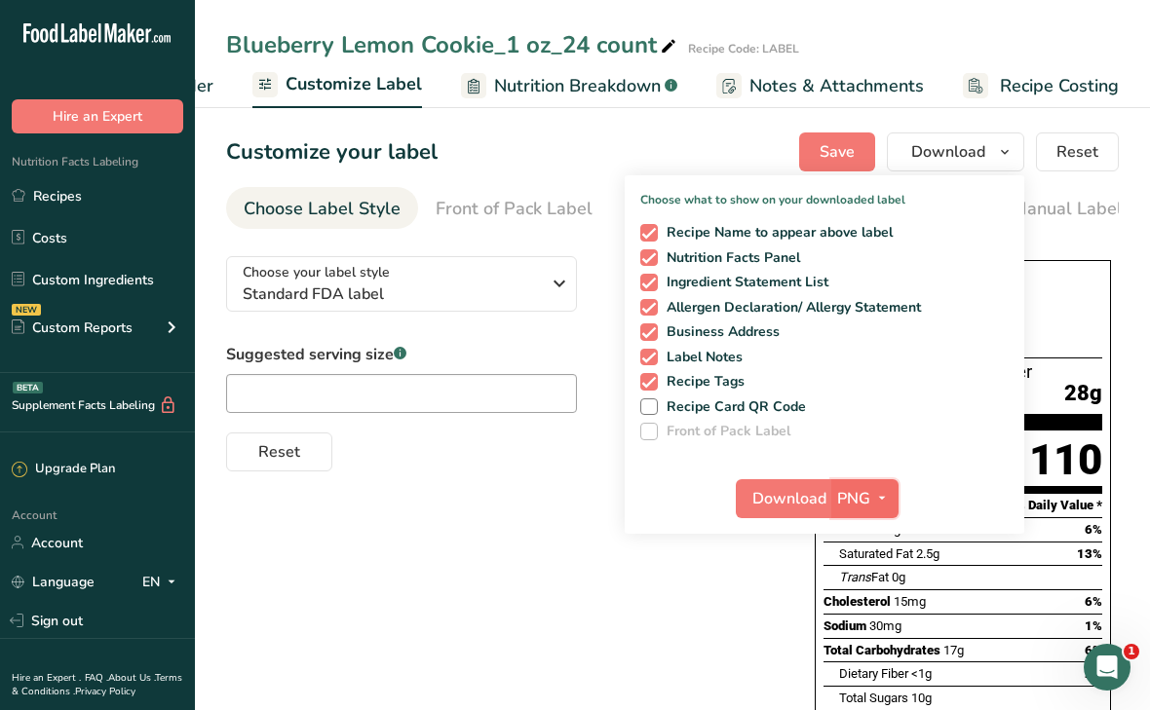
click at [844, 491] on span "PNG" at bounding box center [853, 498] width 33 height 23
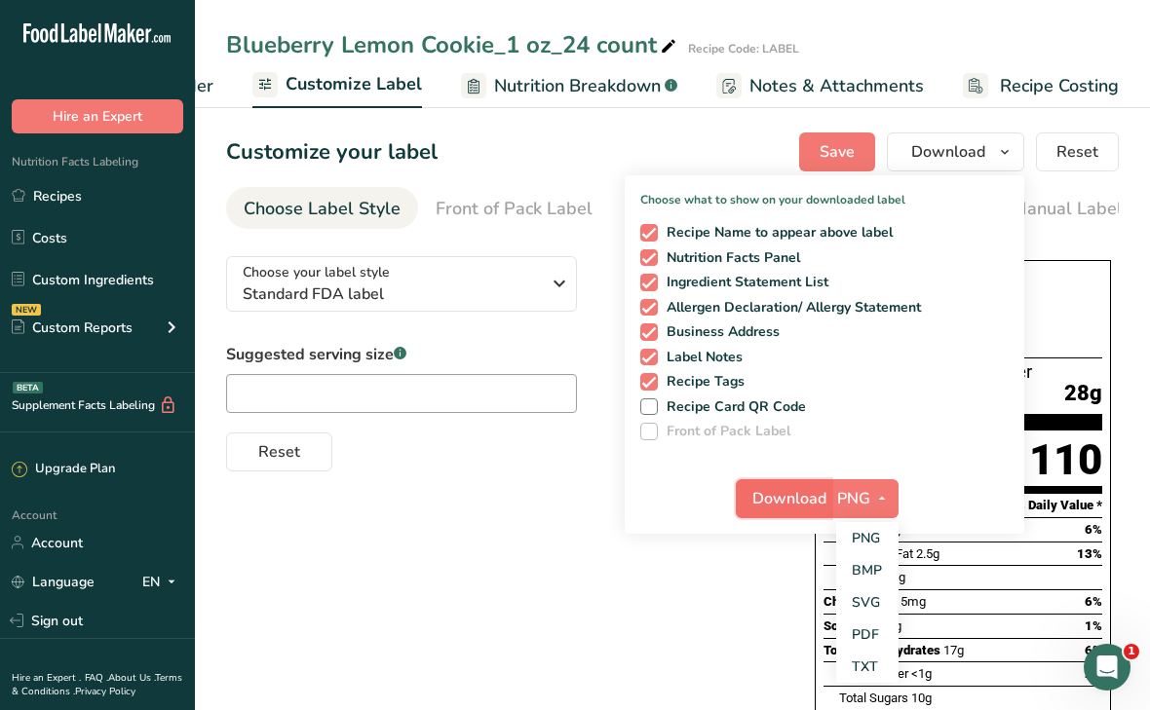
click at [794, 501] on span "Download" at bounding box center [789, 498] width 74 height 23
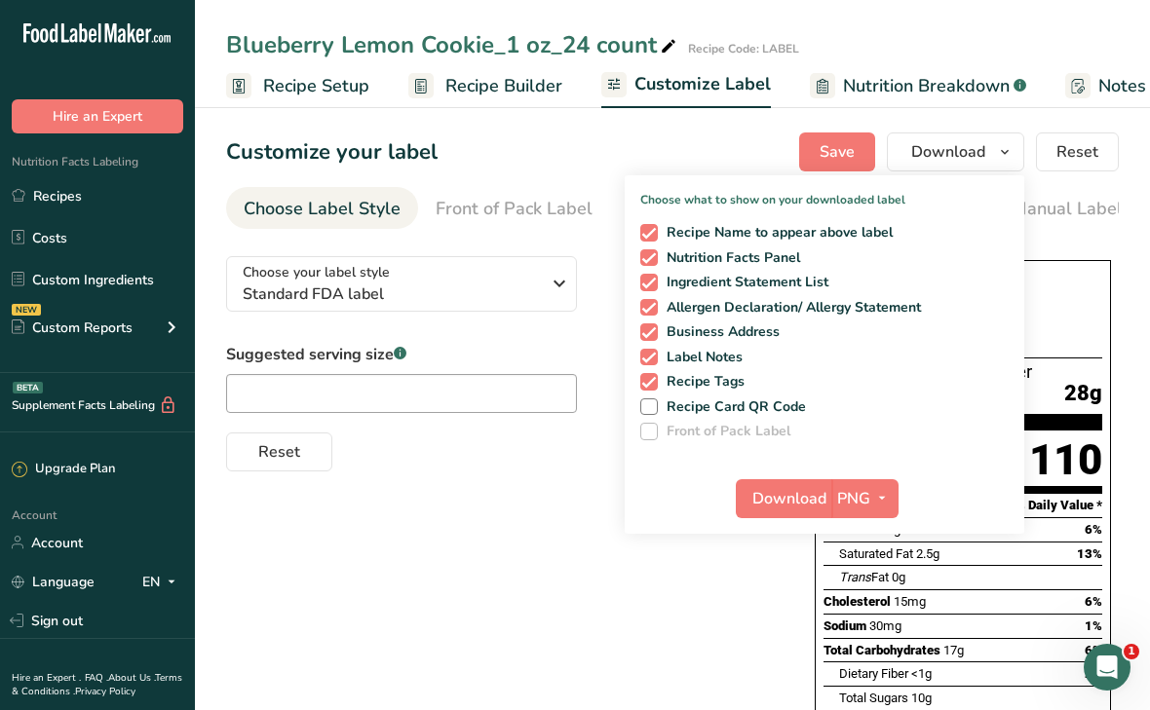
scroll to position [0, 349]
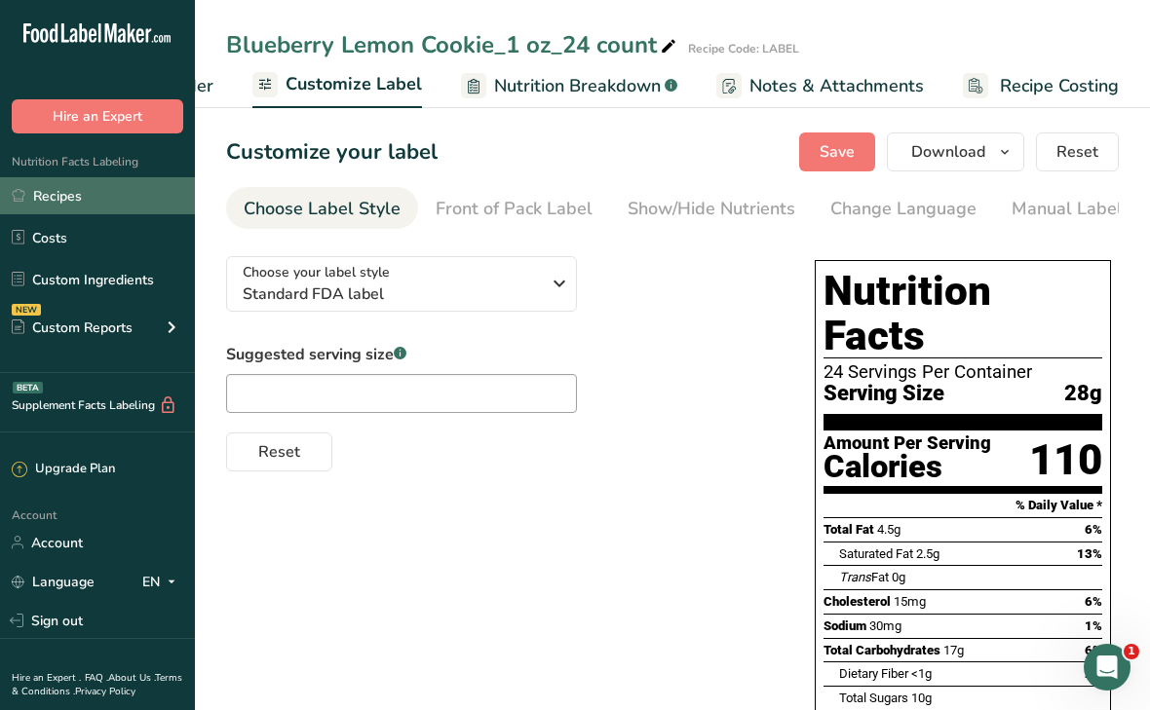
click at [111, 199] on link "Recipes" at bounding box center [97, 195] width 195 height 37
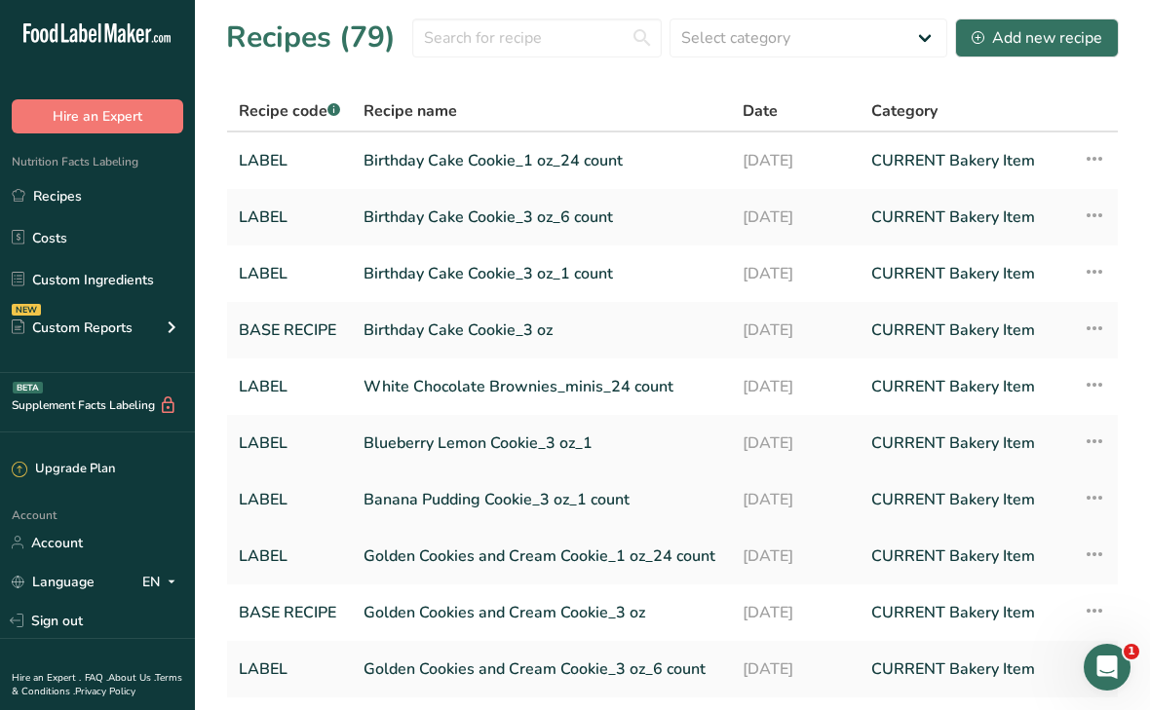
click at [470, 501] on link "Banana Pudding Cookie_3 oz_1 count" at bounding box center [541, 499] width 356 height 41
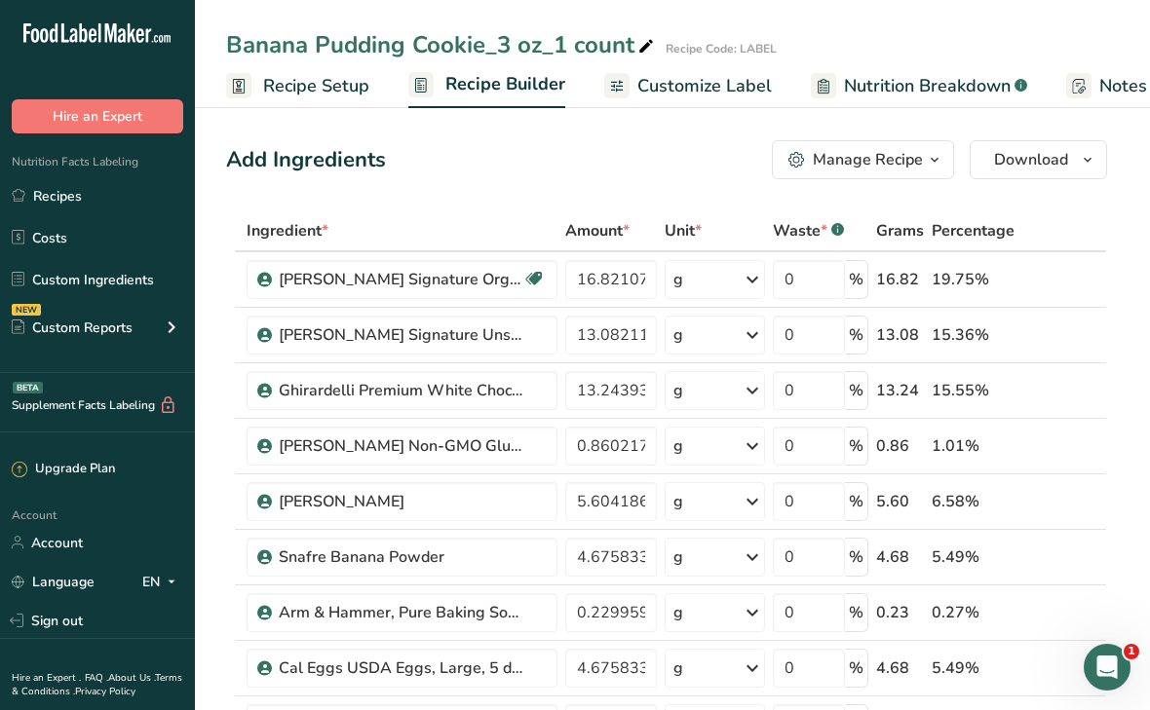
click at [829, 160] on div "Manage Recipe" at bounding box center [868, 159] width 110 height 23
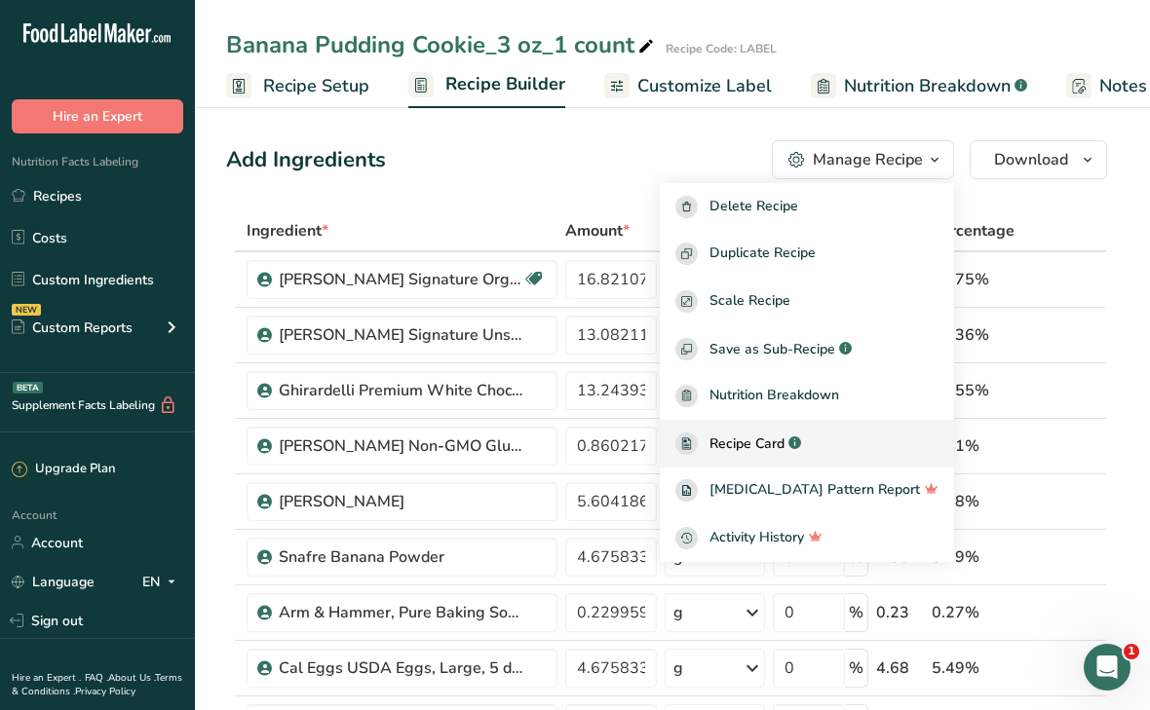
click at [784, 444] on span "Recipe Card" at bounding box center [746, 444] width 75 height 20
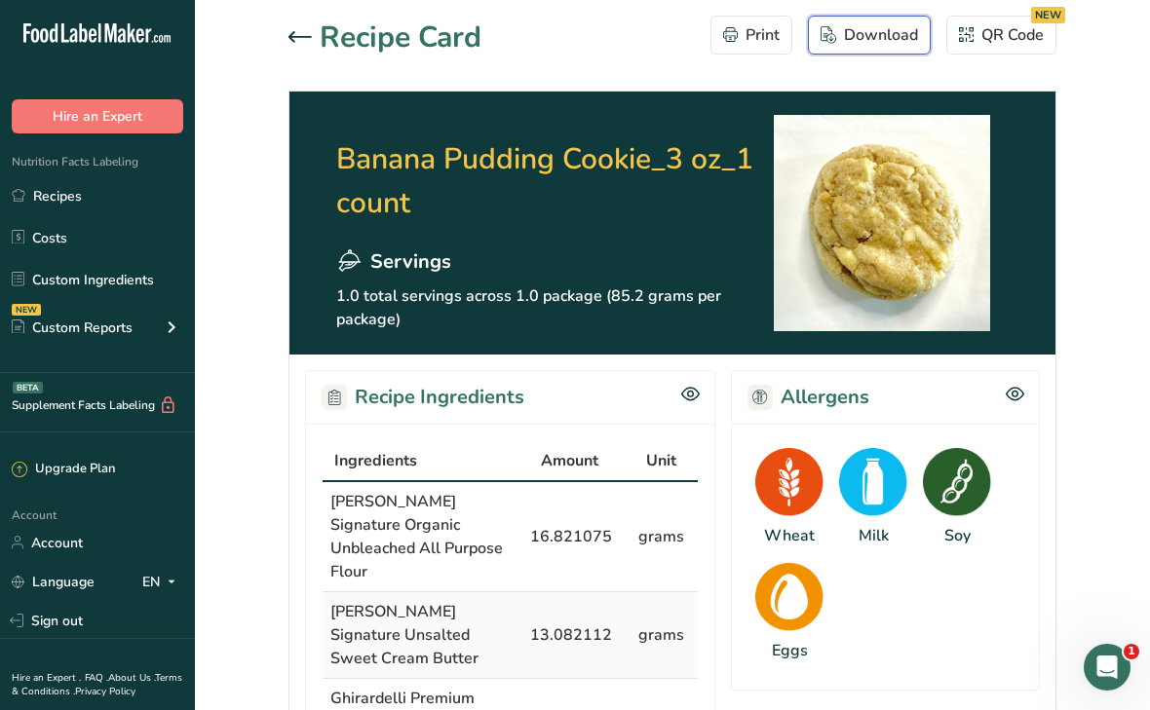
click at [839, 29] on div "Download" at bounding box center [868, 34] width 97 height 23
click at [290, 35] on icon at bounding box center [299, 36] width 23 height 11
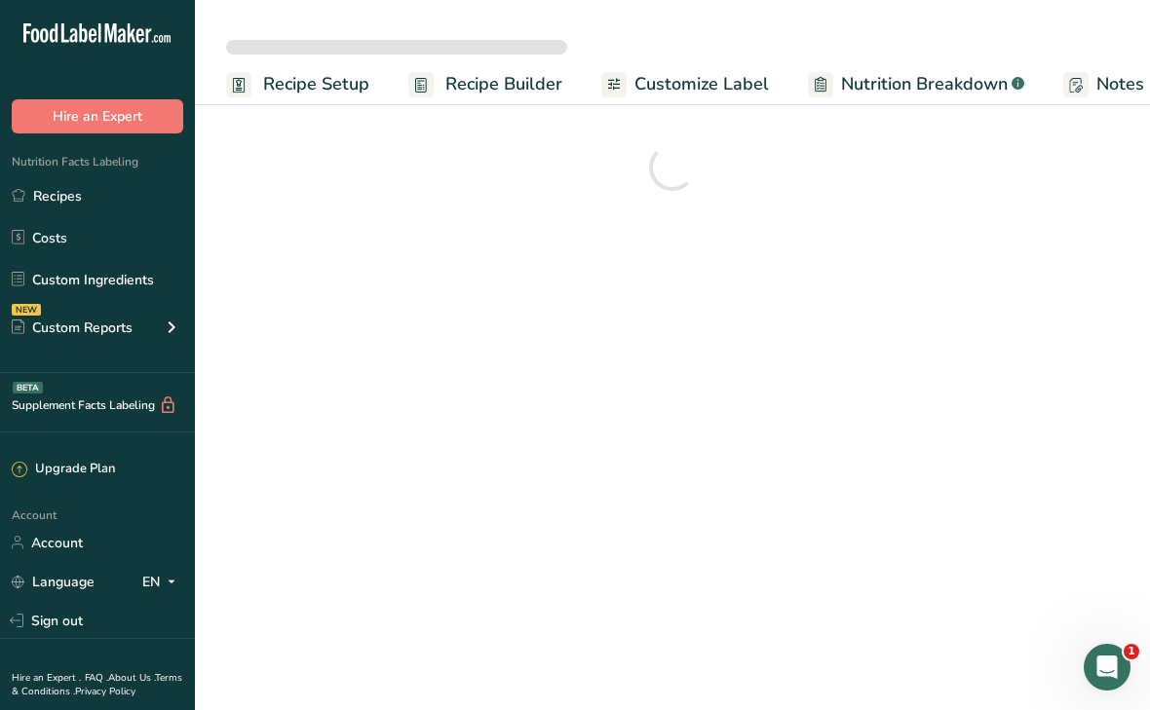
click at [657, 89] on span "Customize Label" at bounding box center [701, 84] width 134 height 26
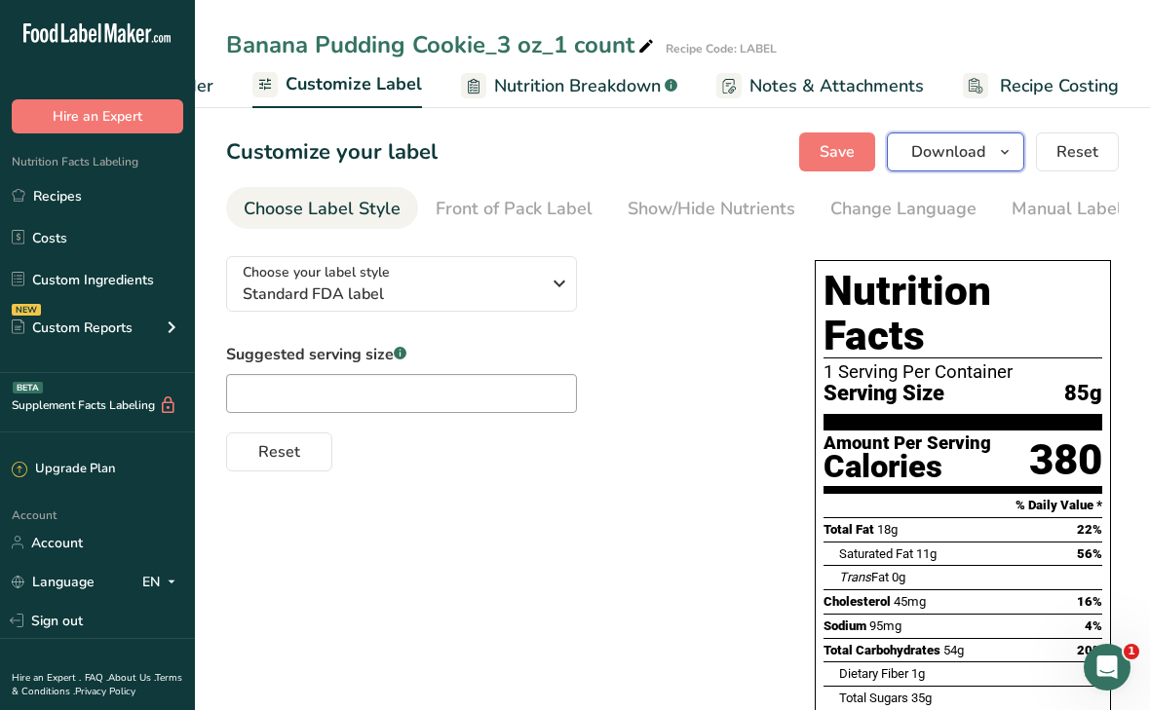
click at [939, 147] on span "Download" at bounding box center [948, 151] width 74 height 23
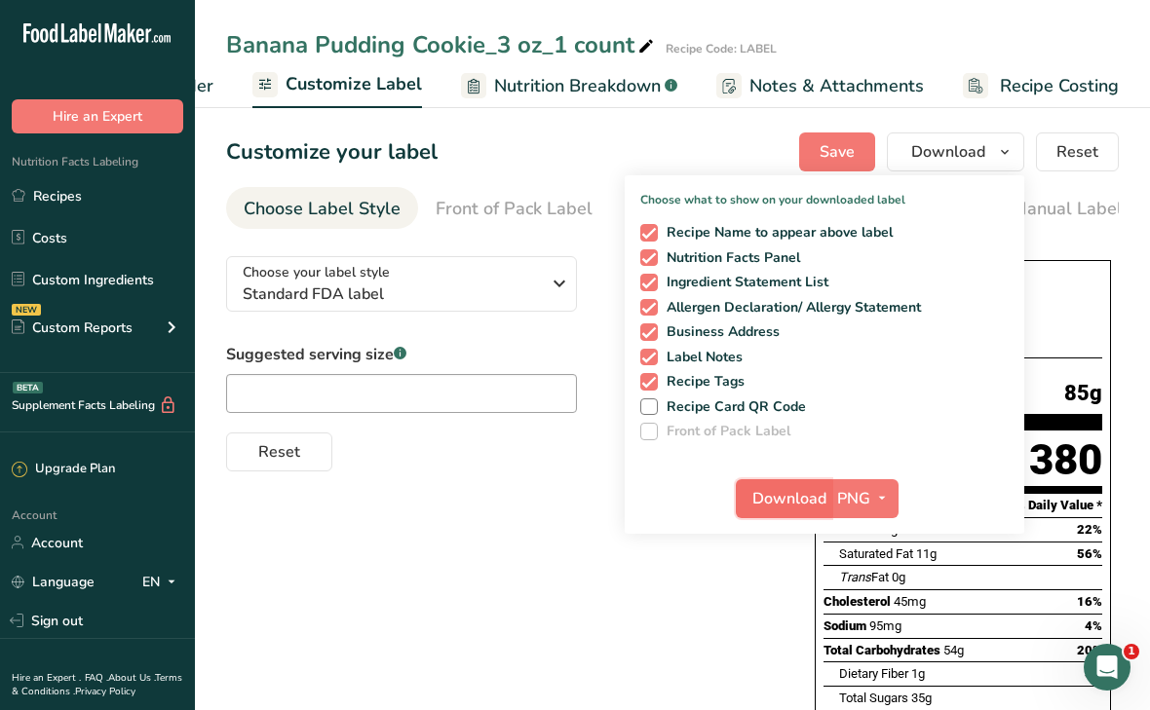
click at [789, 501] on span "Download" at bounding box center [789, 498] width 74 height 23
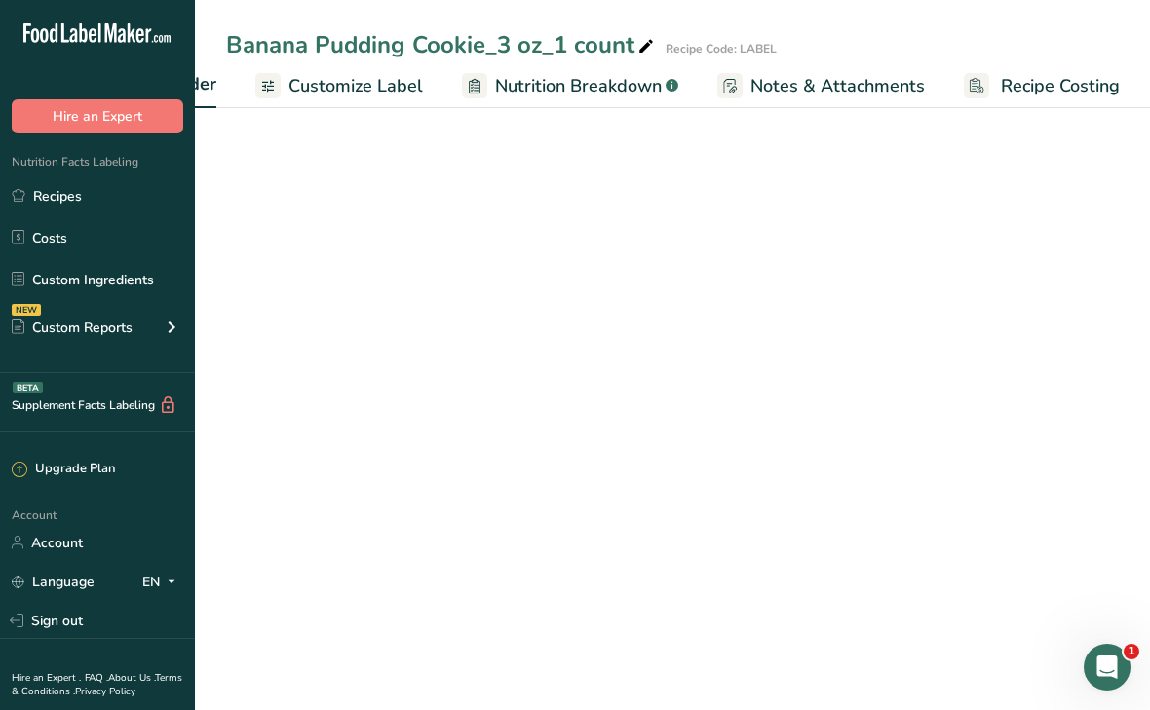
scroll to position [0, 349]
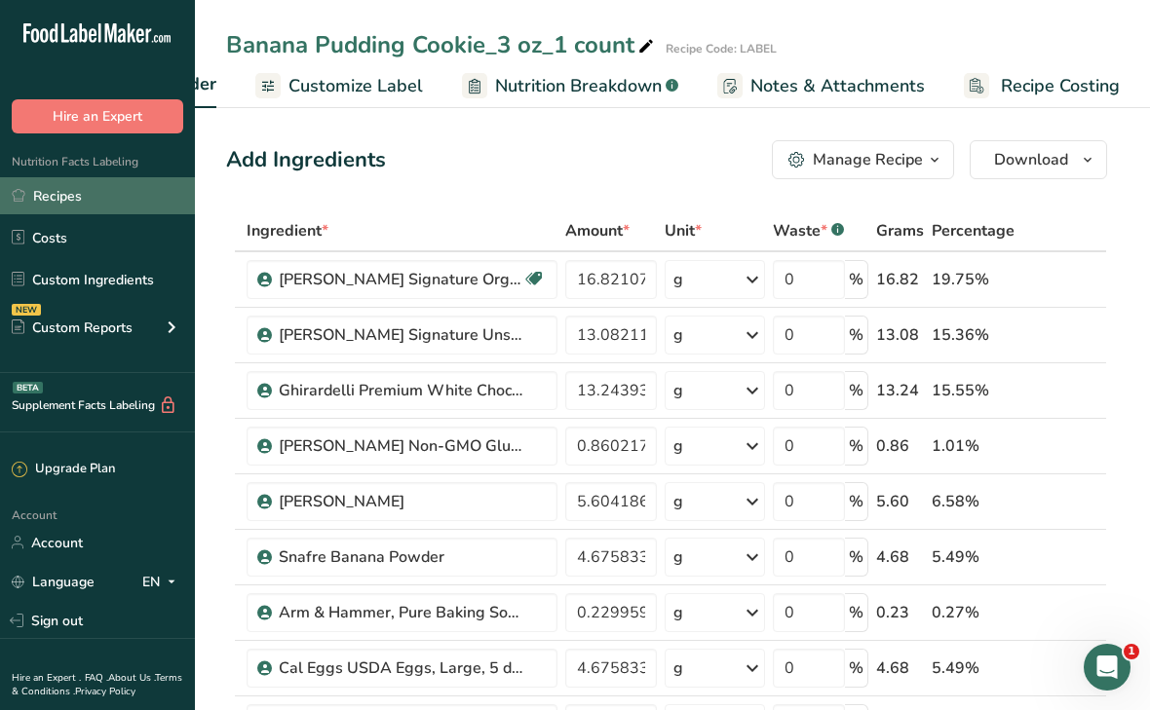
click at [104, 209] on link "Recipes" at bounding box center [97, 195] width 195 height 37
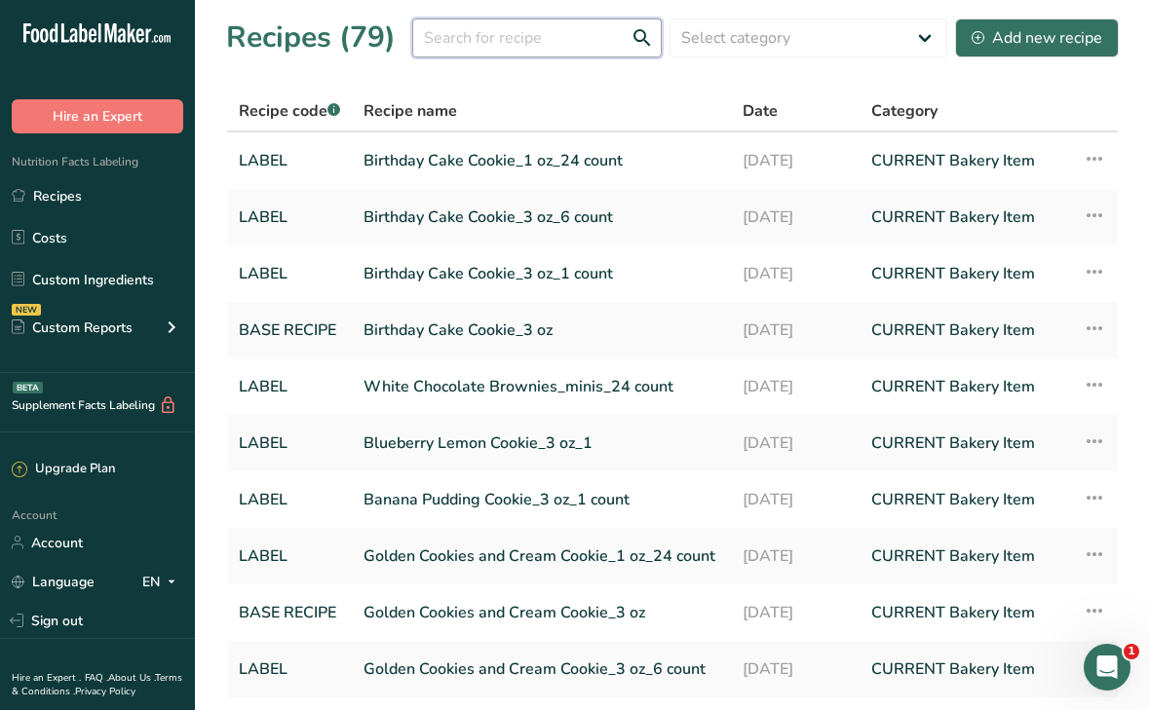
click at [498, 45] on input "text" at bounding box center [536, 38] width 249 height 39
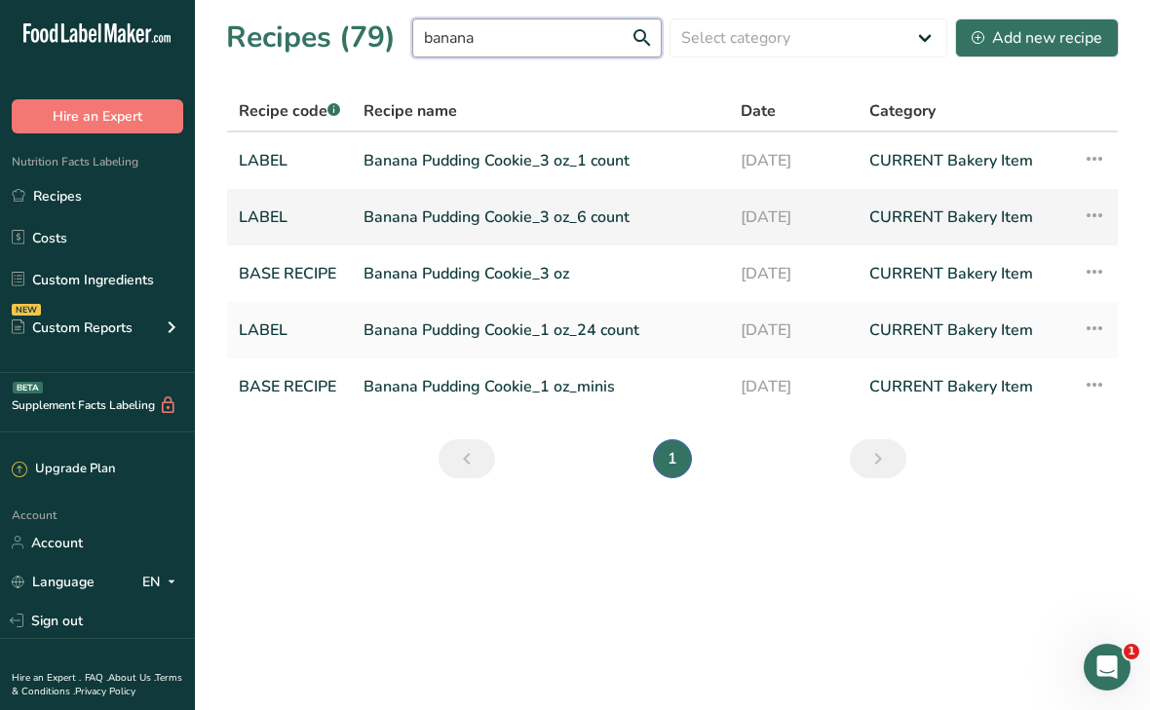
type input "banana"
click at [425, 219] on link "Banana Pudding Cookie_3 oz_6 count" at bounding box center [540, 217] width 354 height 41
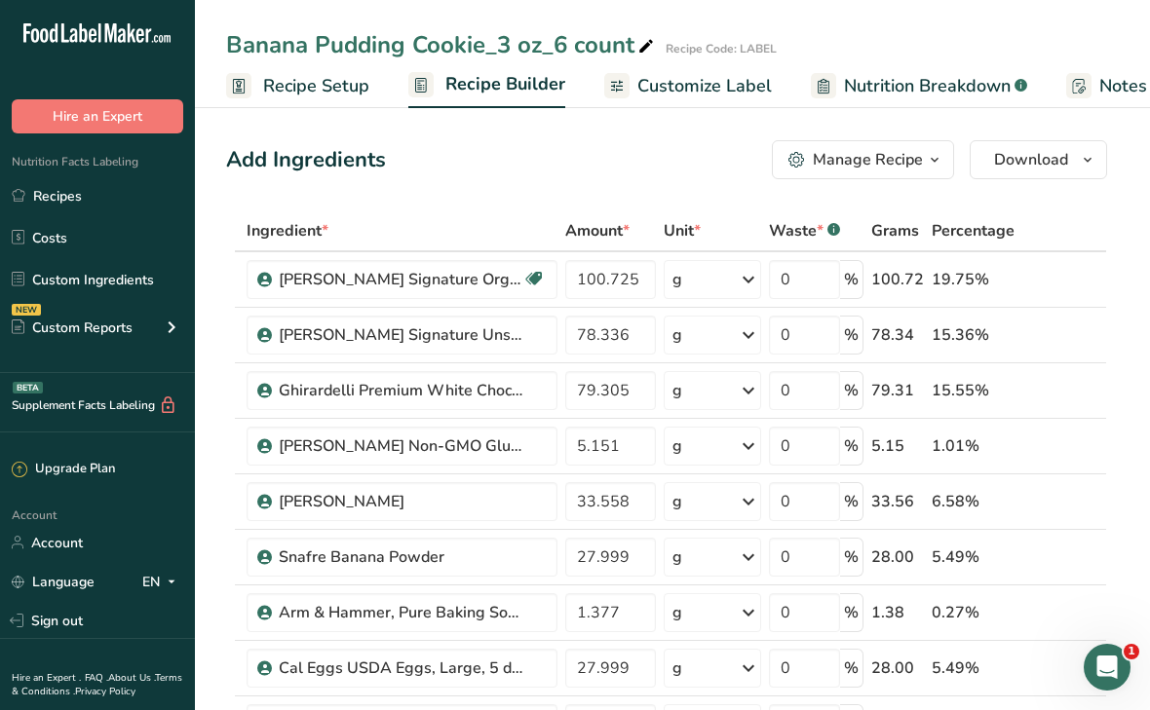
click at [881, 164] on div "Manage Recipe" at bounding box center [868, 159] width 110 height 23
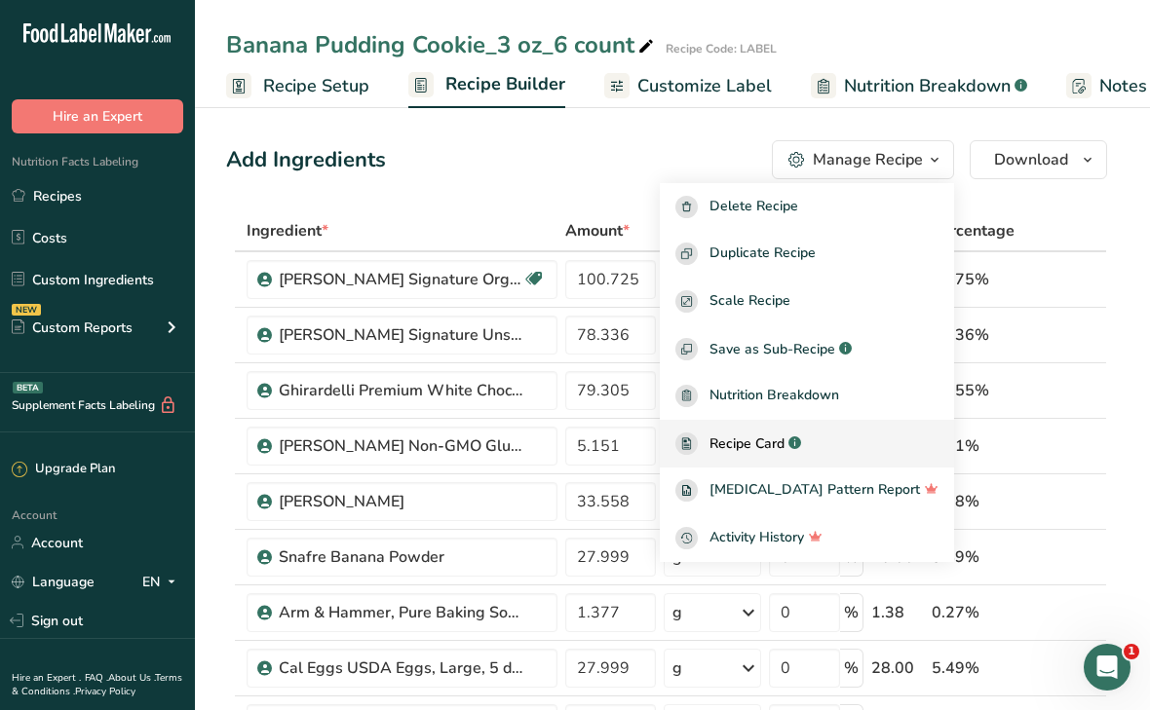
click at [799, 453] on div "Recipe Card .a-a{fill:#347362;}.b-a{fill:#fff;}" at bounding box center [806, 444] width 263 height 22
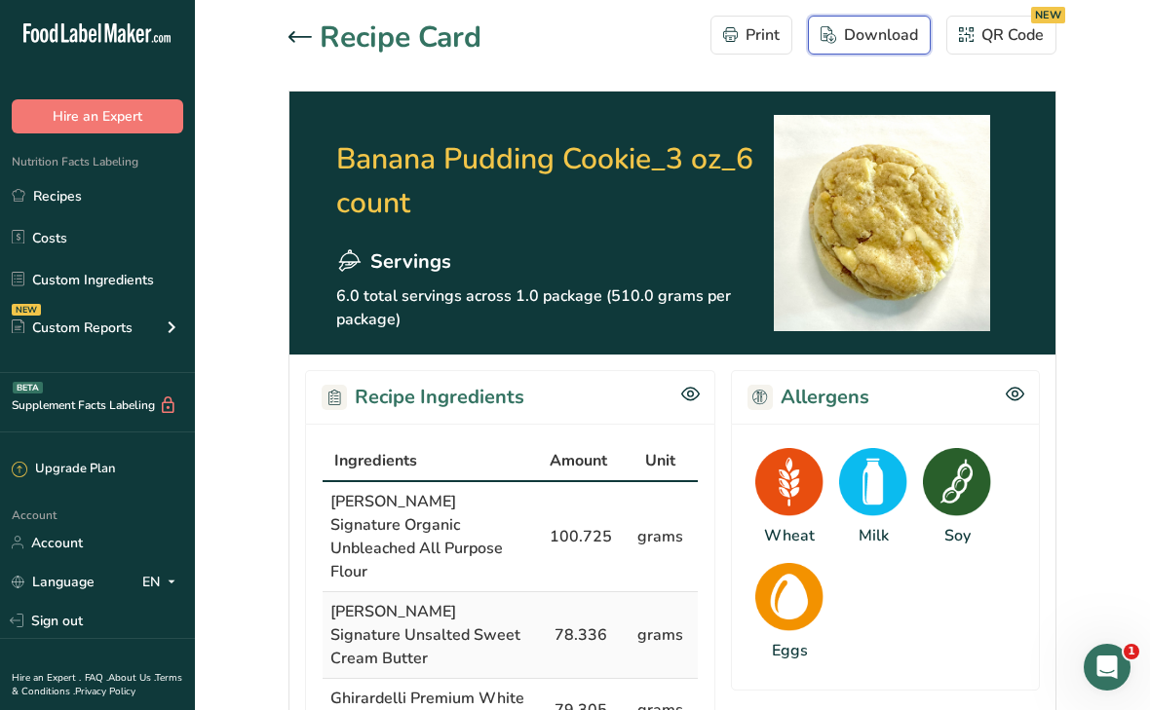
click at [832, 40] on icon "button" at bounding box center [828, 35] width 16 height 18
click at [537, 52] on div "Recipe Card Print Download QR Code NEW" at bounding box center [672, 38] width 768 height 44
click at [293, 42] on icon at bounding box center [299, 36] width 23 height 11
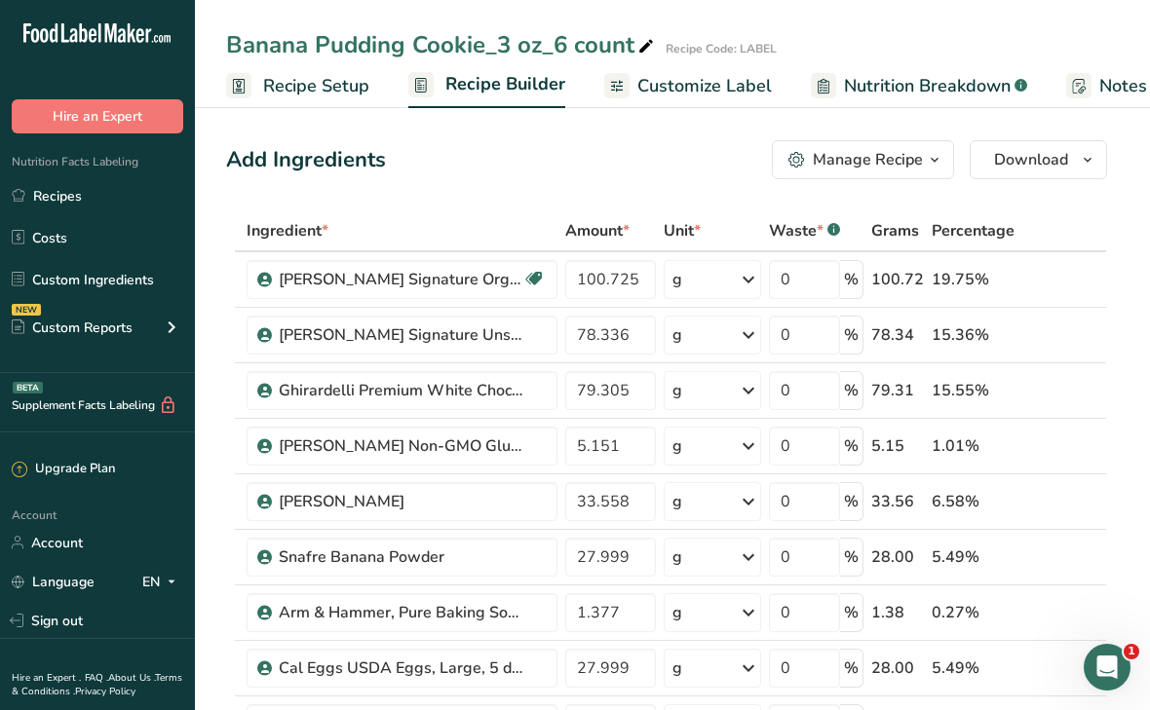
click at [805, 163] on icon "button" at bounding box center [796, 160] width 17 height 17
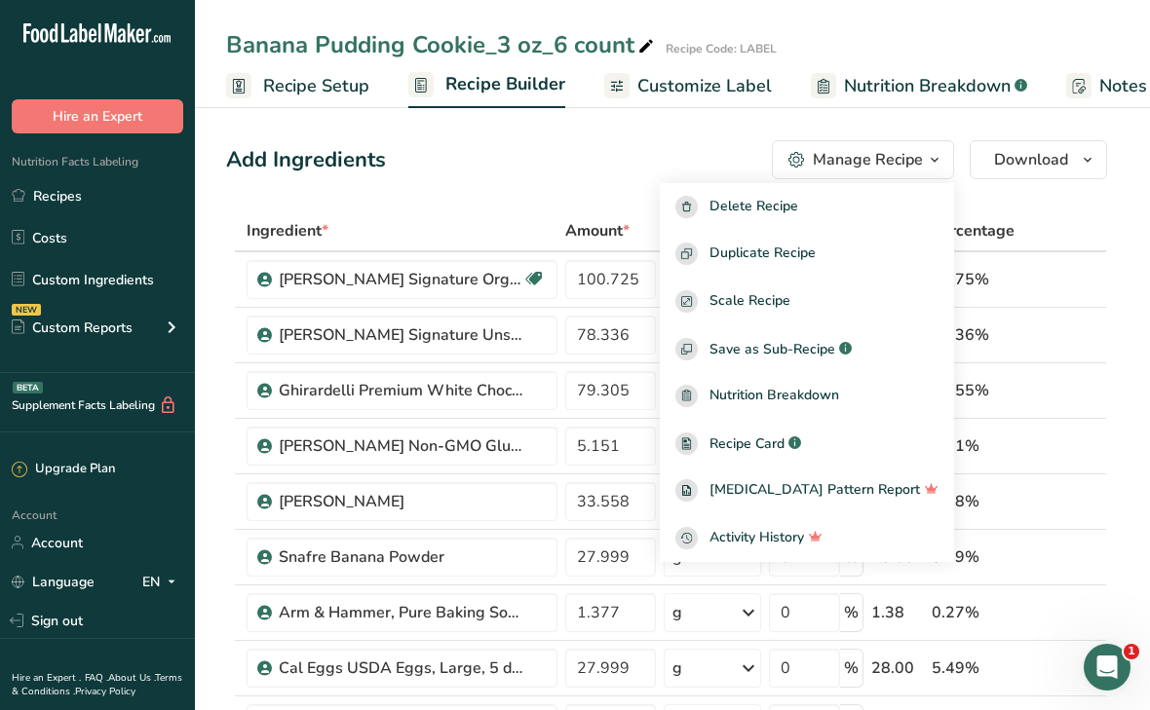
click at [699, 90] on span "Customize Label" at bounding box center [704, 86] width 134 height 26
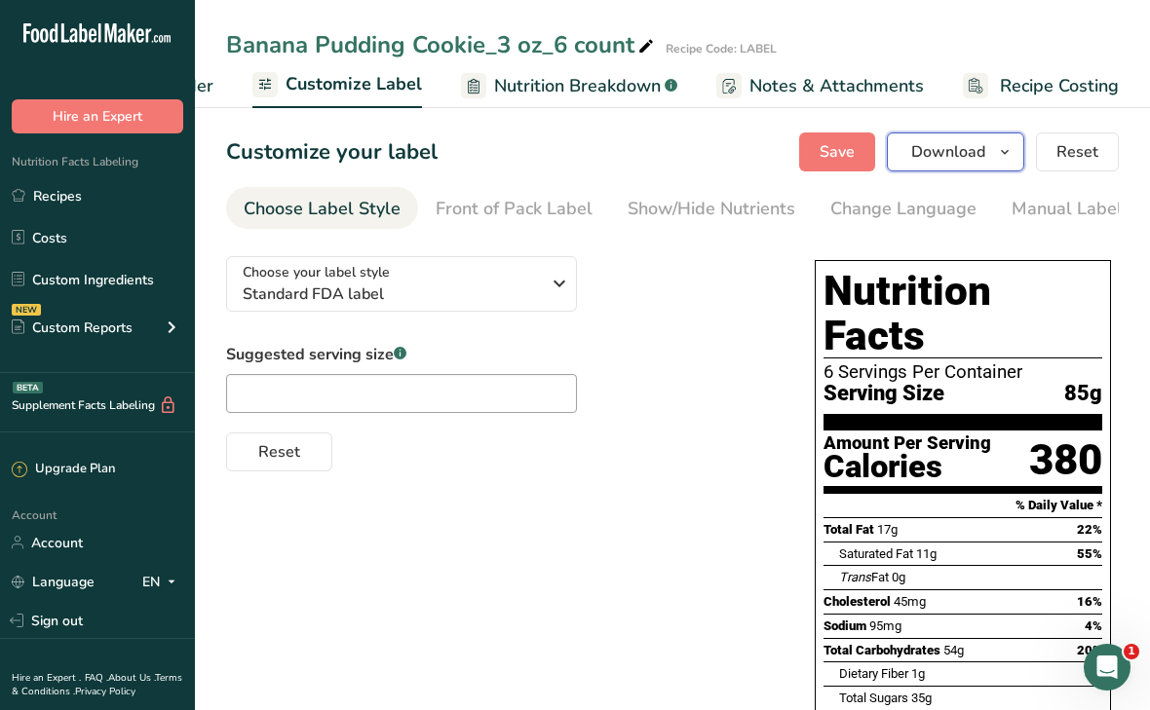
click at [930, 154] on span "Download" at bounding box center [948, 151] width 74 height 23
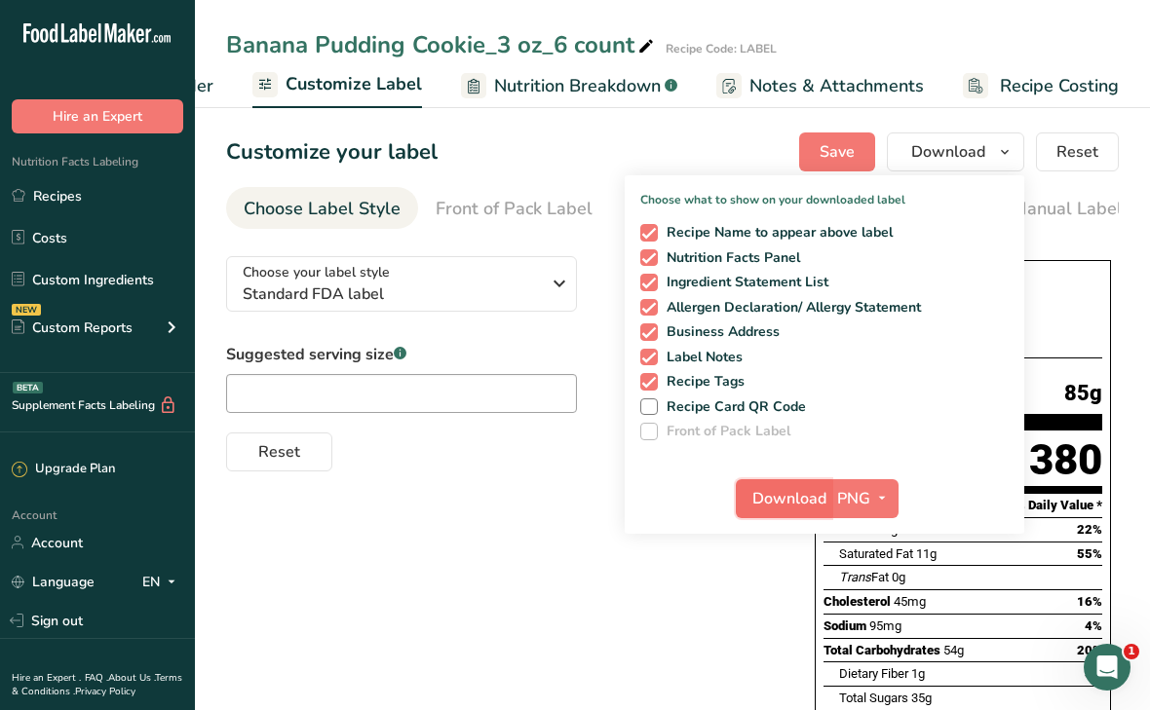
click at [817, 495] on span "Download" at bounding box center [789, 498] width 74 height 23
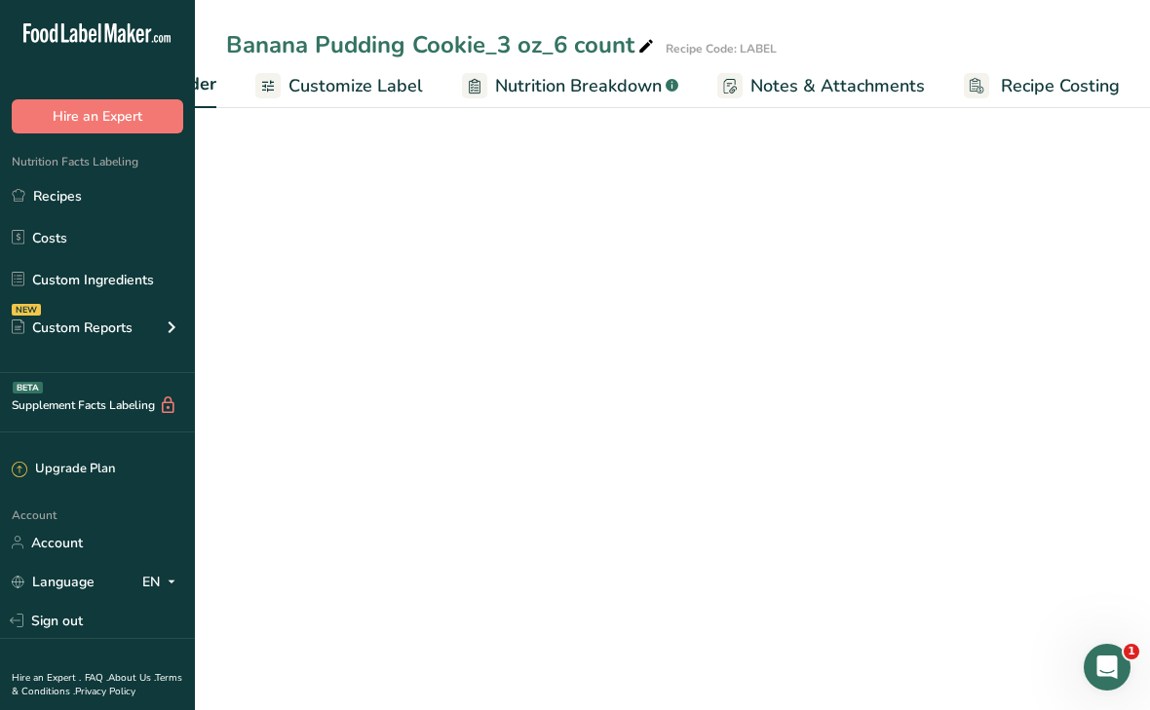
scroll to position [0, 349]
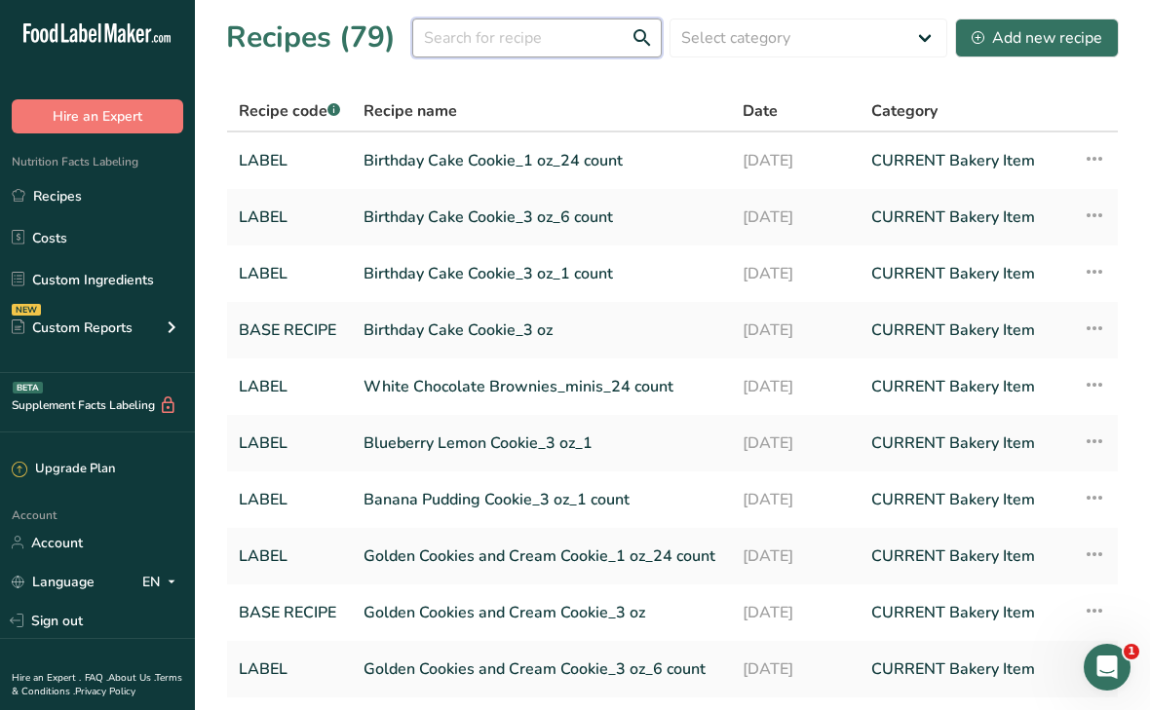
click at [497, 44] on input "text" at bounding box center [536, 38] width 249 height 39
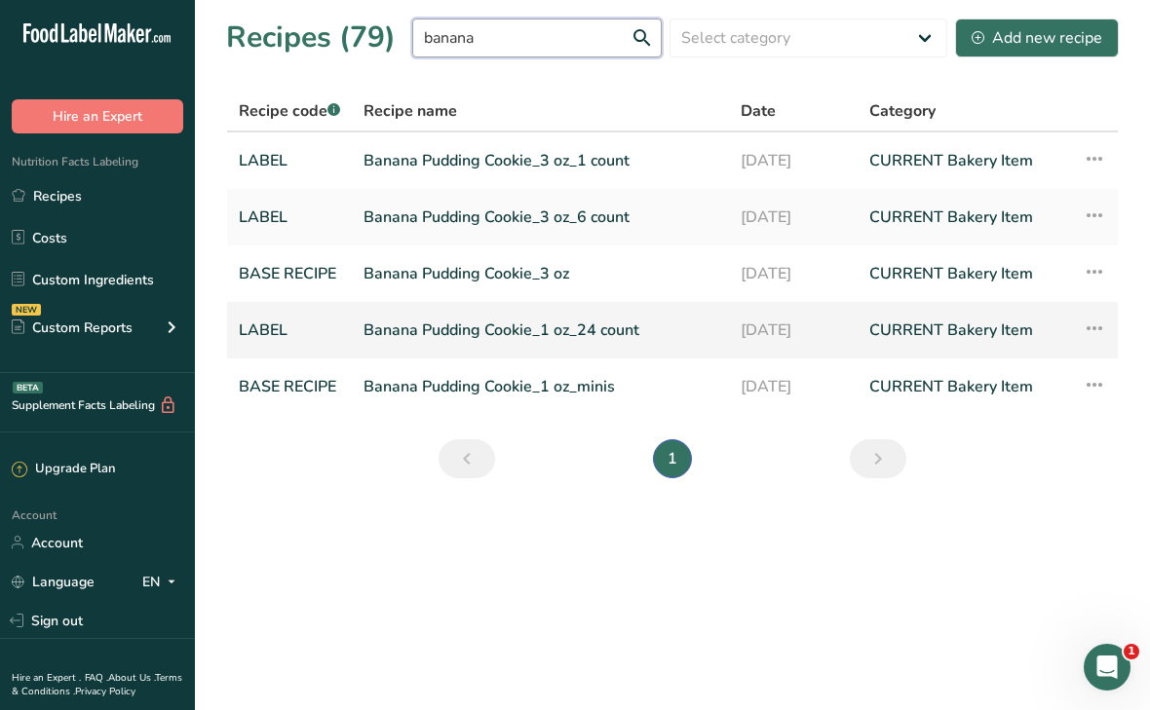
type input "banana"
click at [512, 325] on link "Banana Pudding Cookie_1 oz_24 count" at bounding box center [540, 330] width 354 height 41
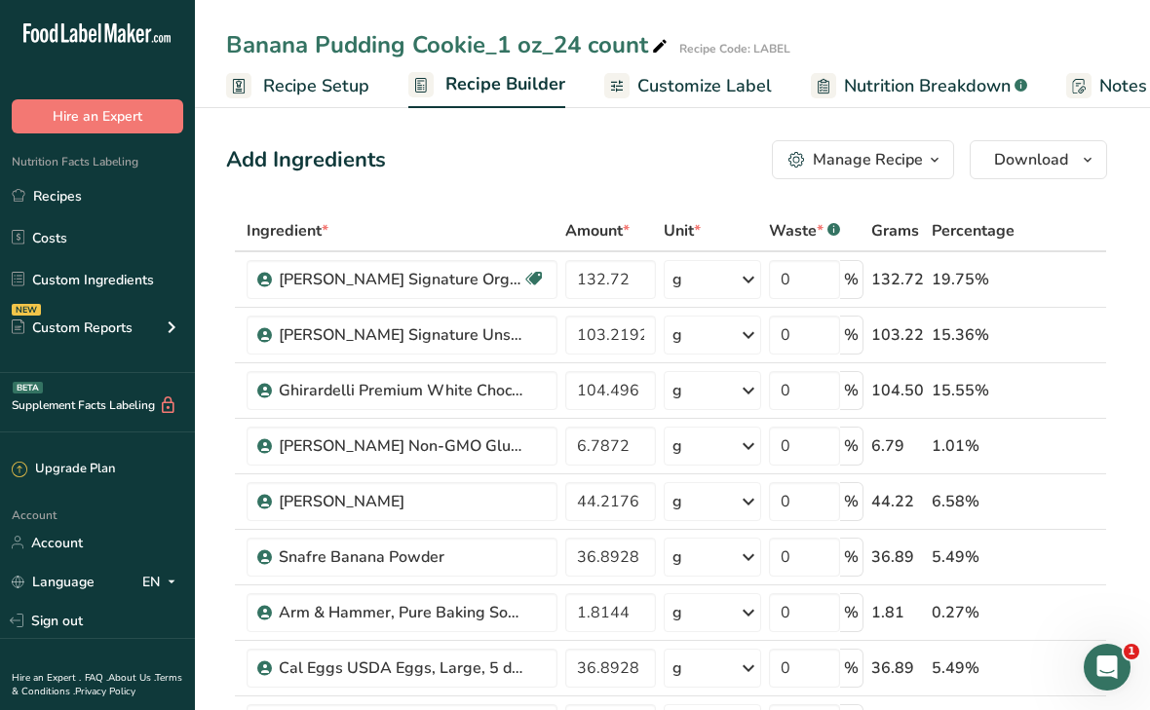
click at [904, 153] on div "Manage Recipe" at bounding box center [868, 159] width 110 height 23
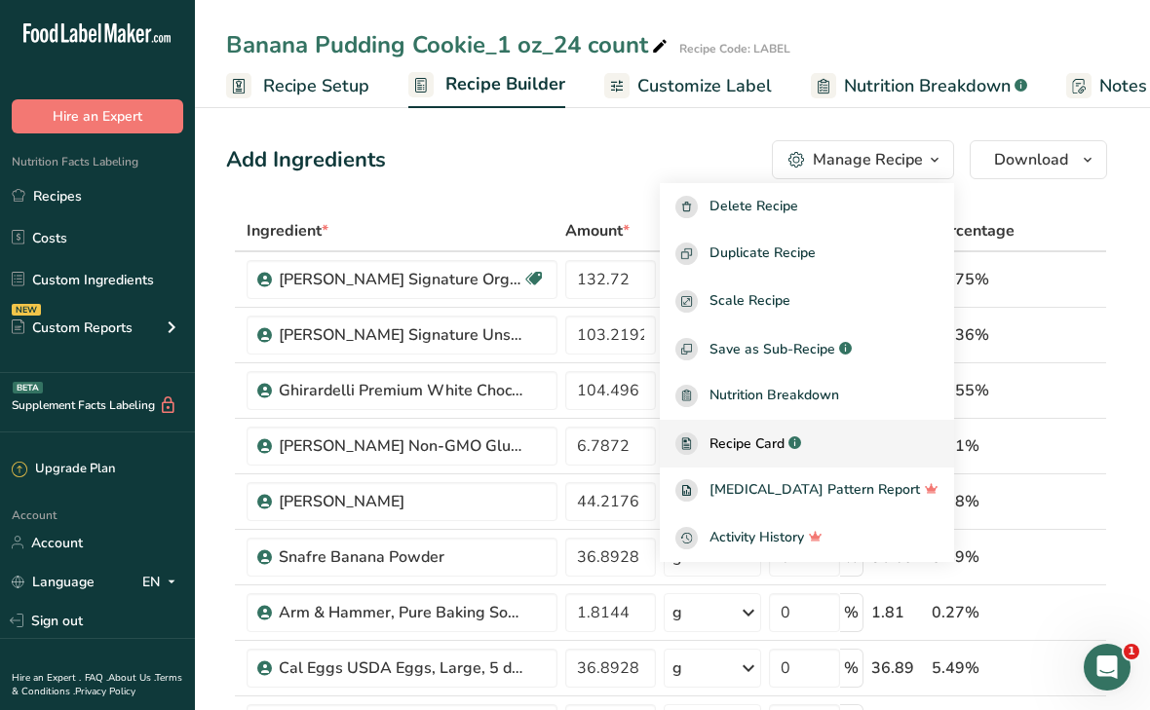
click at [774, 447] on span "Recipe Card" at bounding box center [746, 444] width 75 height 20
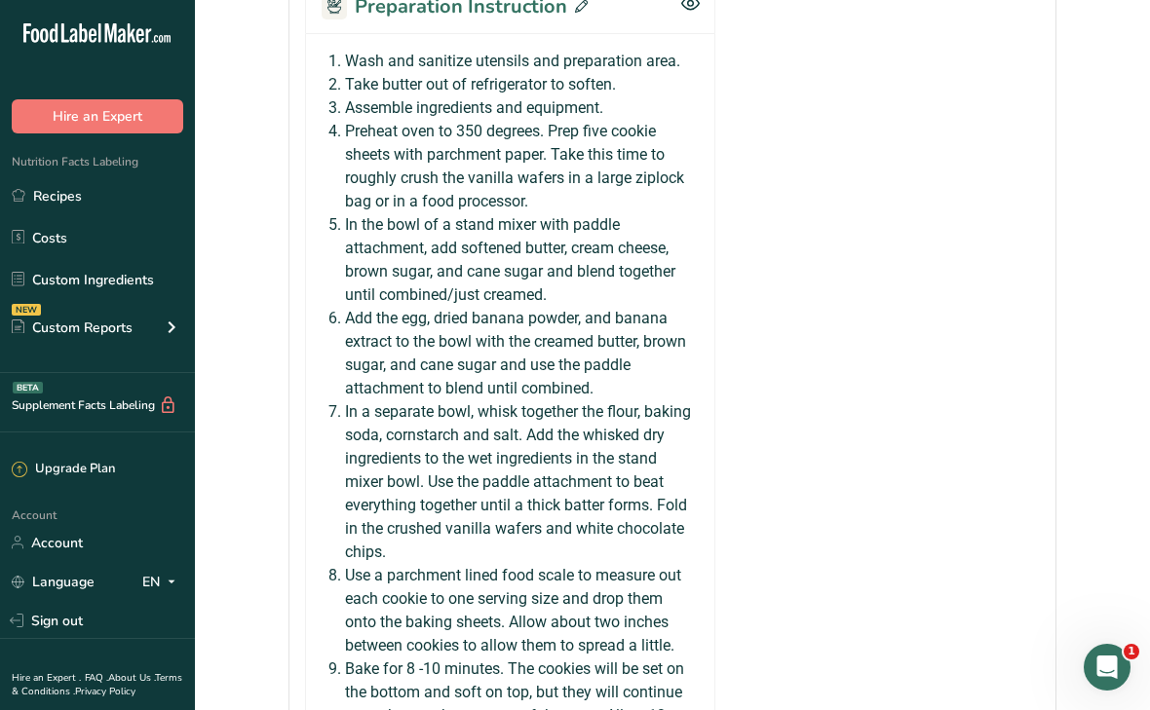
scroll to position [2108, 0]
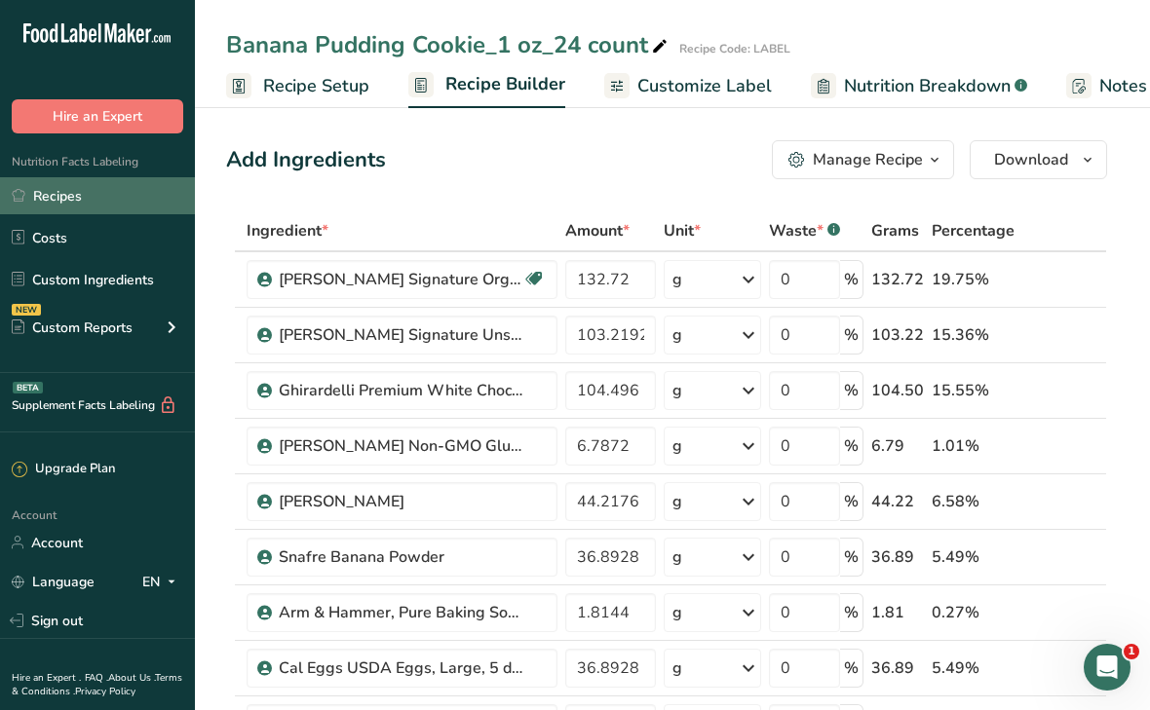
click at [75, 196] on link "Recipes" at bounding box center [97, 195] width 195 height 37
